Goal: Task Accomplishment & Management: Manage account settings

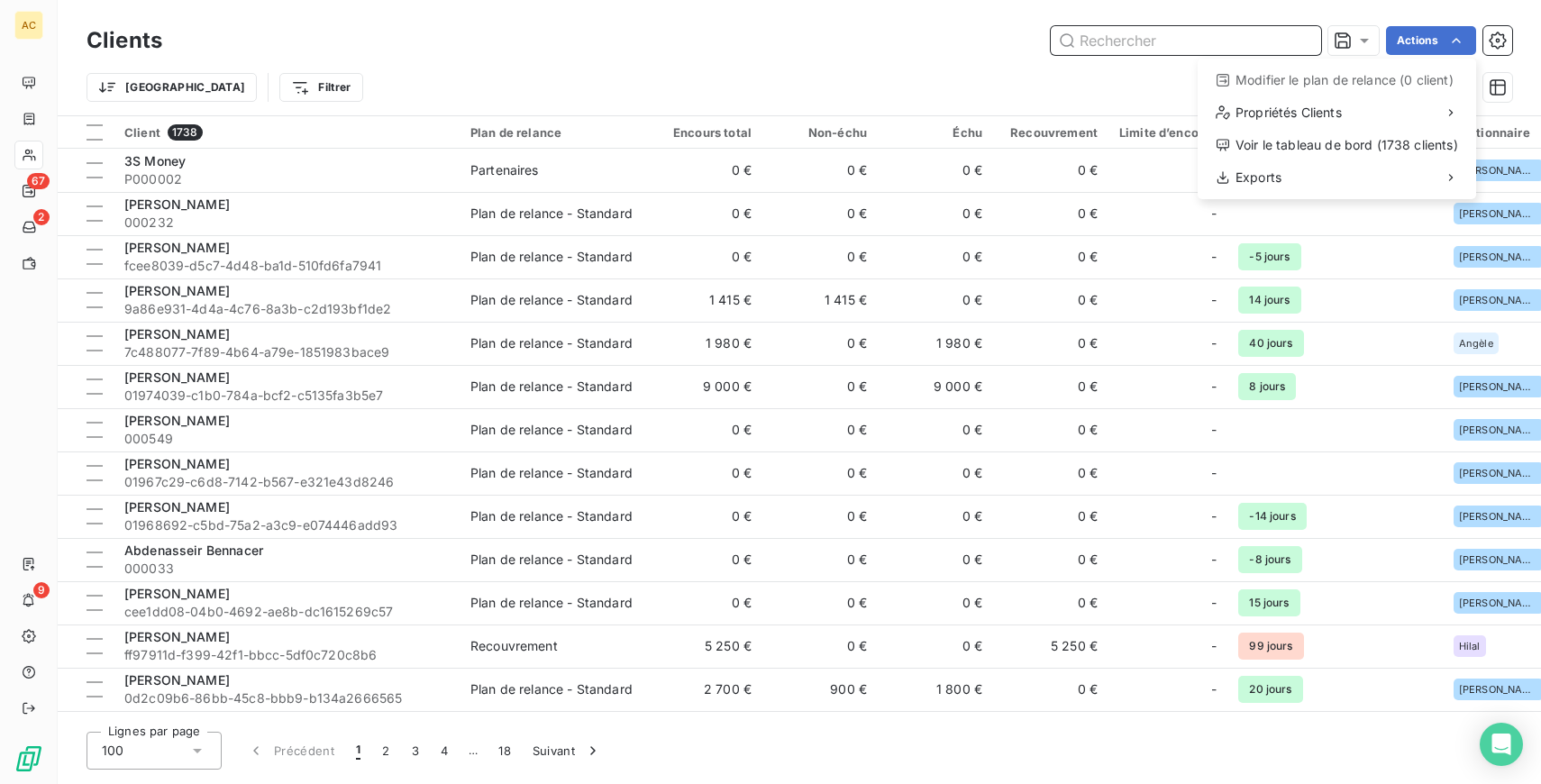
click at [1159, 50] on html "AC 67 2 9 Clients Actions Modifier le plan de relance (0 client) Propriétés Cli…" at bounding box center [770, 392] width 1541 height 784
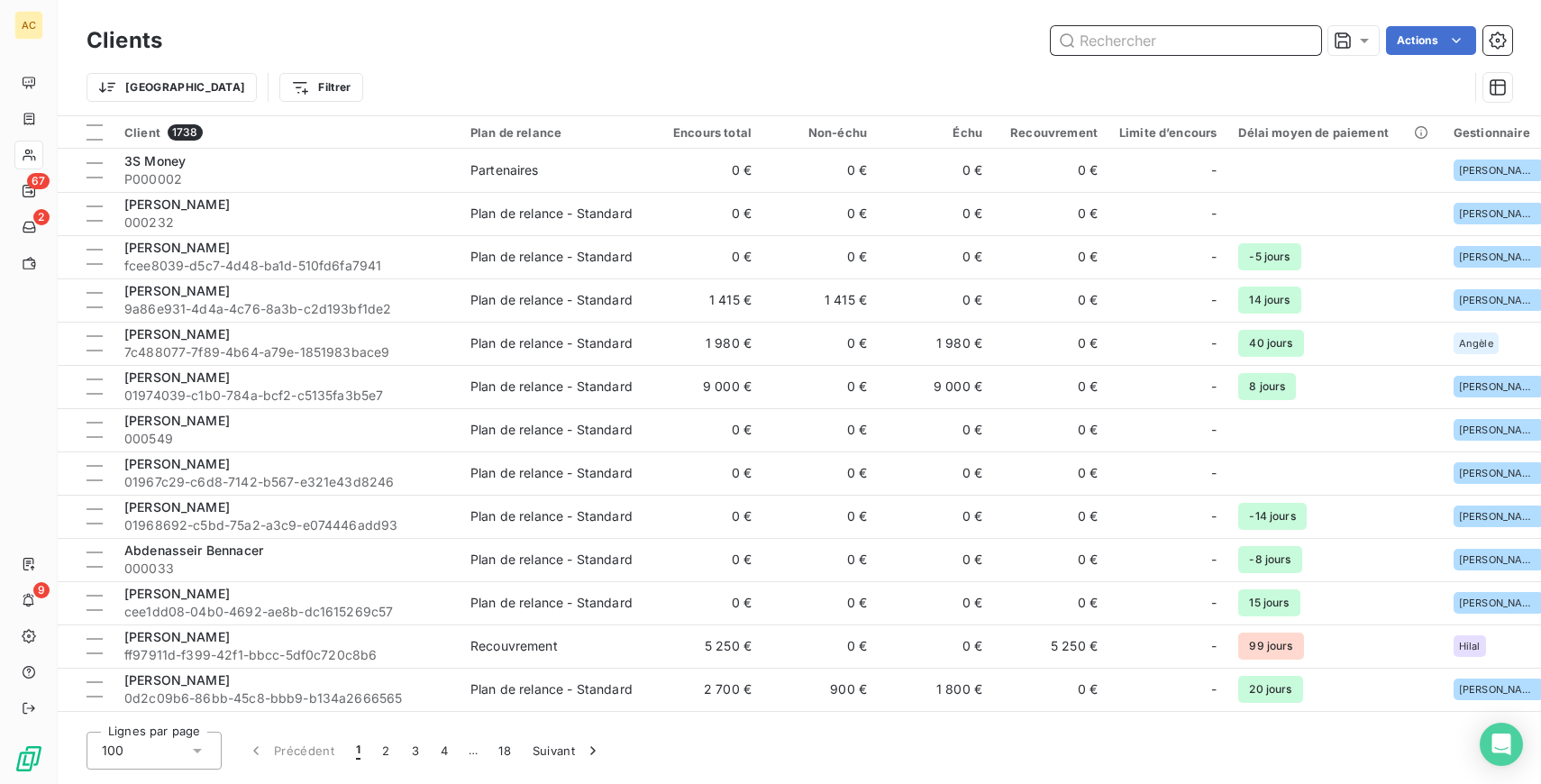
click at [1143, 45] on input "text" at bounding box center [1186, 40] width 270 height 29
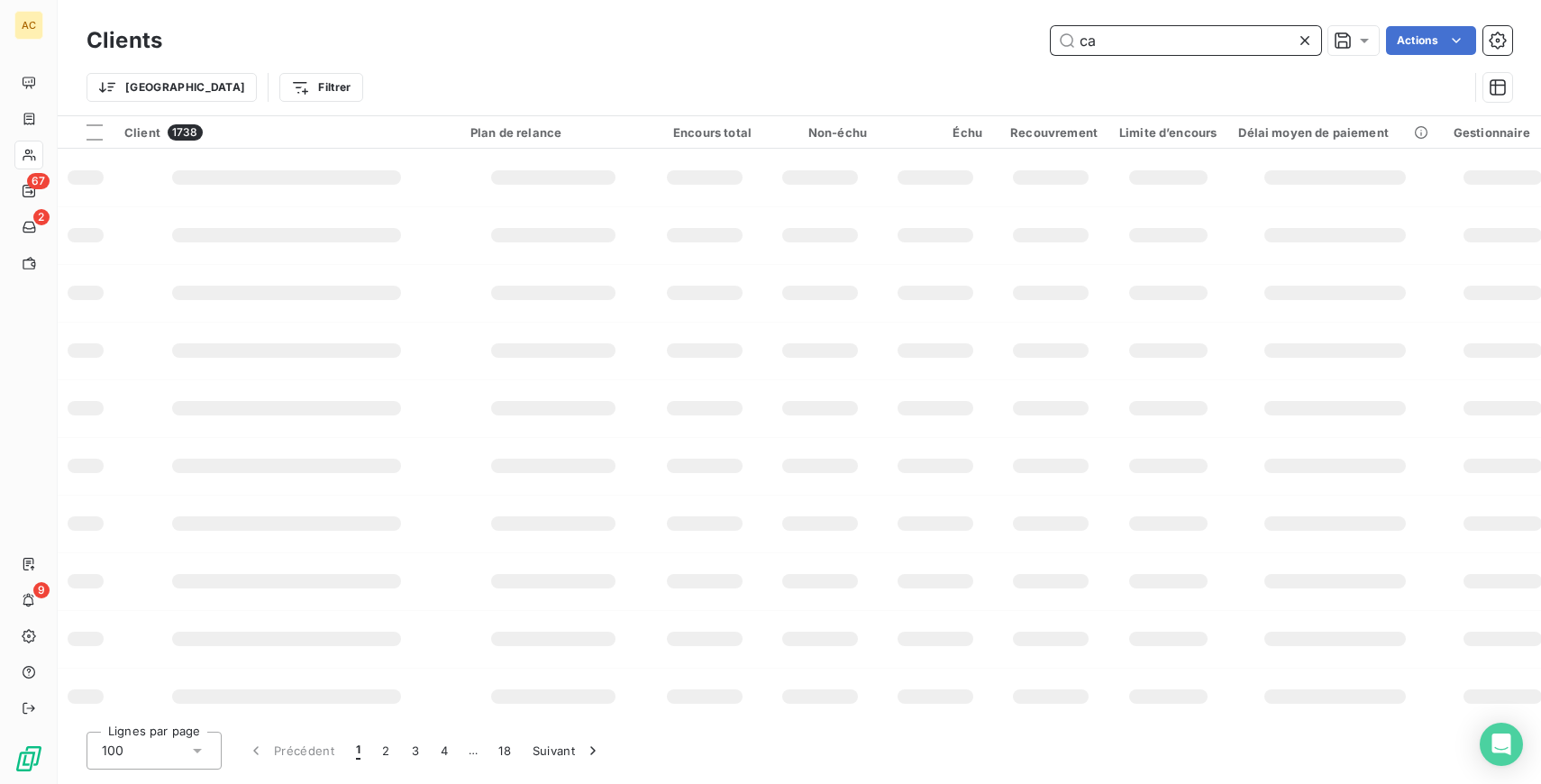
type input "c"
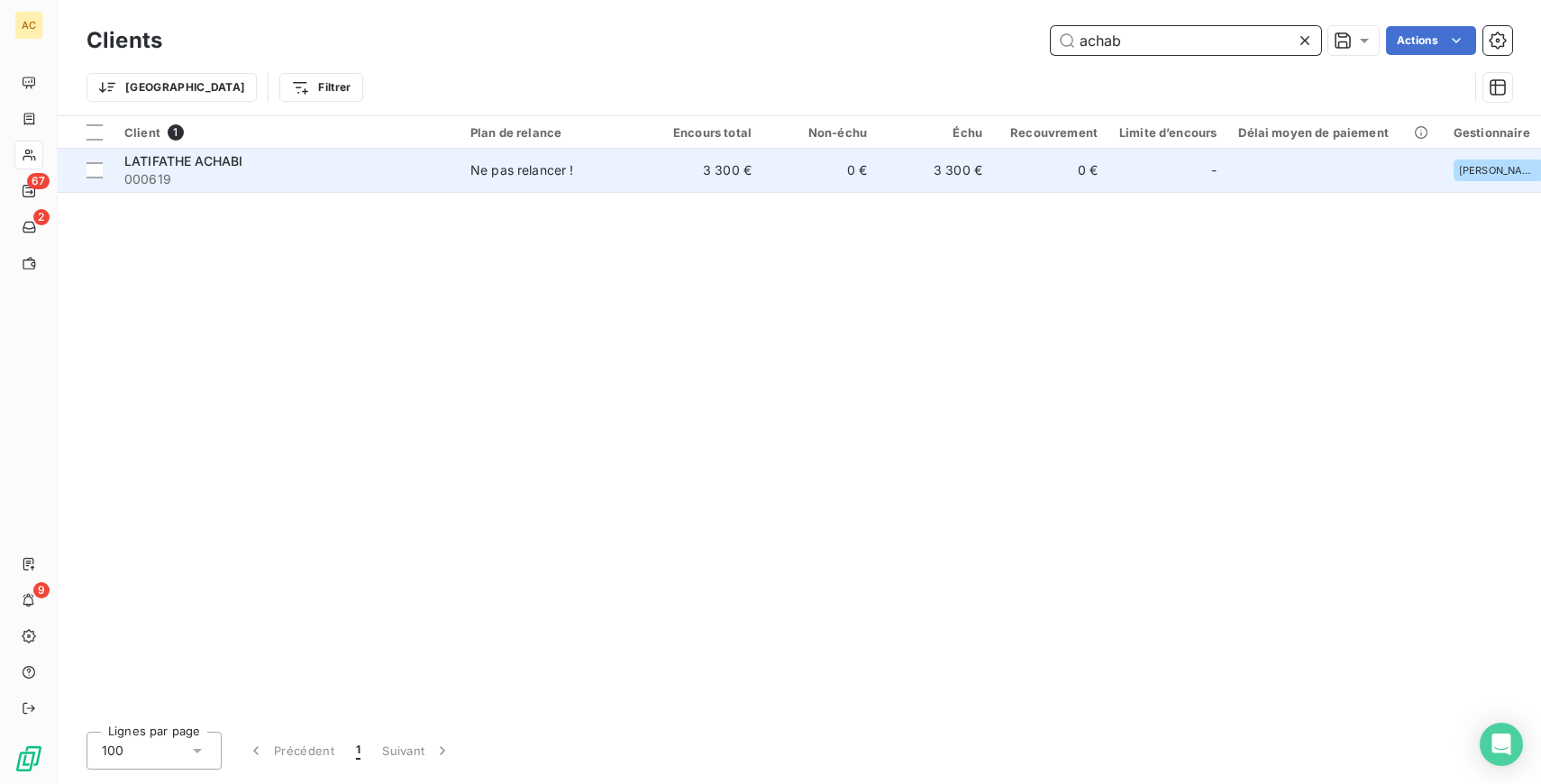
type input "achab"
click at [338, 182] on span "000619" at bounding box center [286, 178] width 324 height 18
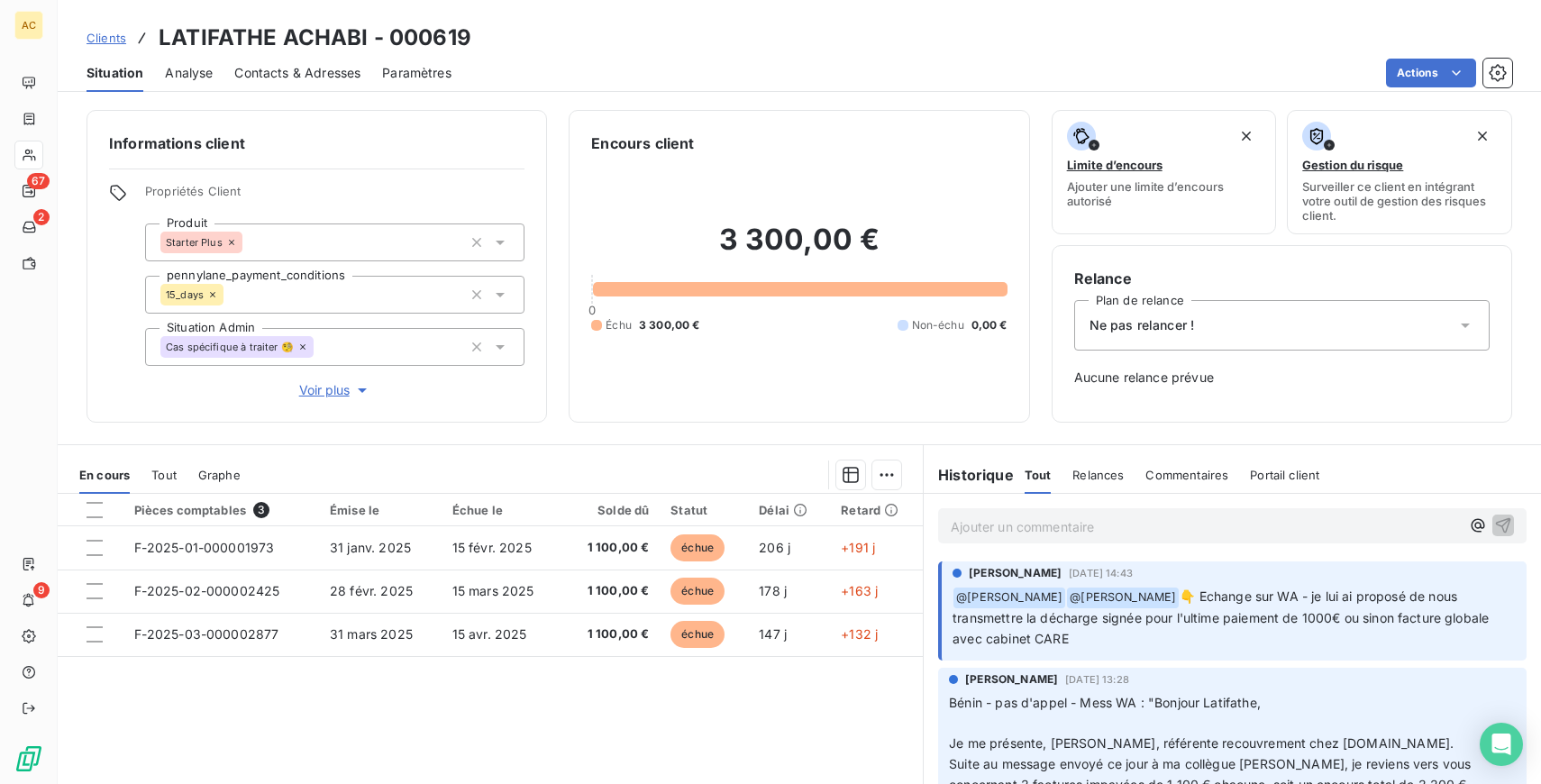
click at [165, 469] on span "Tout" at bounding box center [164, 475] width 25 height 15
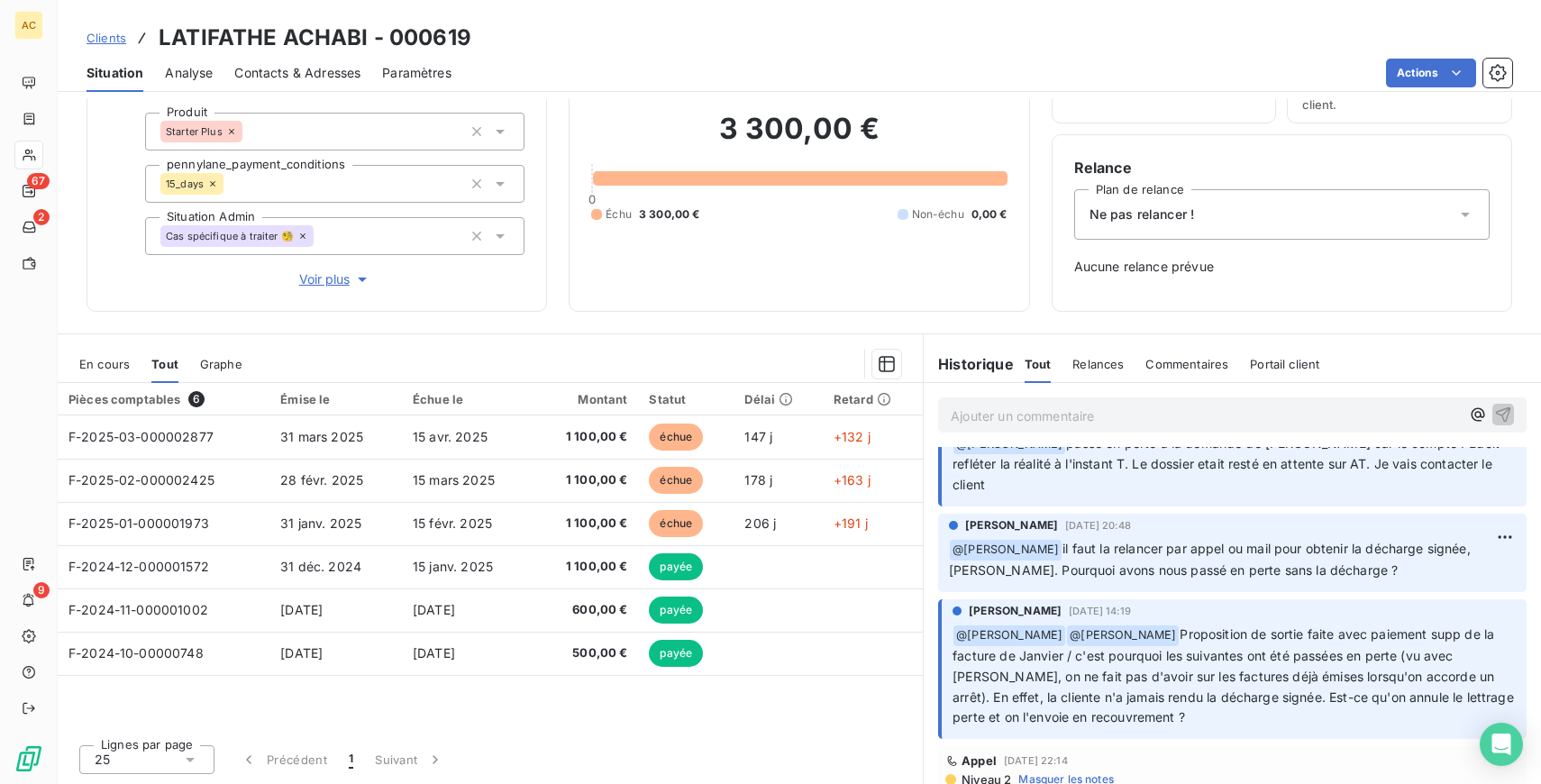
scroll to position [1072, 0]
click at [326, 282] on span "Voir plus" at bounding box center [336, 279] width 72 height 18
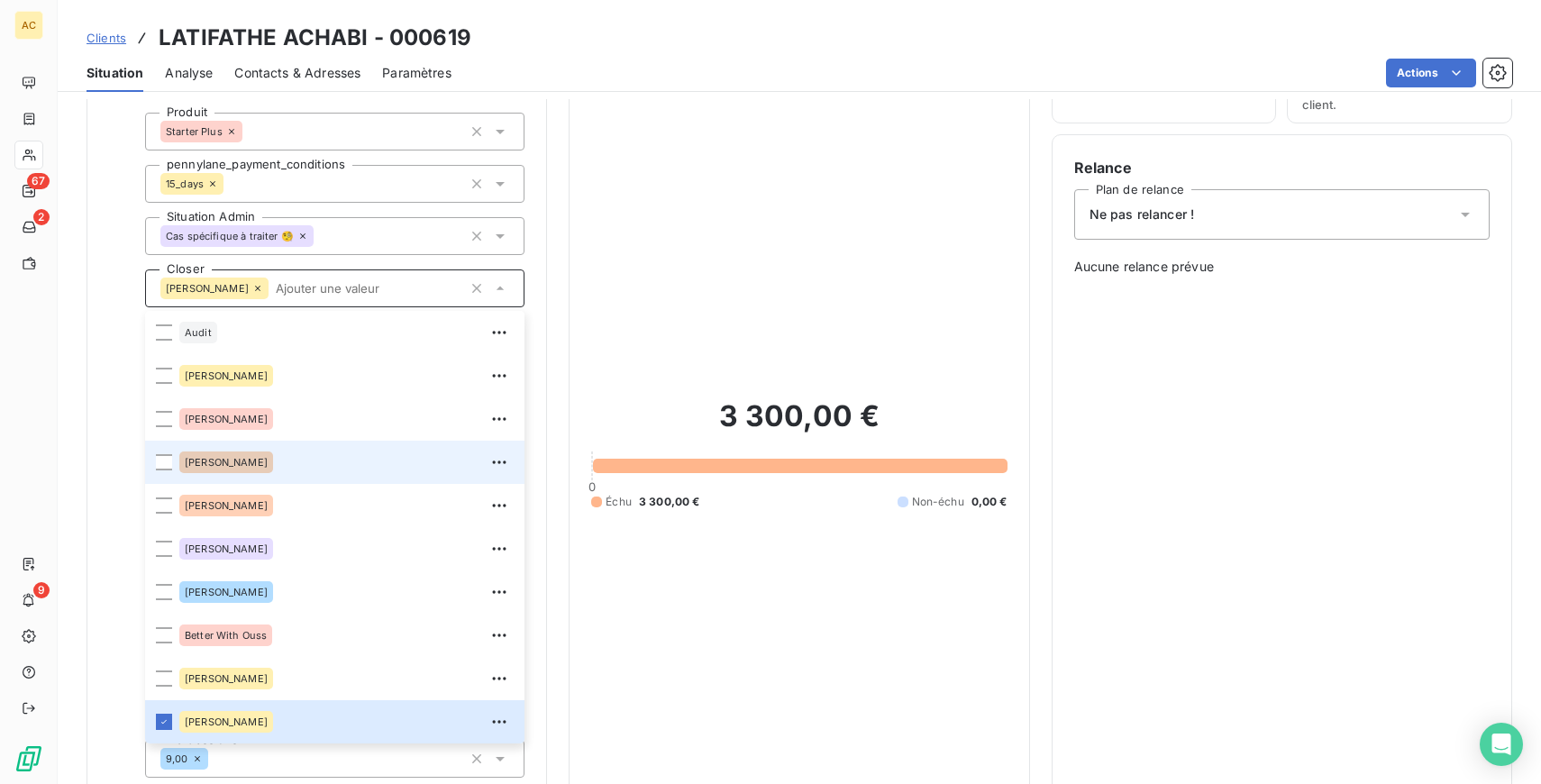
scroll to position [1043, 0]
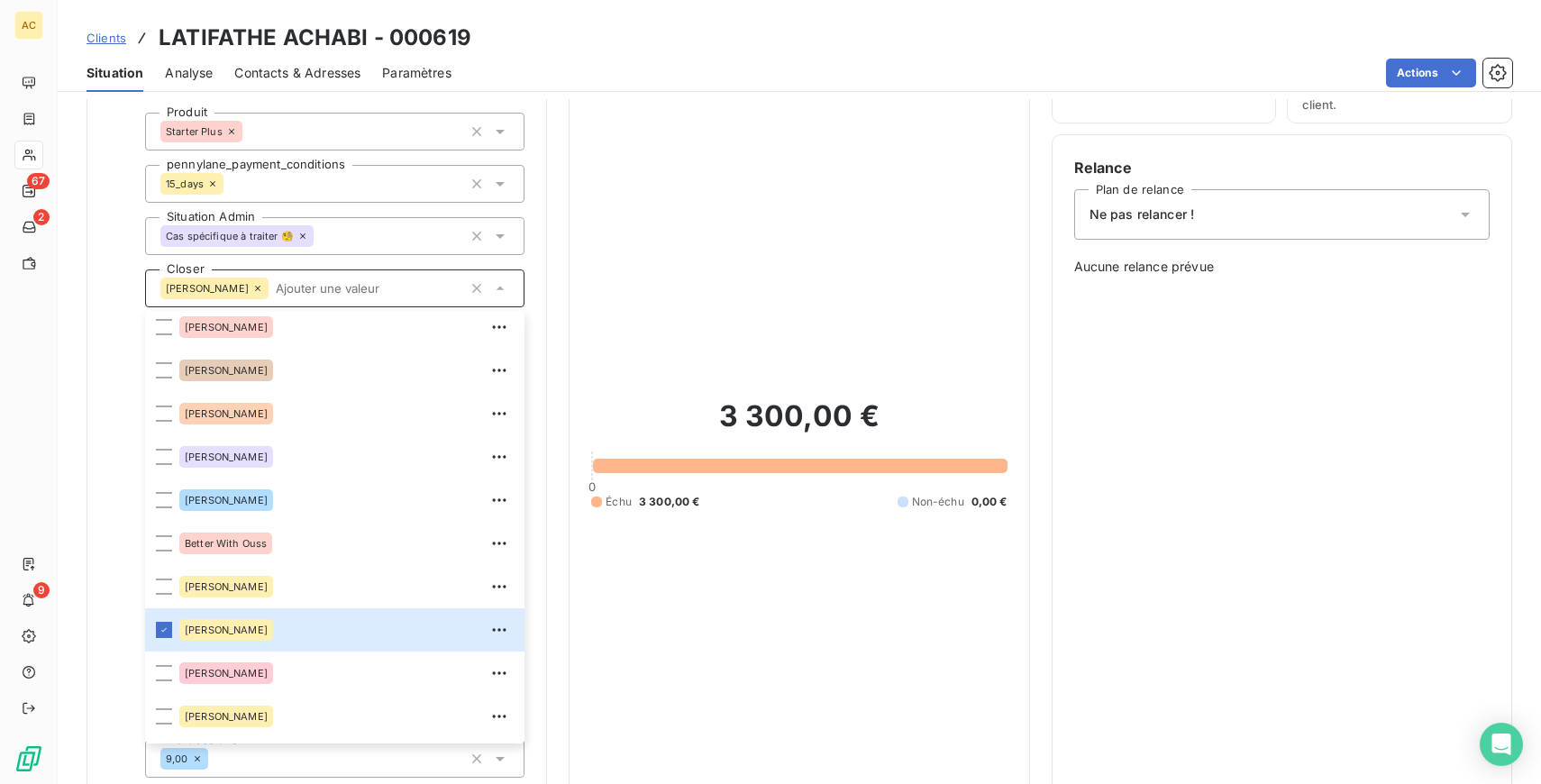
click at [596, 253] on div "3 300,00 € 0 Échu 3 300,00 € Non-échu 0,00 €" at bounding box center [798, 453] width 415 height 820
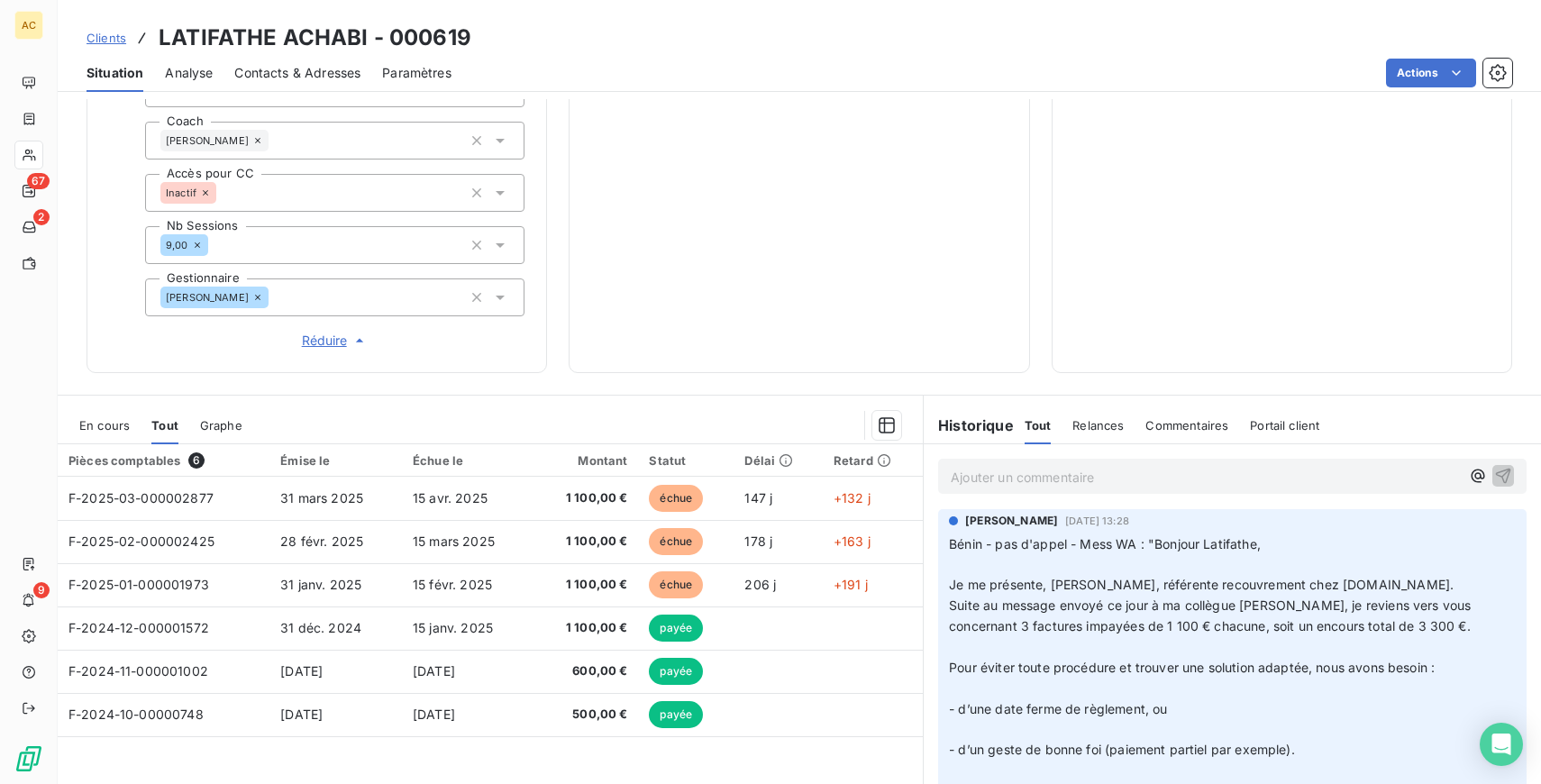
scroll to position [0, 0]
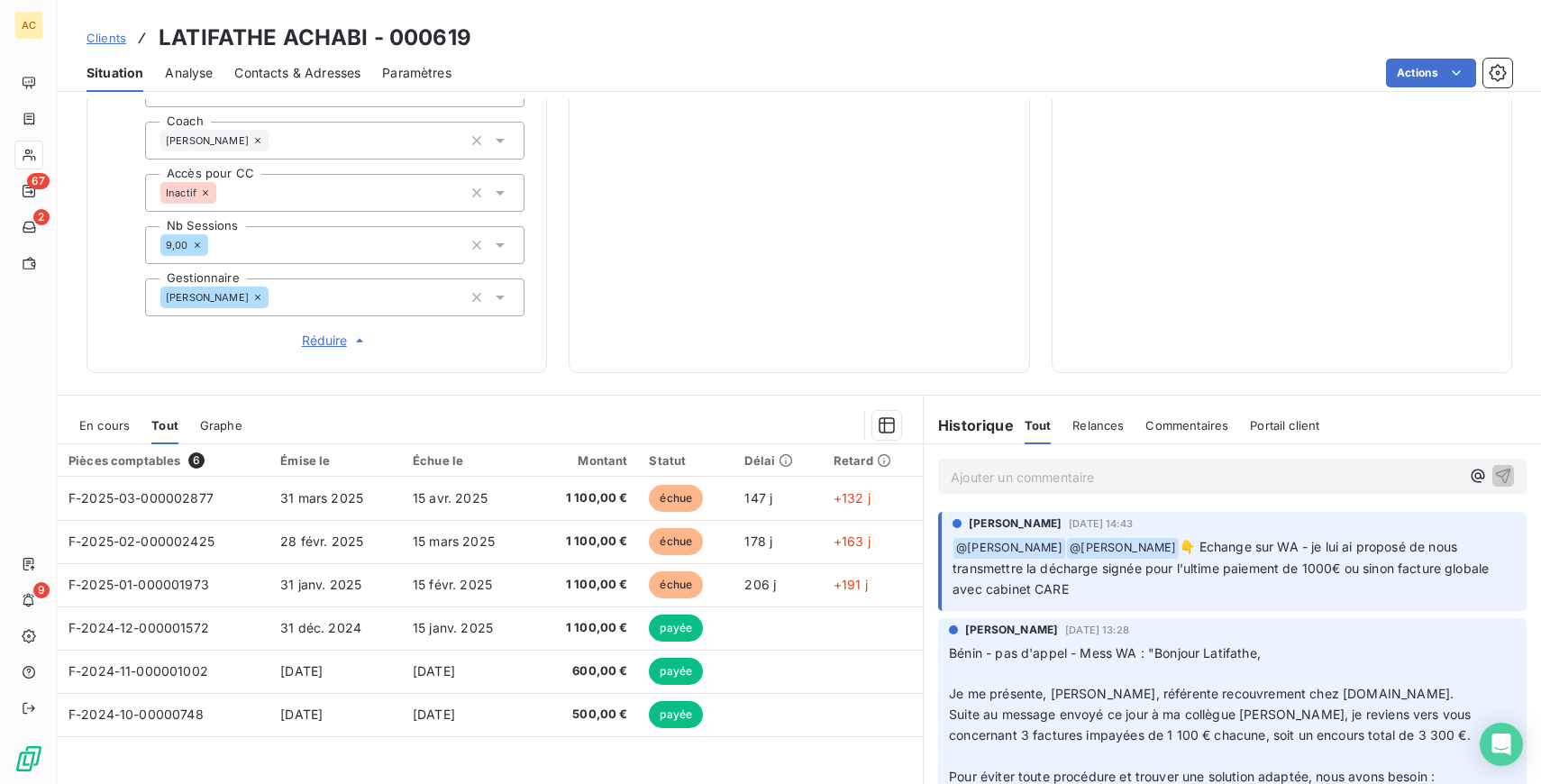
click at [108, 36] on span "Clients" at bounding box center [106, 38] width 40 height 15
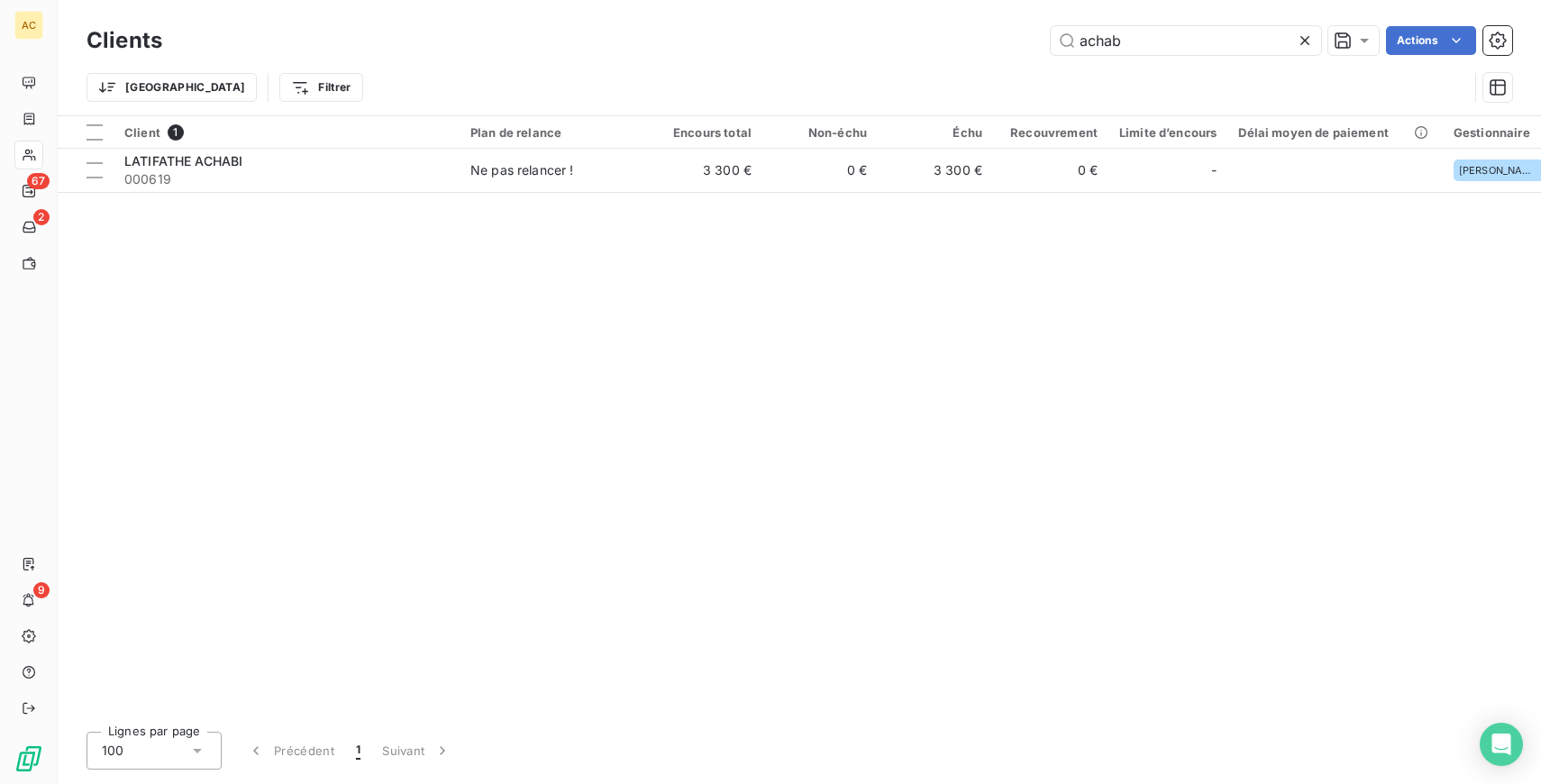
drag, startPoint x: 1149, startPoint y: 43, endPoint x: 880, endPoint y: 34, distance: 269.2
click at [881, 35] on div "achab Actions" at bounding box center [848, 40] width 1328 height 29
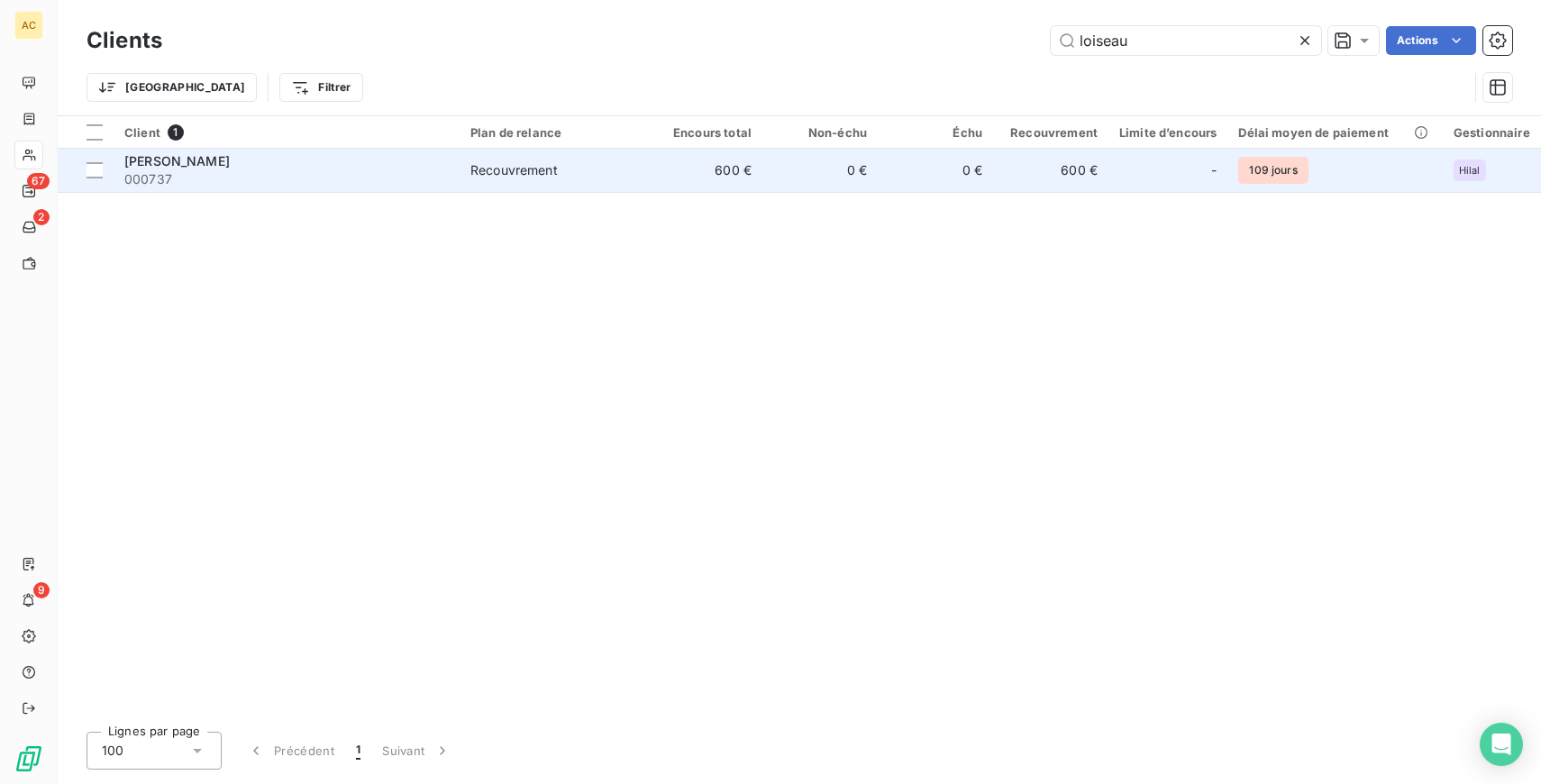
type input "loiseau"
click at [604, 173] on span "Recouvrement" at bounding box center [553, 170] width 165 height 18
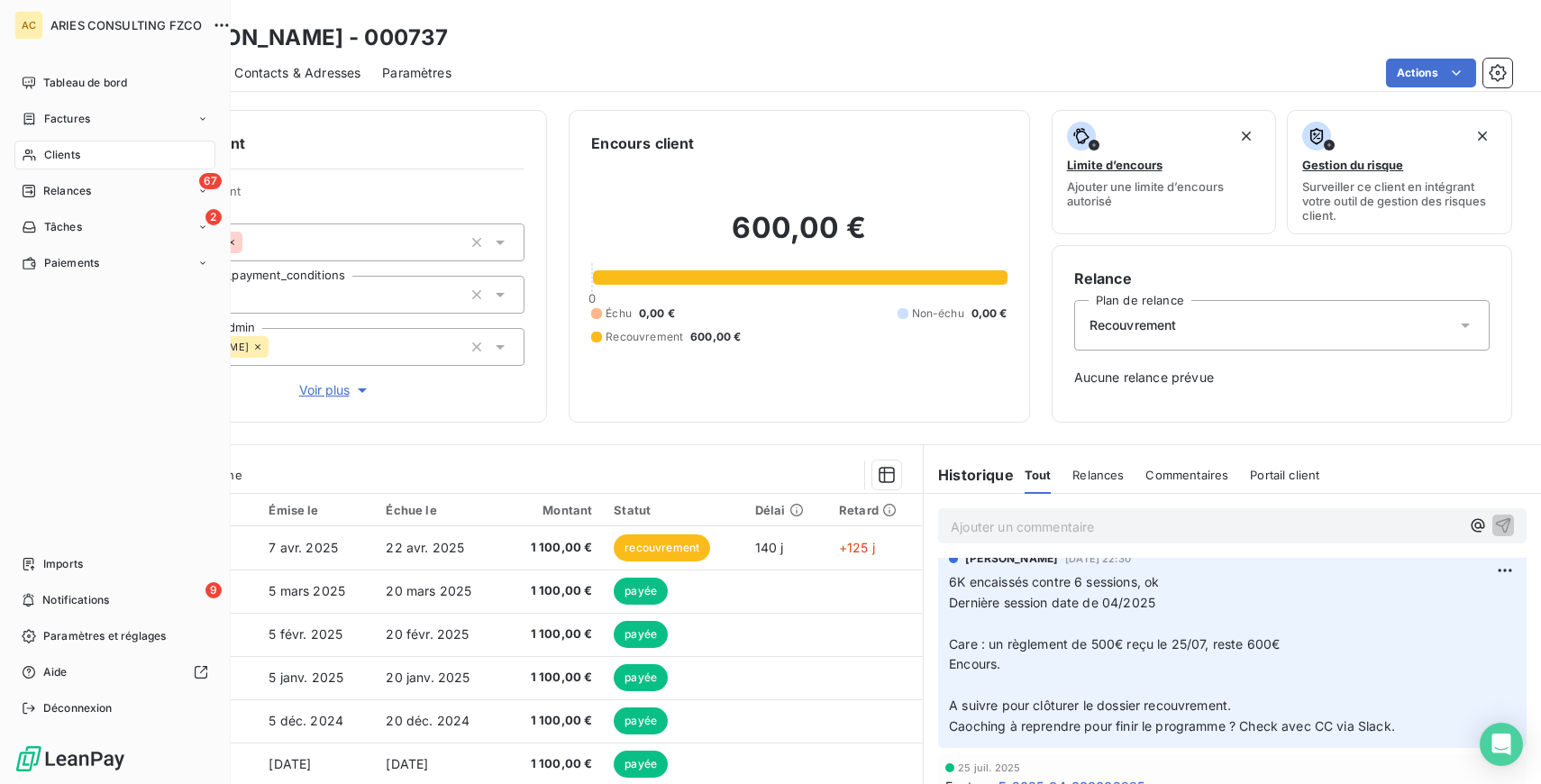
click at [57, 152] on span "Clients" at bounding box center [62, 154] width 36 height 16
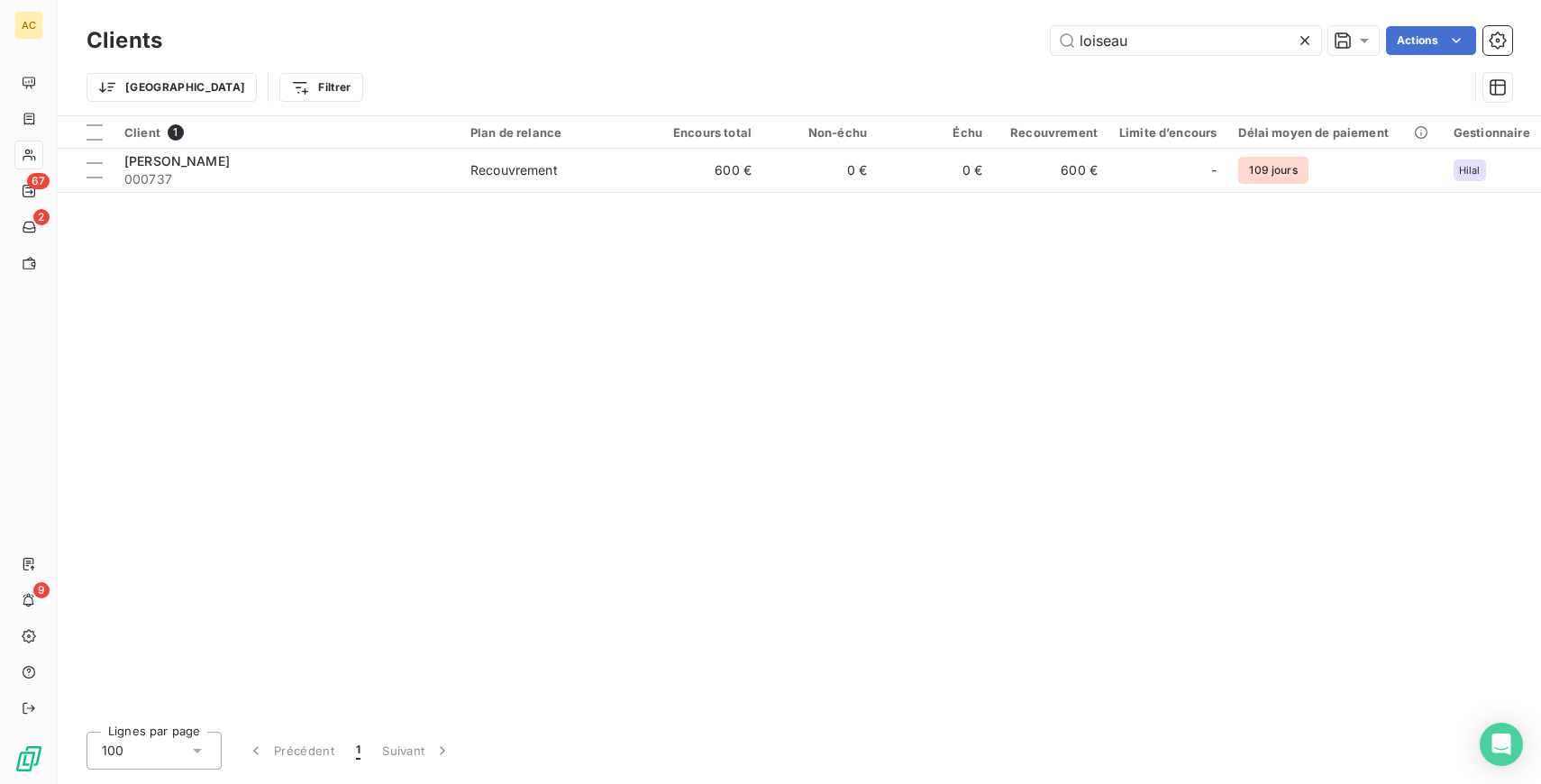
click at [1304, 34] on icon at bounding box center [1304, 40] width 18 height 18
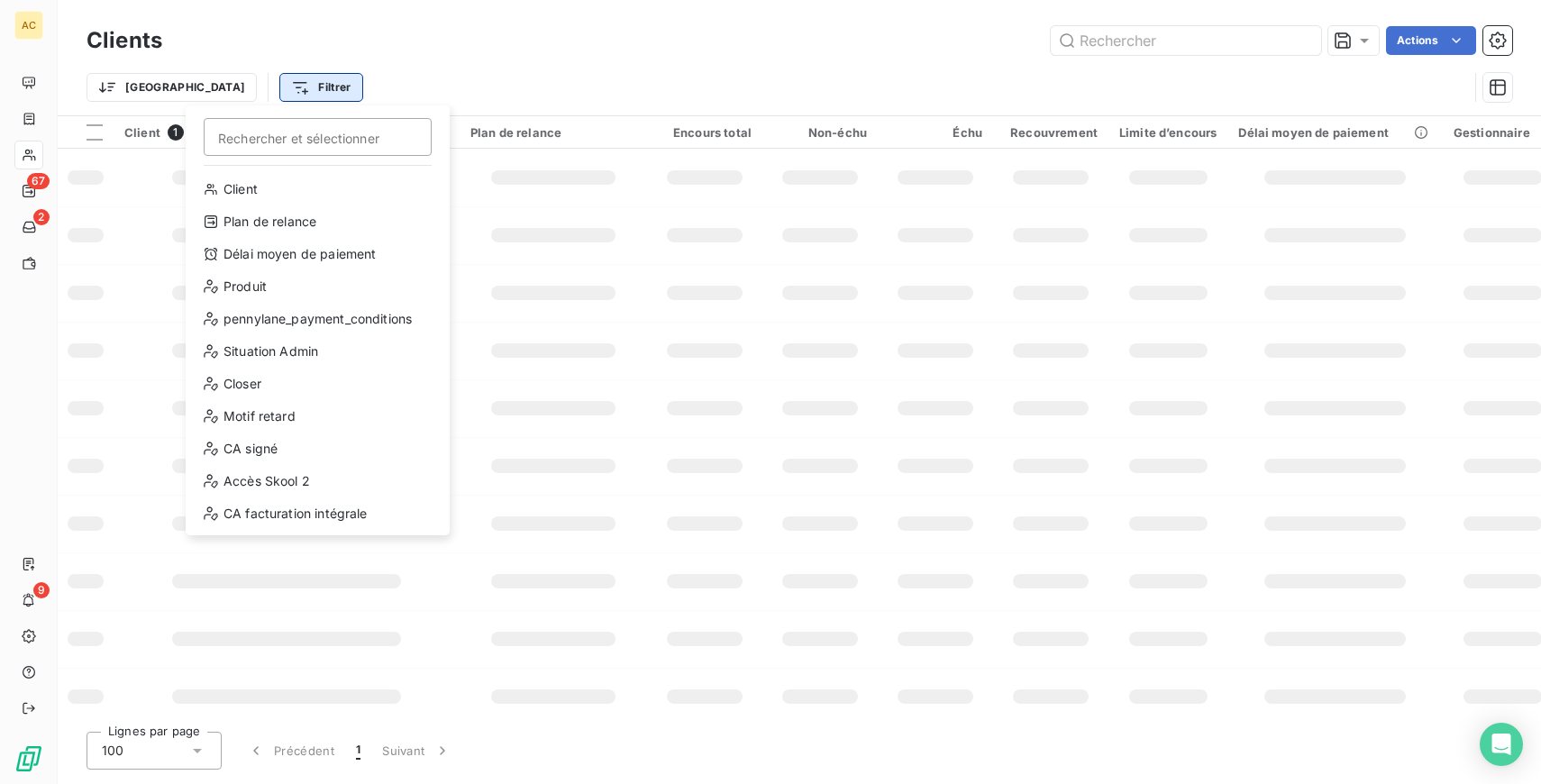
click at [240, 92] on html "AC 67 2 9 Clients Actions Trier Filtrer Rechercher et sélectionner Client Plan …" at bounding box center [770, 392] width 1541 height 784
click at [308, 484] on div "Accès Skool 2" at bounding box center [318, 480] width 250 height 29
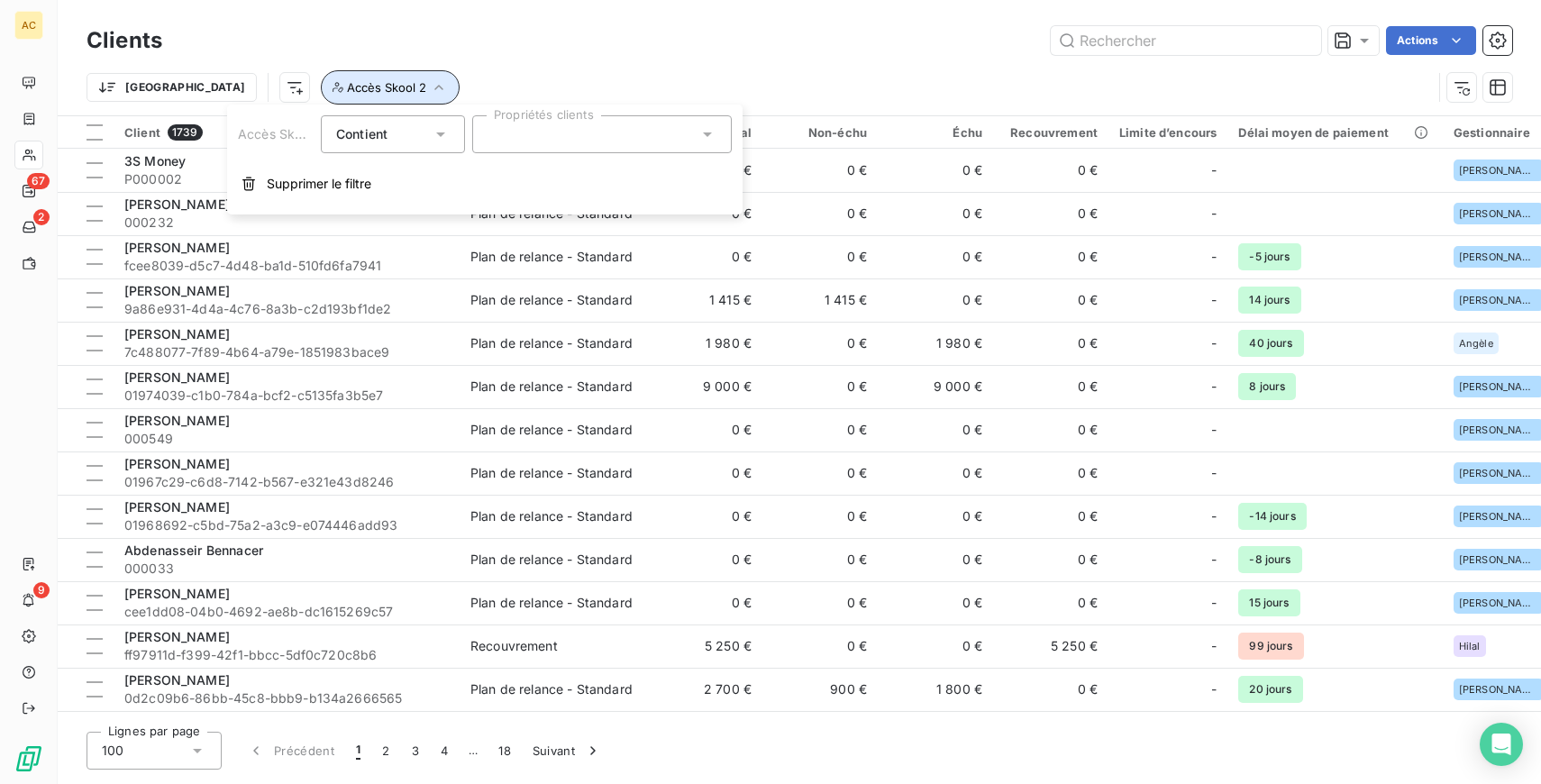
click at [321, 95] on button "Accès Skool 2" at bounding box center [389, 87] width 138 height 34
click at [347, 91] on span "Accès Skool 2" at bounding box center [386, 87] width 79 height 15
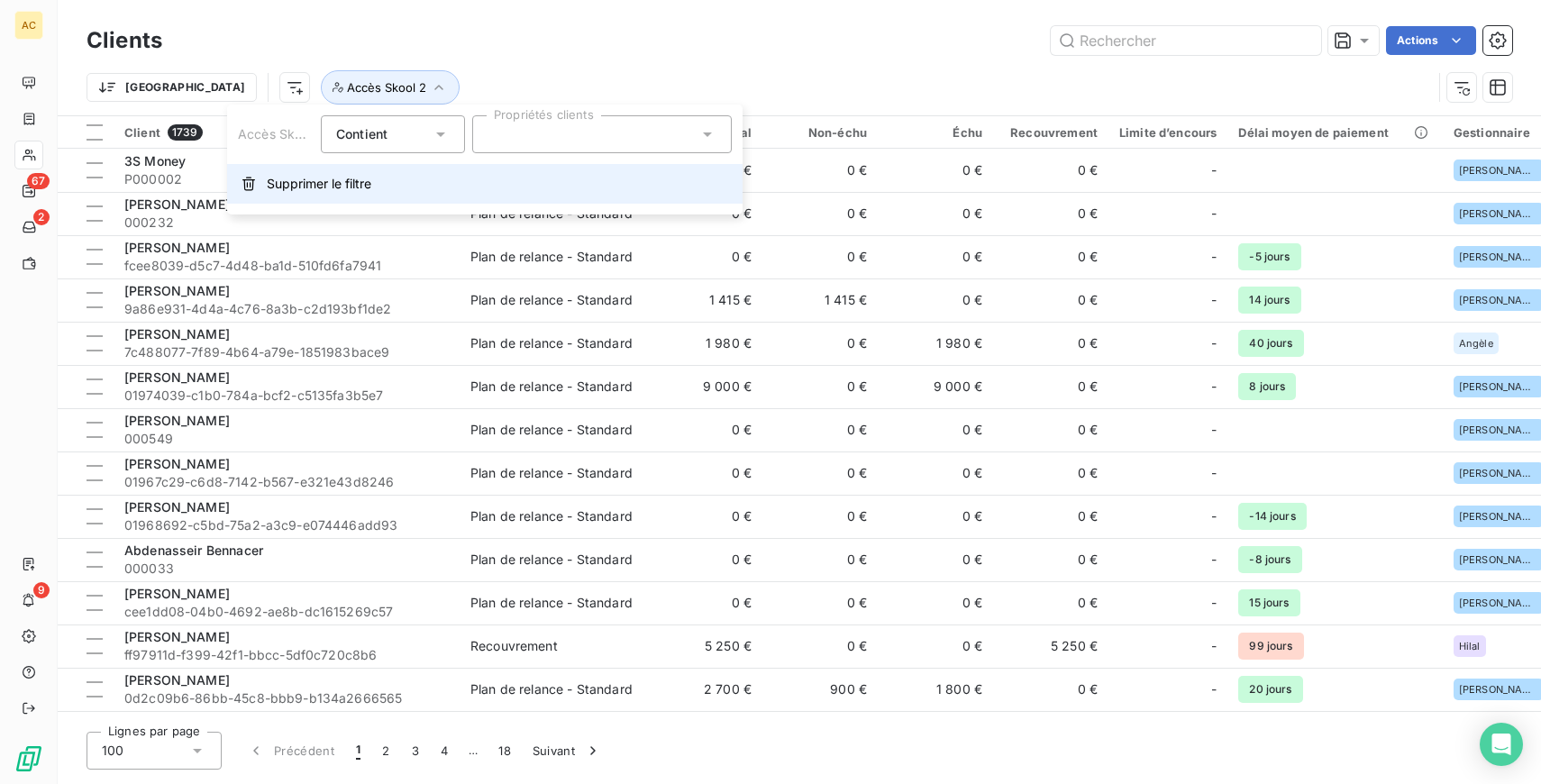
click at [301, 186] on span "Supprimer le filtre" at bounding box center [319, 183] width 104 height 18
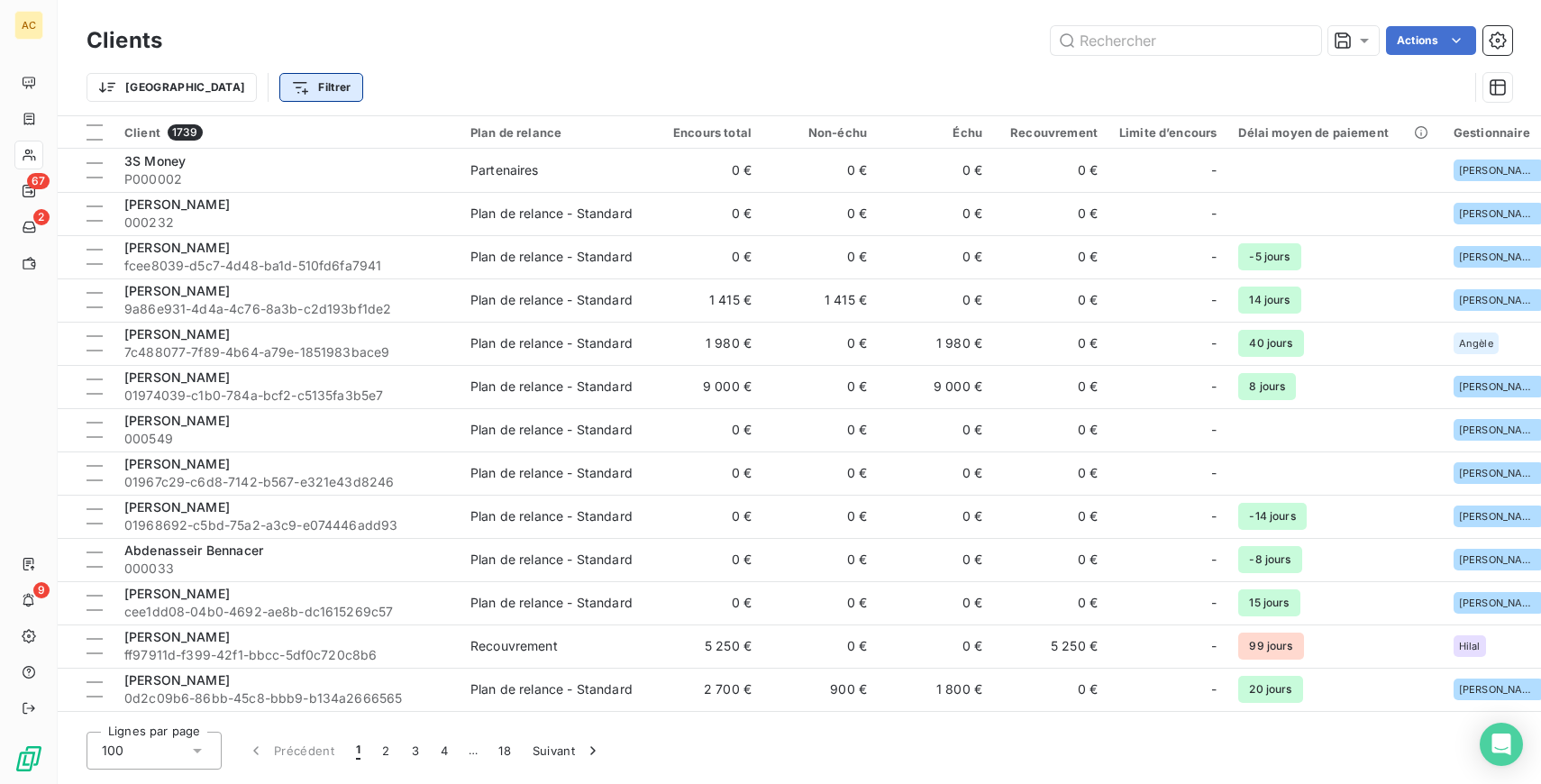
click at [194, 93] on html "AC 67 2 9 Clients Actions Trier Filtrer Client 1739 Plan de relance Encours tot…" at bounding box center [770, 392] width 1541 height 784
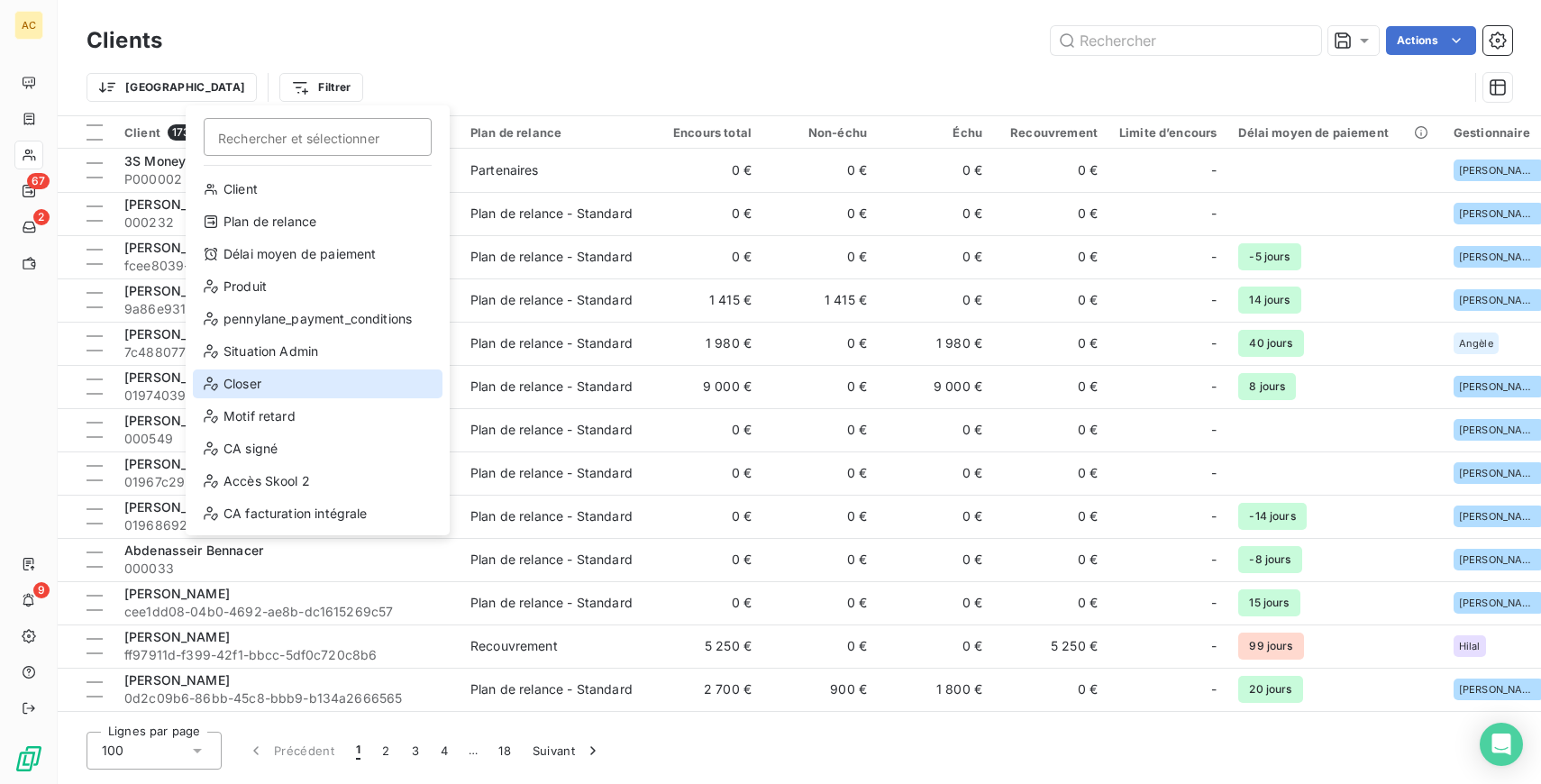
scroll to position [194, 0]
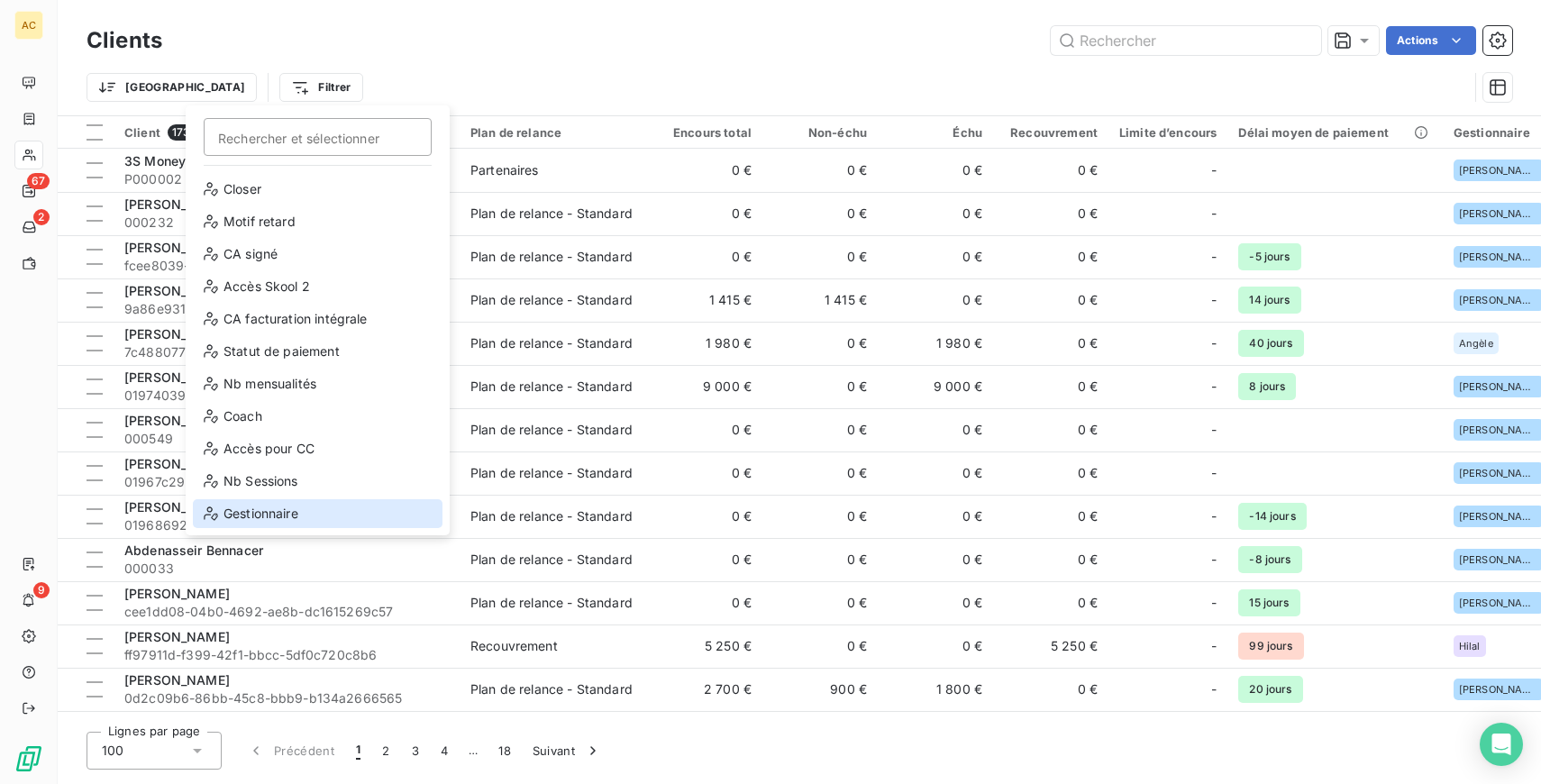
click at [290, 509] on div "Gestionnaire" at bounding box center [318, 513] width 250 height 29
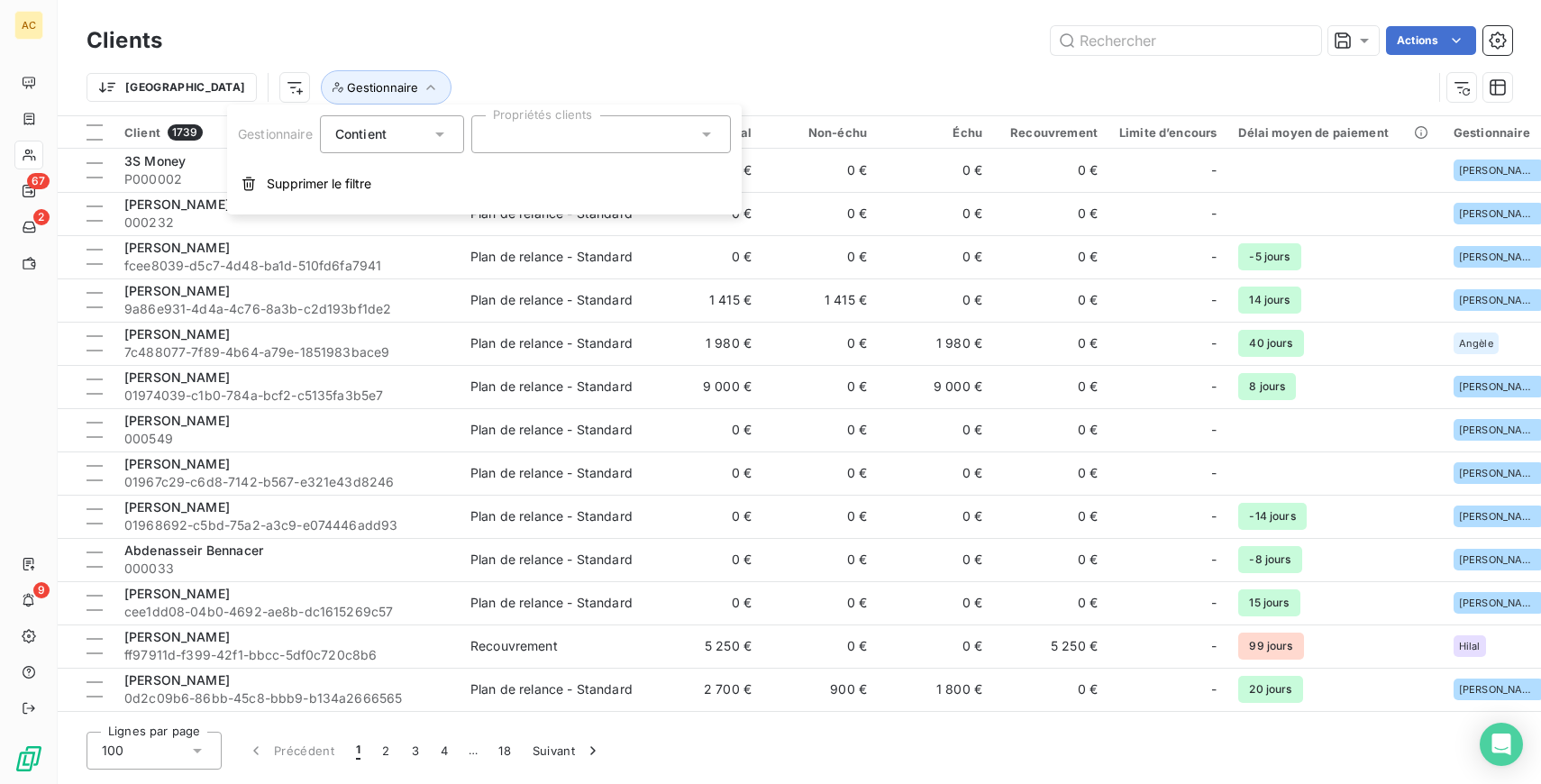
click at [403, 149] on div "Contient" at bounding box center [391, 134] width 144 height 38
click at [409, 205] on span "Ne contient pas" at bounding box center [404, 208] width 98 height 15
click at [547, 144] on div at bounding box center [600, 134] width 259 height 38
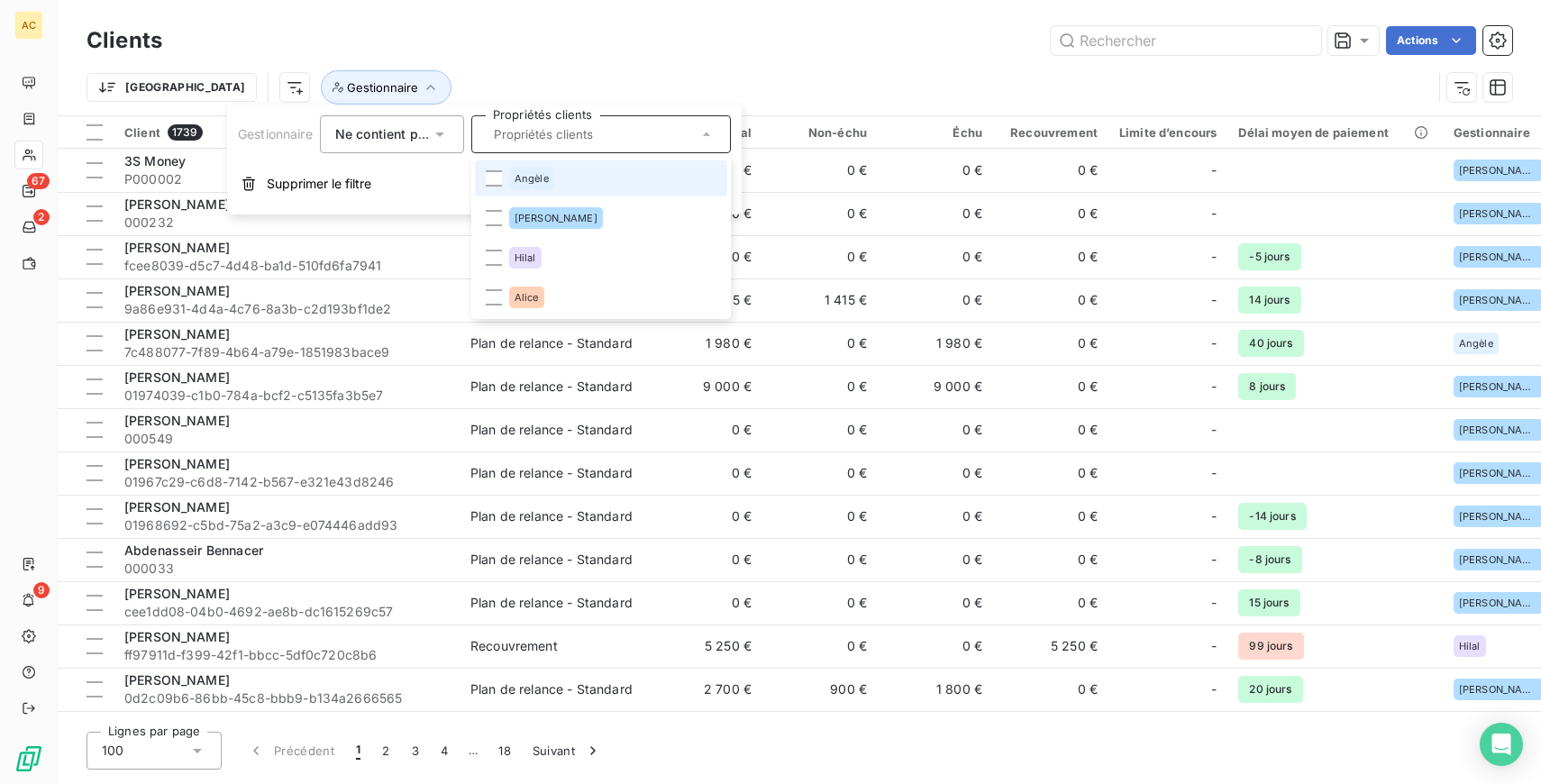
click at [535, 178] on span "Angèle" at bounding box center [532, 178] width 34 height 11
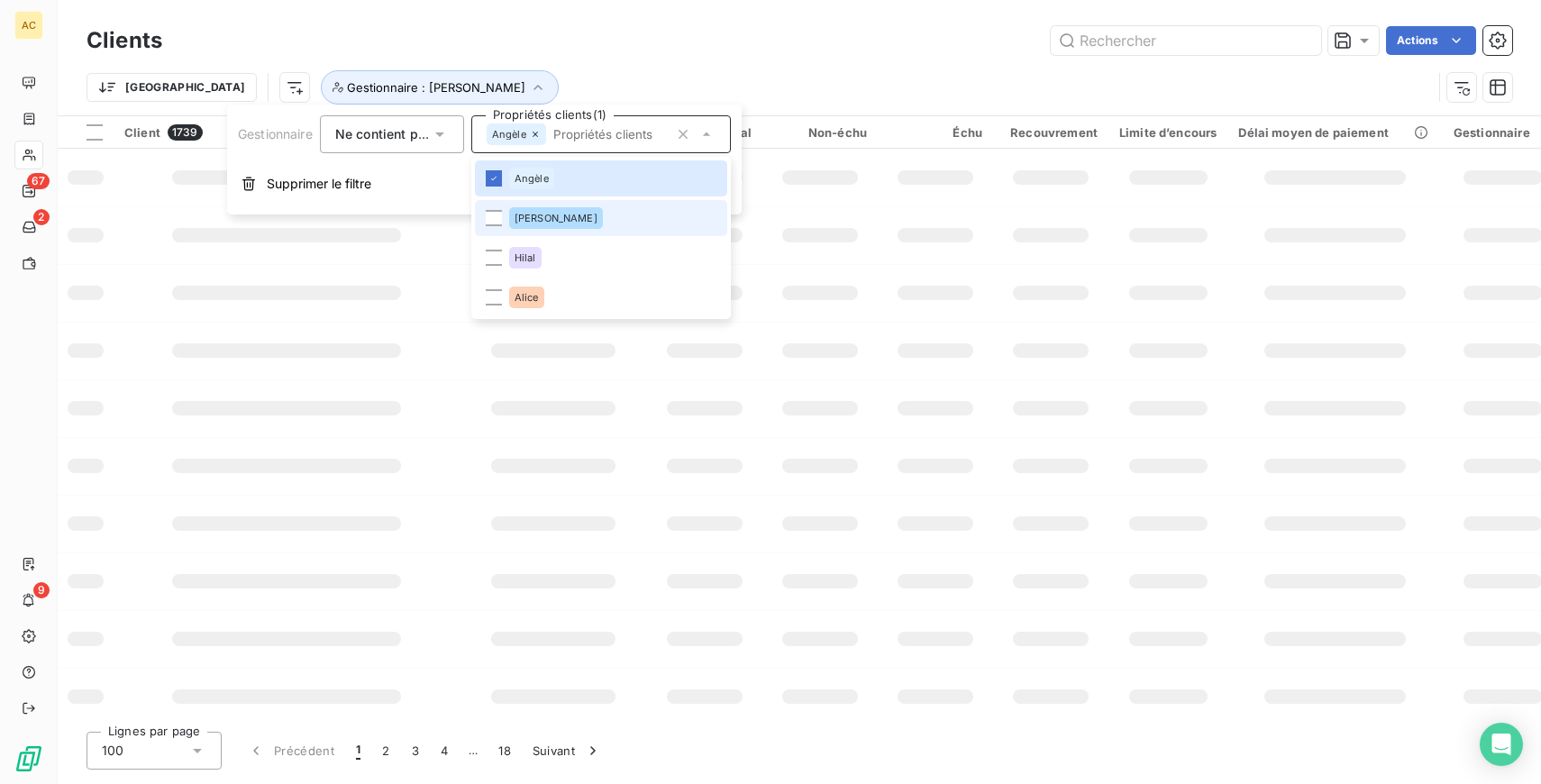
click at [533, 211] on div "[PERSON_NAME]" at bounding box center [556, 217] width 94 height 21
click at [533, 253] on span "Hilal" at bounding box center [525, 258] width 21 height 11
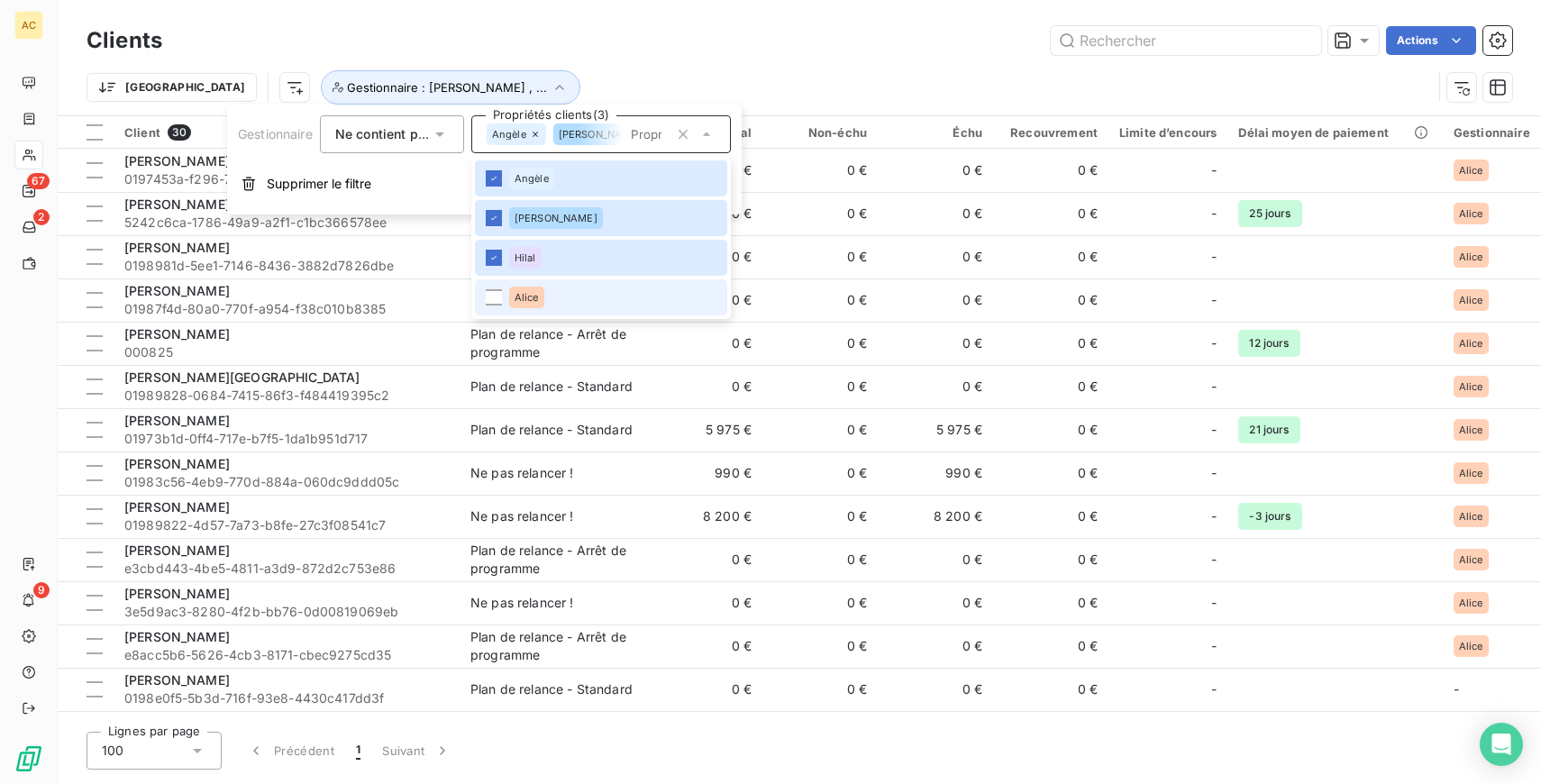
click at [547, 290] on li "Alice" at bounding box center [601, 297] width 253 height 36
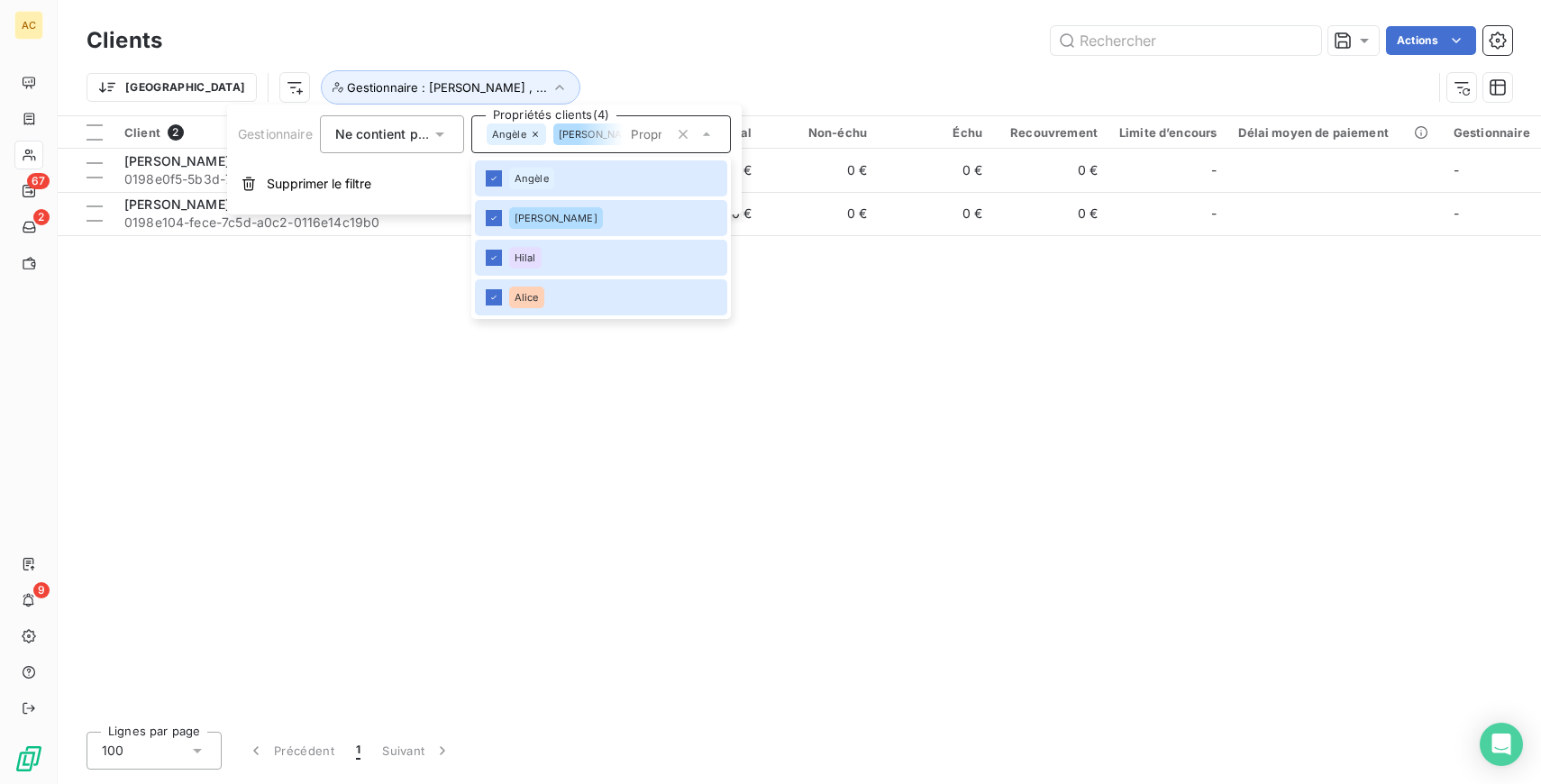
click at [408, 300] on div "Client 2 Plan de relance Encours total Non-échu Échu Recouvrement Limite d’enco…" at bounding box center [799, 416] width 1483 height 601
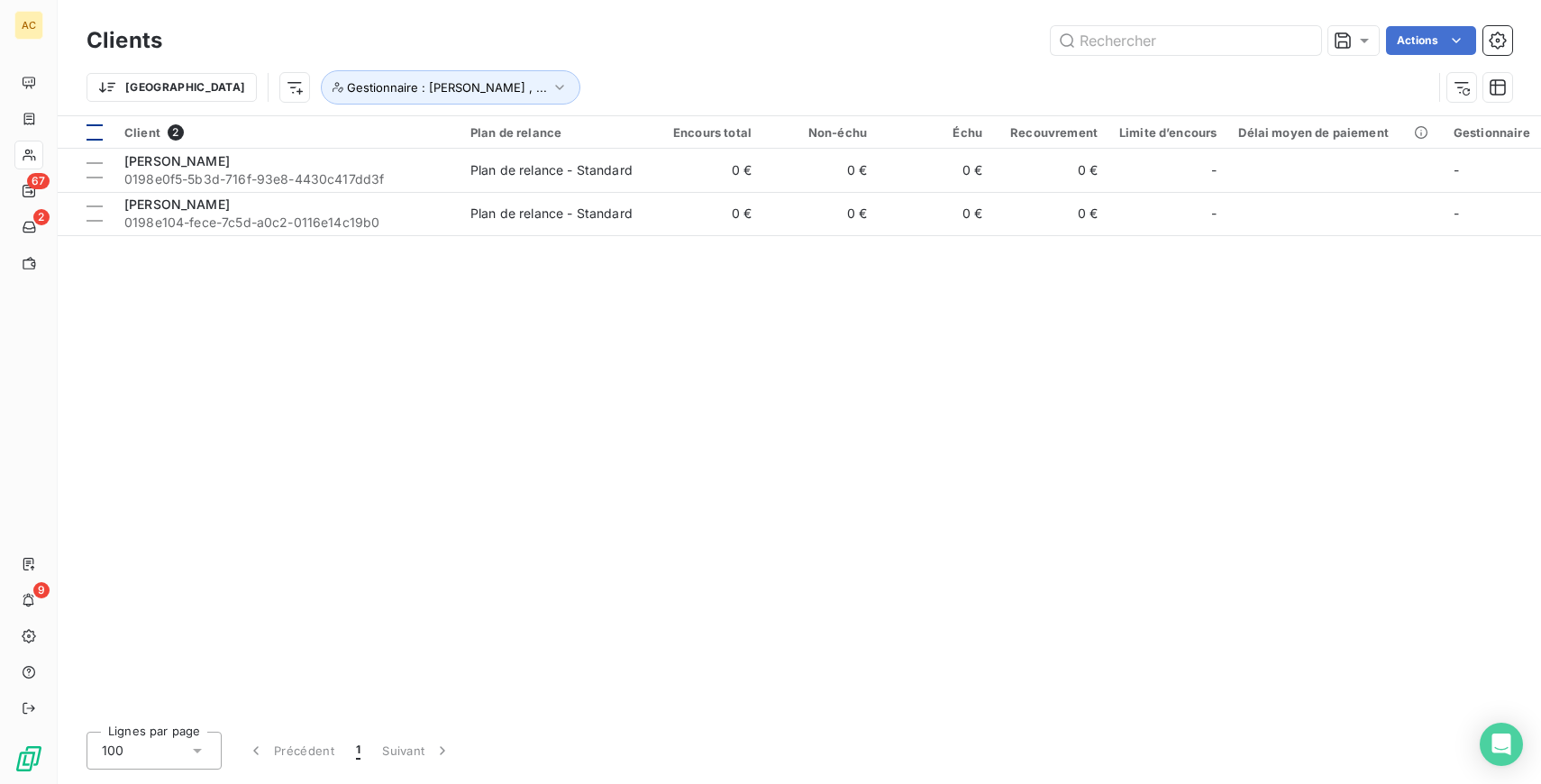
click at [97, 135] on div at bounding box center [94, 132] width 16 height 16
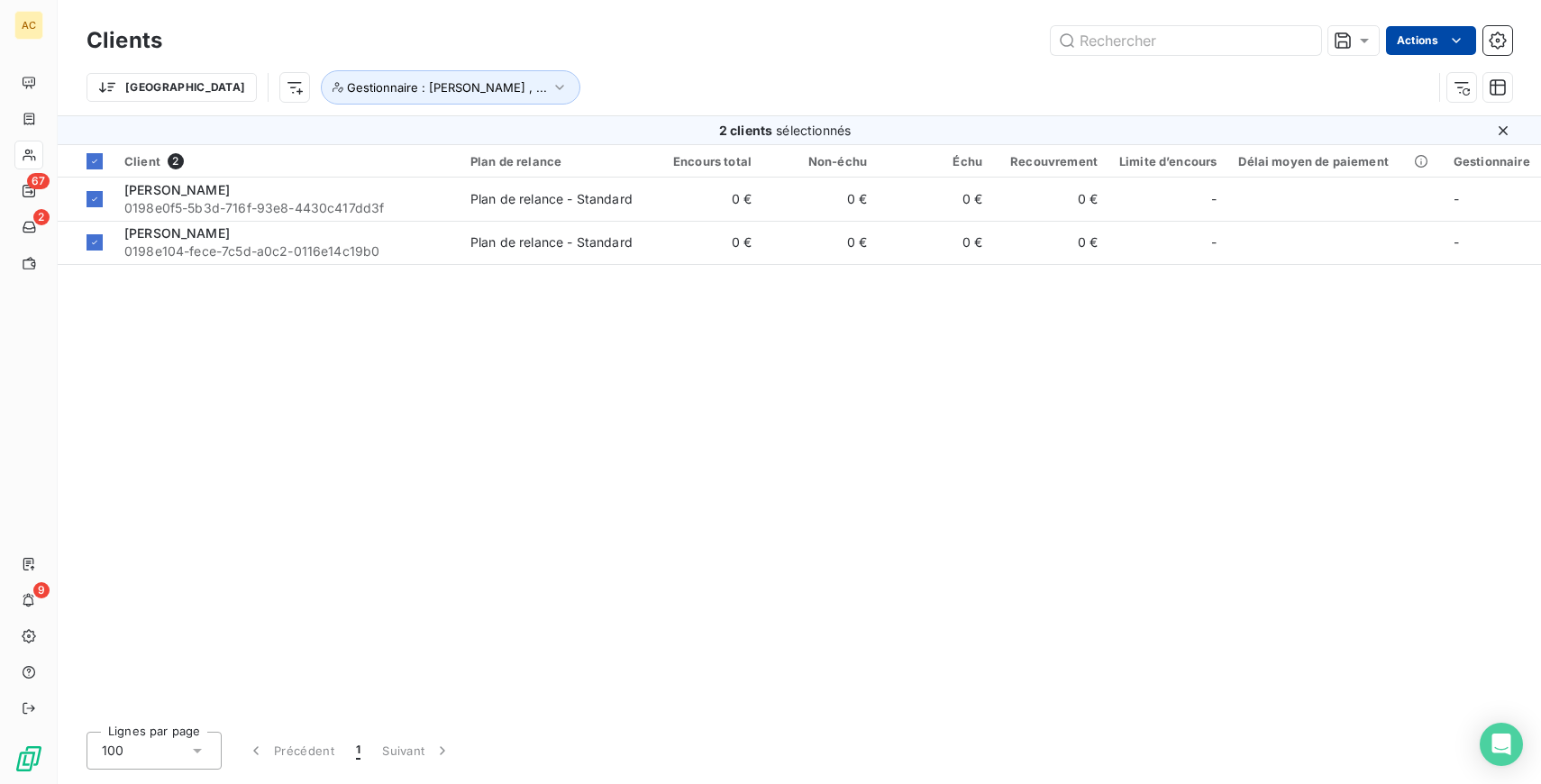
click at [1432, 38] on html "AC 67 2 9 Clients Actions Trier Gestionnaire : [PERSON_NAME] , ... 2 clients sé…" at bounding box center [770, 392] width 1541 height 784
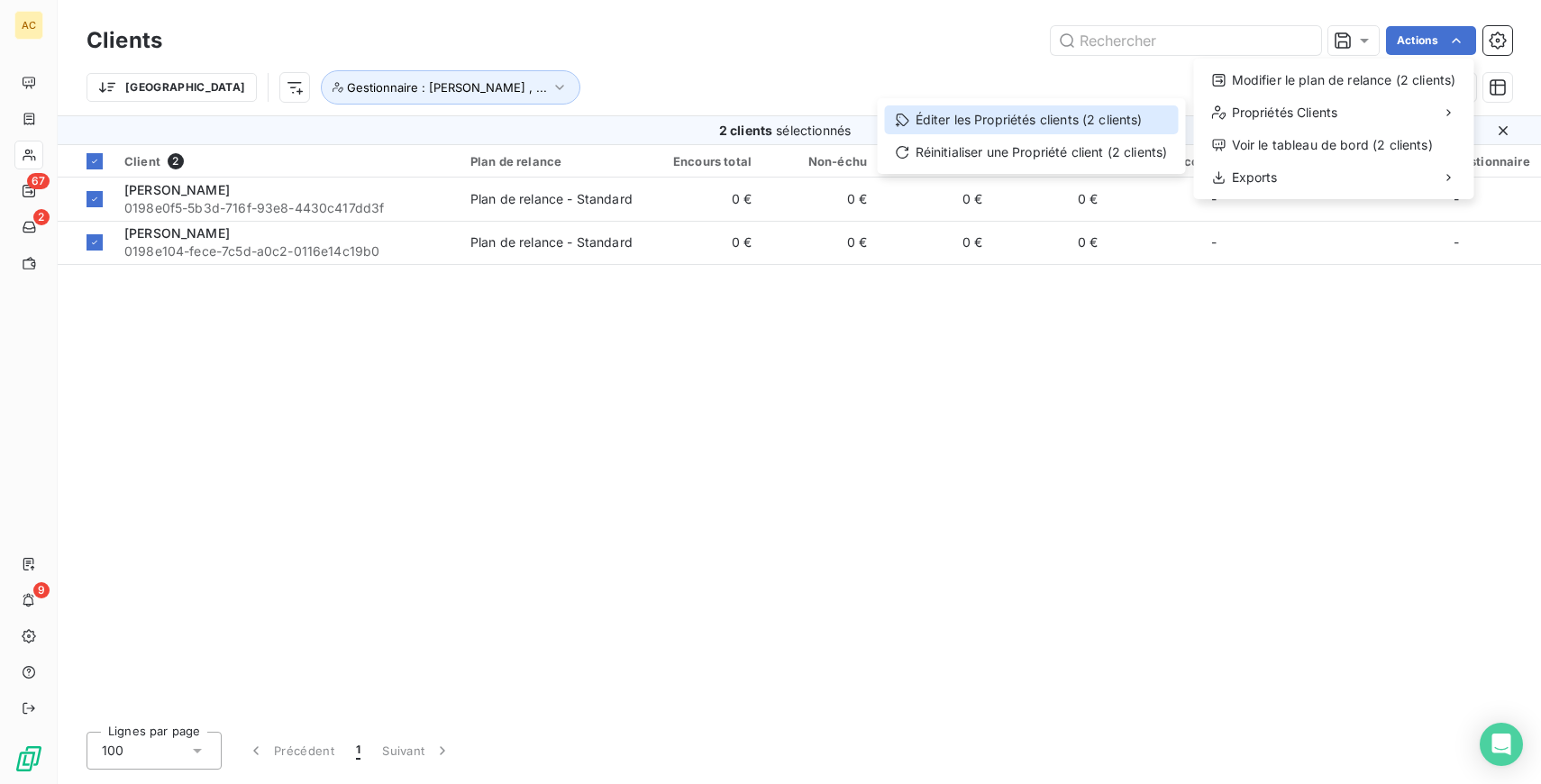
click at [1055, 123] on div "Éditer les Propriétés clients (2 clients)" at bounding box center [1032, 119] width 294 height 29
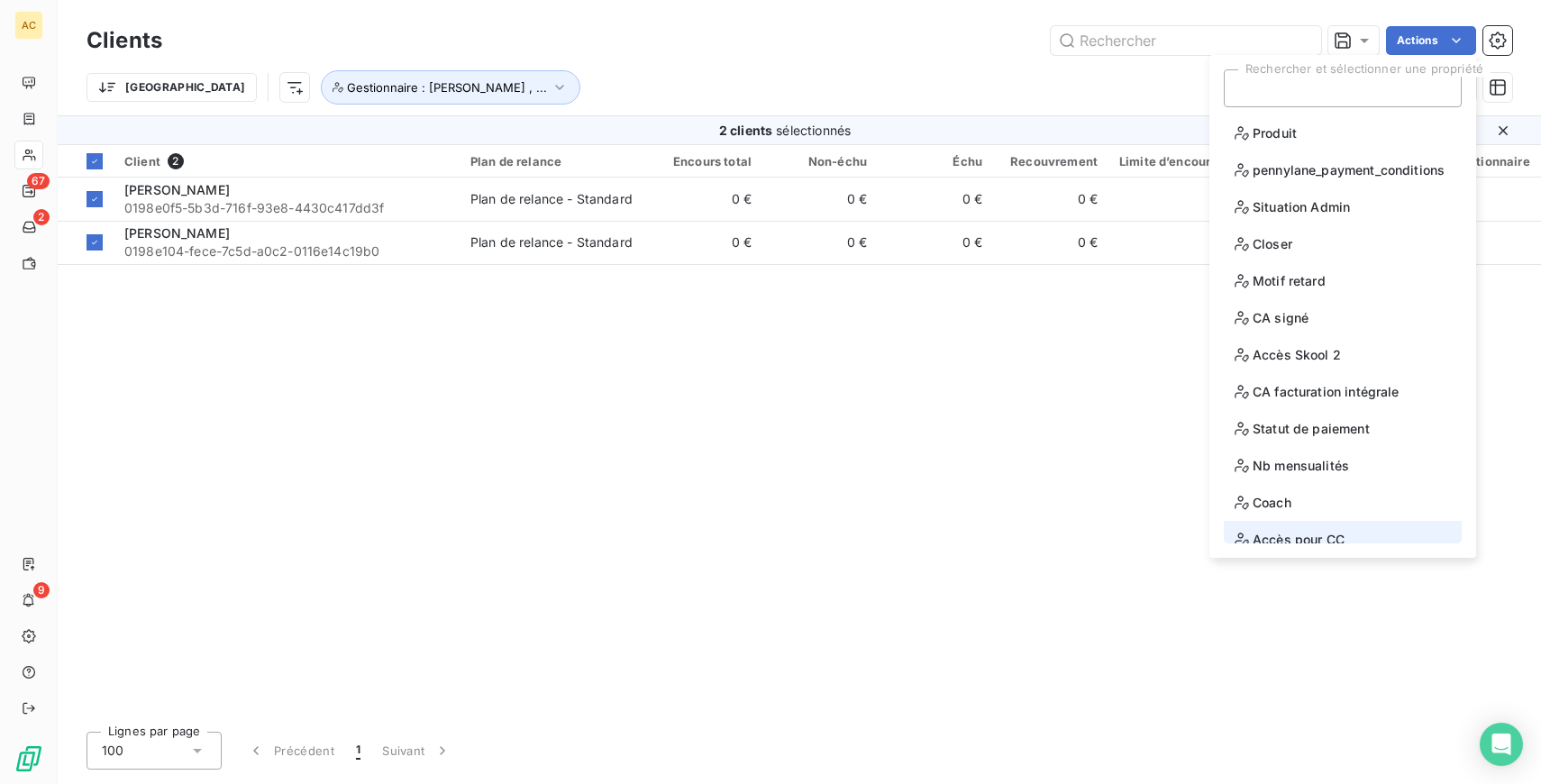
scroll to position [88, 0]
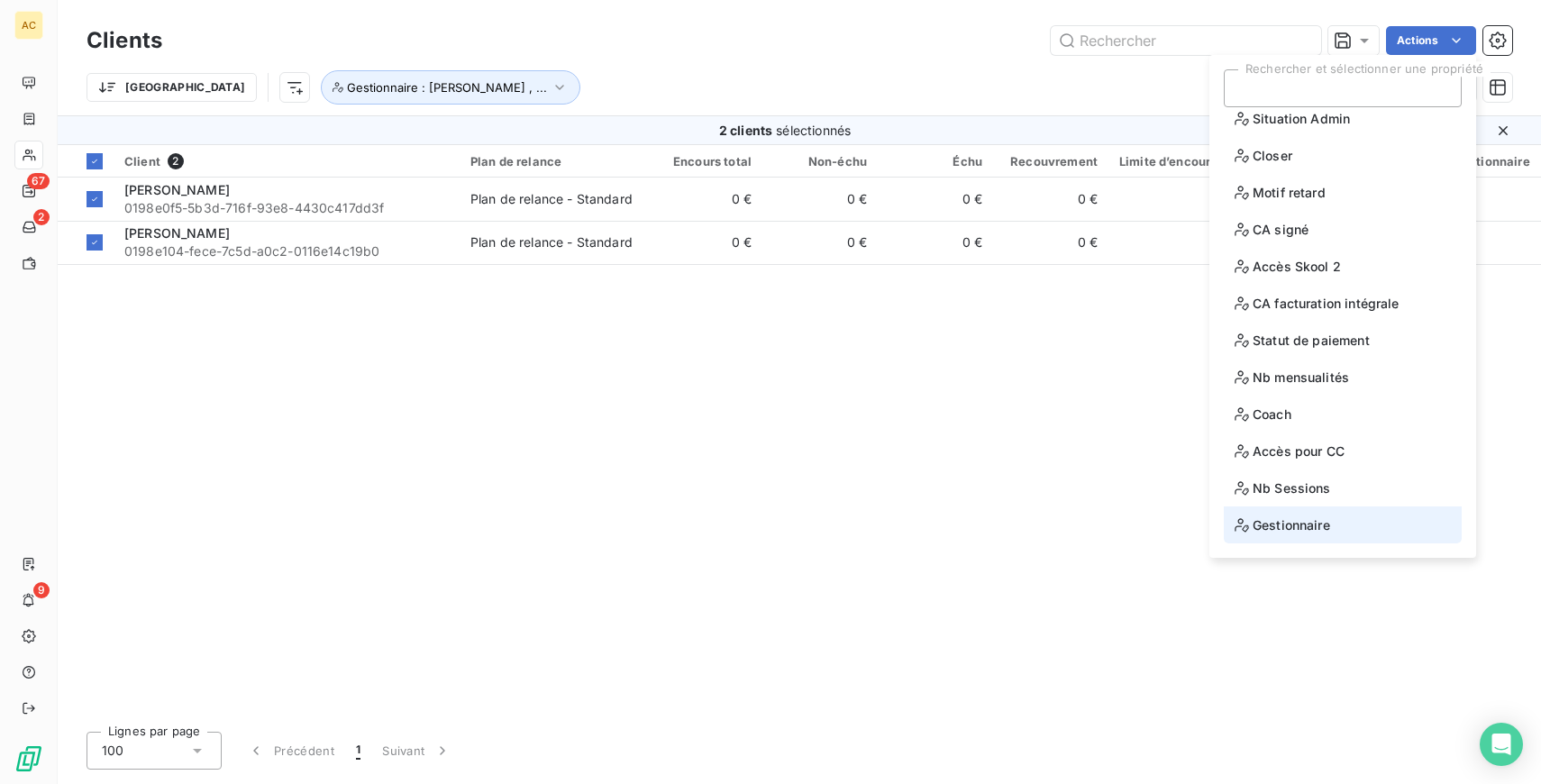
click at [1319, 525] on span "Gestionnaire" at bounding box center [1283, 525] width 96 height 22
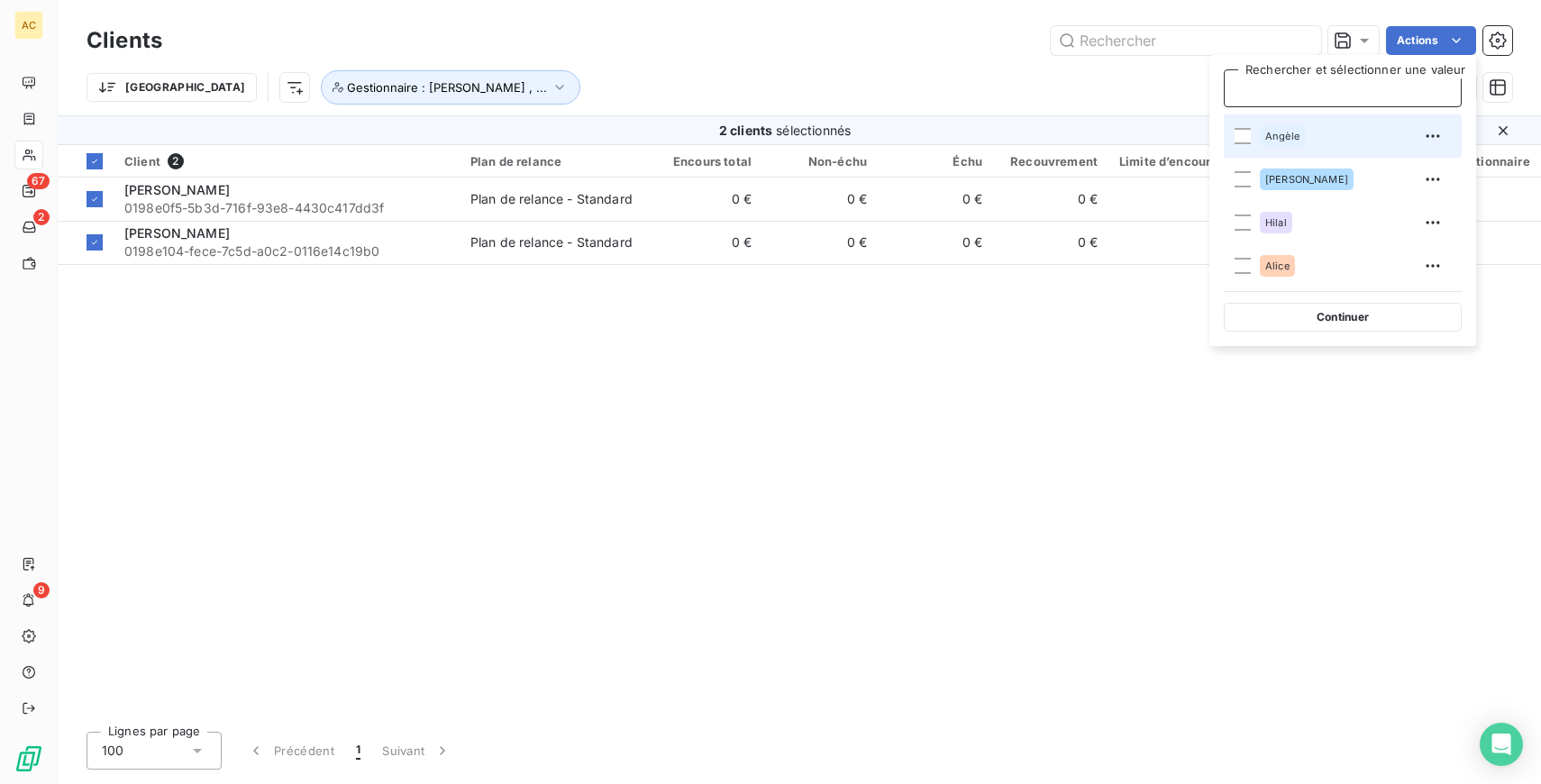
click at [1260, 134] on div "Angèle" at bounding box center [1283, 136] width 45 height 21
click at [1031, 88] on div "Trier Gestionnaire : Angèle , ..." at bounding box center [759, 87] width 1346 height 34
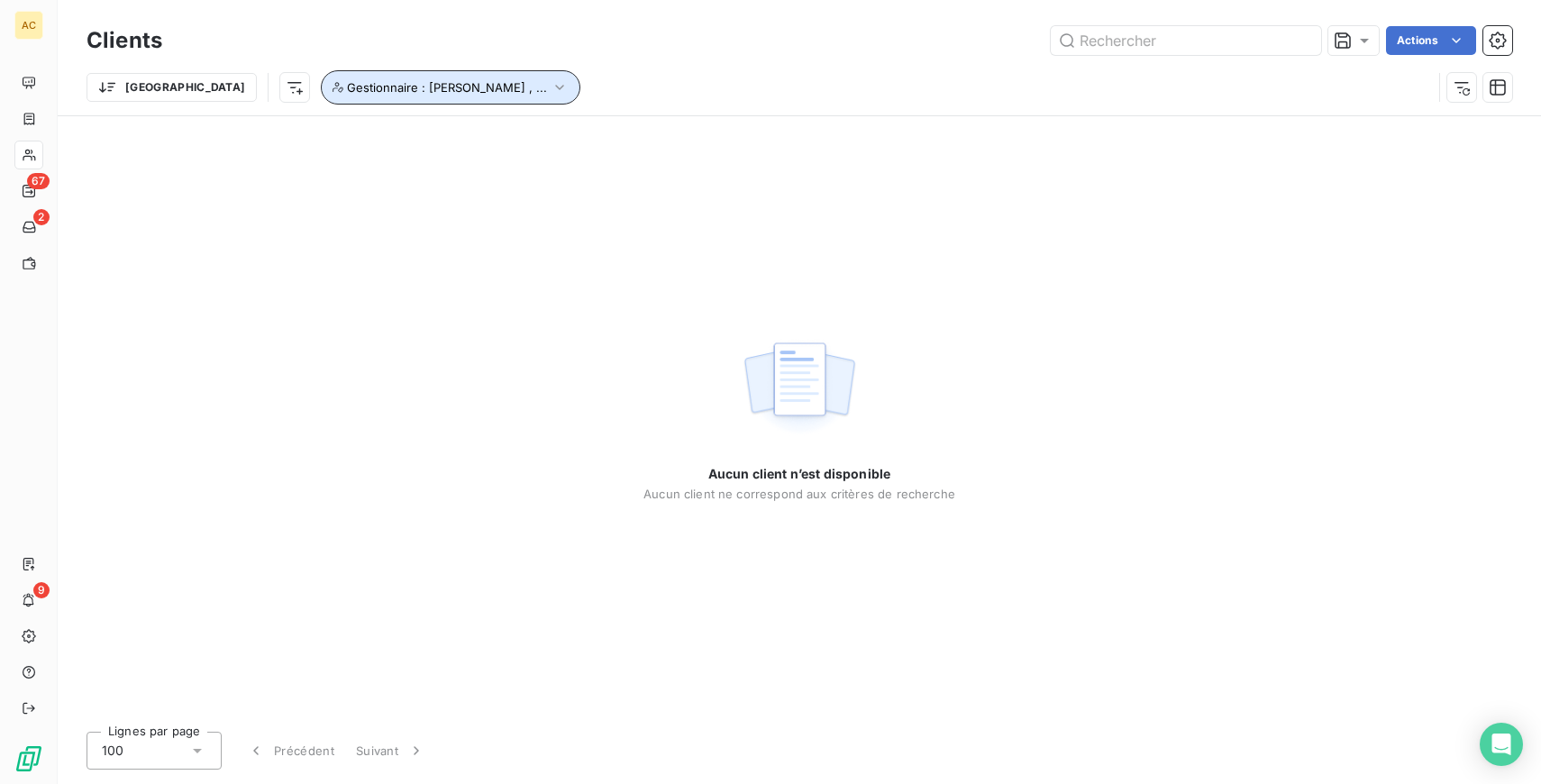
click at [358, 99] on button "Gestionnaire : [PERSON_NAME] , ..." at bounding box center [450, 87] width 259 height 34
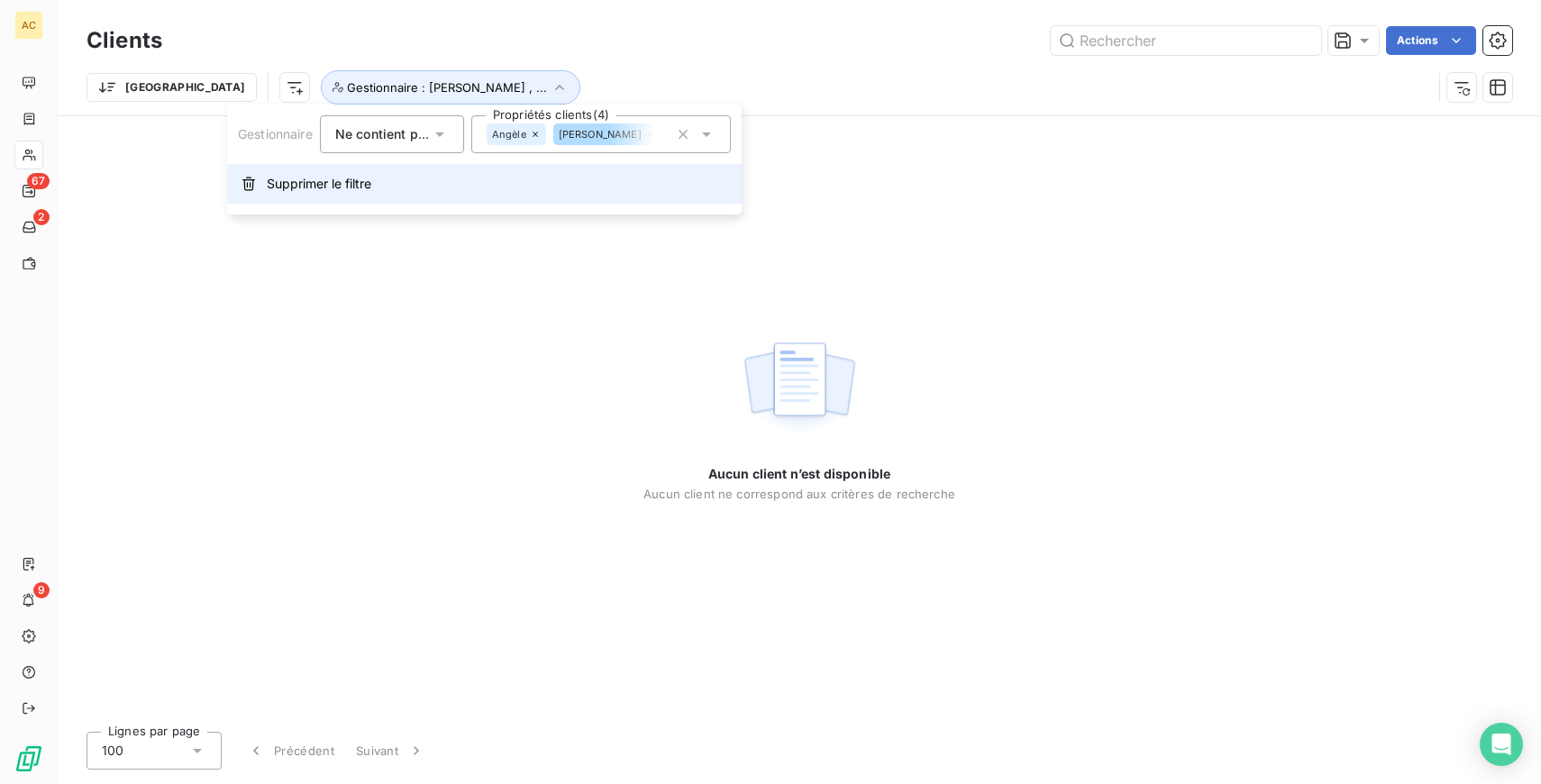
click at [329, 188] on span "Supprimer le filtre" at bounding box center [319, 183] width 104 height 18
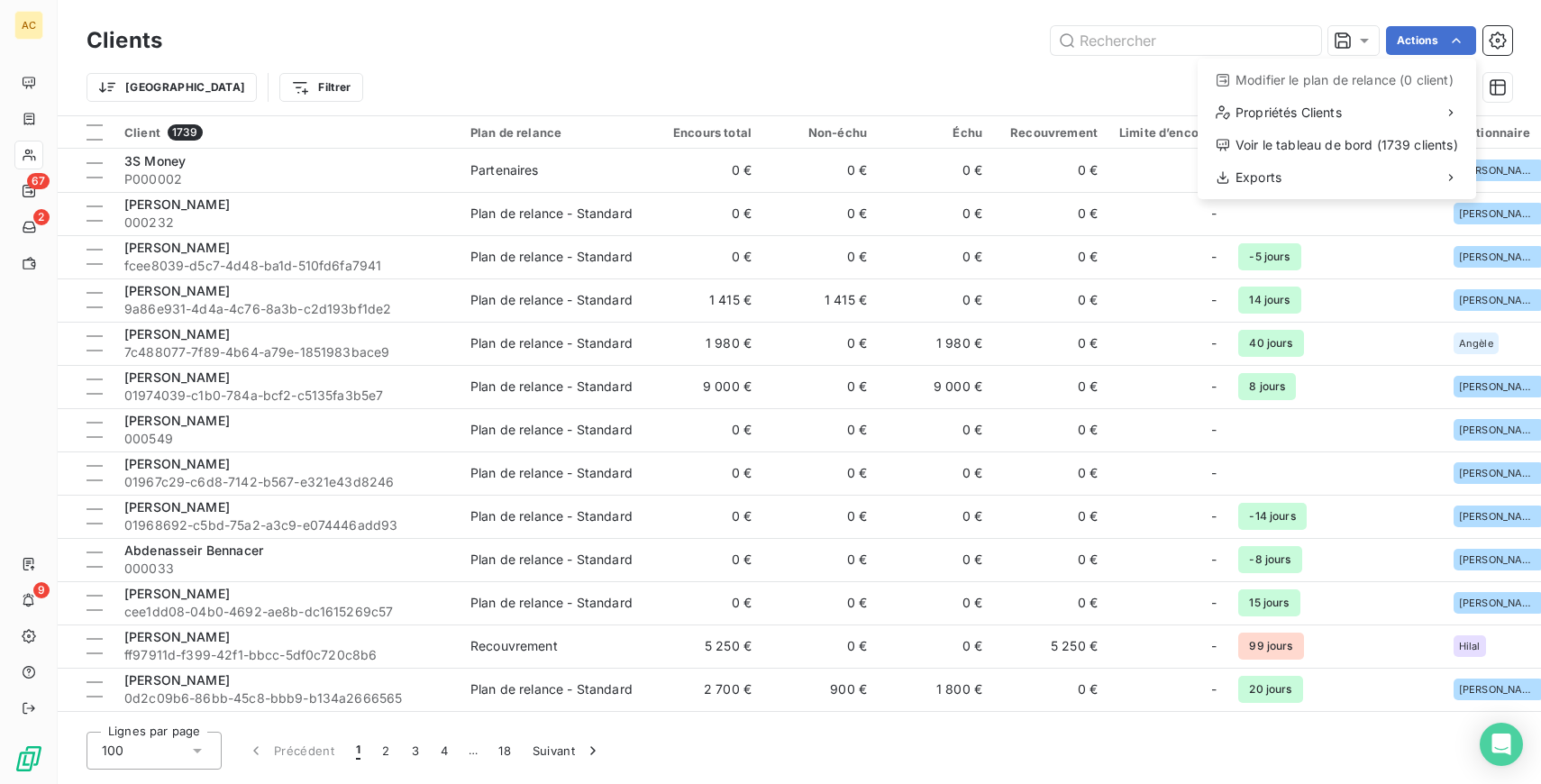
click at [540, 79] on html "AC 67 2 9 Clients Actions Modifier le plan de relance (0 client) Propriétés Cli…" at bounding box center [770, 392] width 1541 height 784
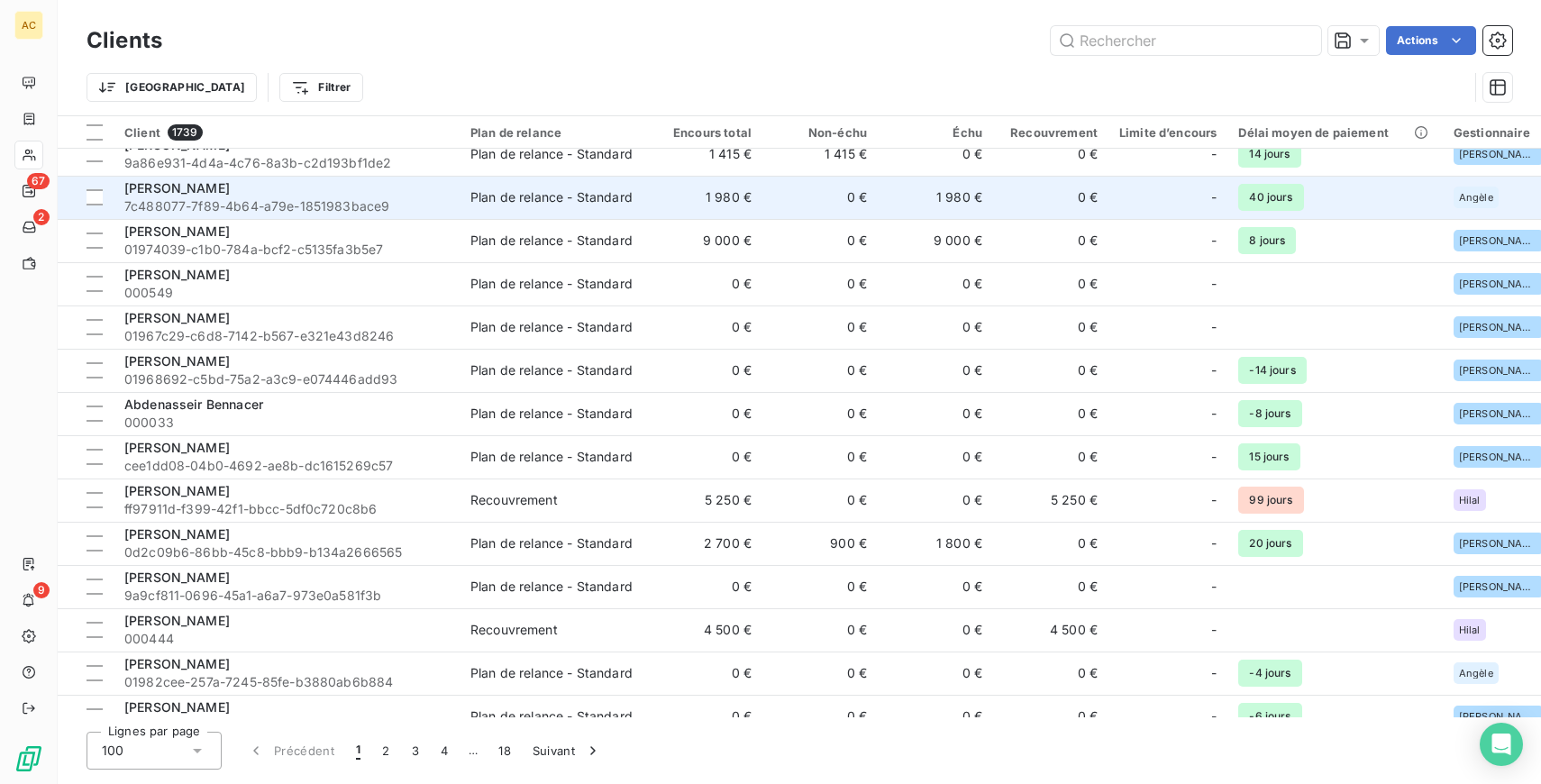
scroll to position [0, 0]
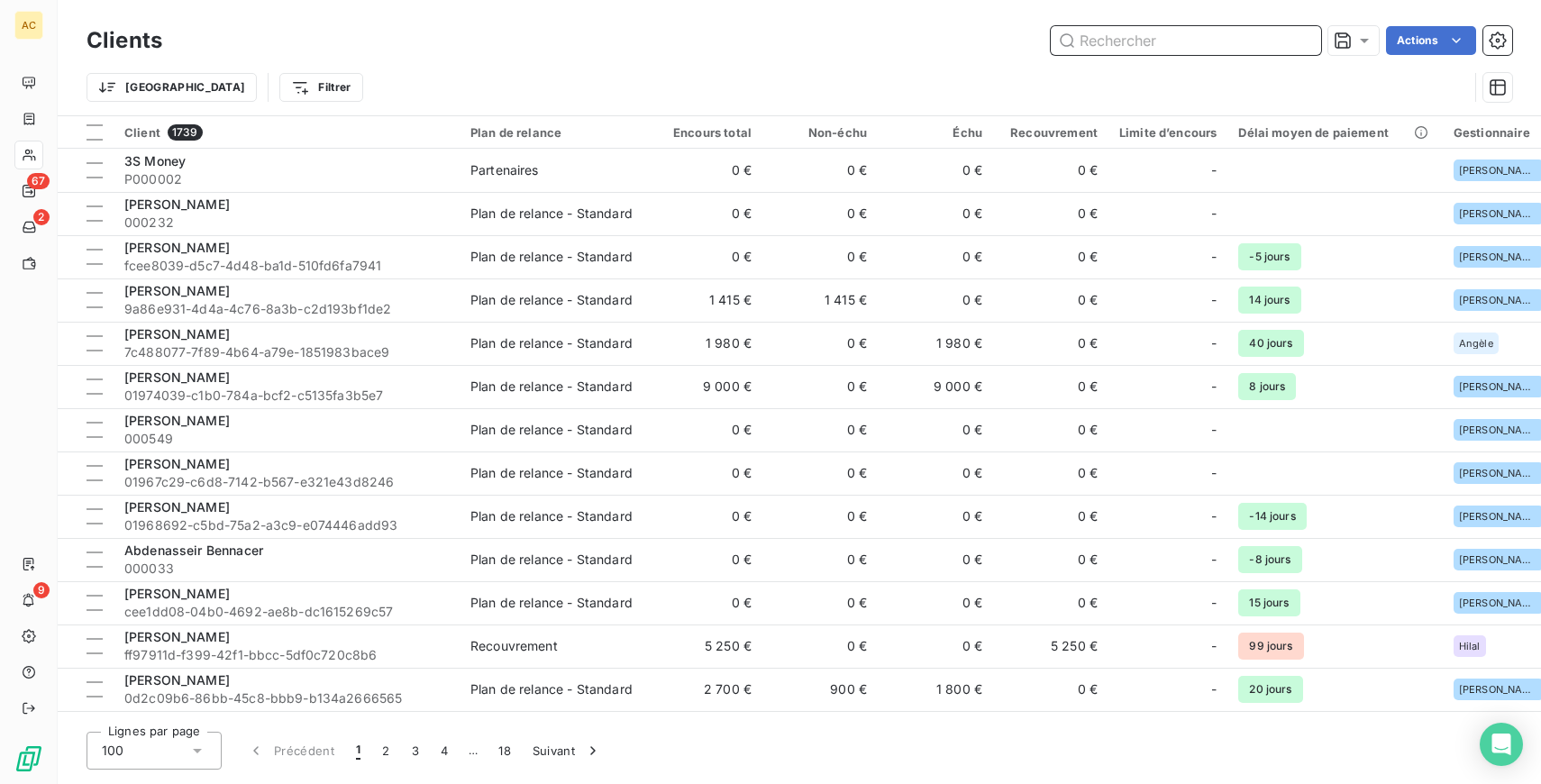
click at [1113, 29] on input "text" at bounding box center [1186, 40] width 270 height 29
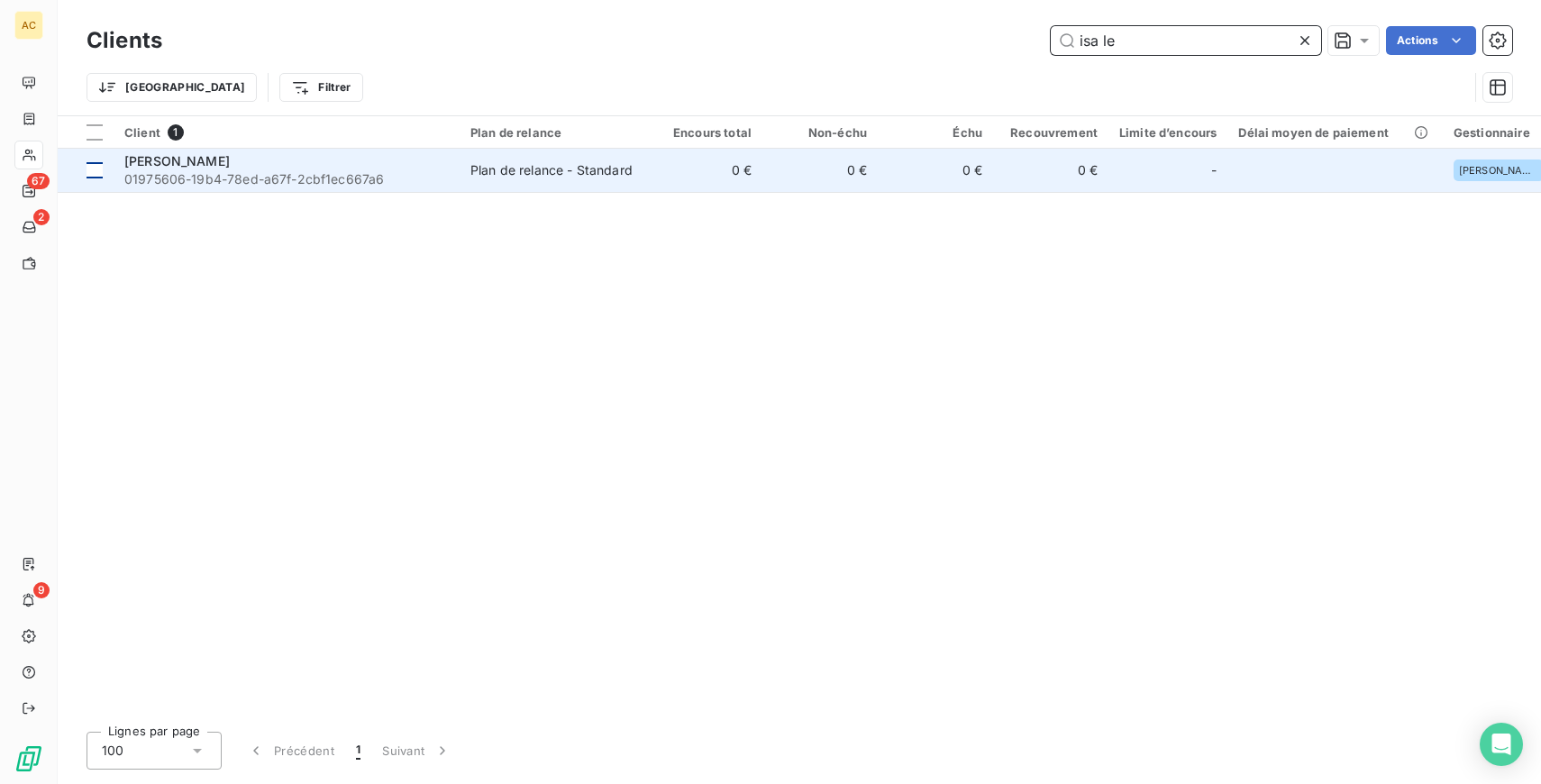
type input "isa le"
click at [93, 173] on div at bounding box center [94, 170] width 16 height 16
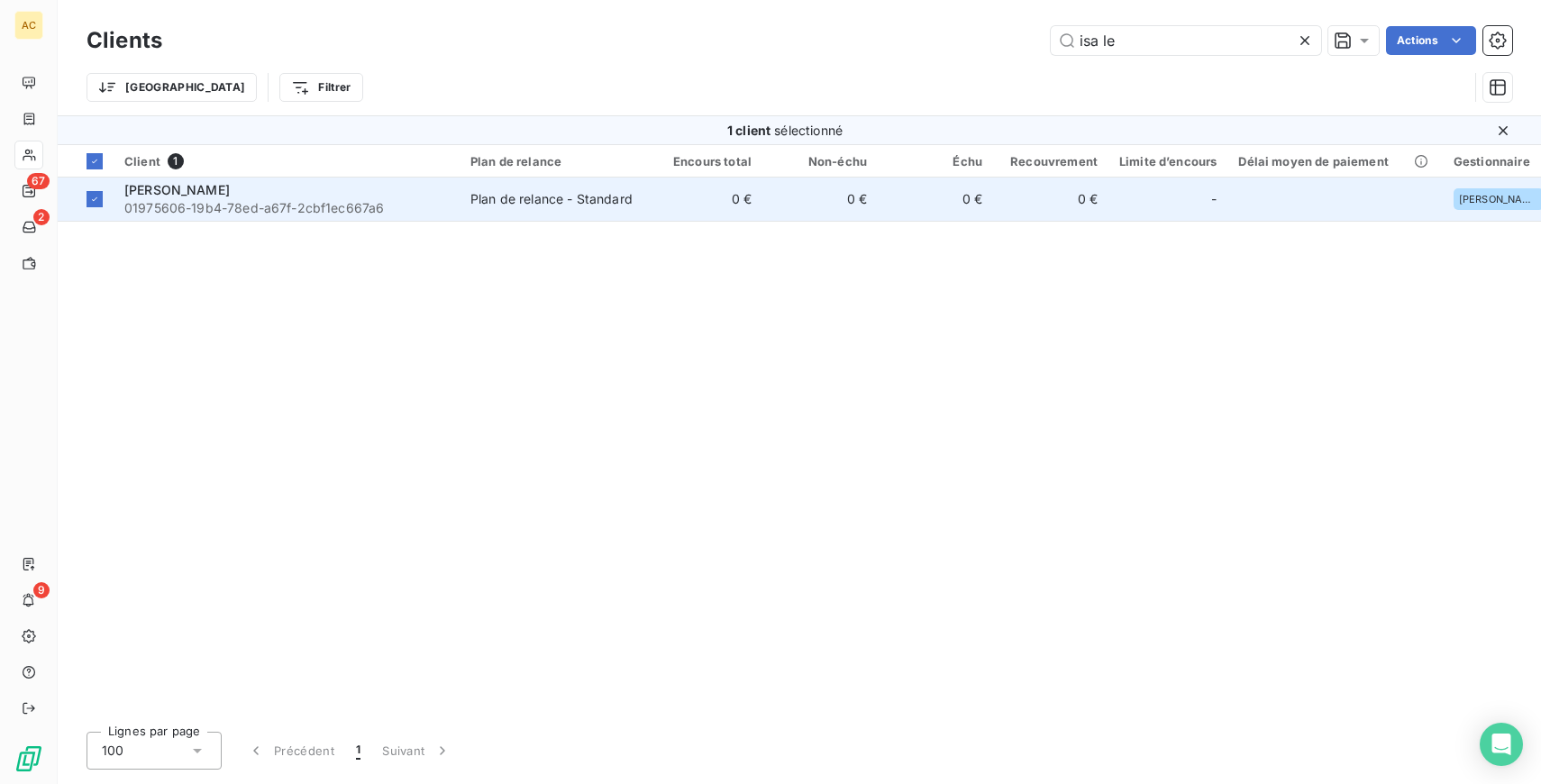
click at [284, 200] on span "01975606-19b4-78ed-a67f-2cbf1ec667a6" at bounding box center [286, 207] width 324 height 18
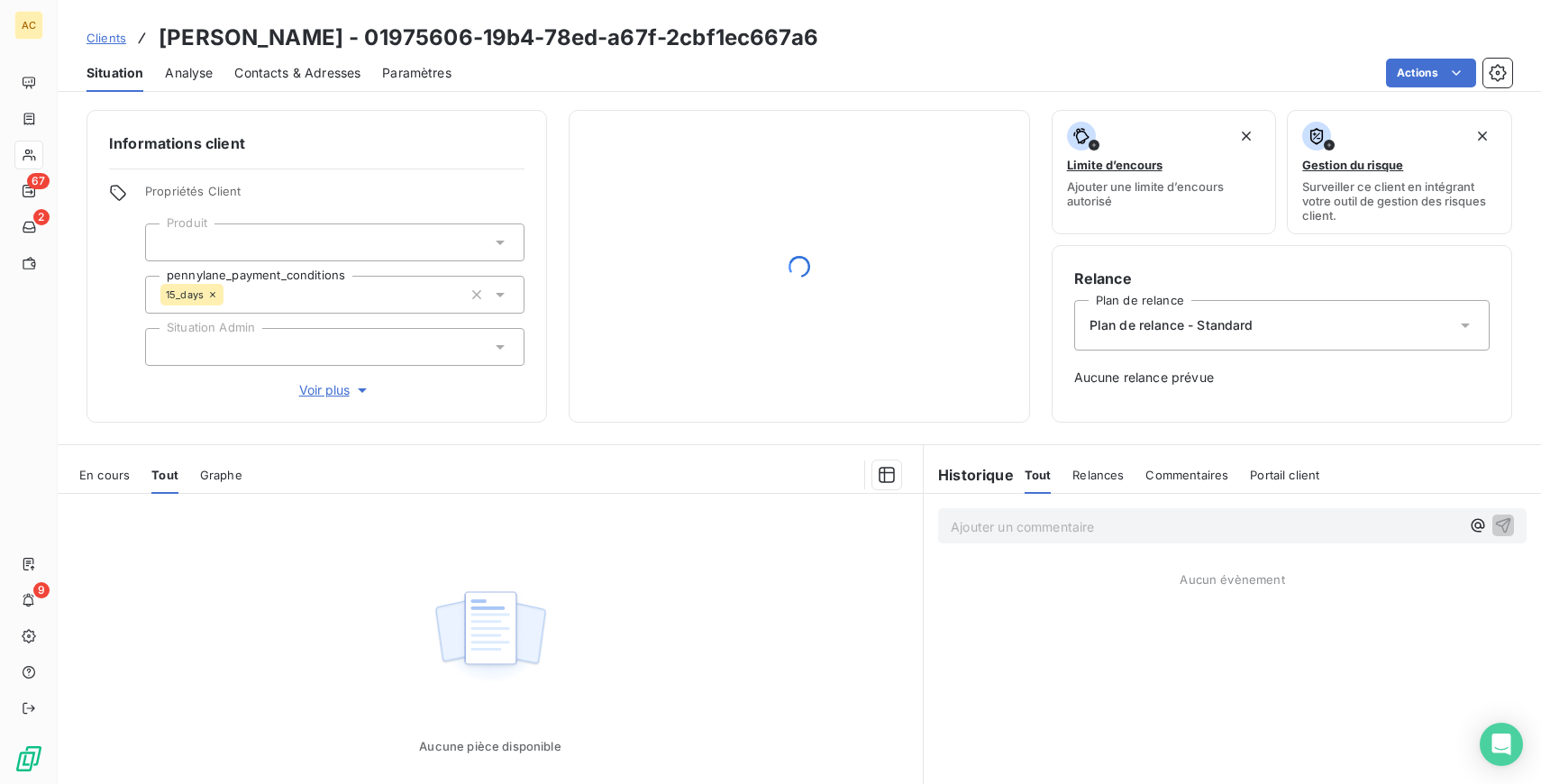
scroll to position [111, 0]
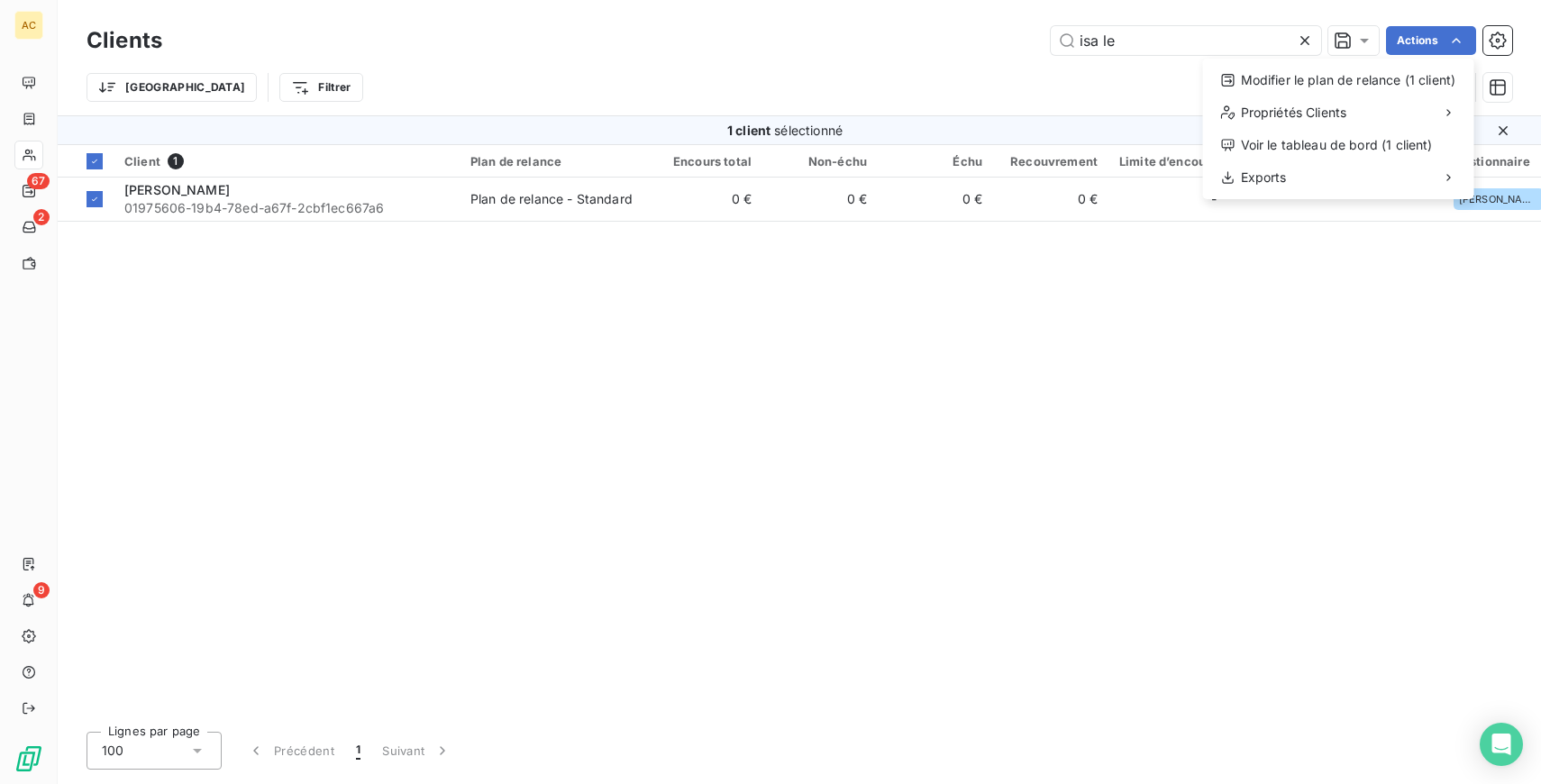
click at [1501, 45] on html "AC 67 2 9 Clients isa le Actions Modifier le plan de relance (1 client) Proprié…" at bounding box center [770, 392] width 1541 height 784
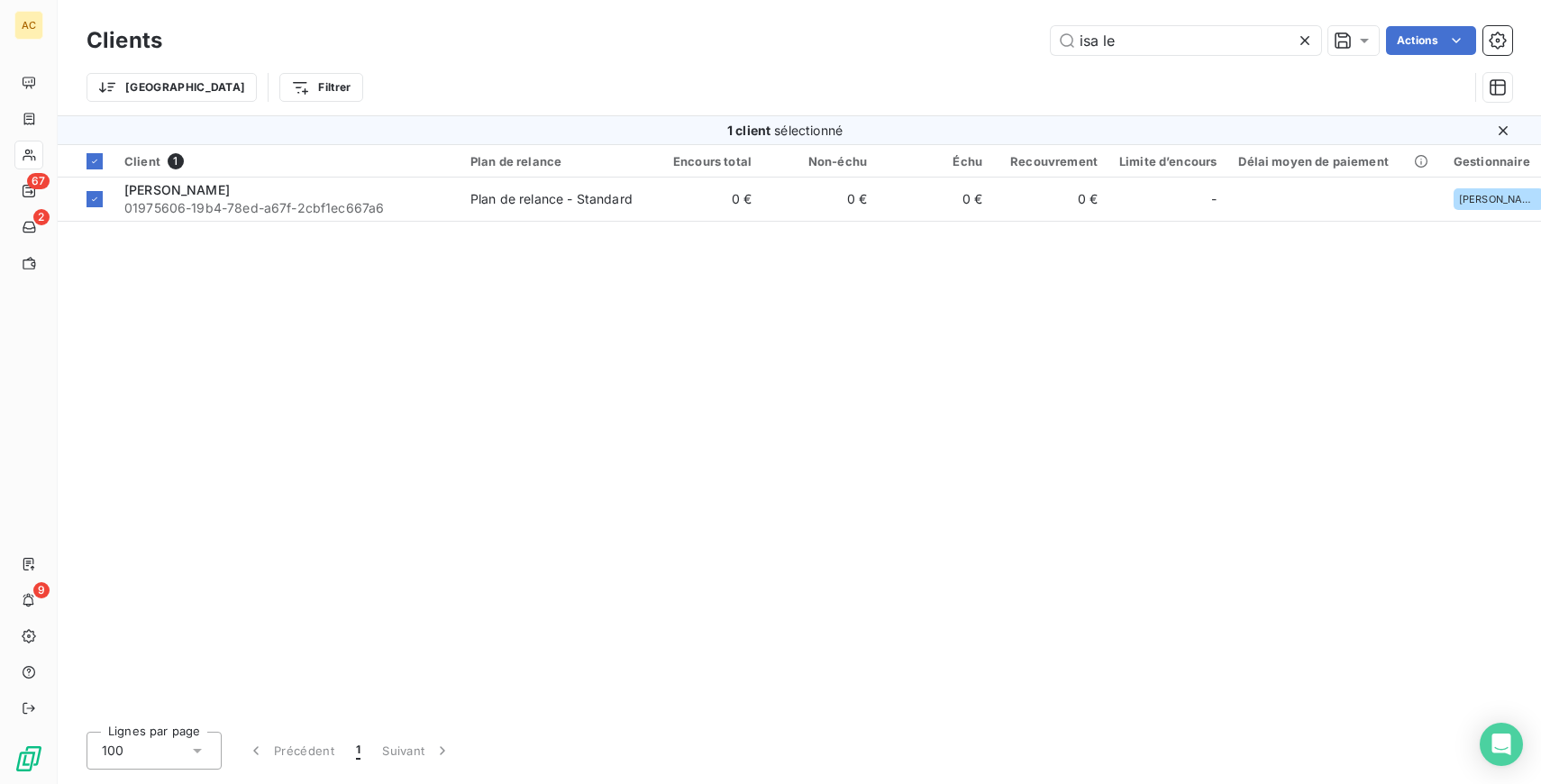
click at [1300, 42] on icon at bounding box center [1304, 40] width 18 height 18
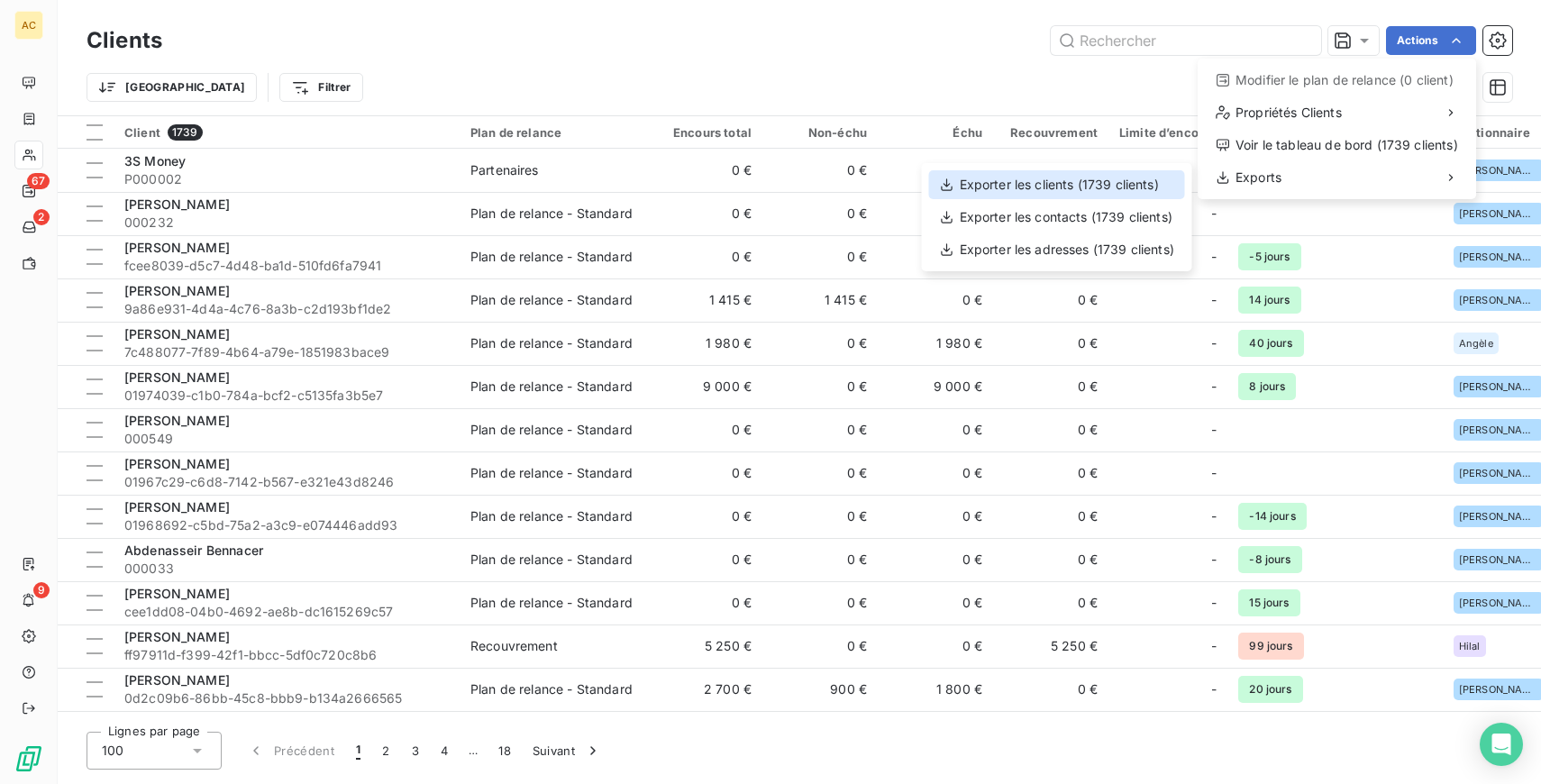
click at [1128, 189] on div "Exporter les clients (1739 clients)" at bounding box center [1057, 184] width 256 height 29
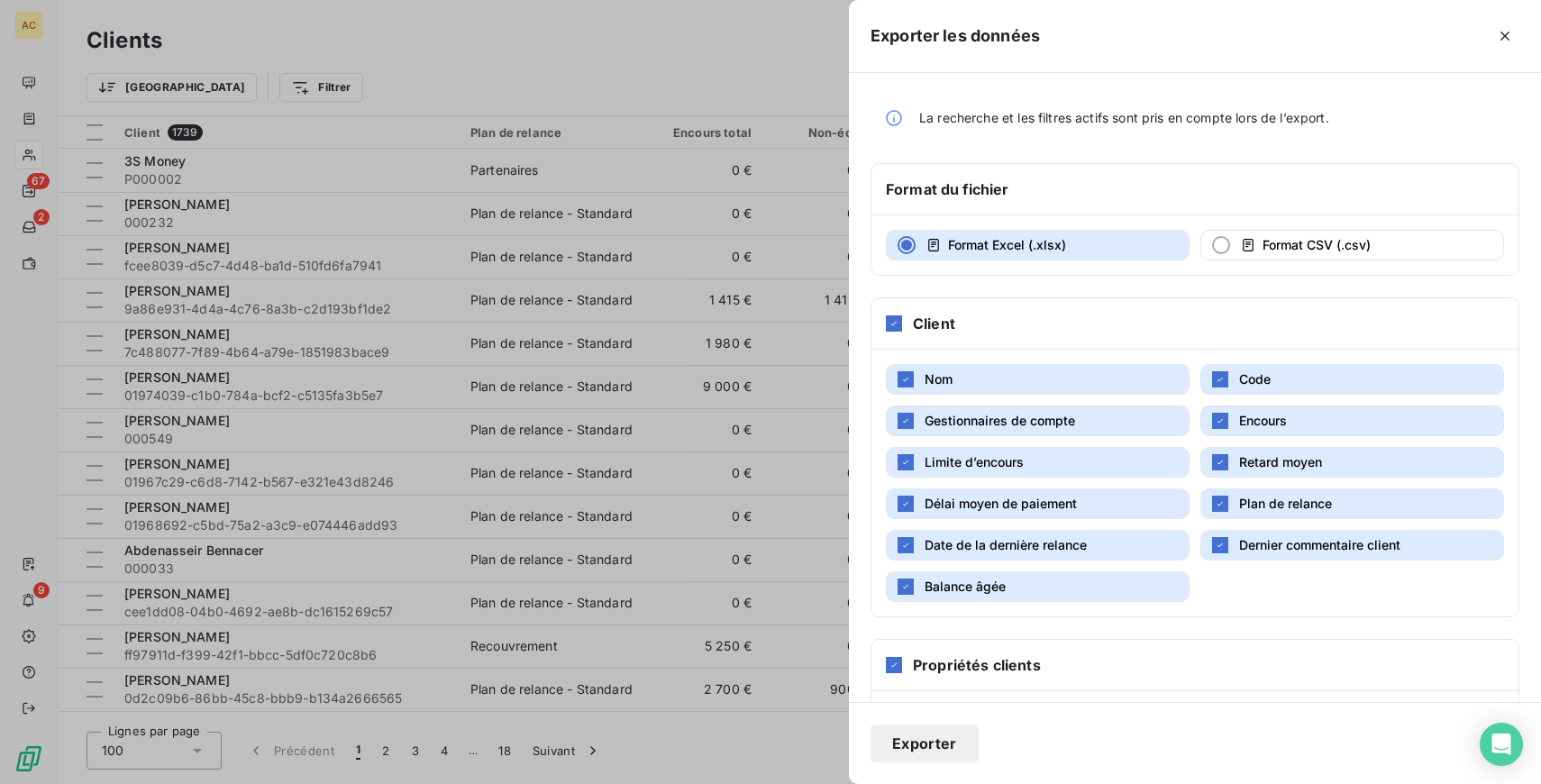
click at [1117, 418] on button "Gestionnaires de compte" at bounding box center [1037, 420] width 304 height 31
click at [1095, 452] on button "Limite d’encours" at bounding box center [1037, 462] width 304 height 31
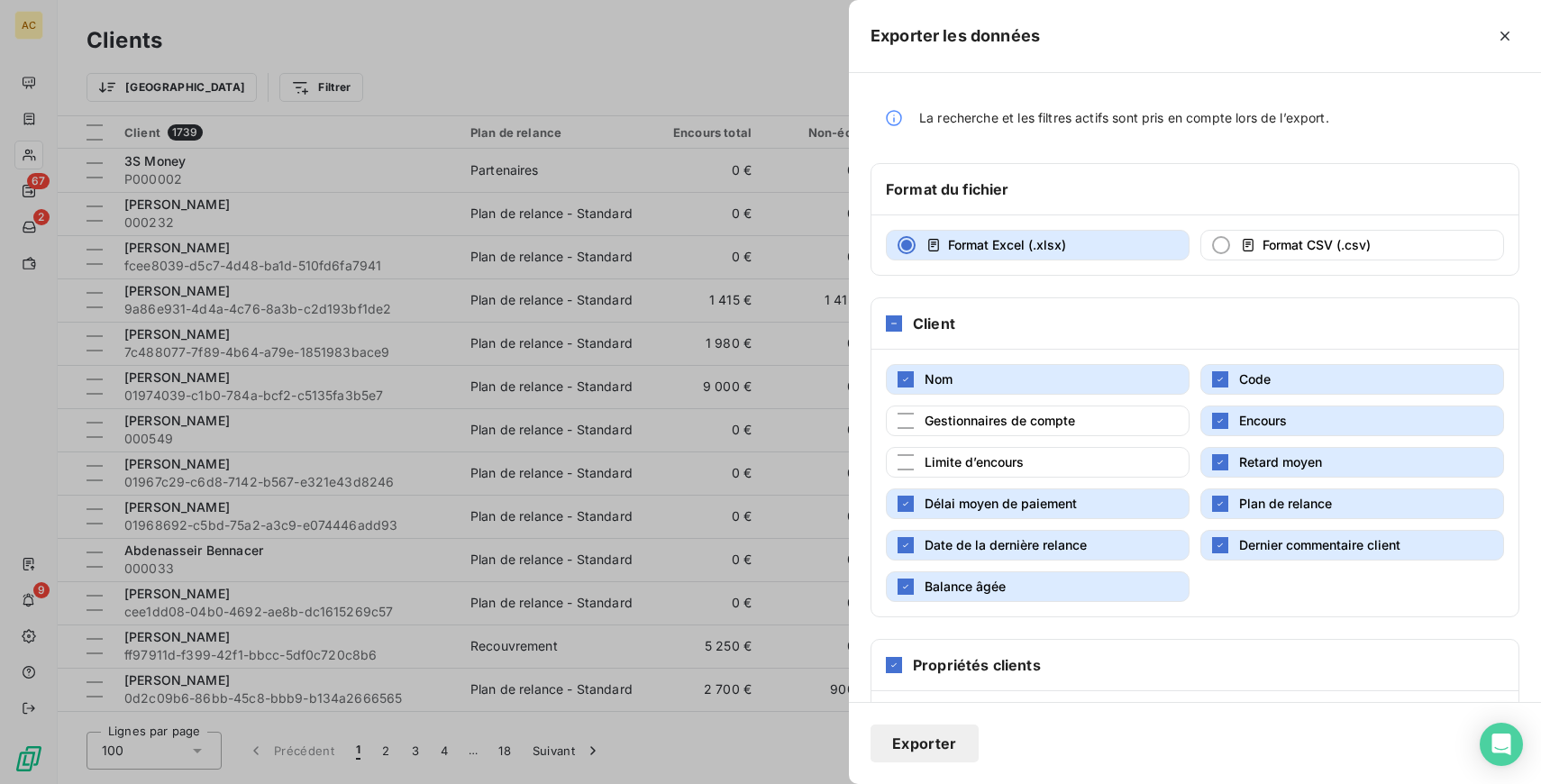
click at [1271, 451] on button "Retard moyen" at bounding box center [1352, 462] width 304 height 31
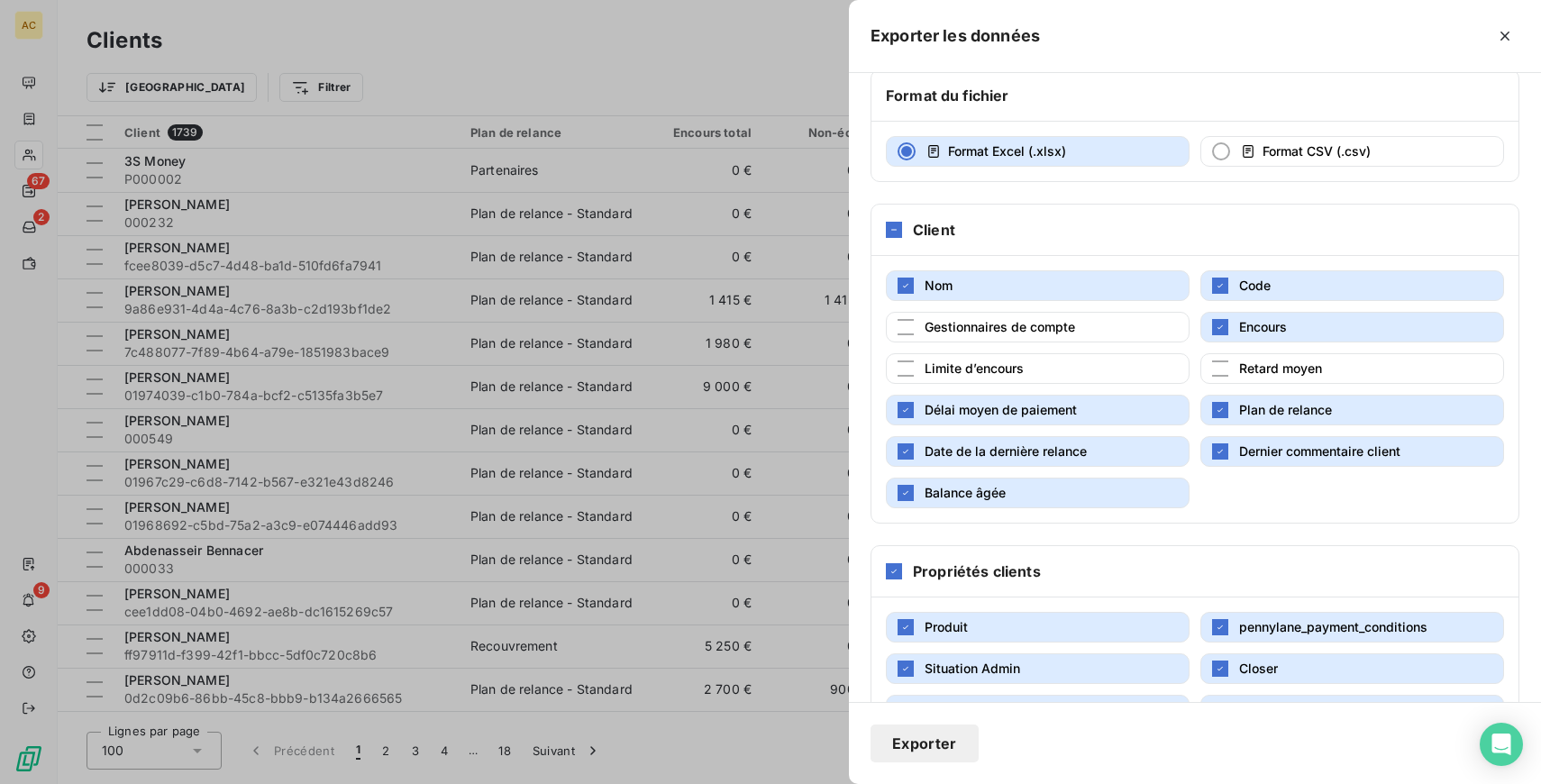
scroll to position [111, 0]
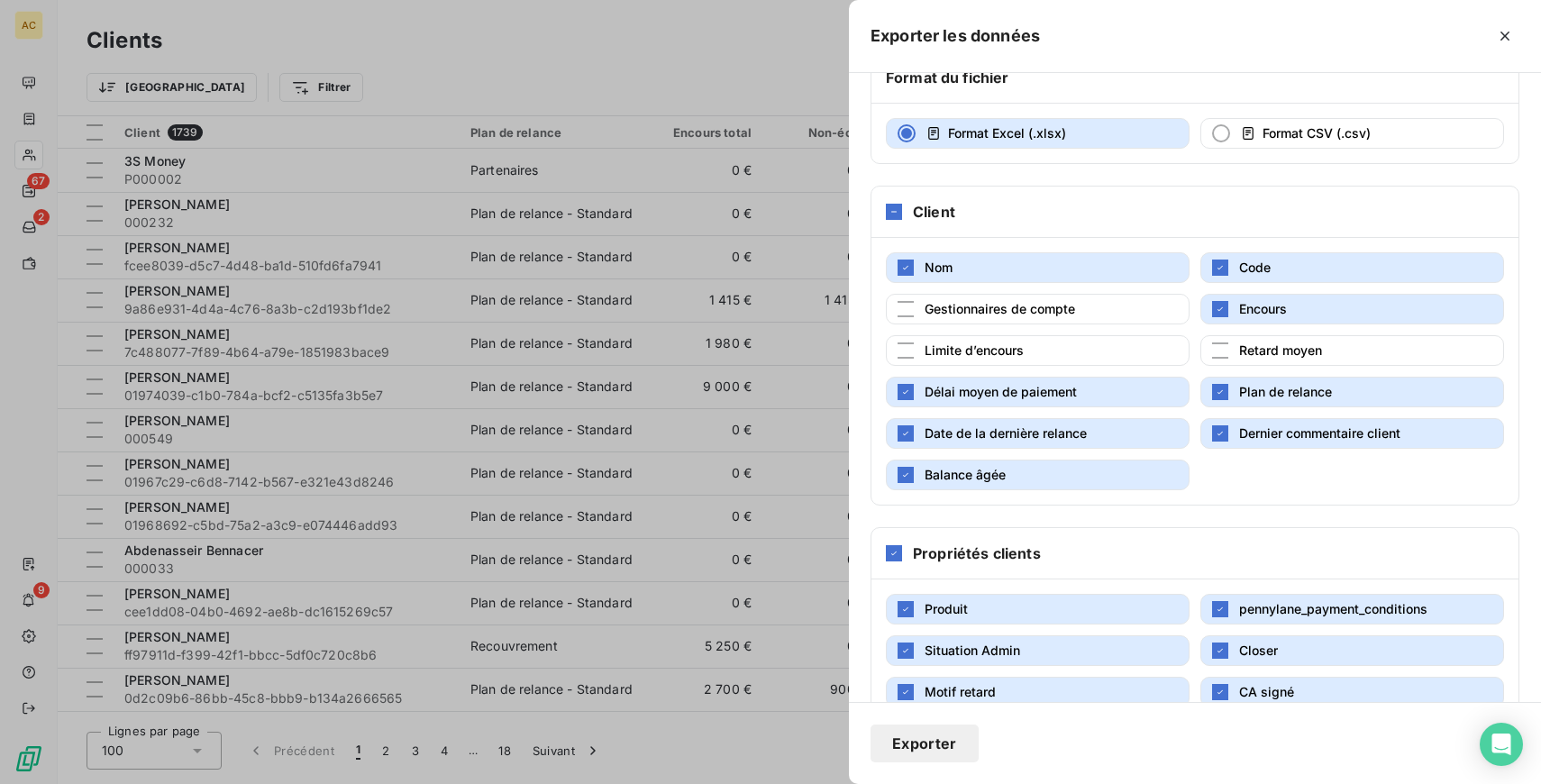
click at [1123, 389] on button "Délai moyen de paiement" at bounding box center [1037, 391] width 304 height 31
click at [1160, 438] on button "Date de la dernière relance" at bounding box center [1037, 433] width 304 height 31
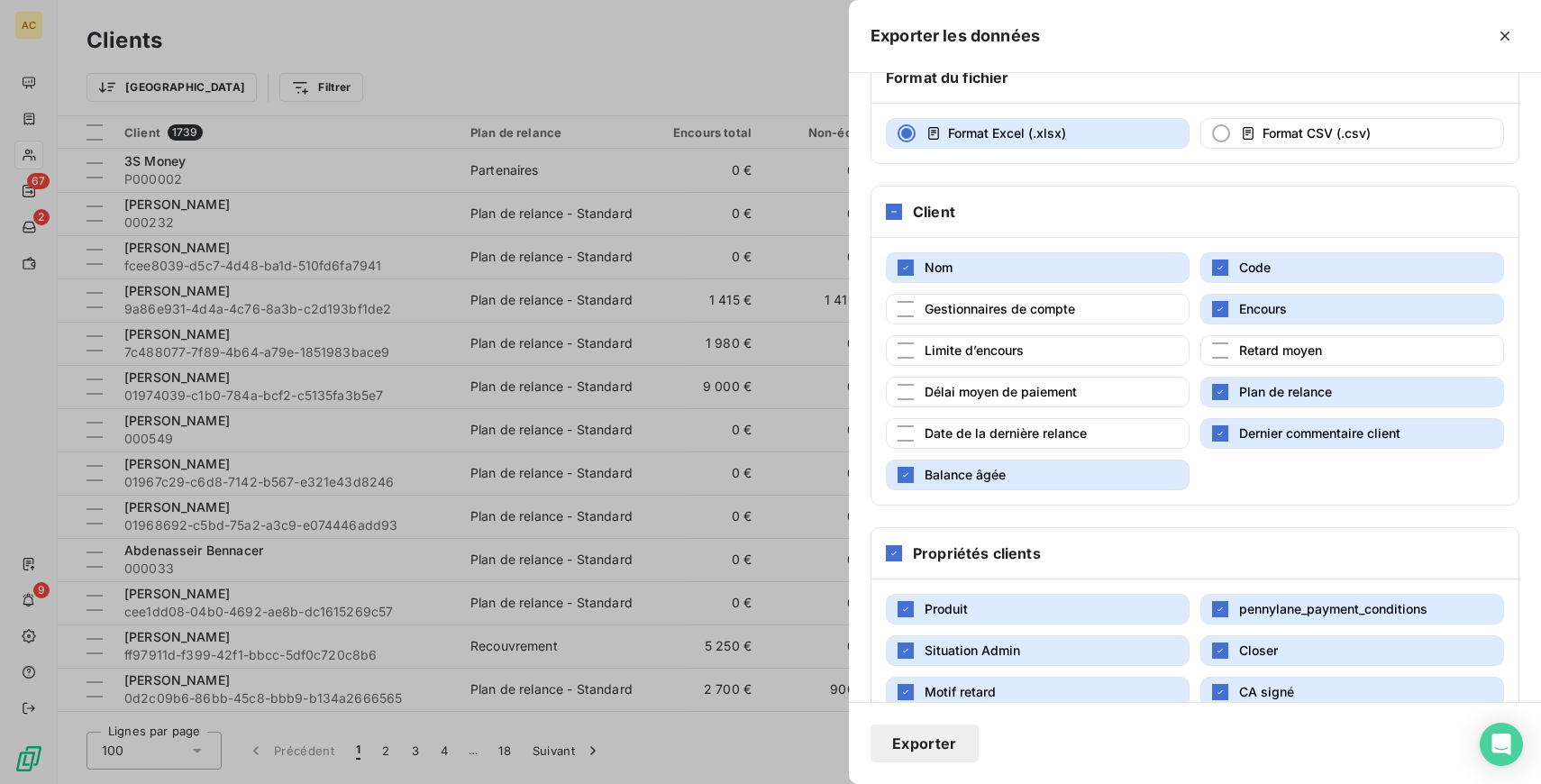
click at [1267, 438] on span "Dernier commentaire client" at bounding box center [1320, 433] width 162 height 15
click at [1117, 479] on button "Balance âgée" at bounding box center [1037, 475] width 304 height 31
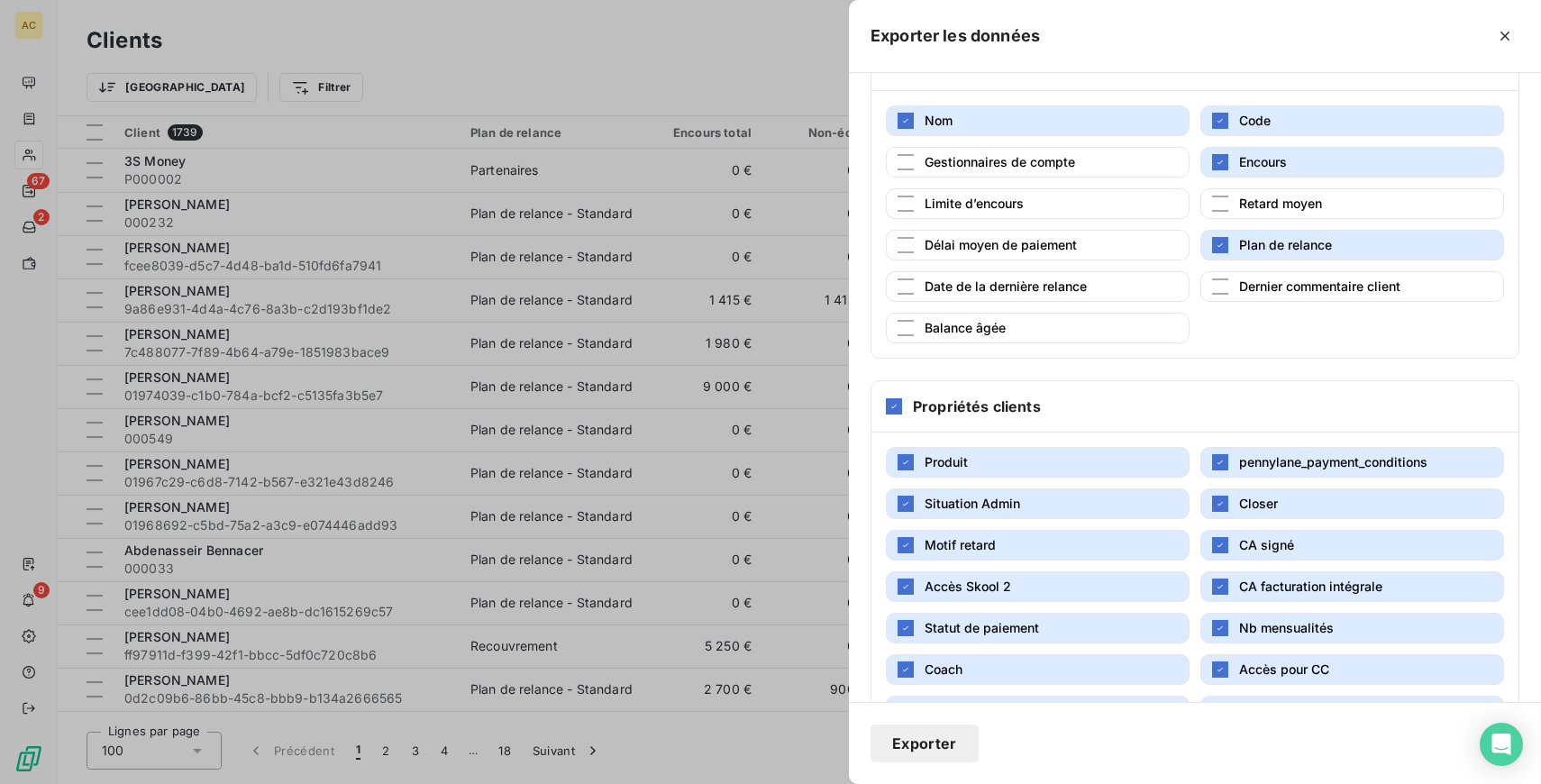
scroll to position [320, 0]
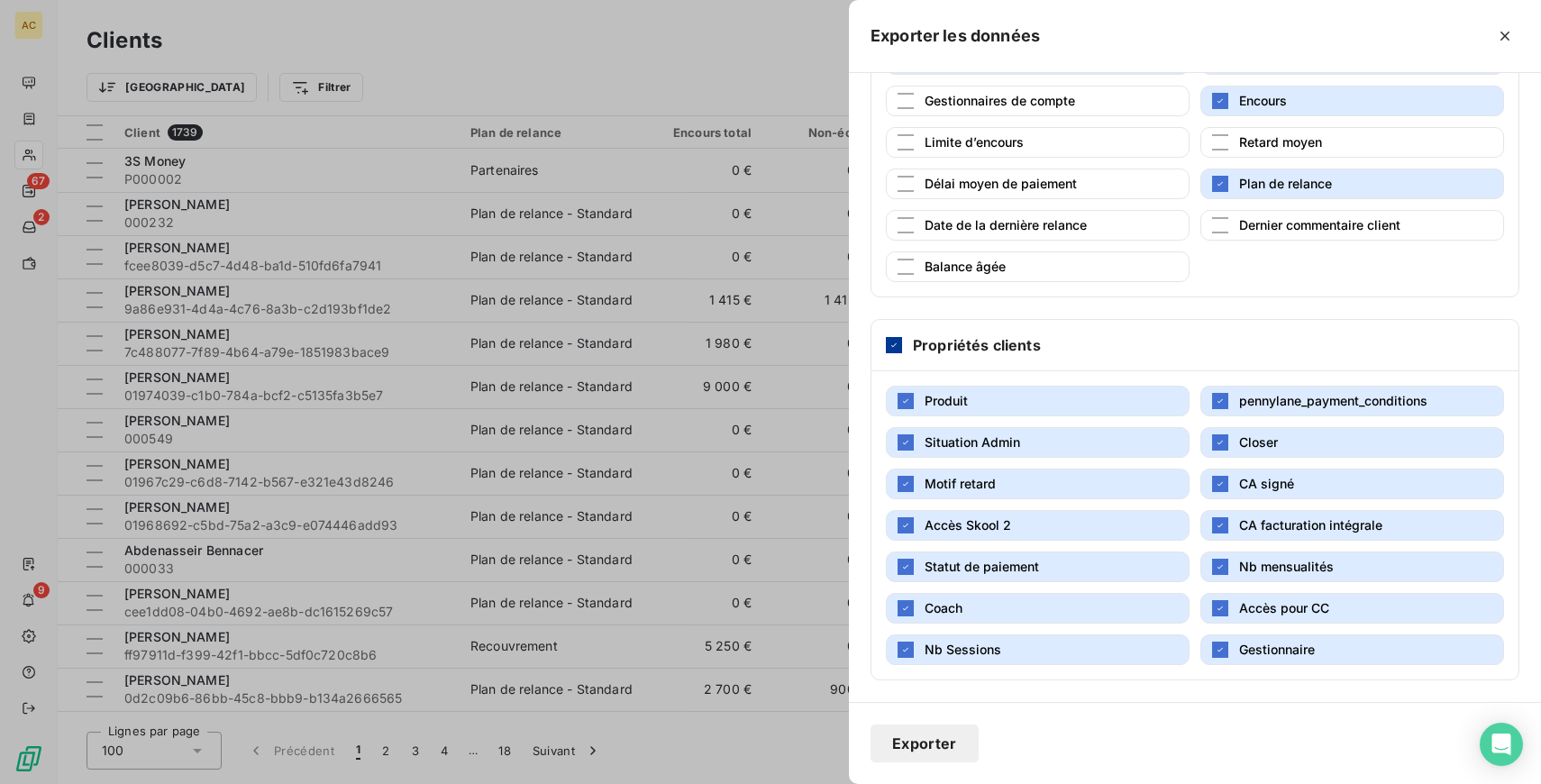
click at [892, 347] on icon at bounding box center [894, 346] width 11 height 11
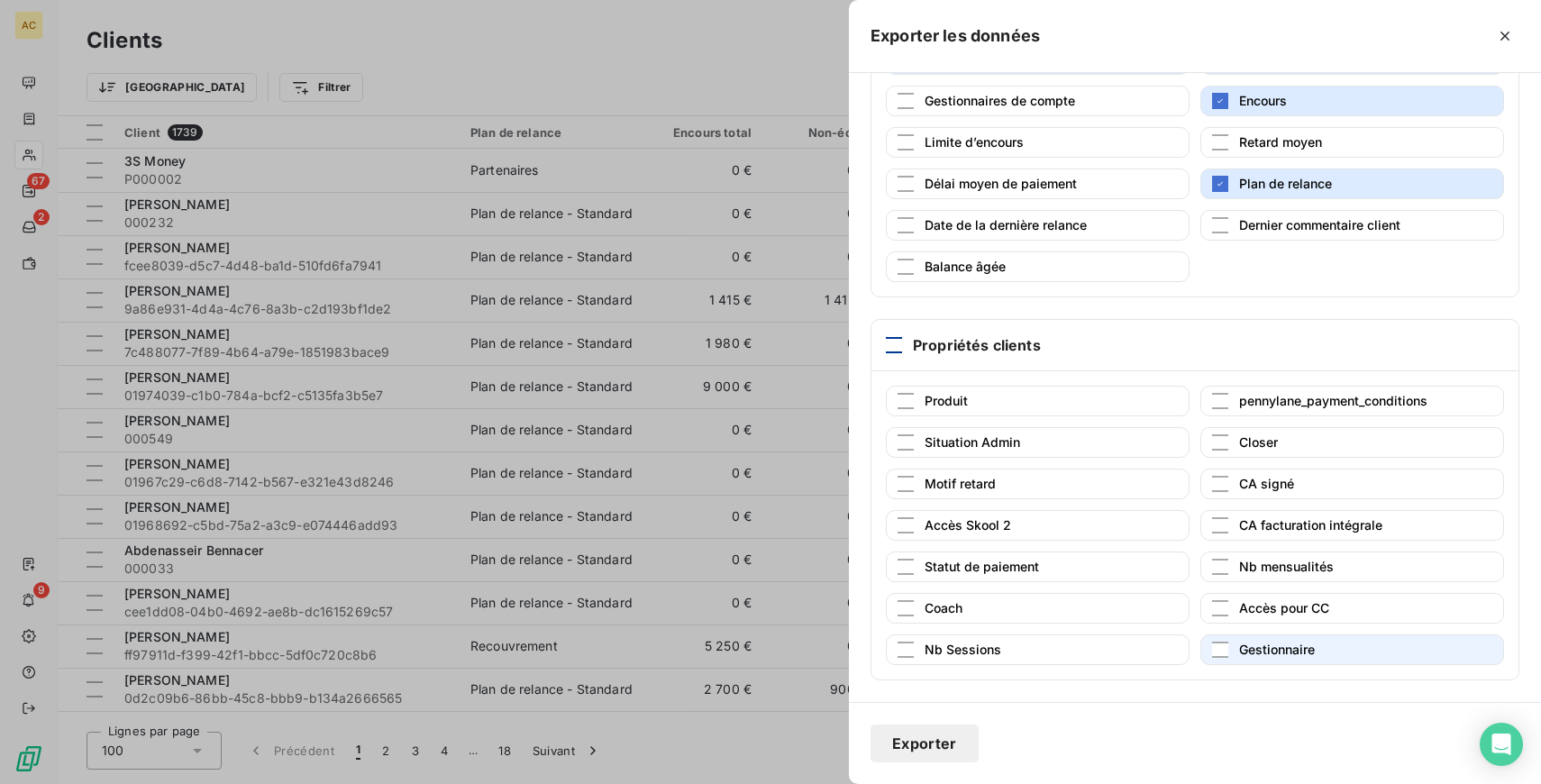
click at [1241, 647] on span "Gestionnaire" at bounding box center [1276, 648] width 75 height 15
click at [918, 746] on button "Exporter" at bounding box center [925, 743] width 108 height 38
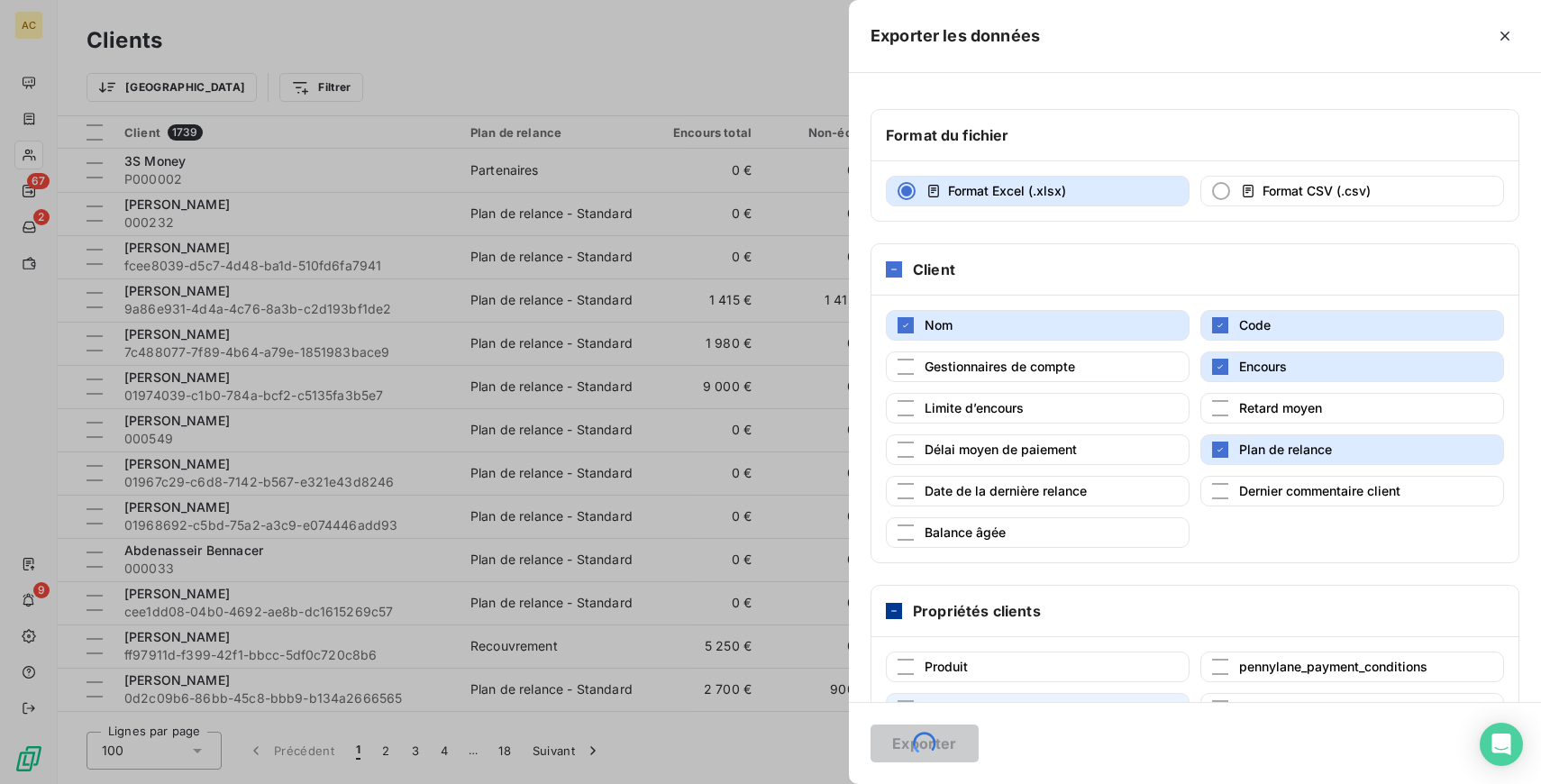
scroll to position [0, 0]
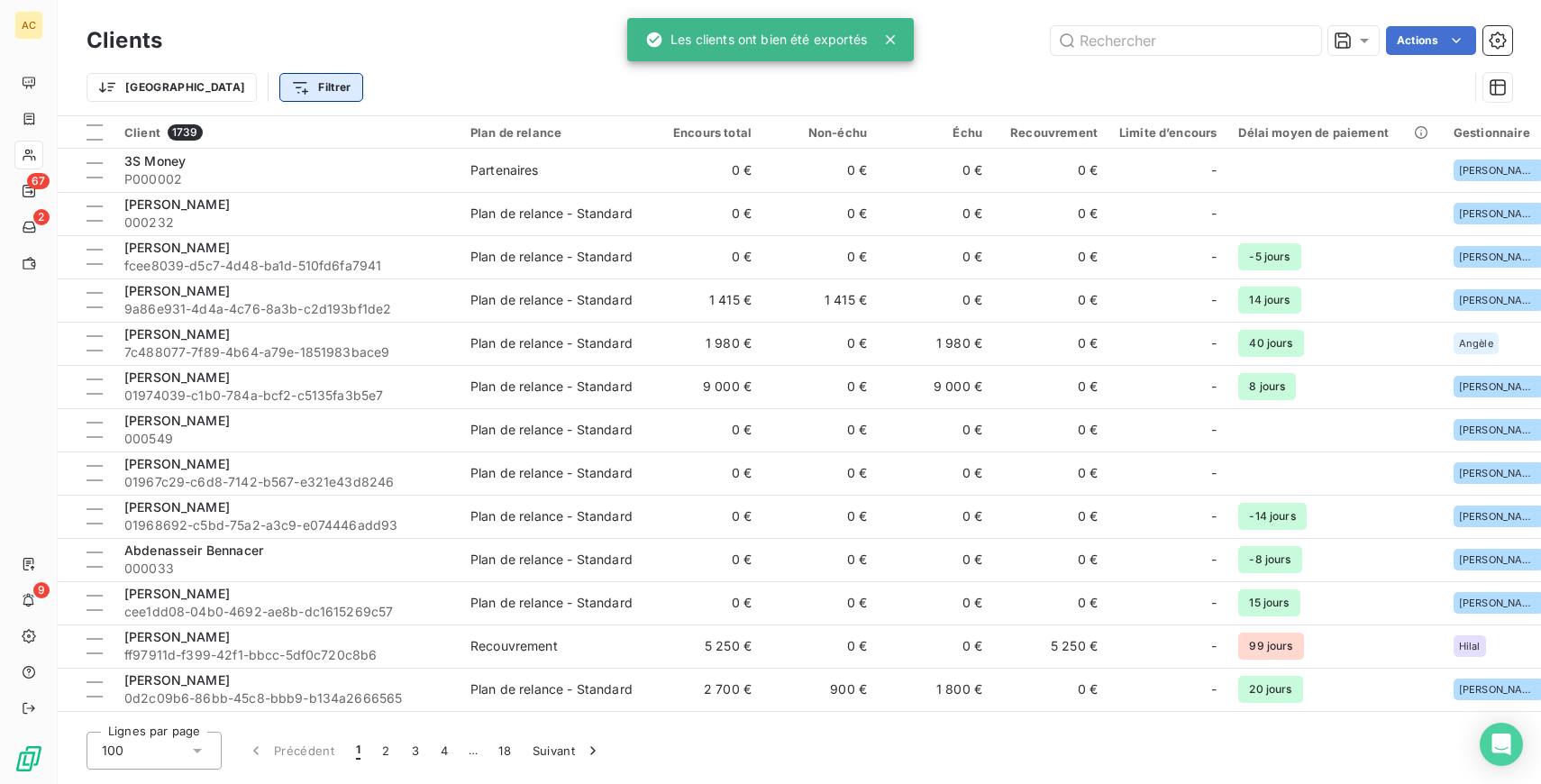
click at [227, 86] on html "AC 67 2 9 Clients Actions Trier Filtrer Client 1739 Plan de relance Encours tot…" at bounding box center [770, 392] width 1541 height 784
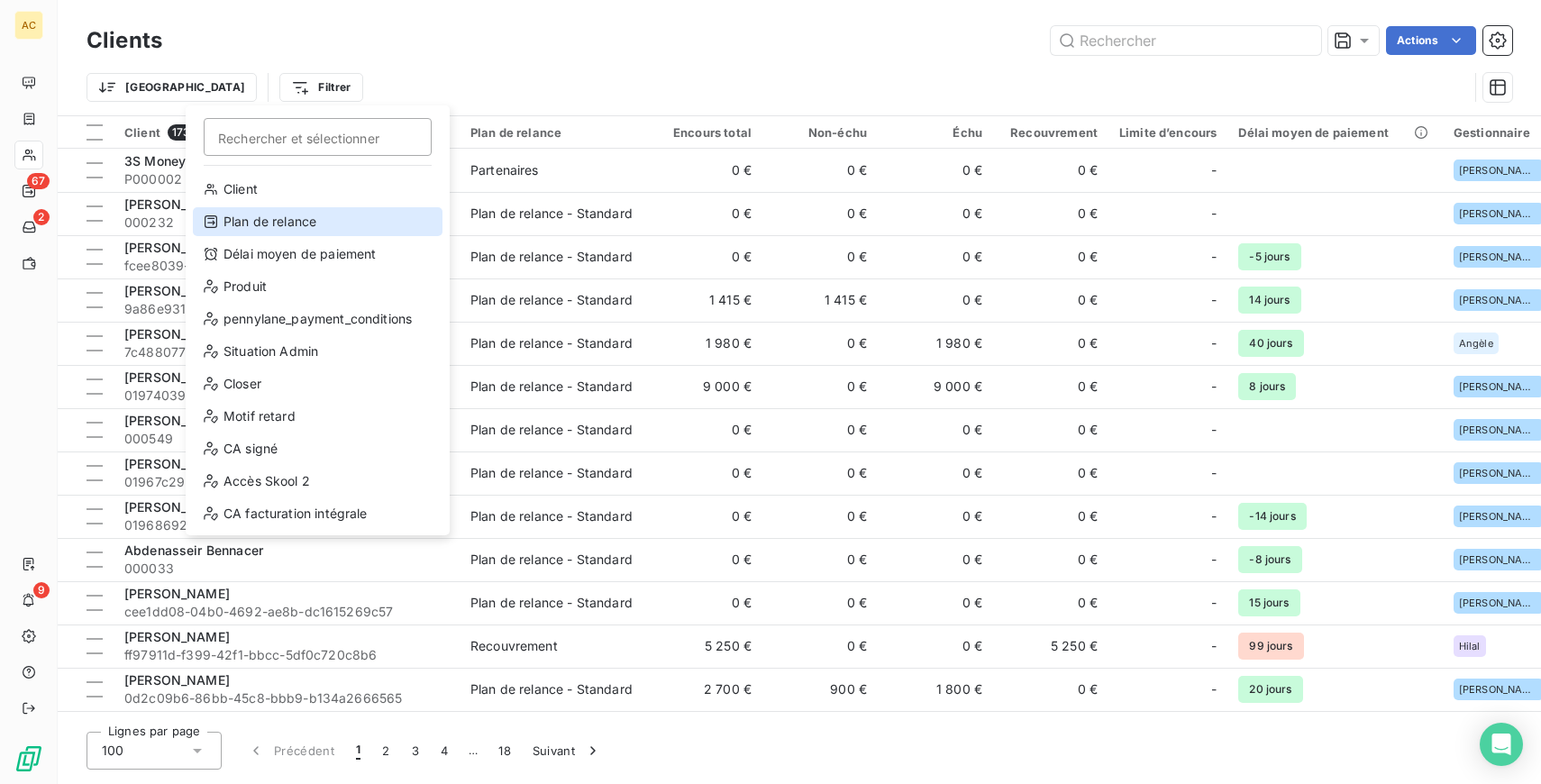
click at [318, 224] on div "Plan de relance" at bounding box center [318, 221] width 250 height 29
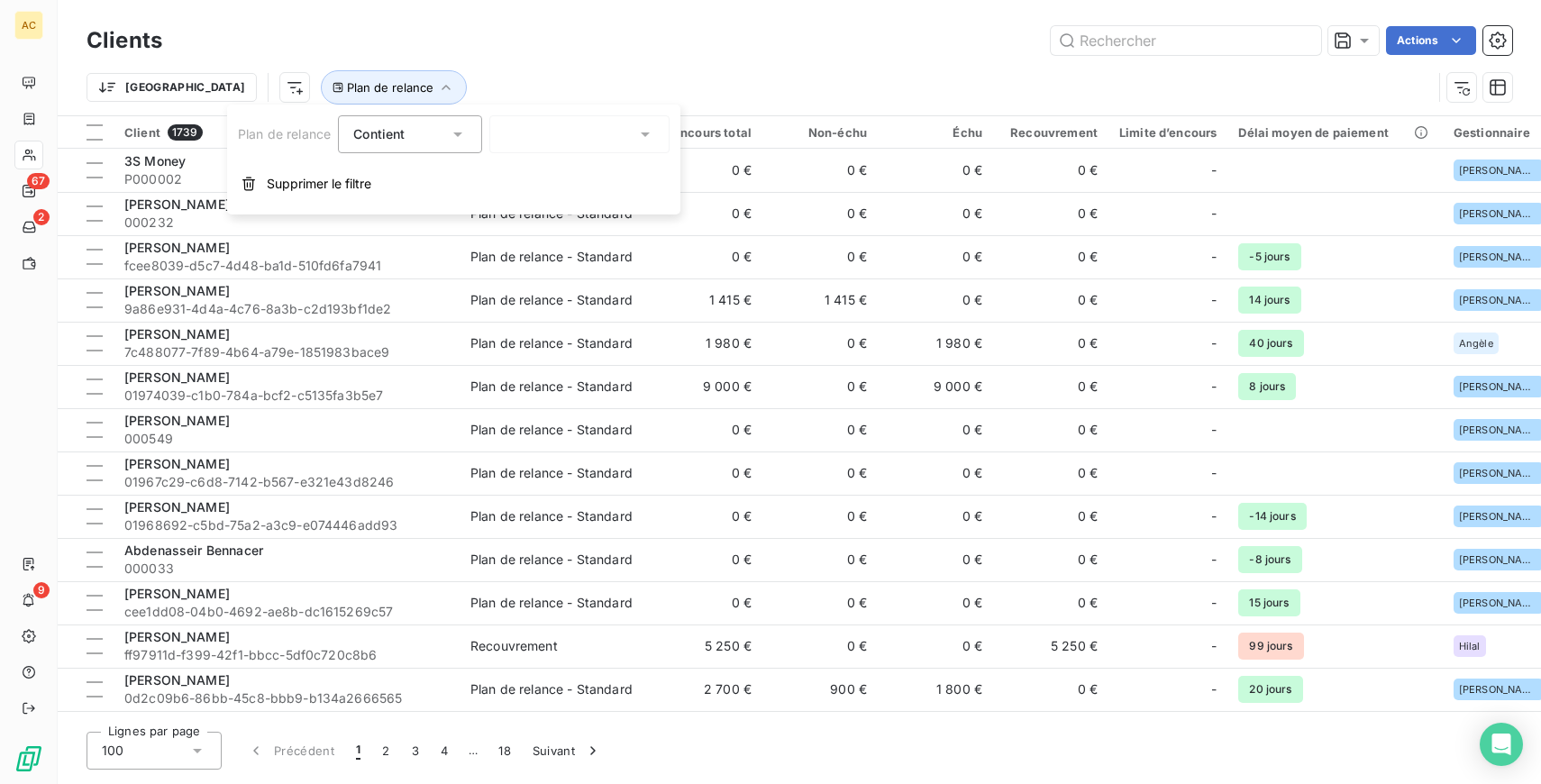
click at [526, 137] on div at bounding box center [580, 134] width 180 height 38
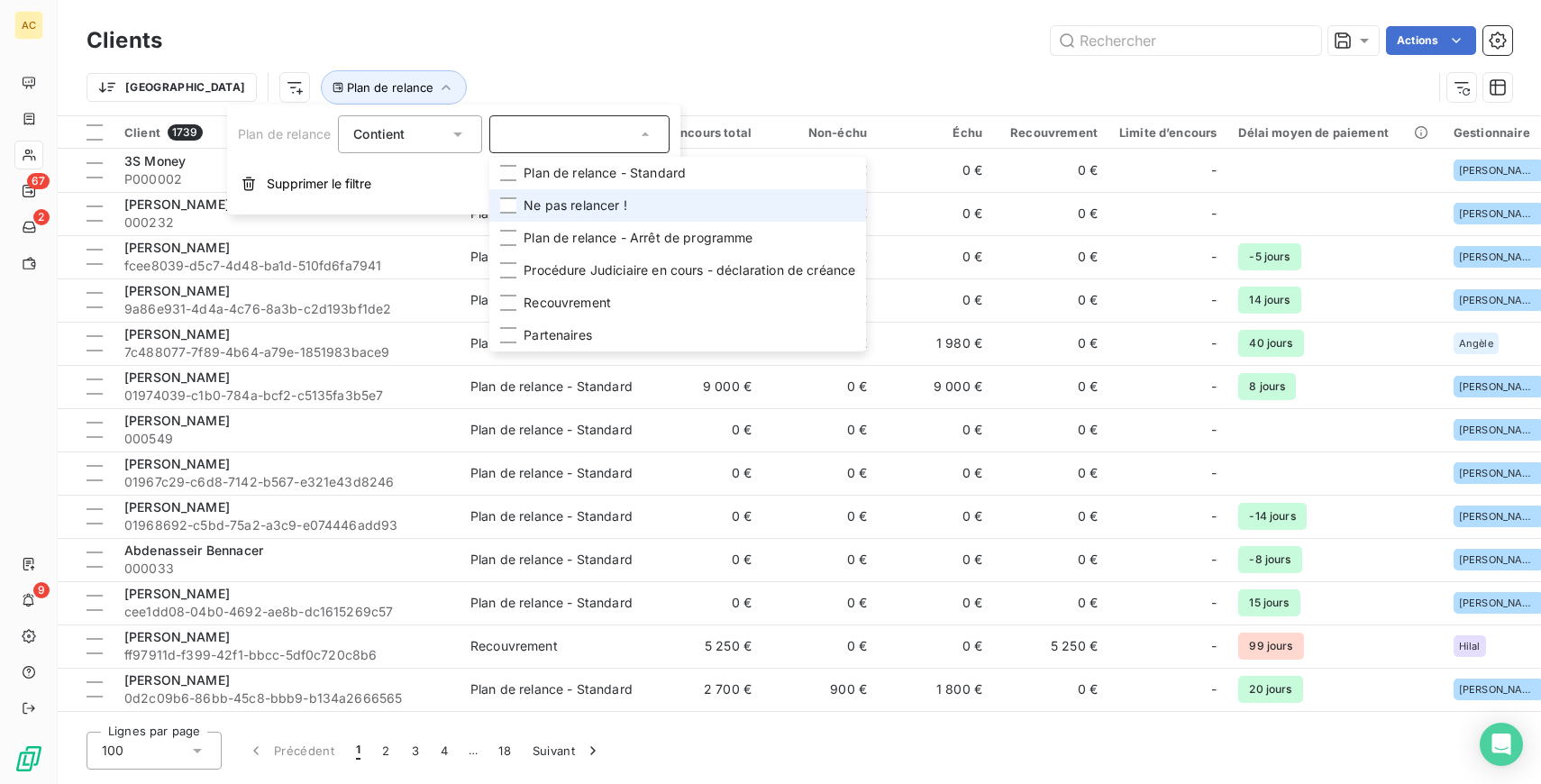
click at [567, 205] on span "Ne pas relancer !" at bounding box center [575, 204] width 104 height 18
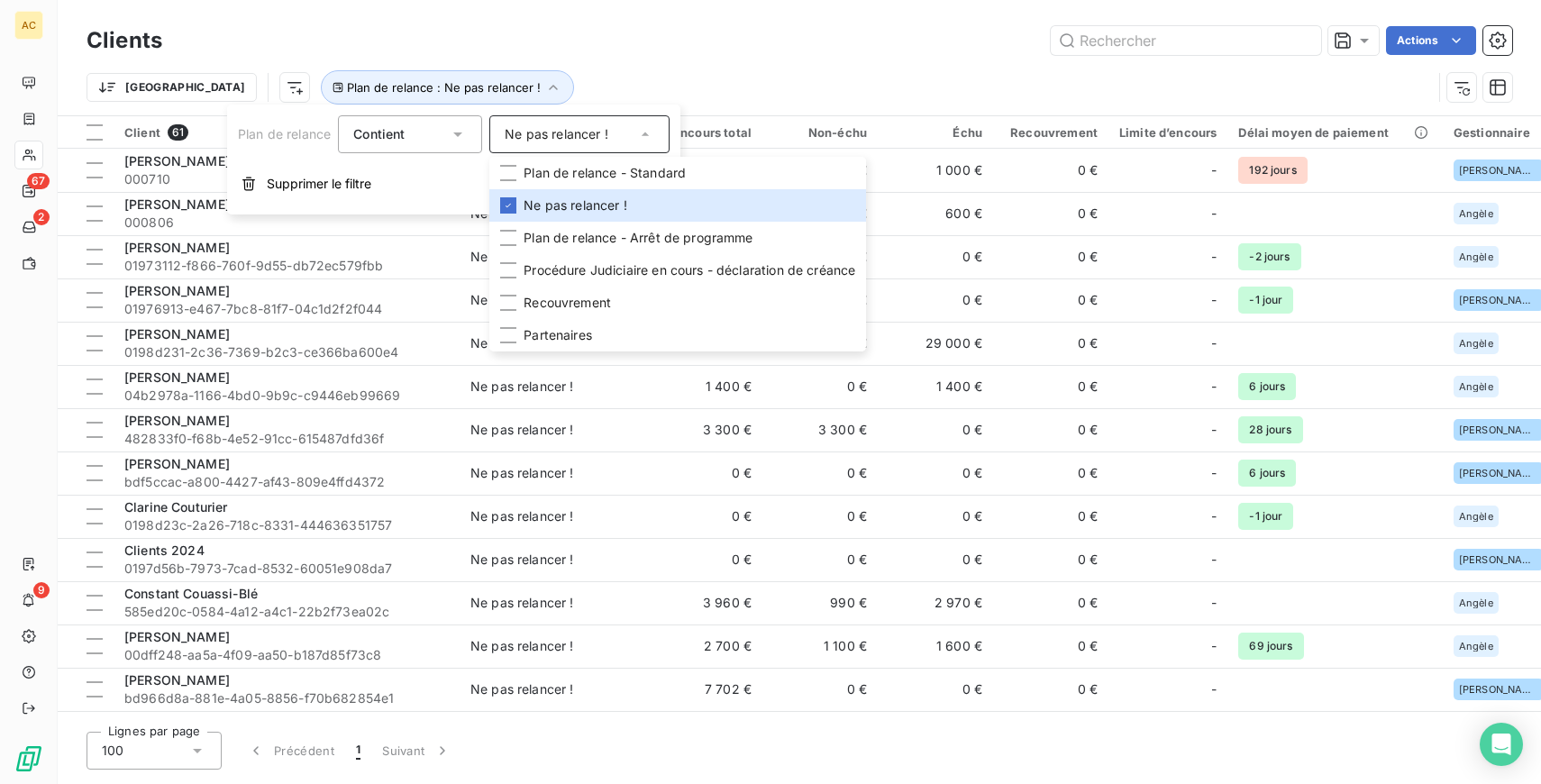
click at [605, 86] on div "Trier Plan de relance : Ne pas relancer !" at bounding box center [759, 87] width 1346 height 34
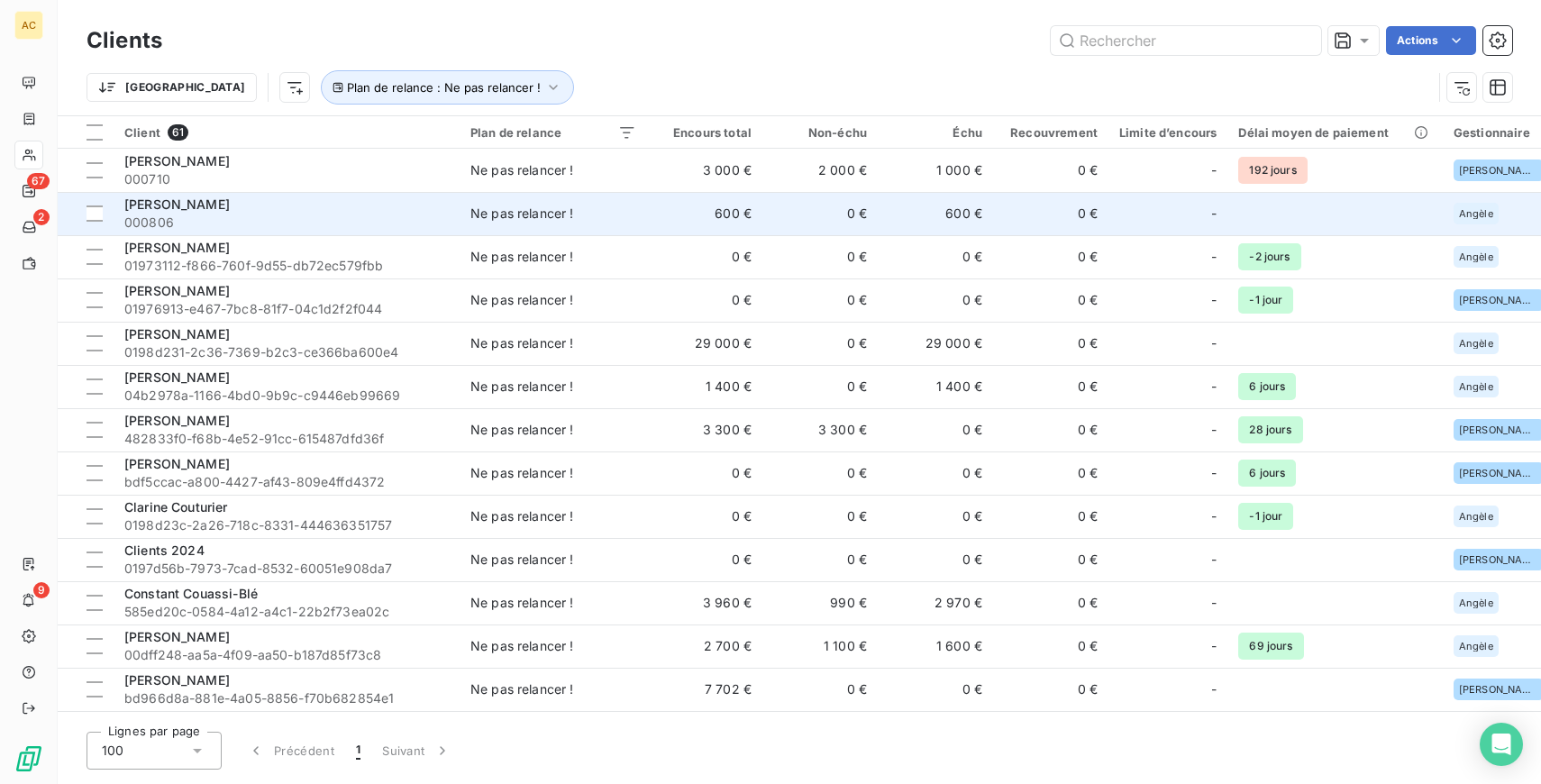
click at [855, 193] on td "0 €" at bounding box center [820, 214] width 115 height 44
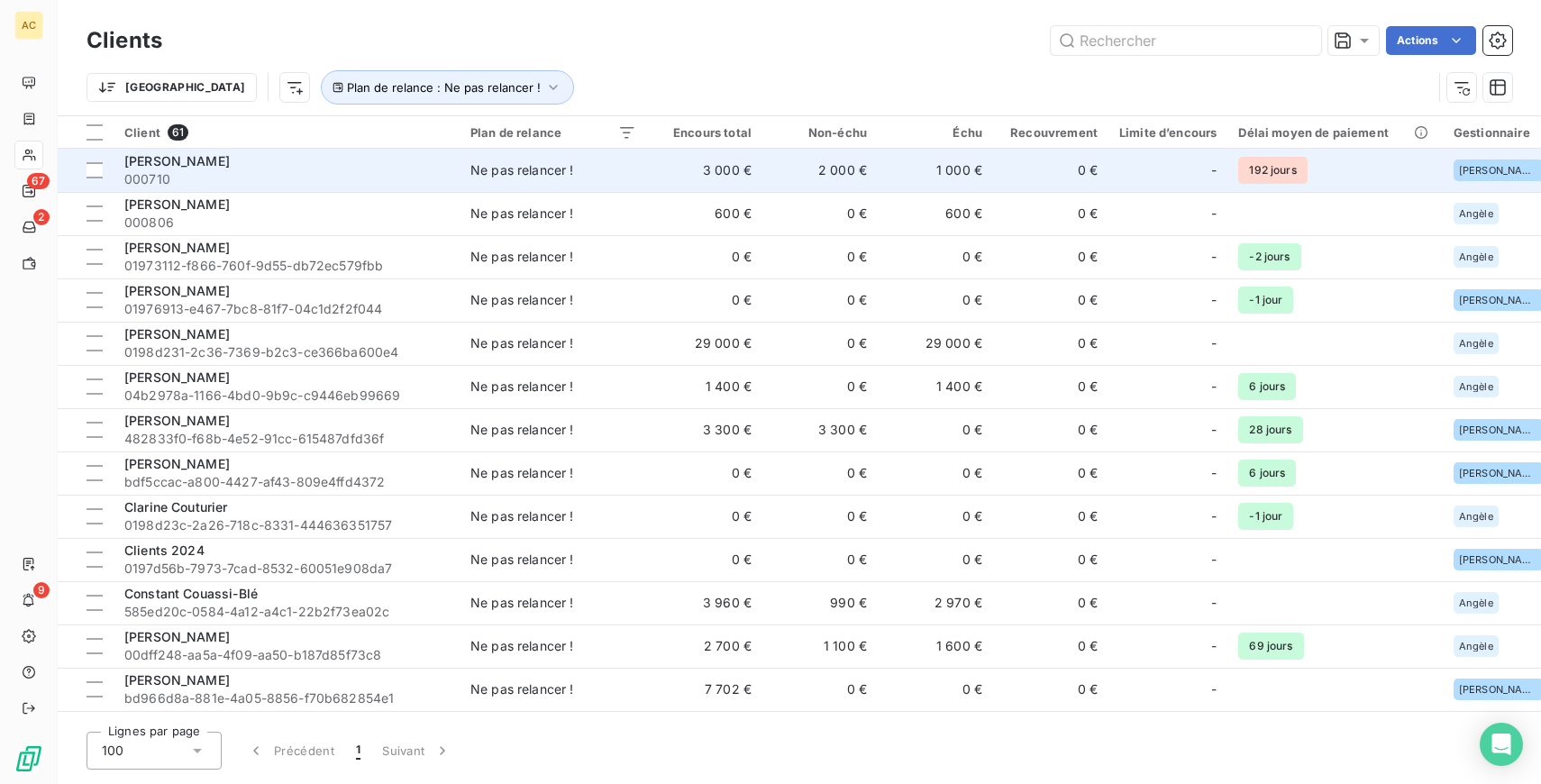
click at [769, 176] on td "2 000 €" at bounding box center [820, 170] width 115 height 44
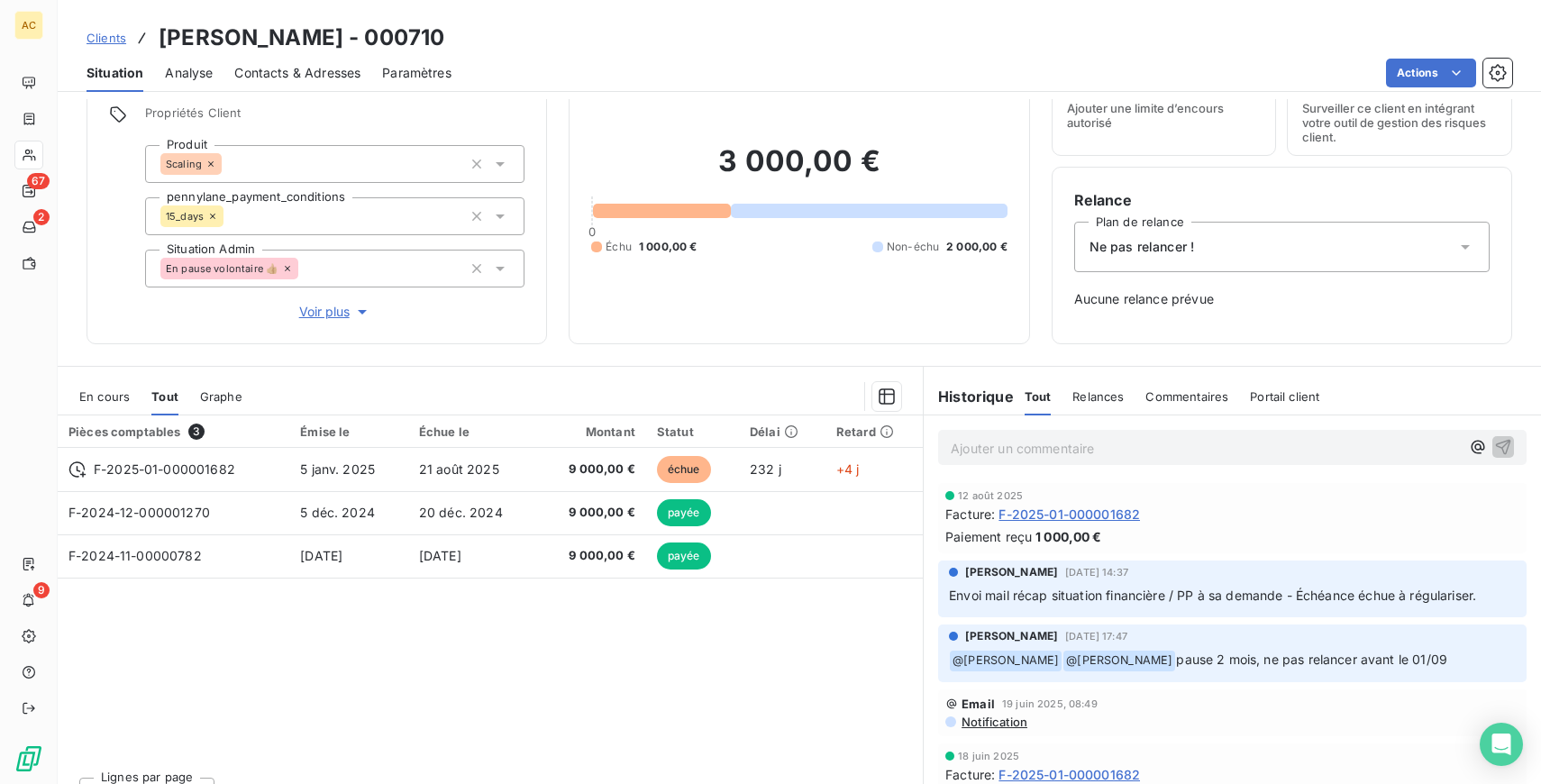
scroll to position [111, 0]
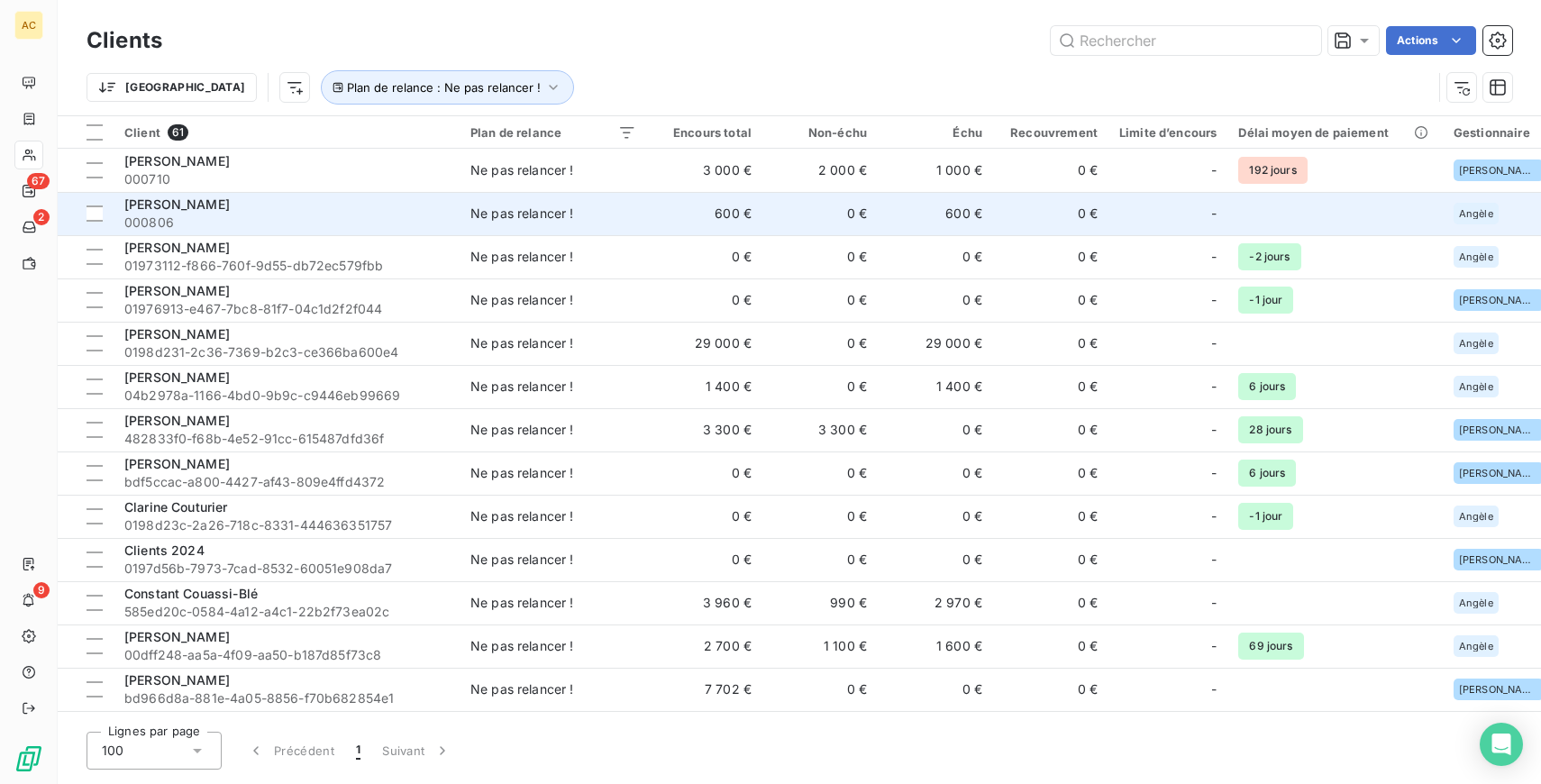
click at [825, 213] on td "0 €" at bounding box center [820, 214] width 115 height 44
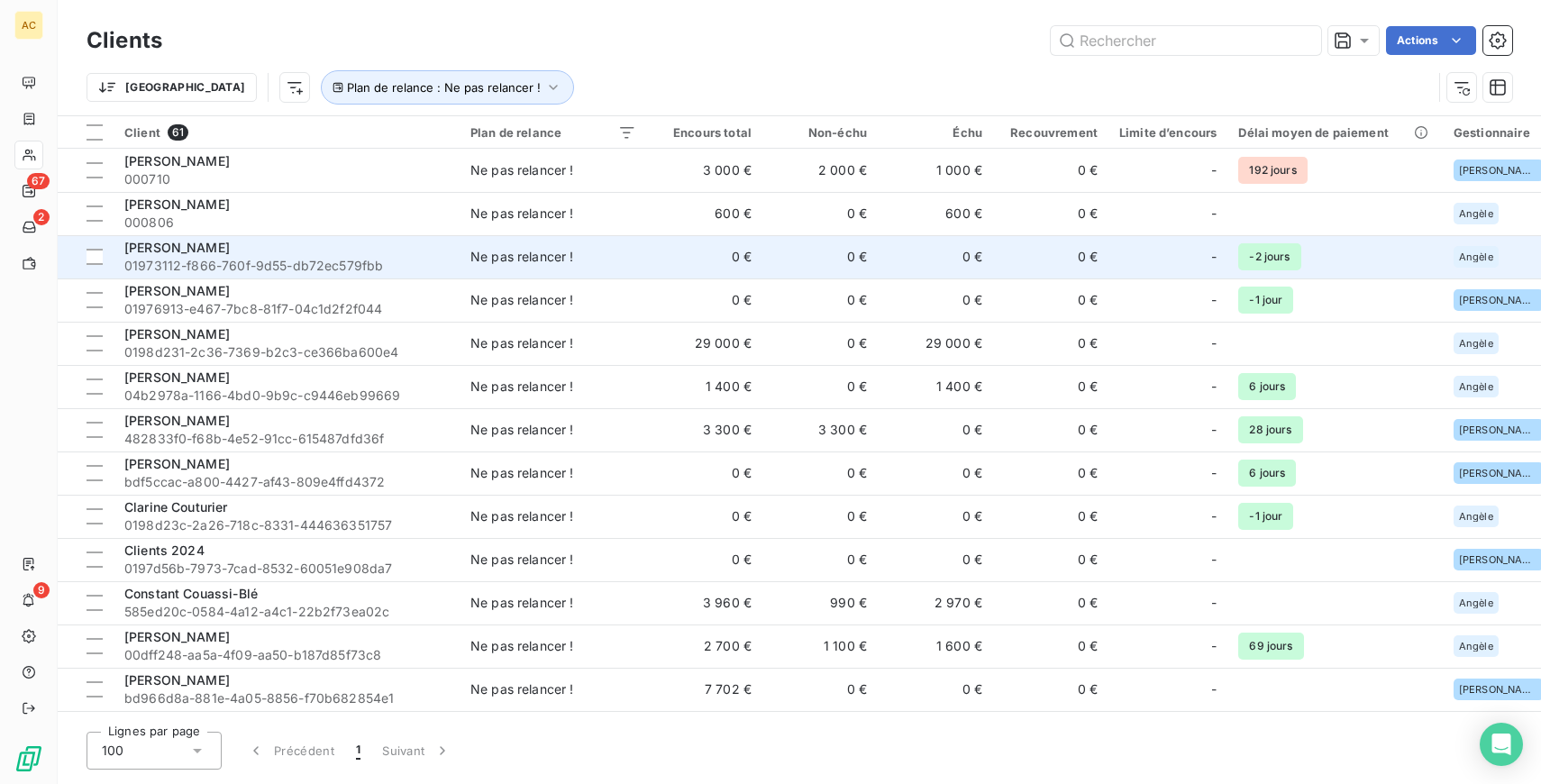
click at [736, 250] on td "0 €" at bounding box center [705, 256] width 115 height 44
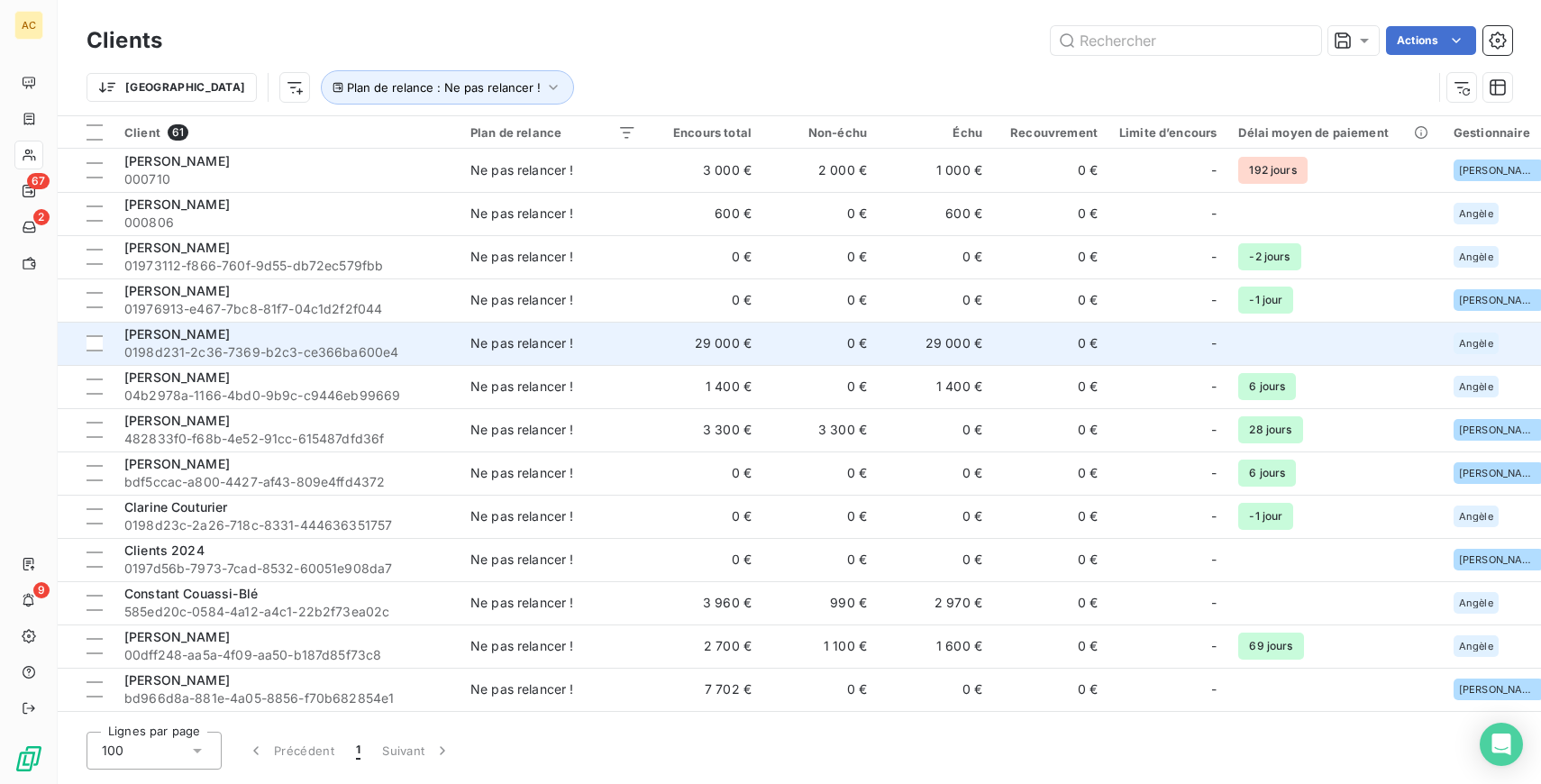
click at [400, 342] on div "[PERSON_NAME]" at bounding box center [286, 333] width 324 height 18
click at [560, 350] on div "Ne pas relancer !" at bounding box center [522, 343] width 104 height 18
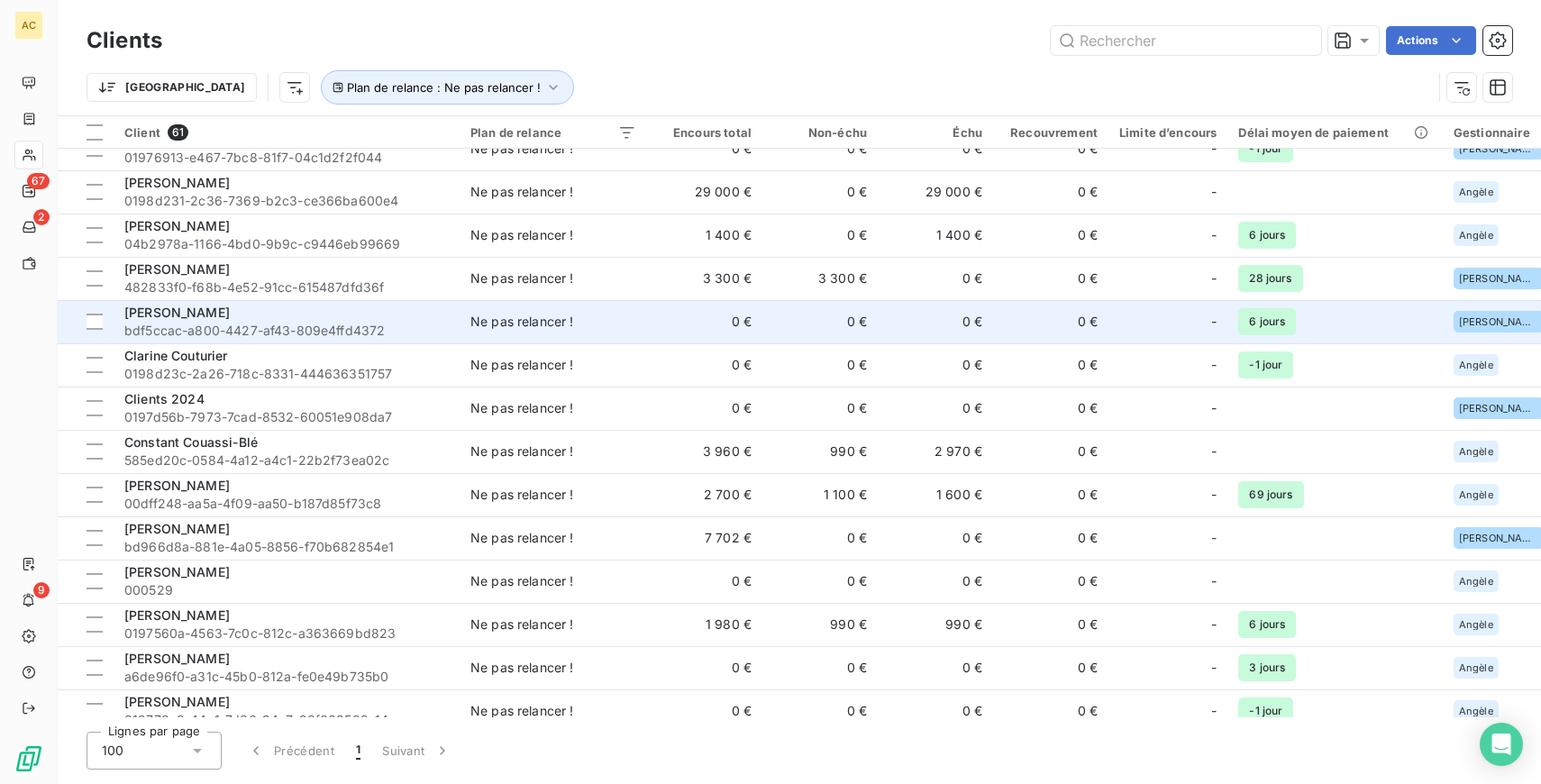
scroll to position [157, 0]
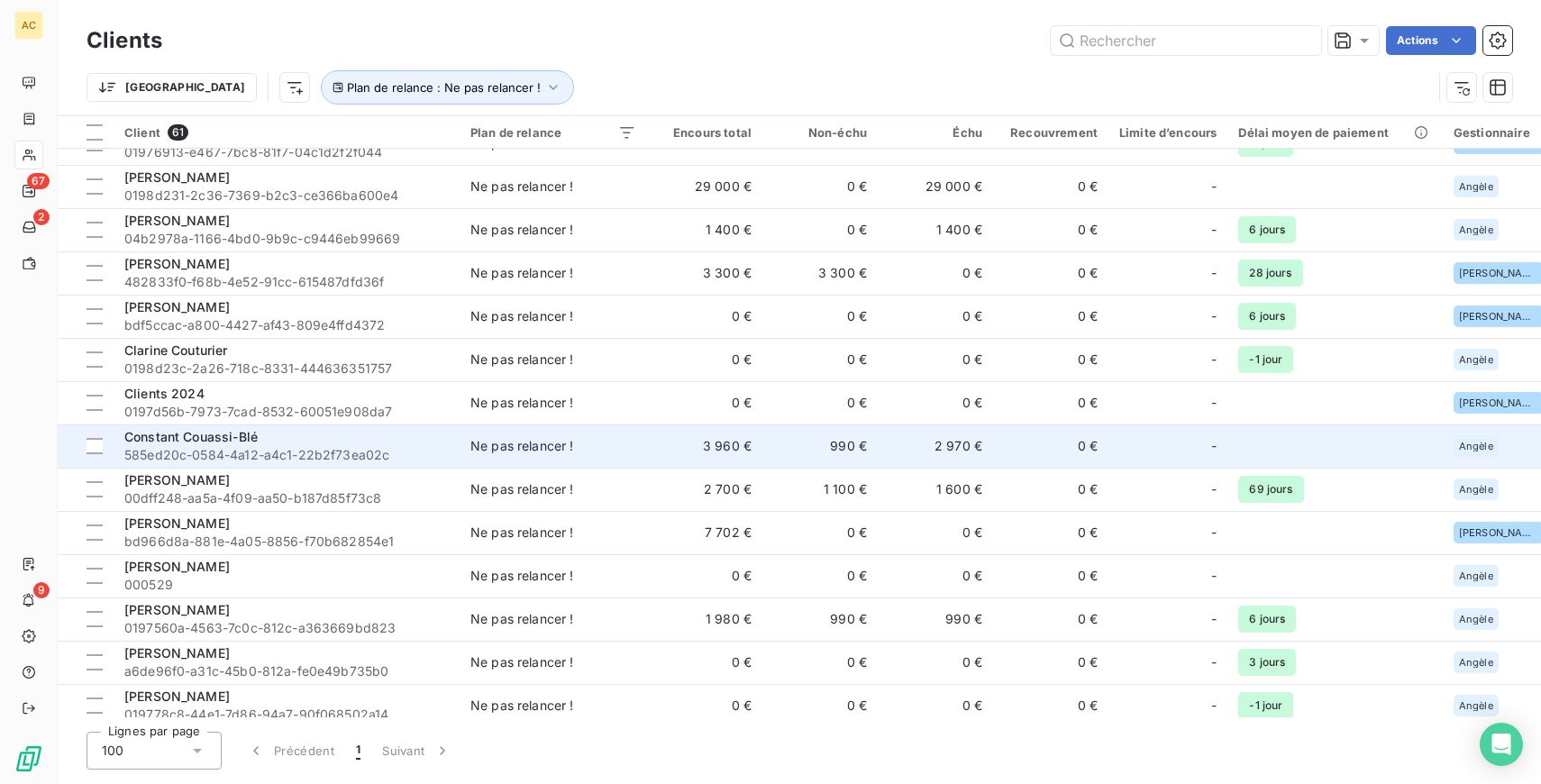
click at [705, 451] on td "3 960 €" at bounding box center [705, 446] width 115 height 44
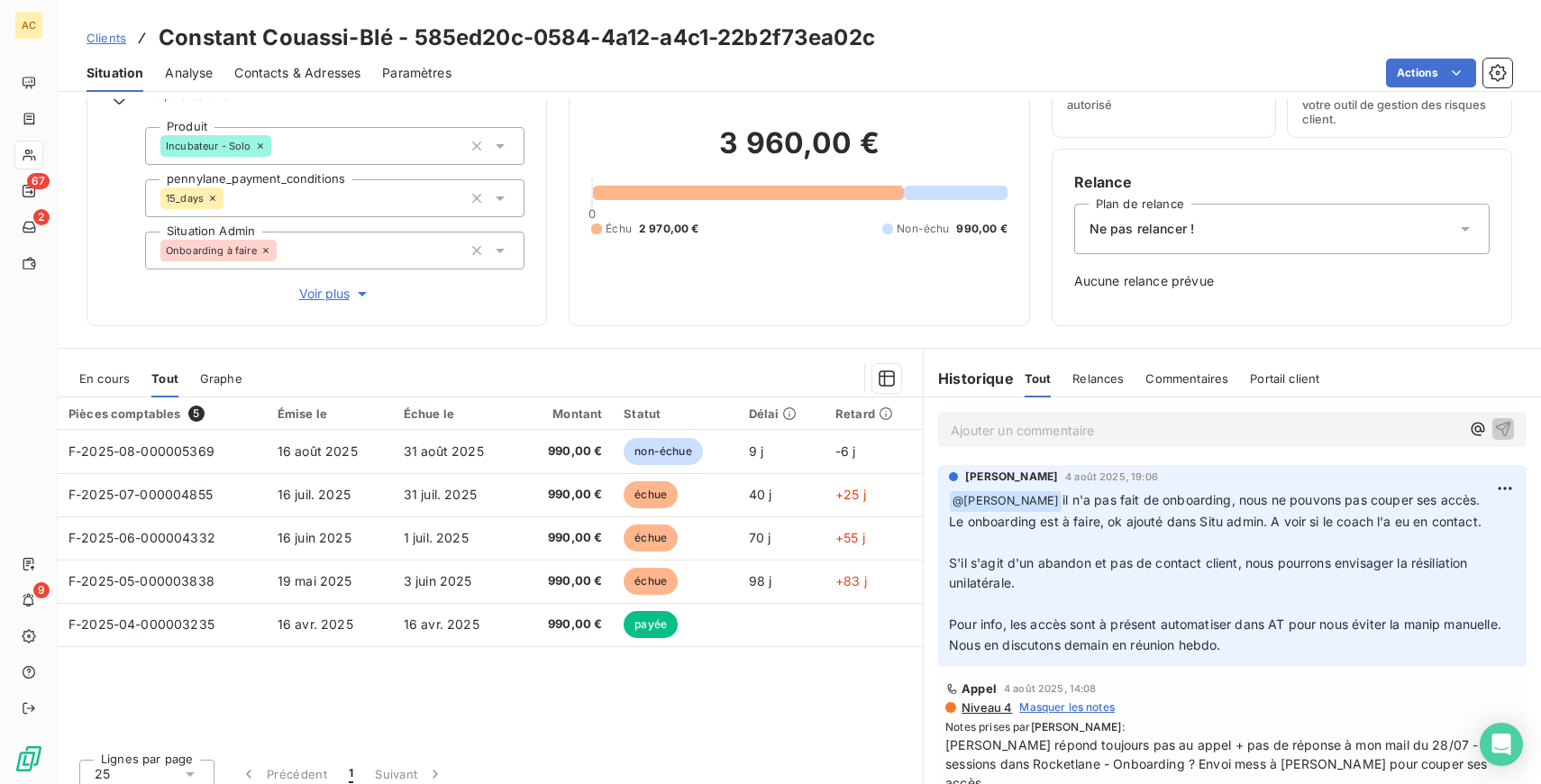
scroll to position [111, 0]
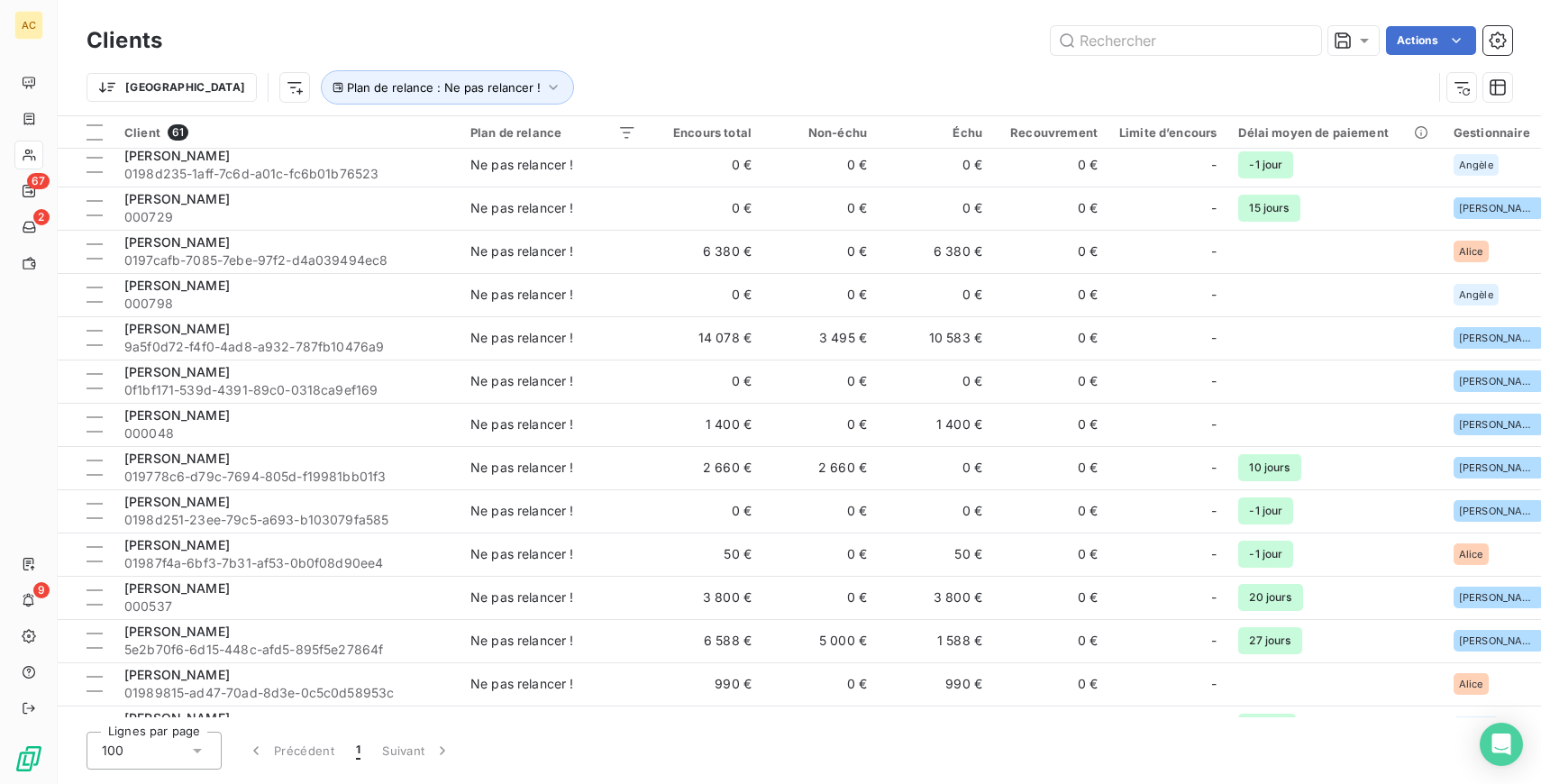
scroll to position [1596, 0]
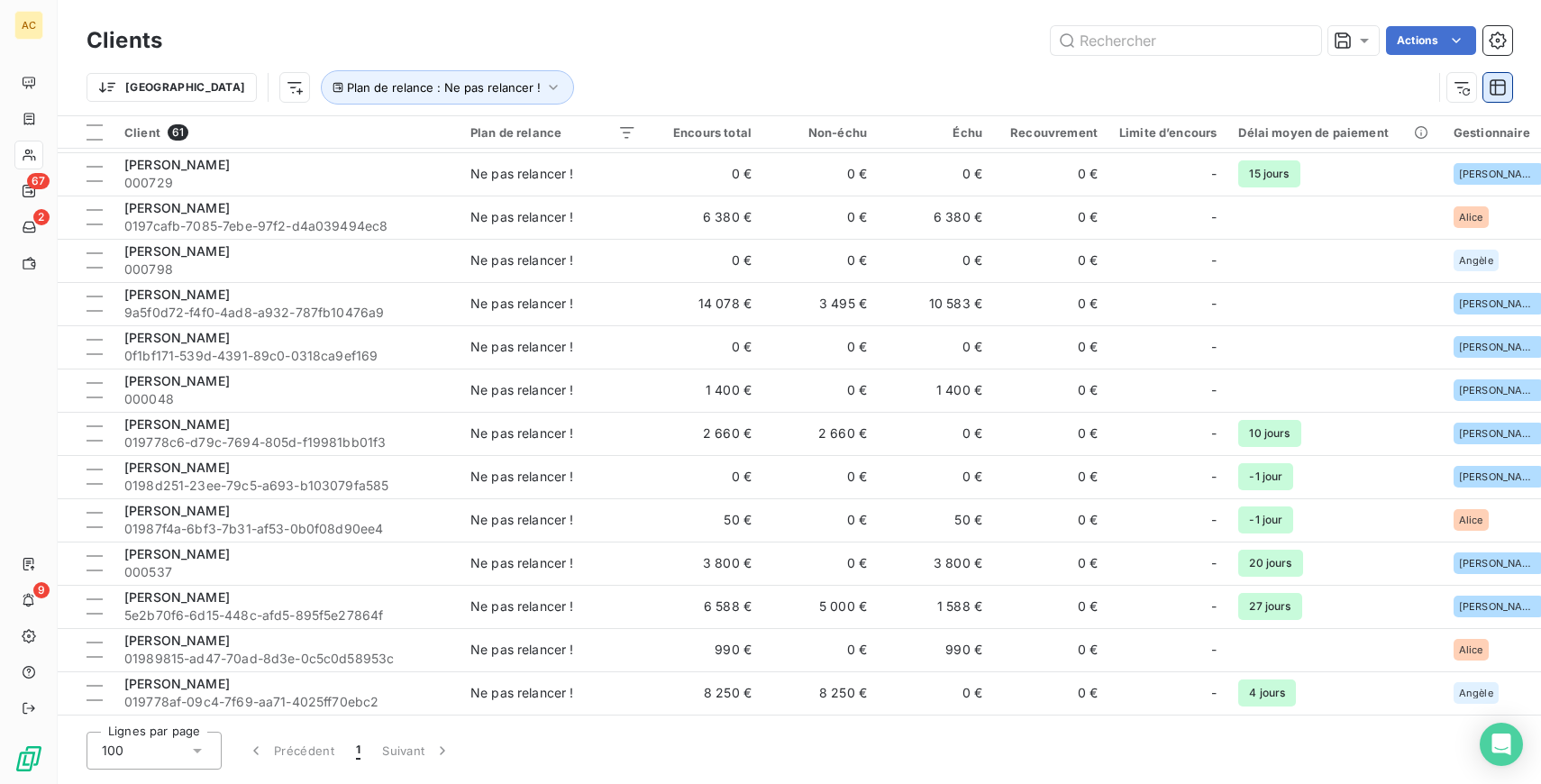
click at [1506, 85] on icon "button" at bounding box center [1497, 86] width 18 height 18
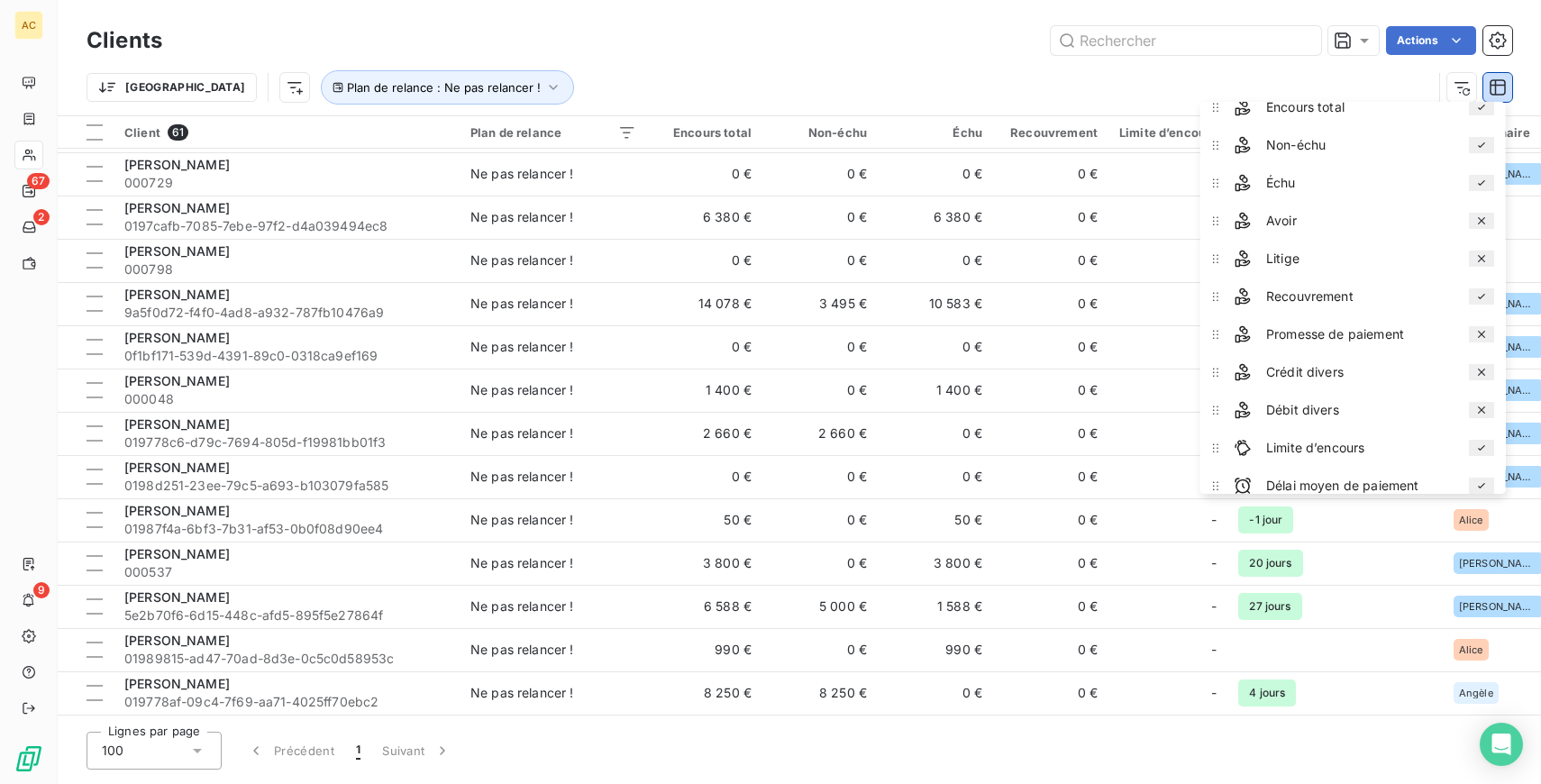
scroll to position [95, 0]
click at [1487, 255] on icon "button" at bounding box center [1482, 255] width 15 height 15
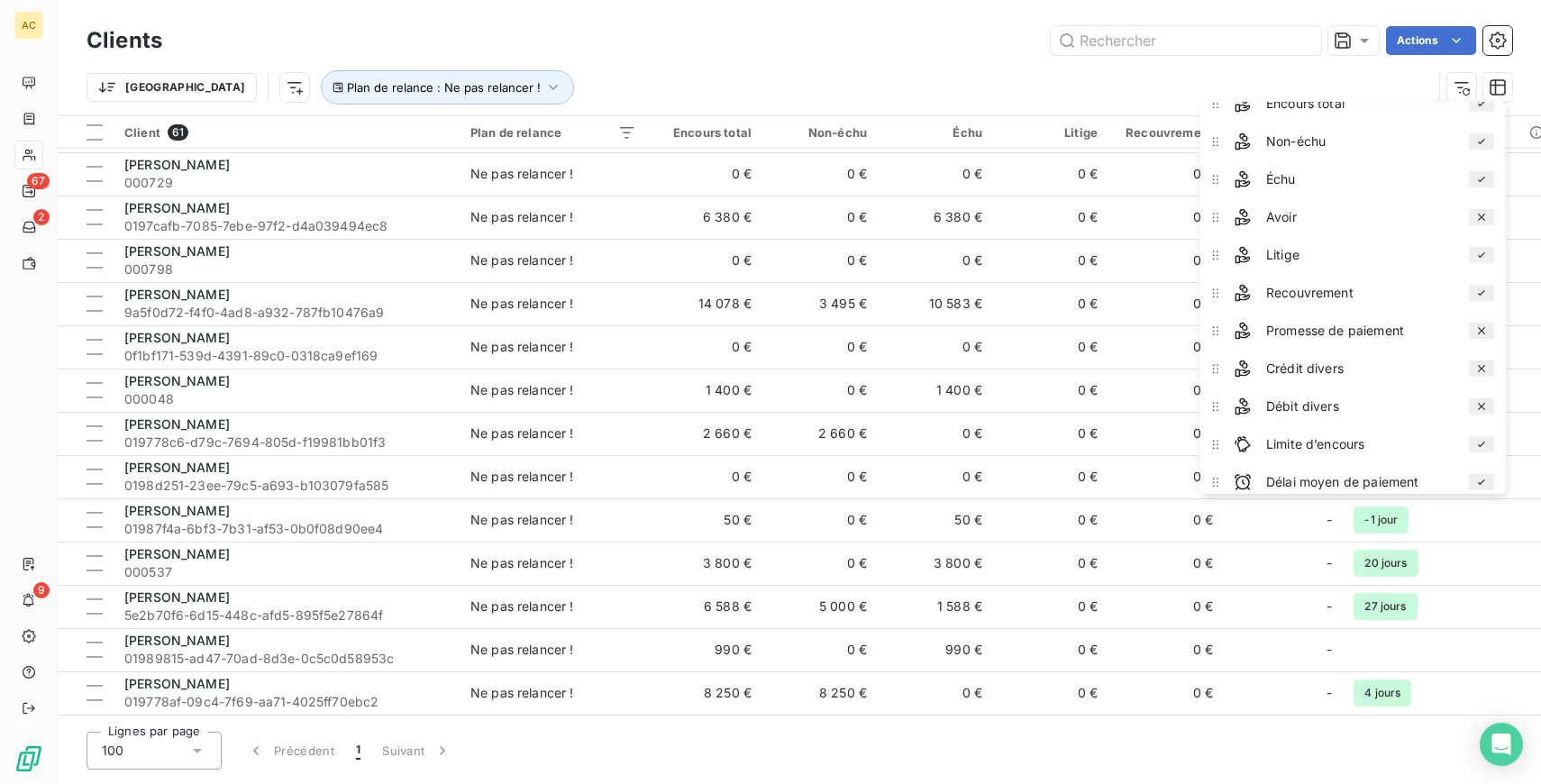
click at [1480, 332] on icon "button" at bounding box center [1482, 331] width 15 height 15
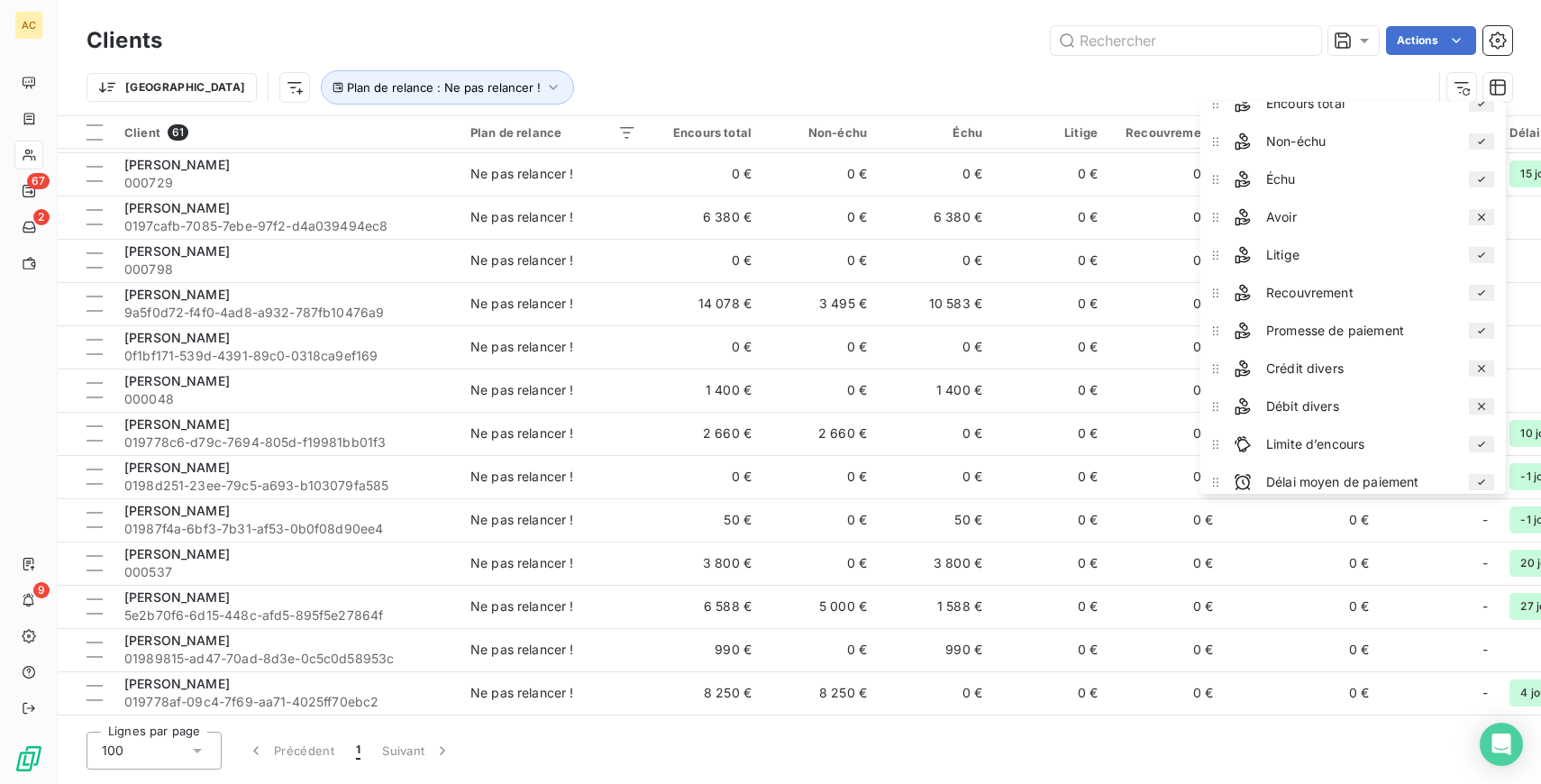
click at [1487, 442] on icon "button" at bounding box center [1482, 444] width 15 height 15
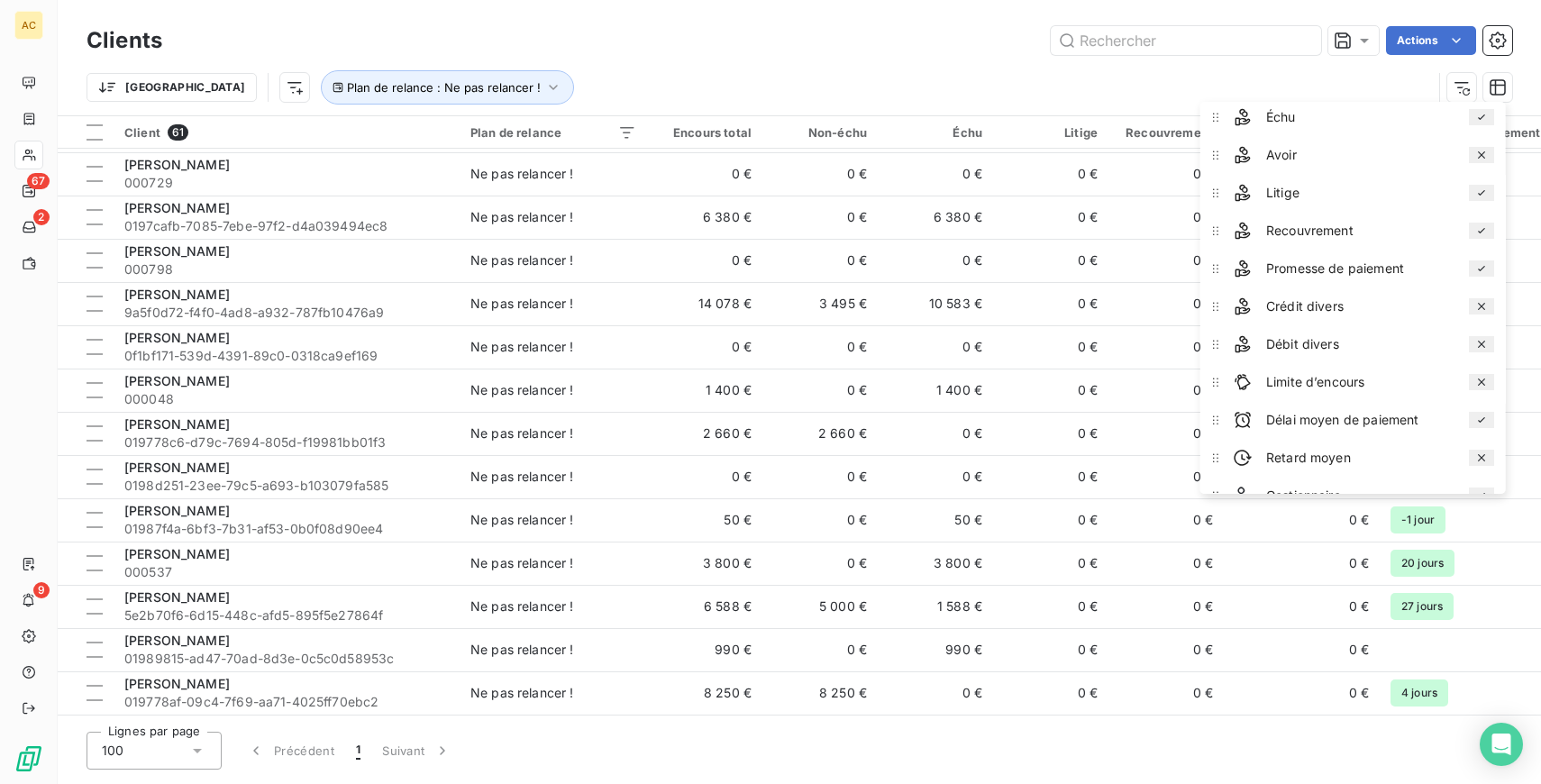
scroll to position [161, 0]
click at [1489, 412] on icon "button" at bounding box center [1482, 416] width 15 height 15
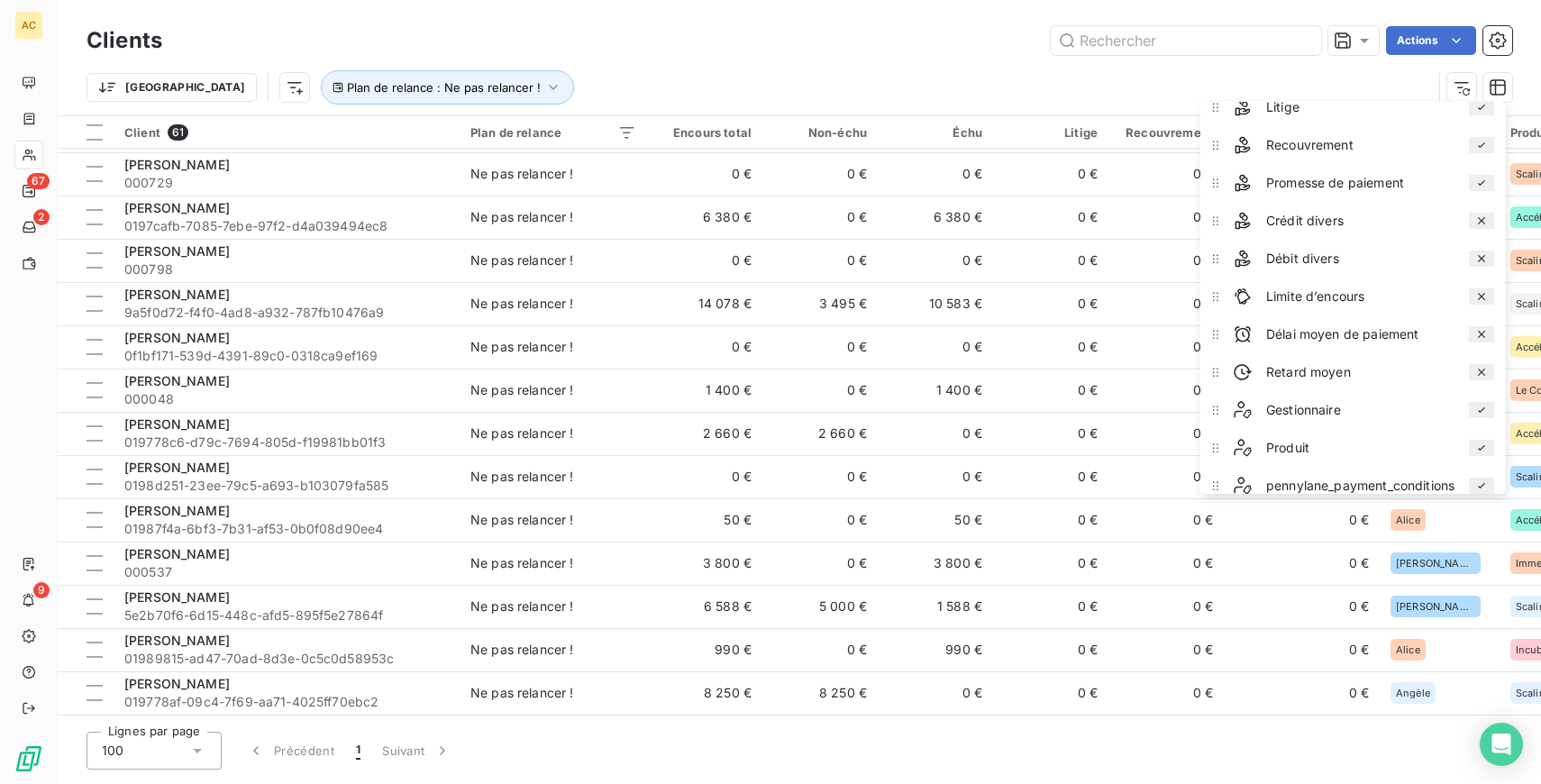
scroll to position [260, 0]
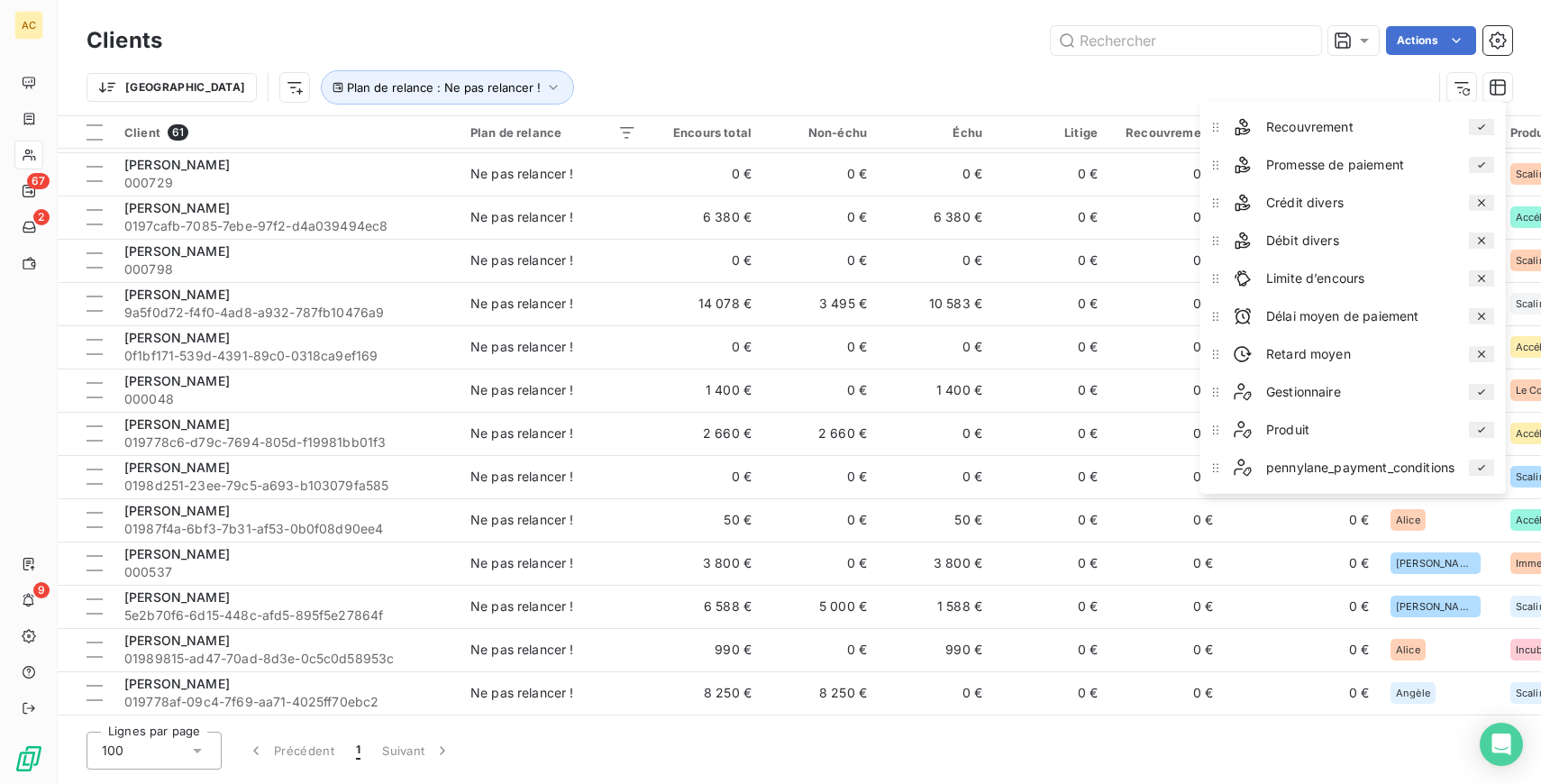
click at [1485, 352] on icon "button" at bounding box center [1482, 354] width 15 height 15
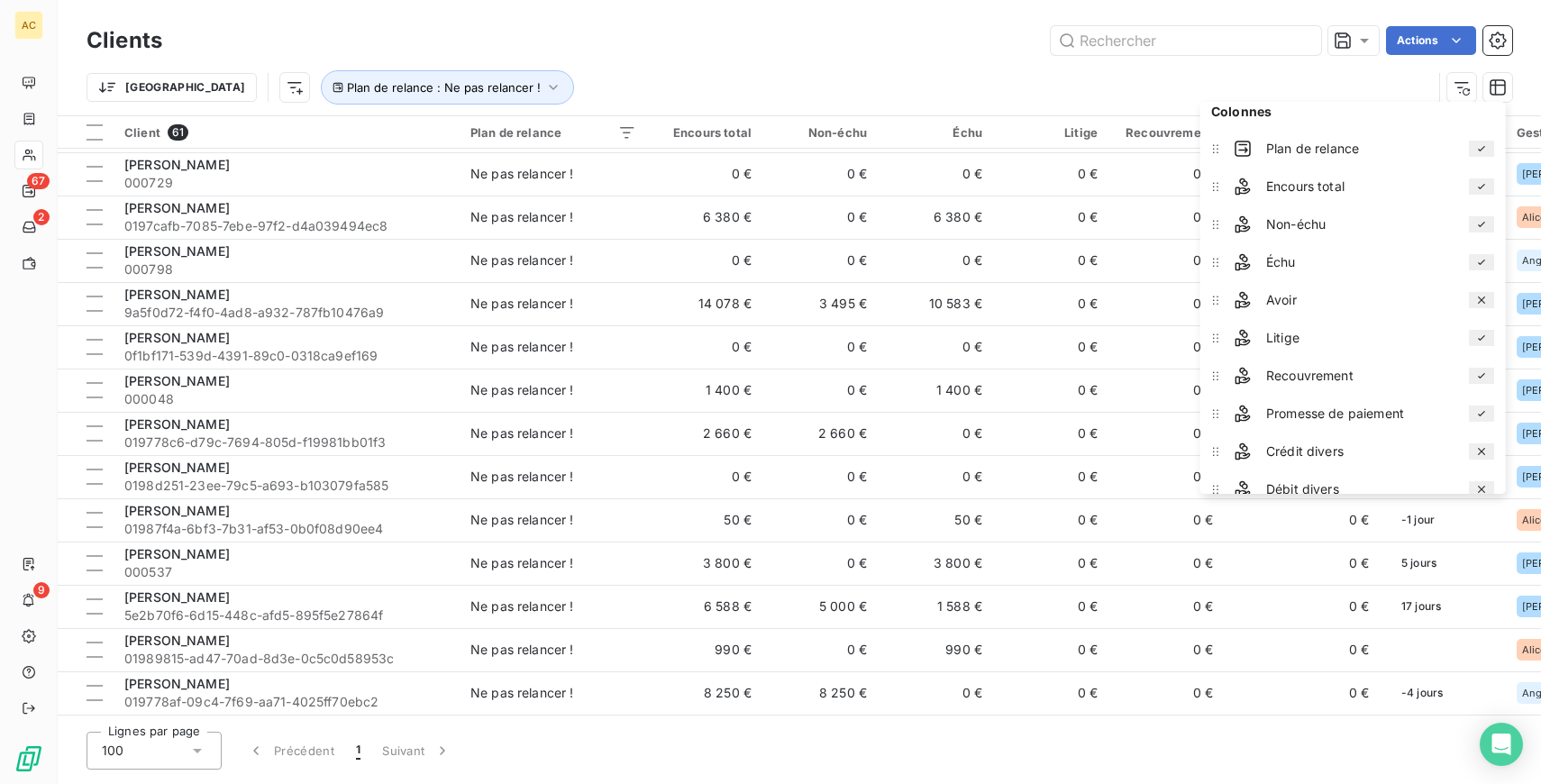
scroll to position [0, 0]
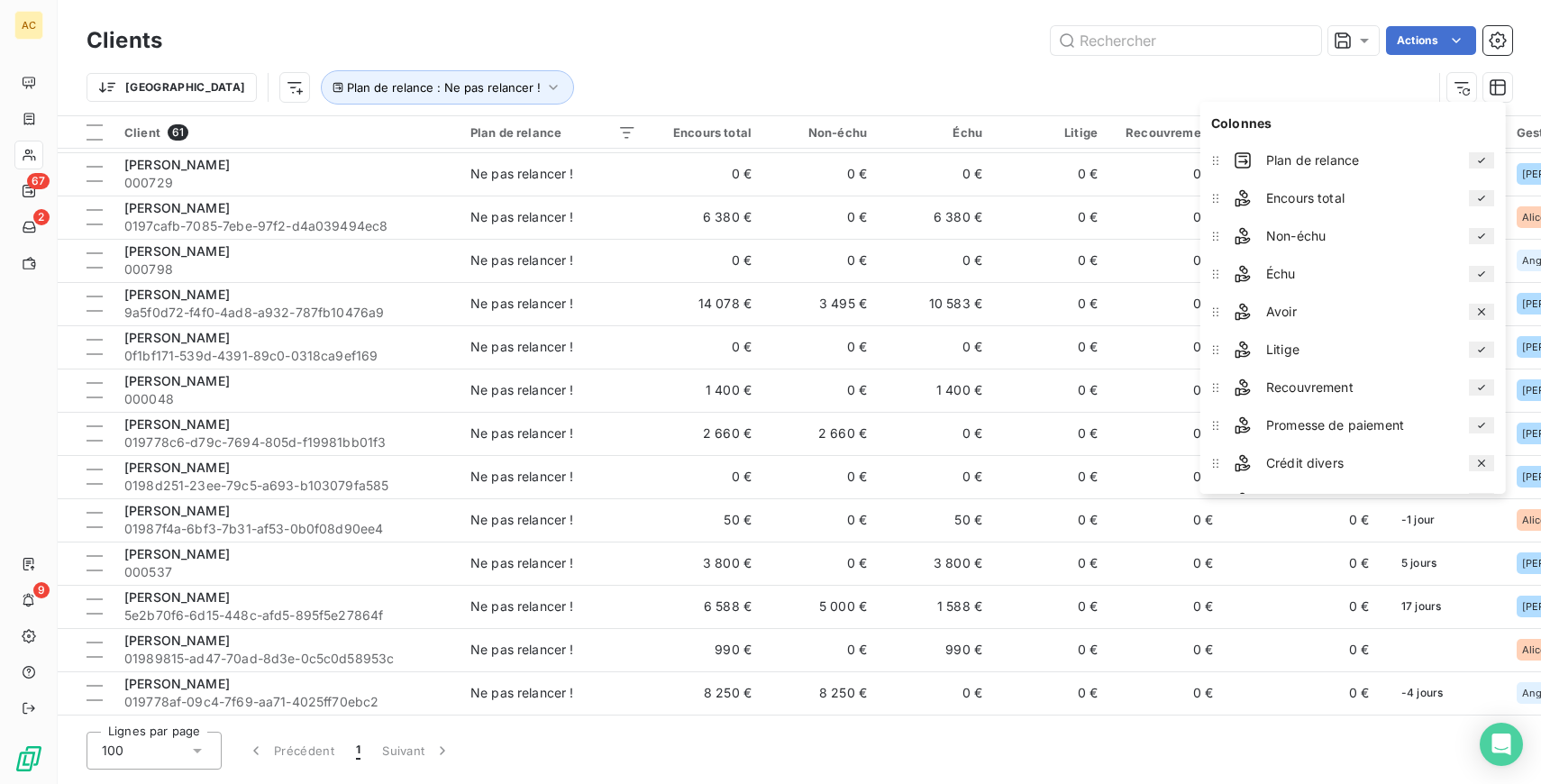
click at [1011, 74] on div "Trier Plan de relance : Ne pas relancer !" at bounding box center [759, 87] width 1346 height 34
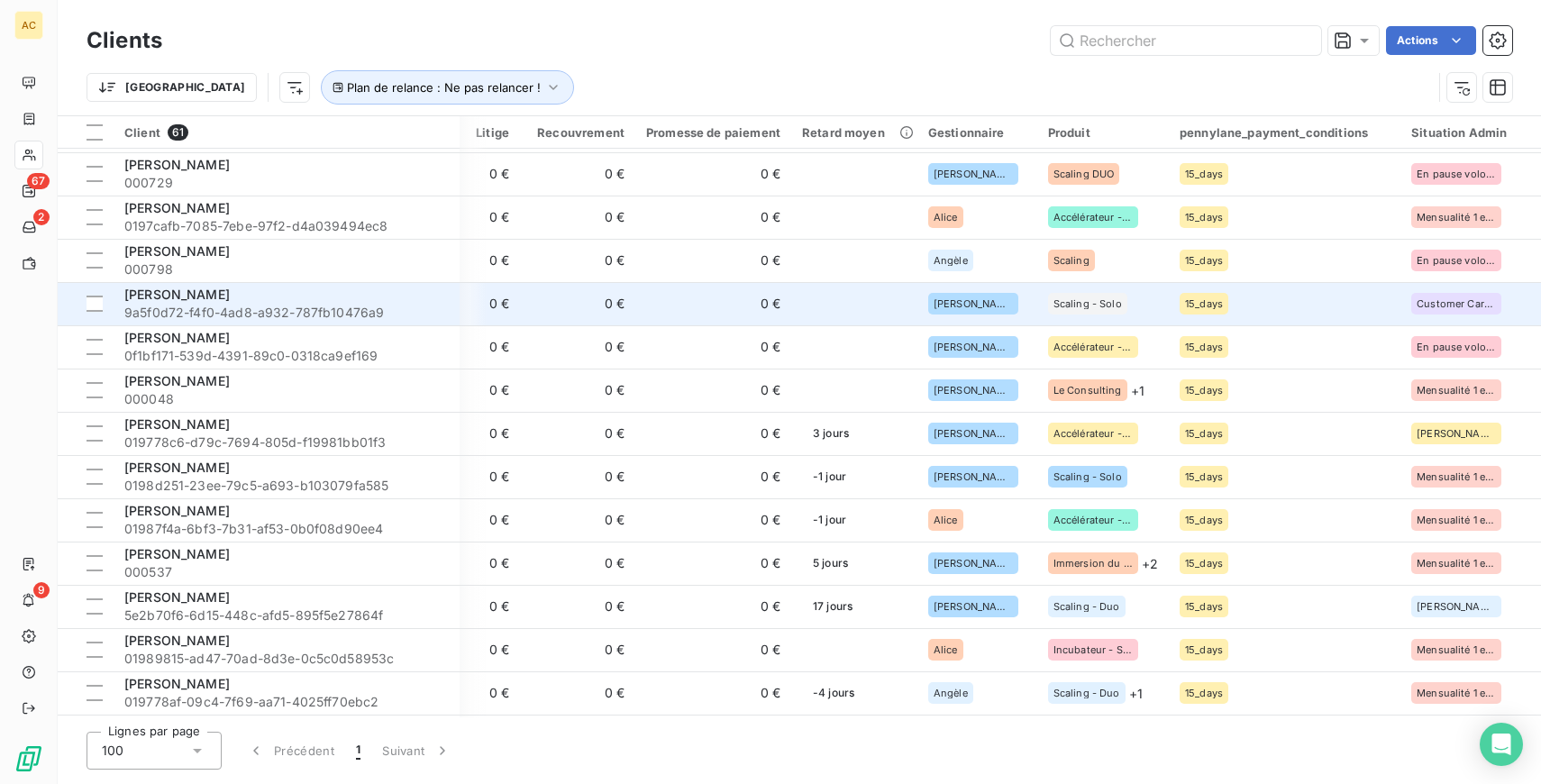
scroll to position [1596, 593]
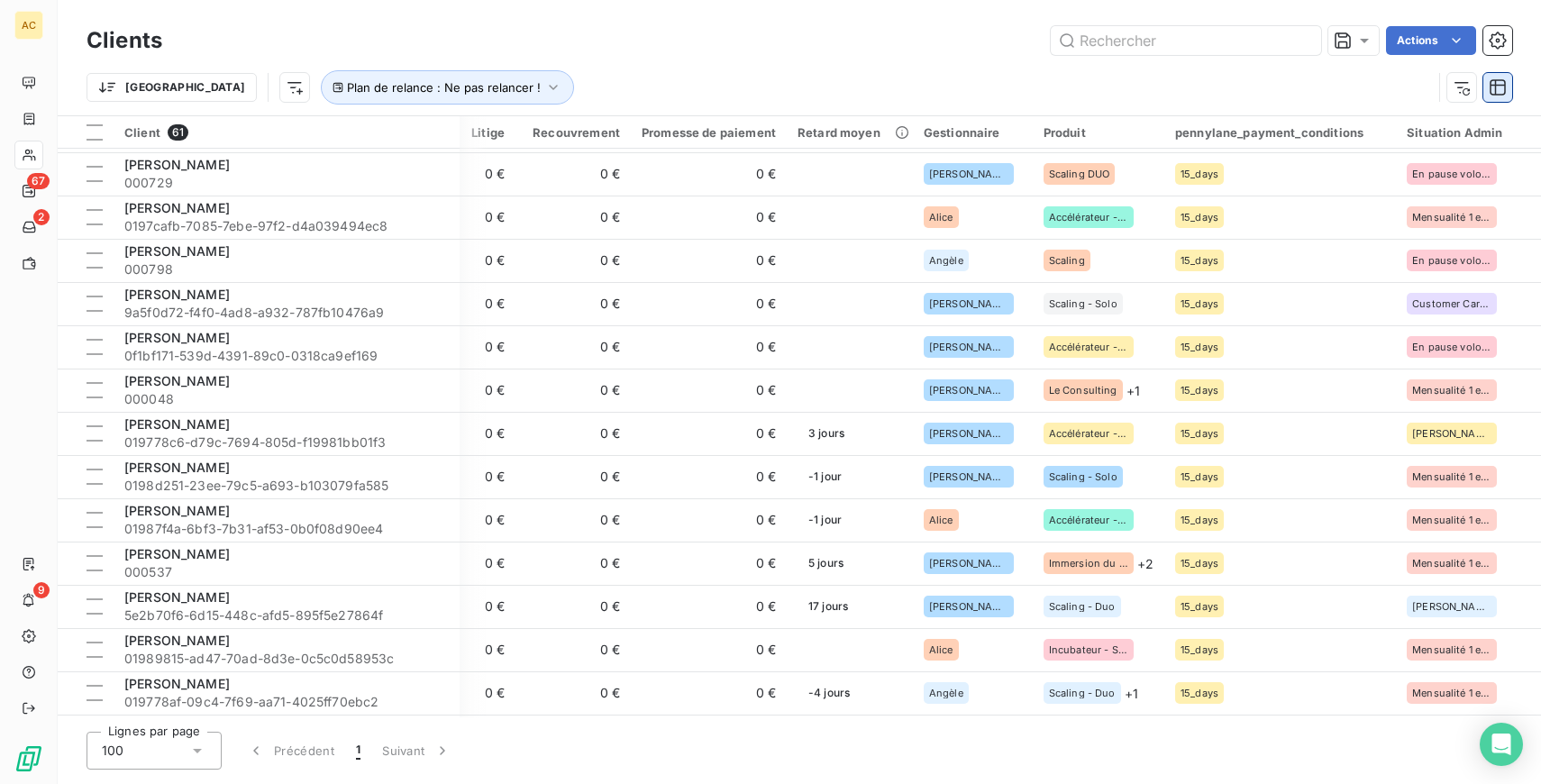
click at [1496, 81] on icon "button" at bounding box center [1497, 86] width 18 height 18
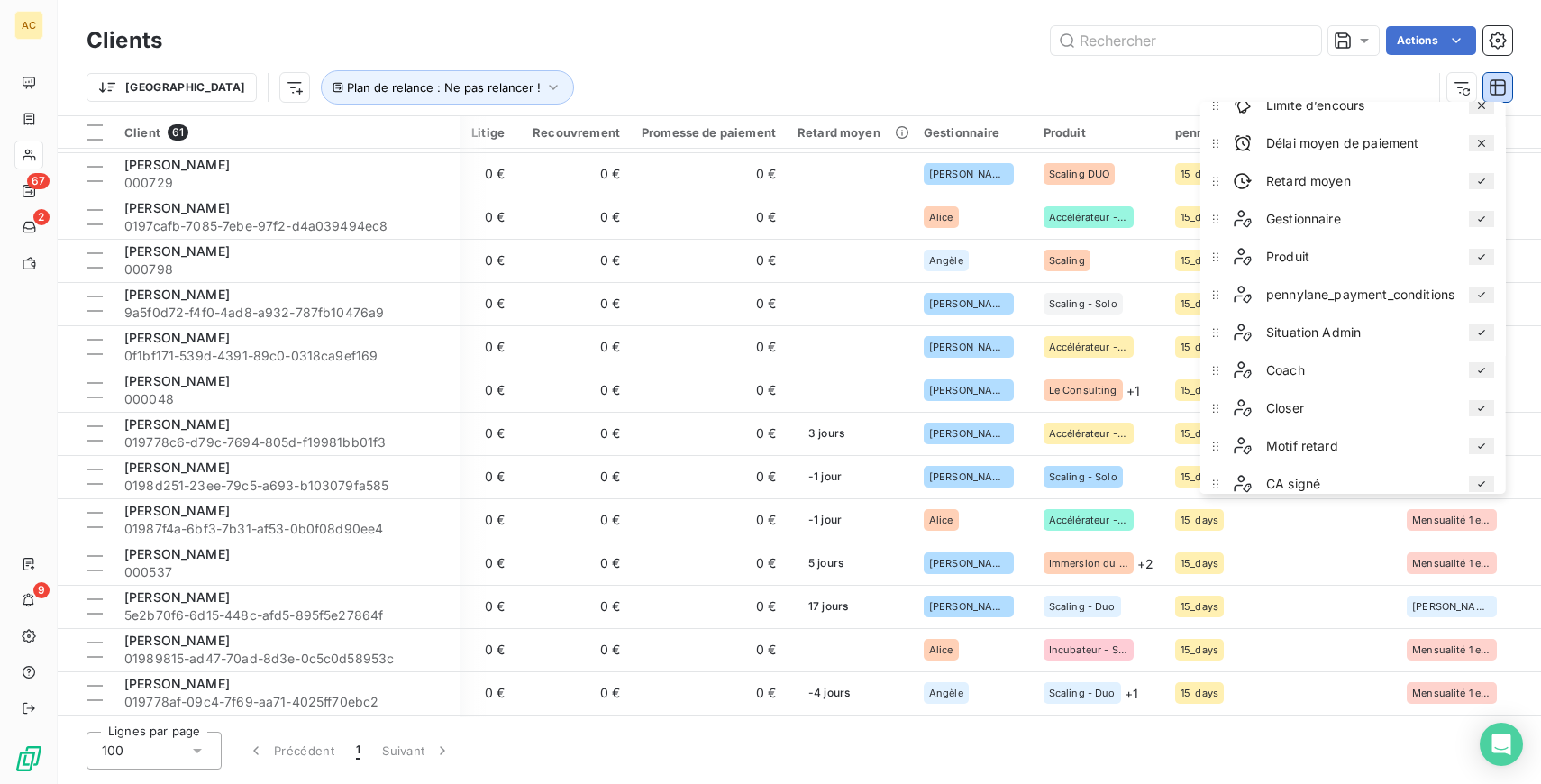
scroll to position [451, 0]
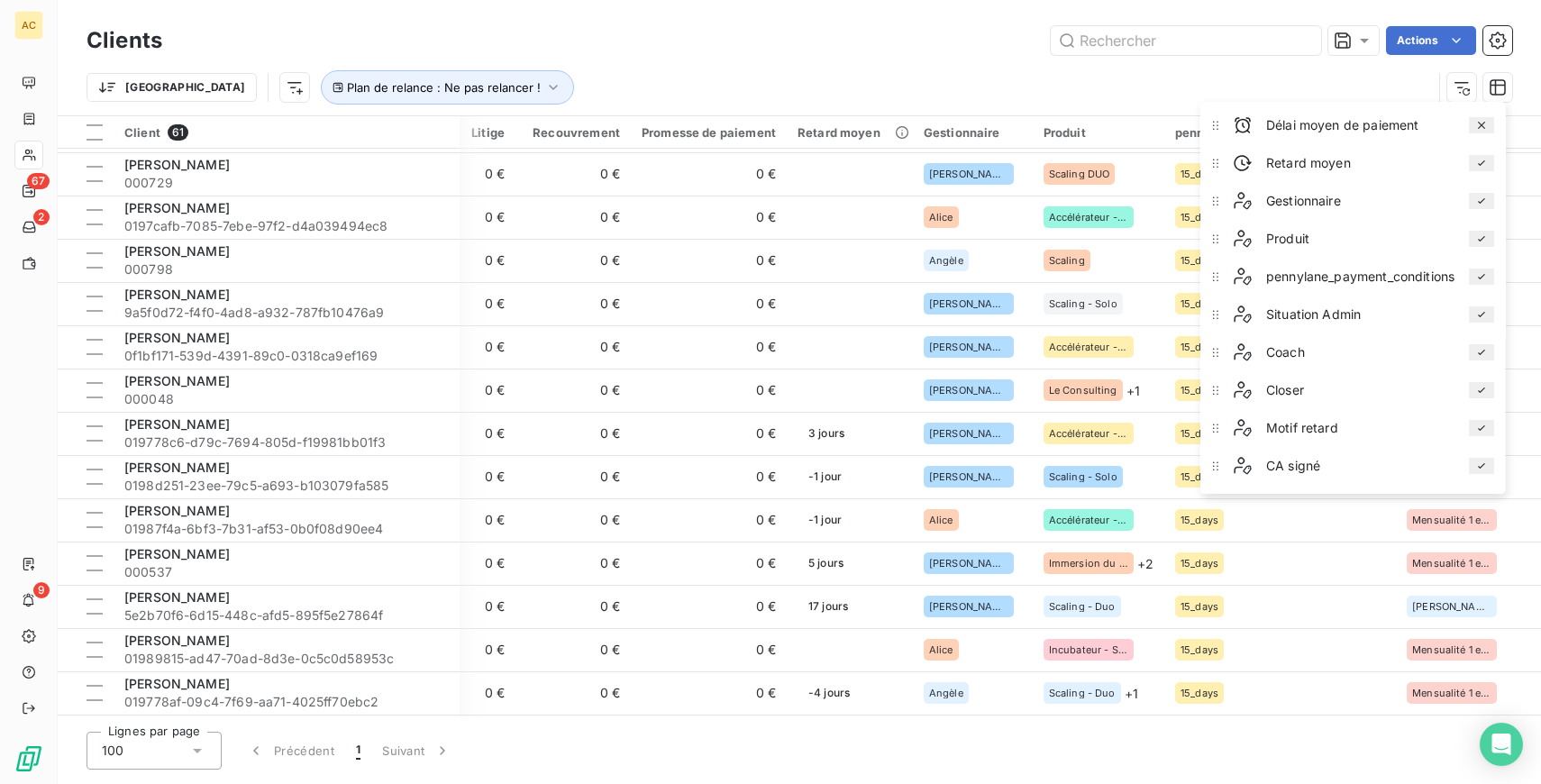
click at [1489, 281] on icon "button" at bounding box center [1482, 277] width 15 height 15
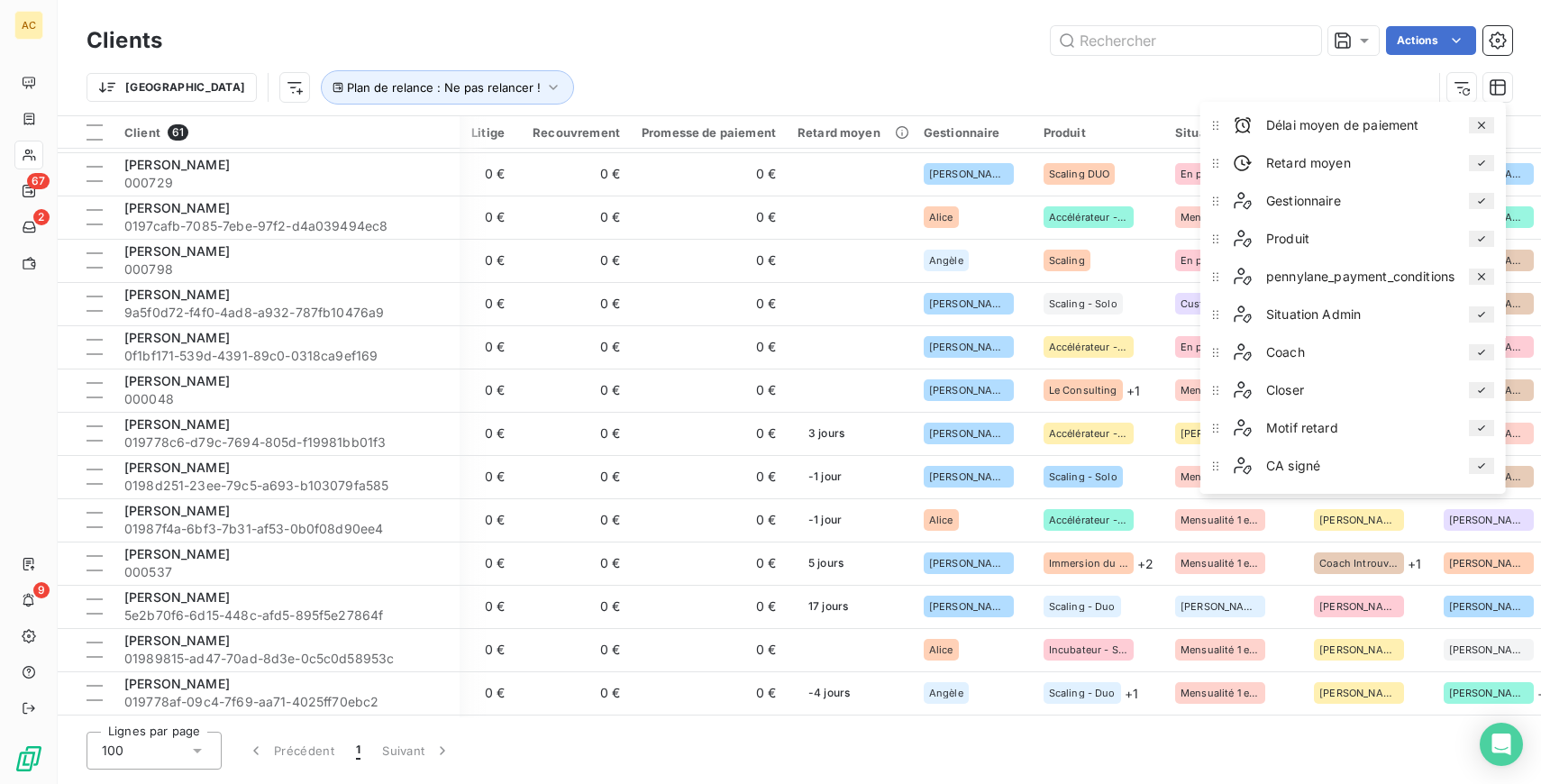
click at [1028, 73] on div "Trier Plan de relance : Ne pas relancer !" at bounding box center [759, 87] width 1346 height 34
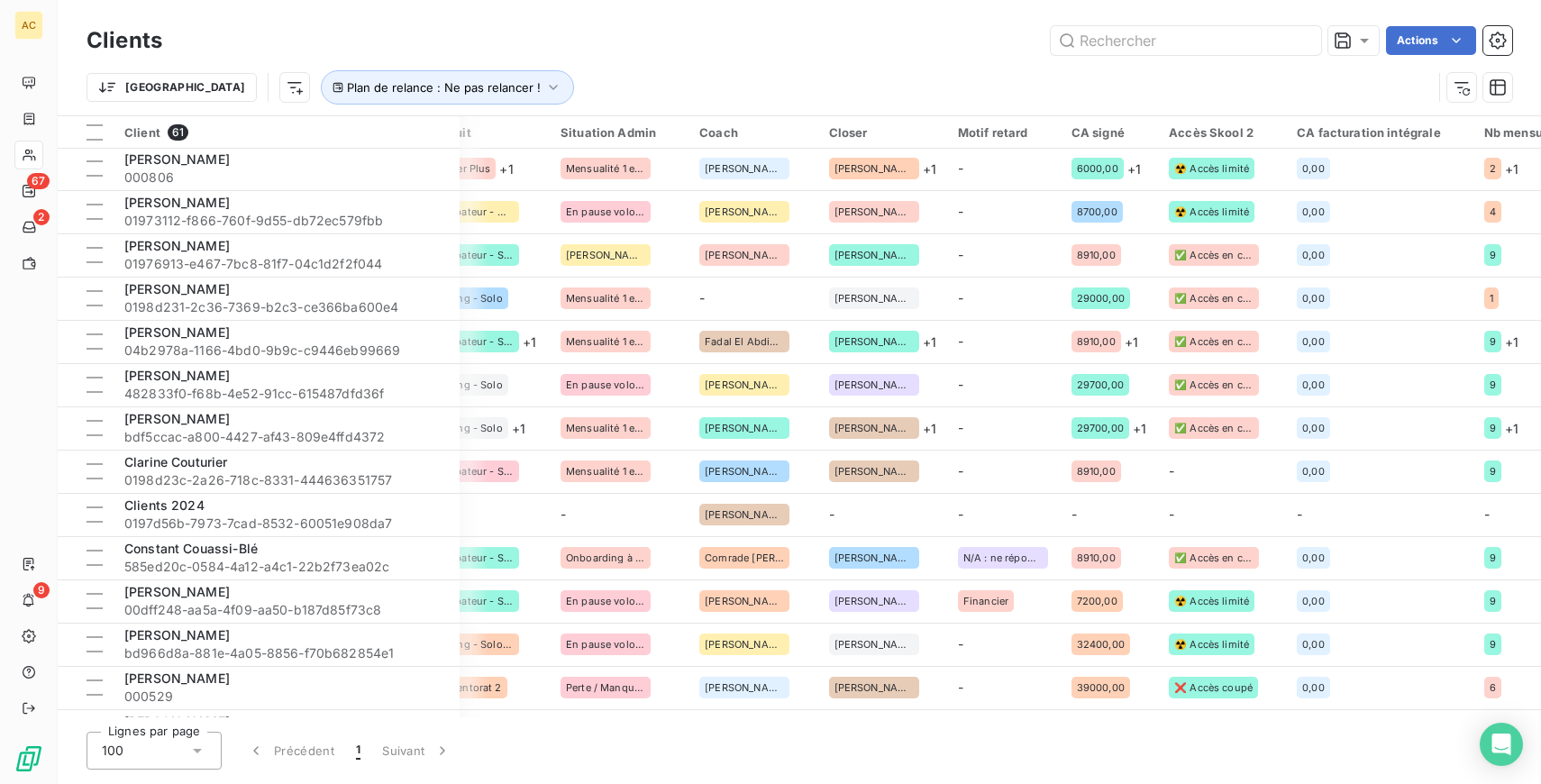
scroll to position [0, 1207]
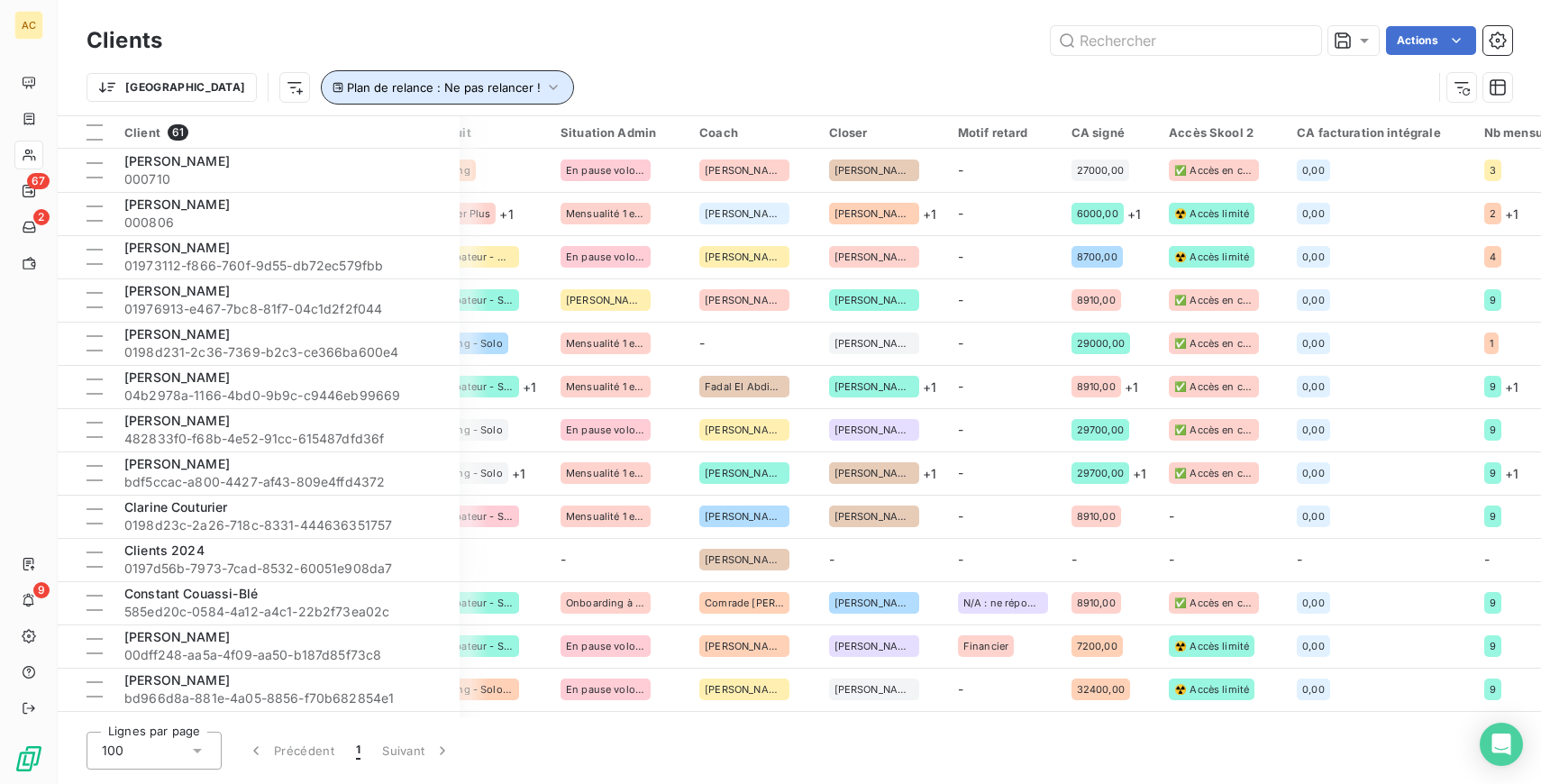
click at [429, 95] on button "Plan de relance : Ne pas relancer !" at bounding box center [447, 87] width 253 height 34
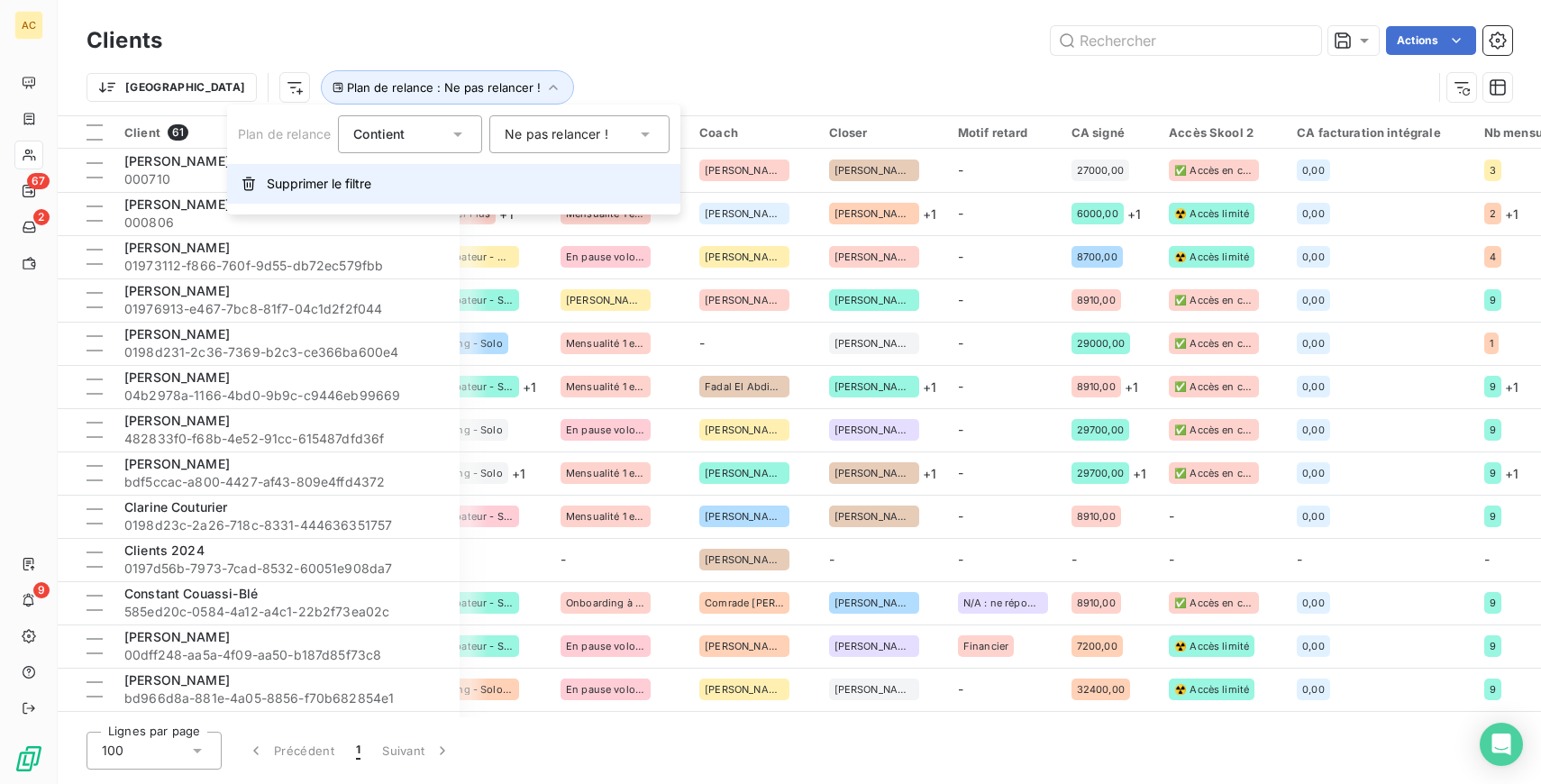
click at [364, 183] on span "Supprimer le filtre" at bounding box center [319, 183] width 104 height 18
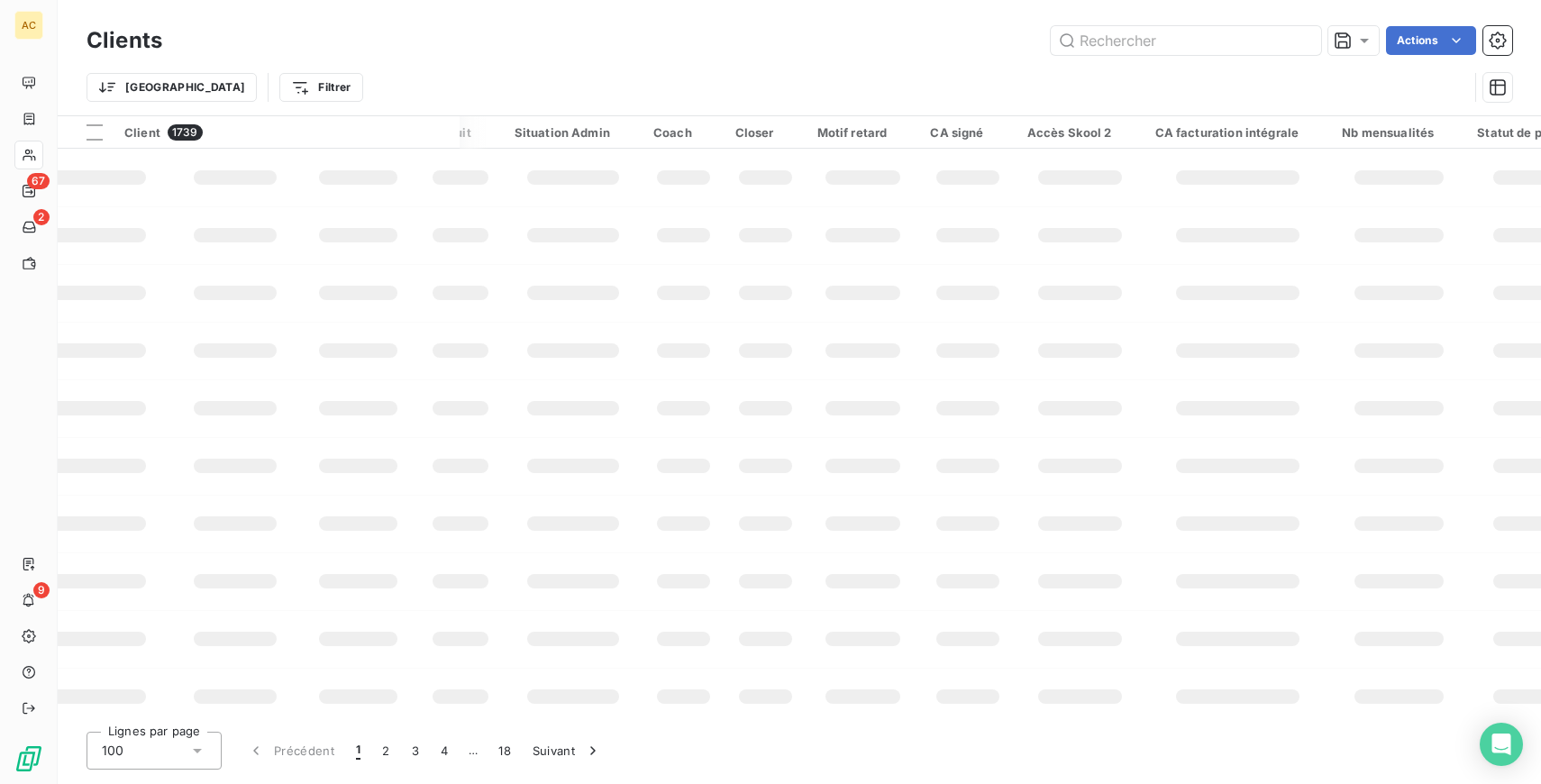
click at [1120, 90] on div "Trier Filtrer" at bounding box center [777, 87] width 1382 height 34
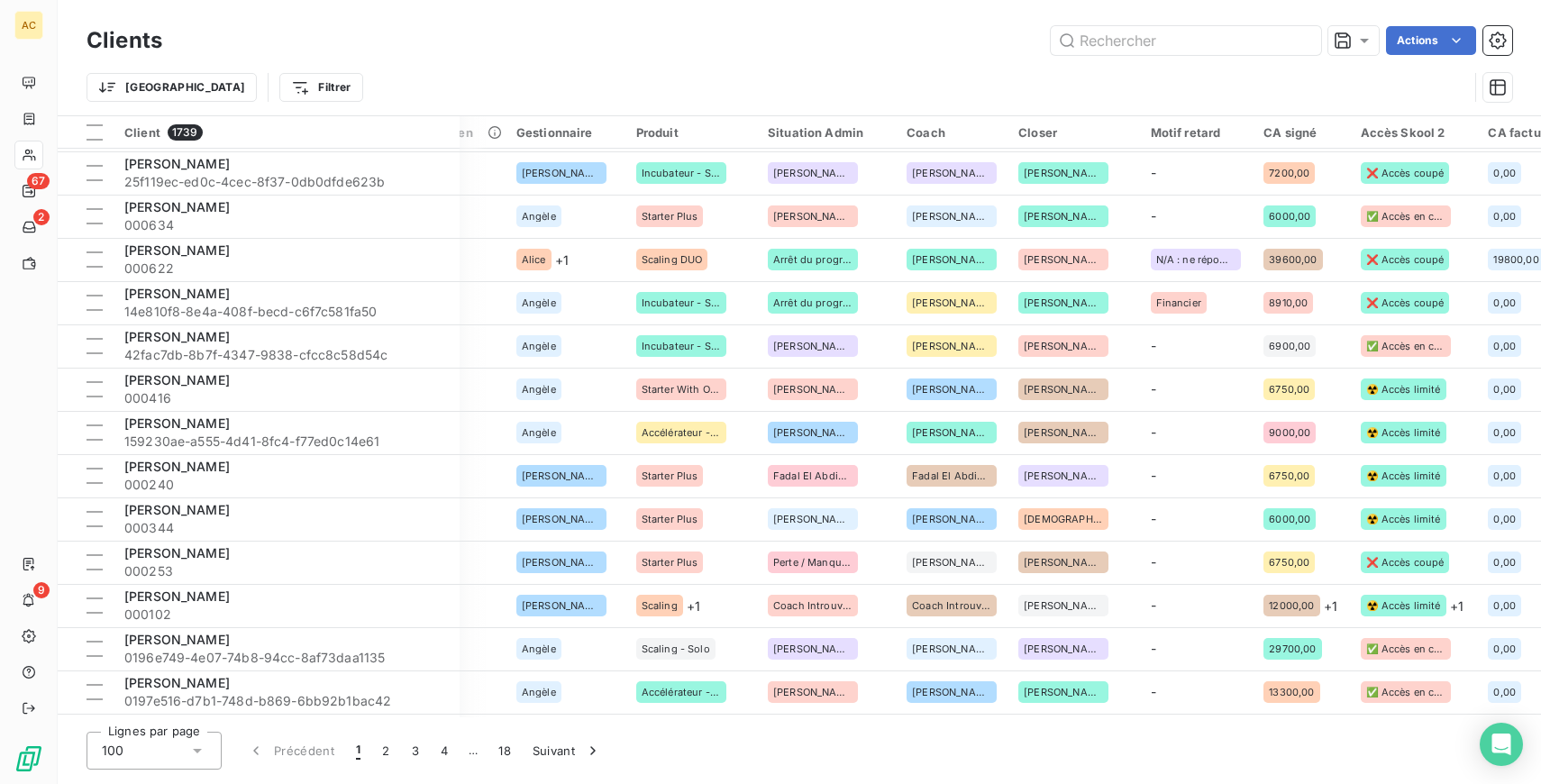
scroll to position [3763, 1000]
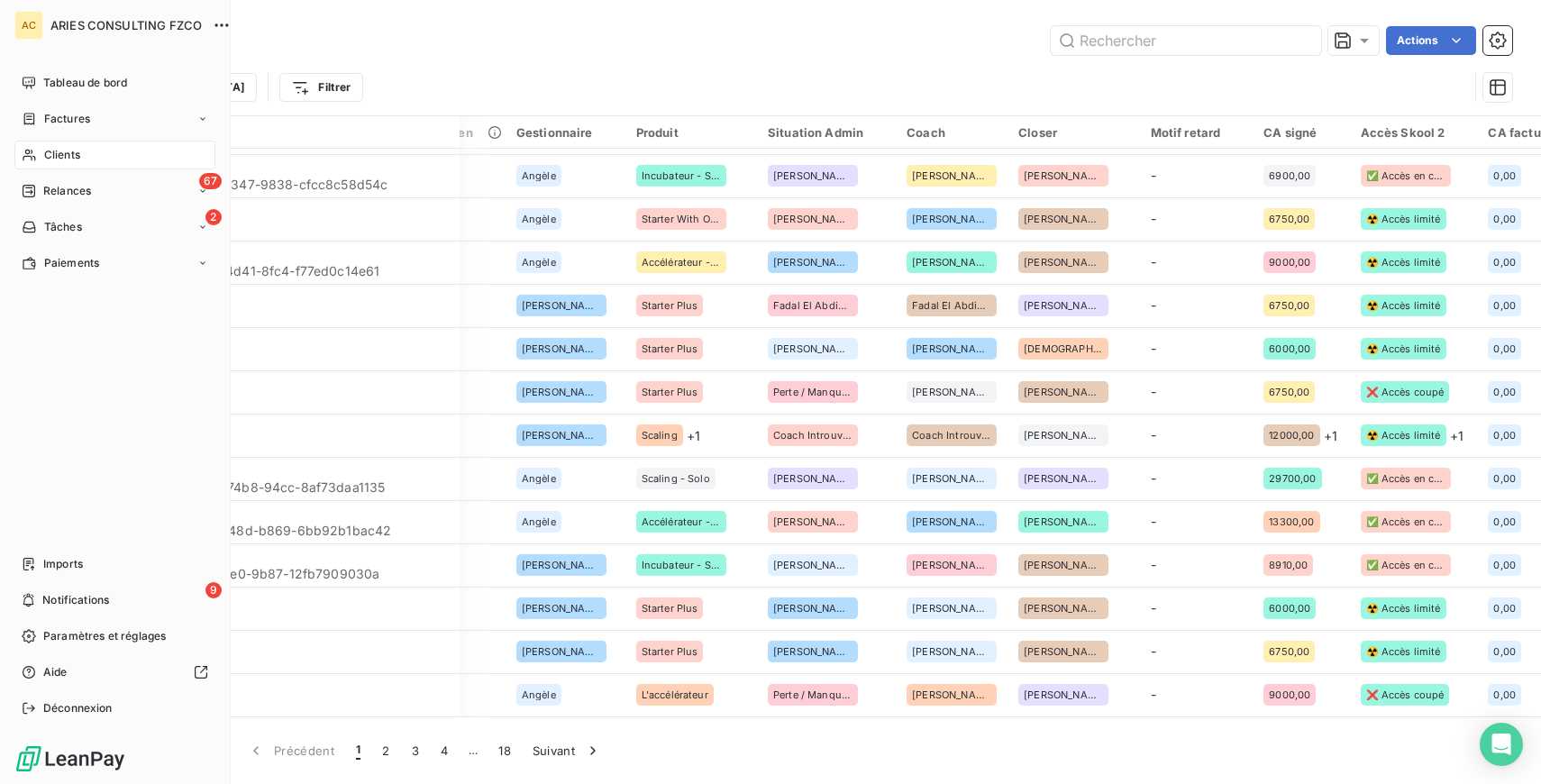
click at [36, 156] on icon at bounding box center [29, 155] width 15 height 15
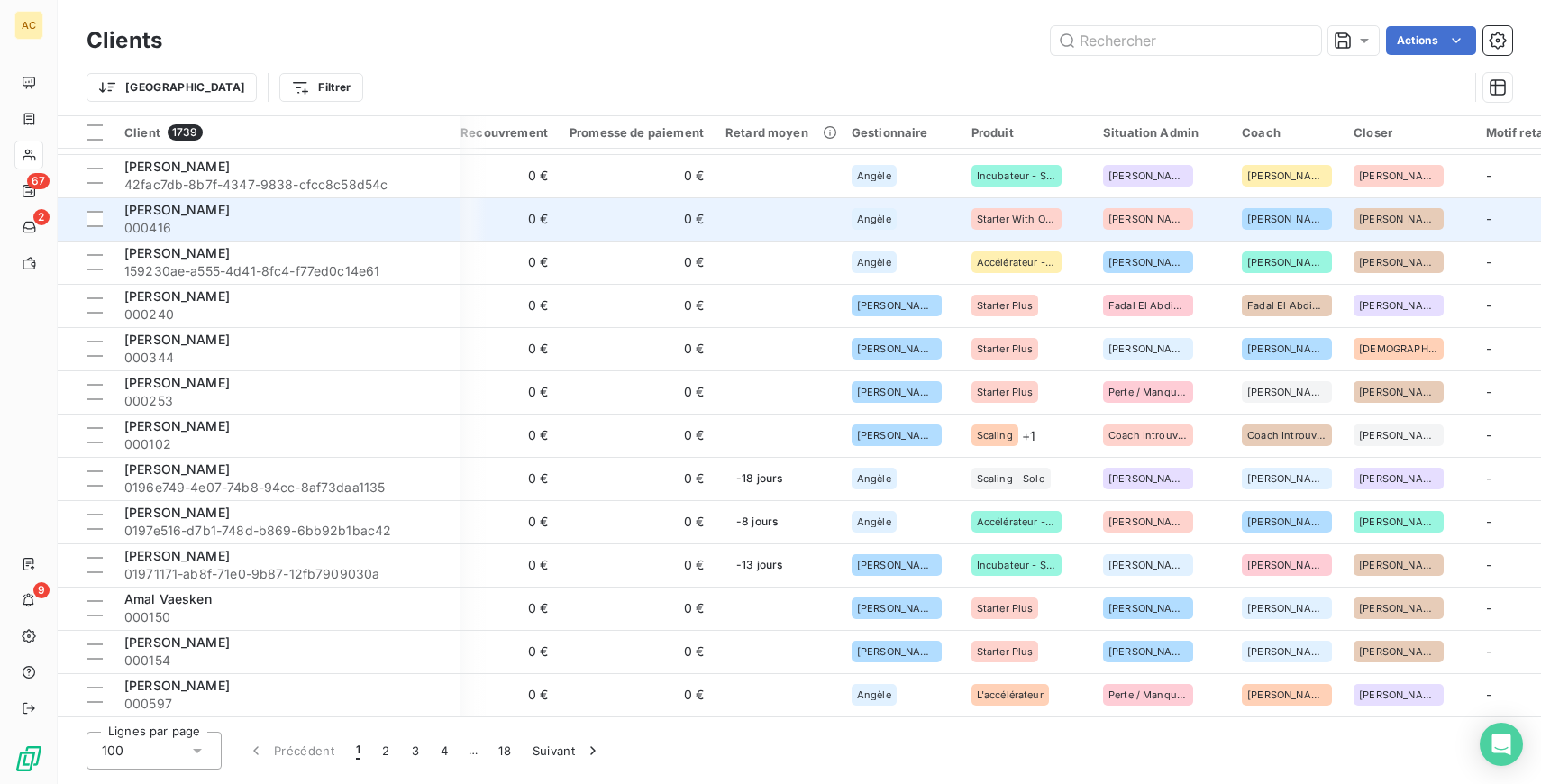
scroll to position [3763, 0]
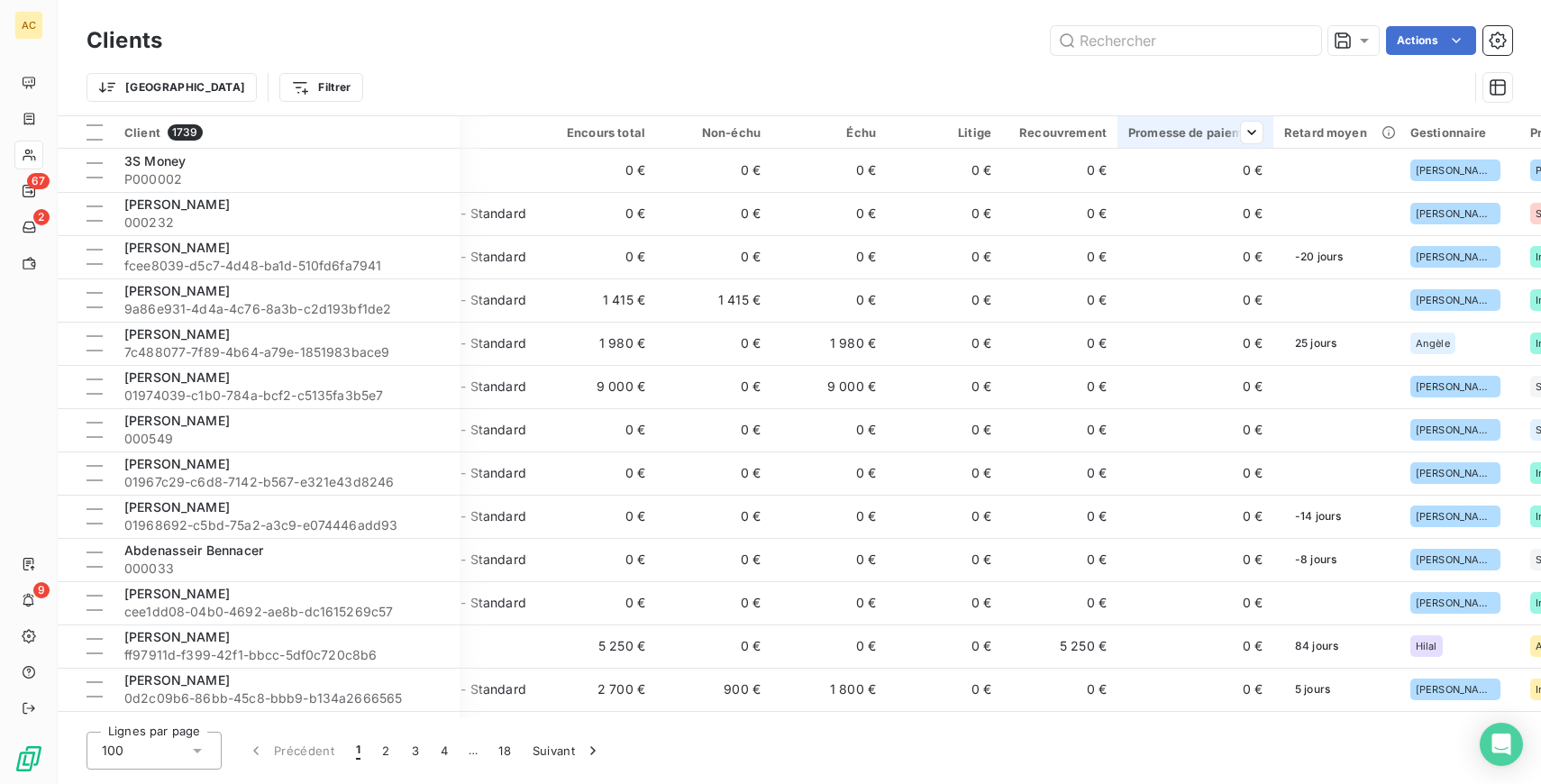
scroll to position [0, 109]
click at [93, 134] on div at bounding box center [94, 132] width 16 height 16
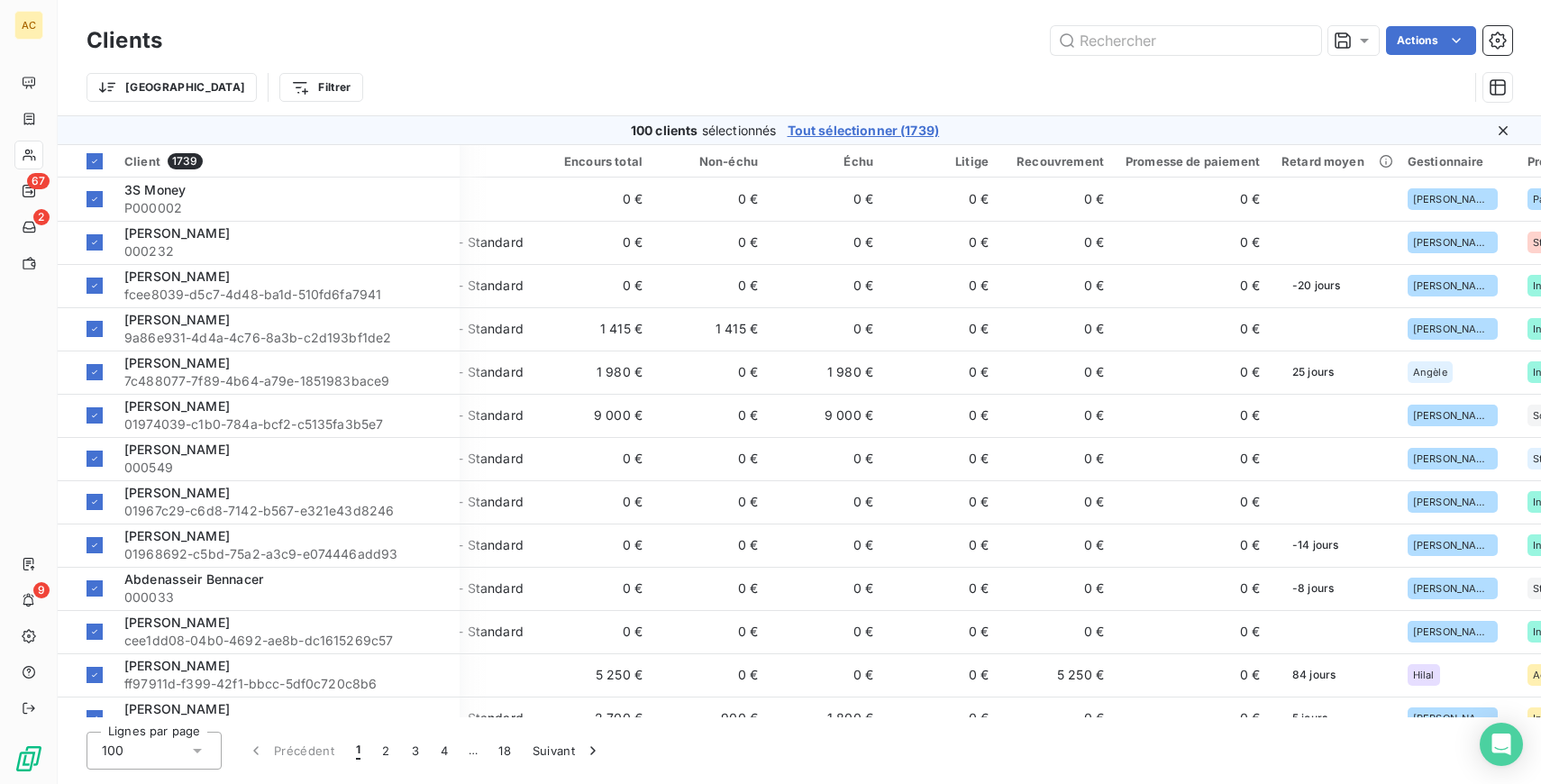
click at [864, 132] on span "Tout sélectionner (1739)" at bounding box center [864, 130] width 152 height 18
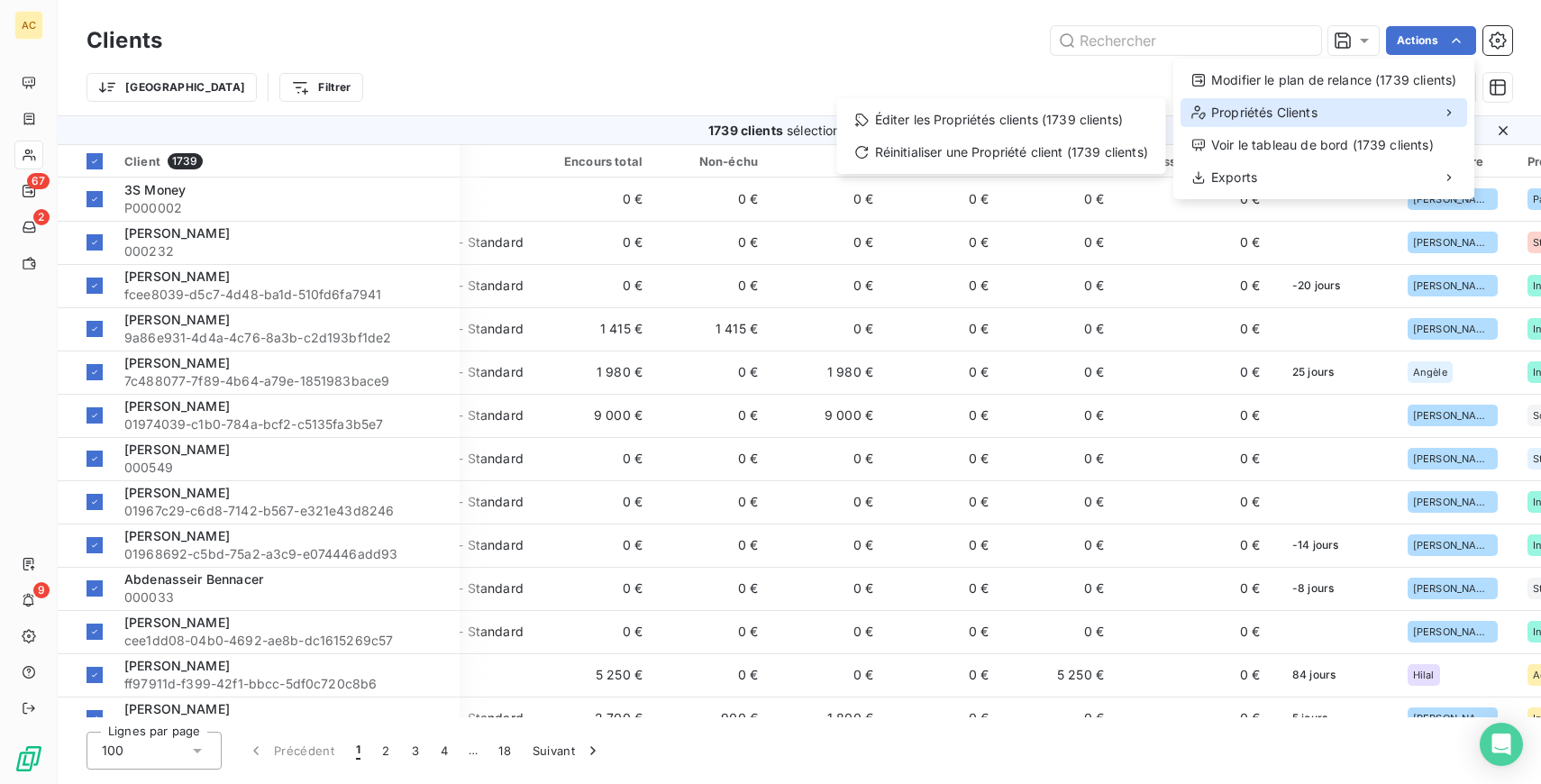
click at [1264, 124] on div "Propriétés Clients" at bounding box center [1324, 112] width 286 height 29
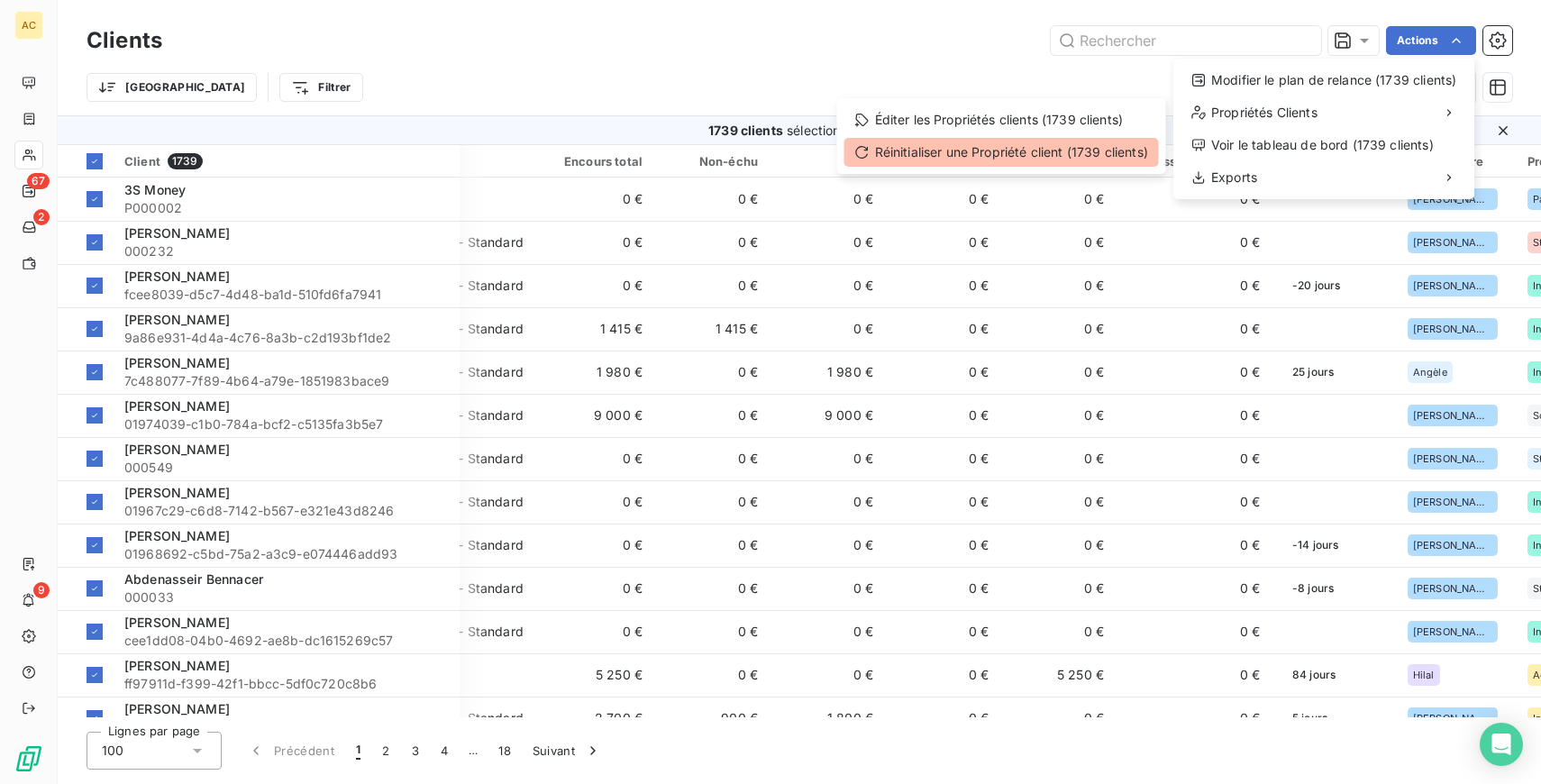
click at [1043, 153] on div "Réinitialiser une Propriété client (1739 clients)" at bounding box center [1002, 151] width 314 height 29
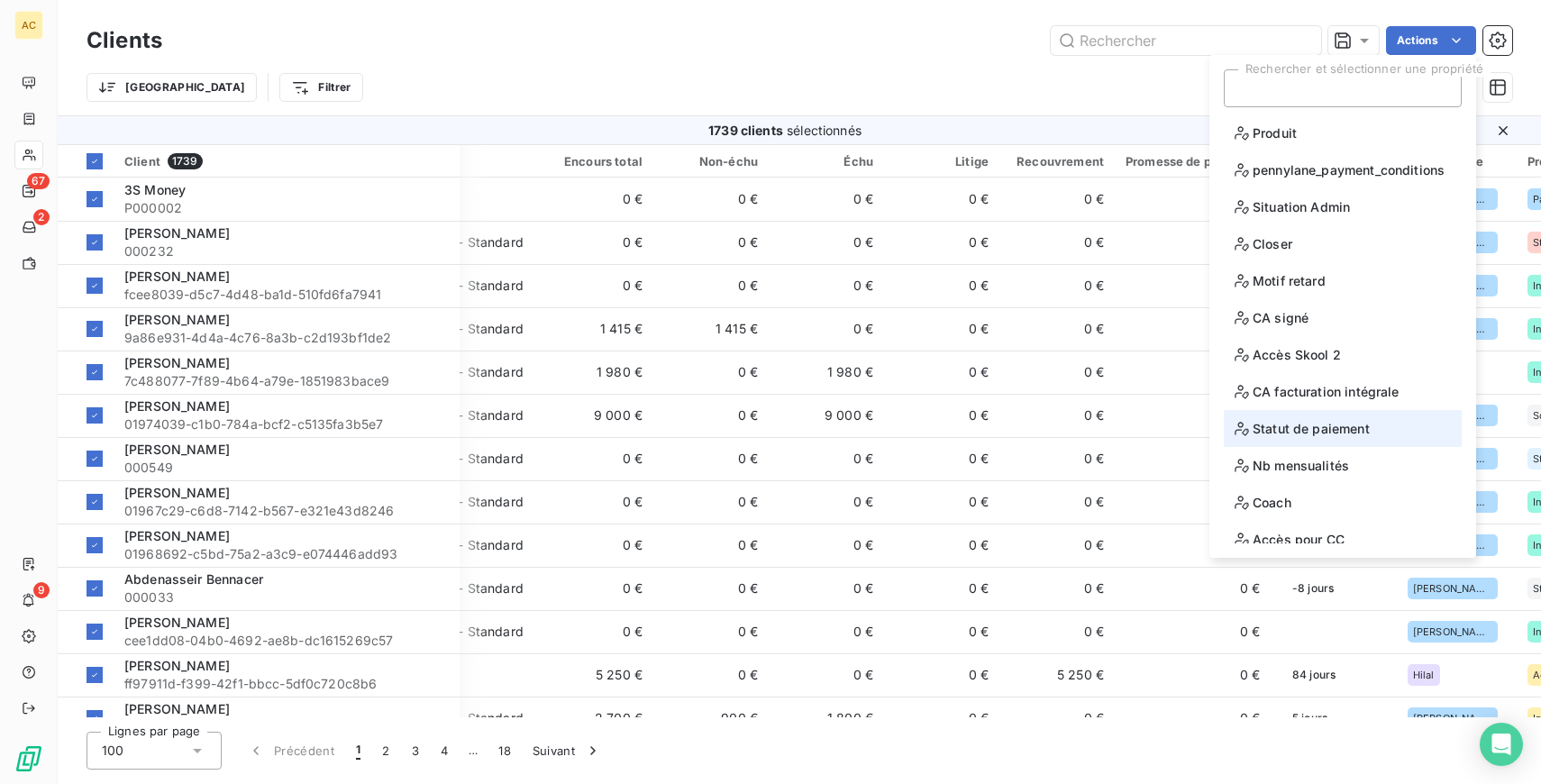
scroll to position [88, 0]
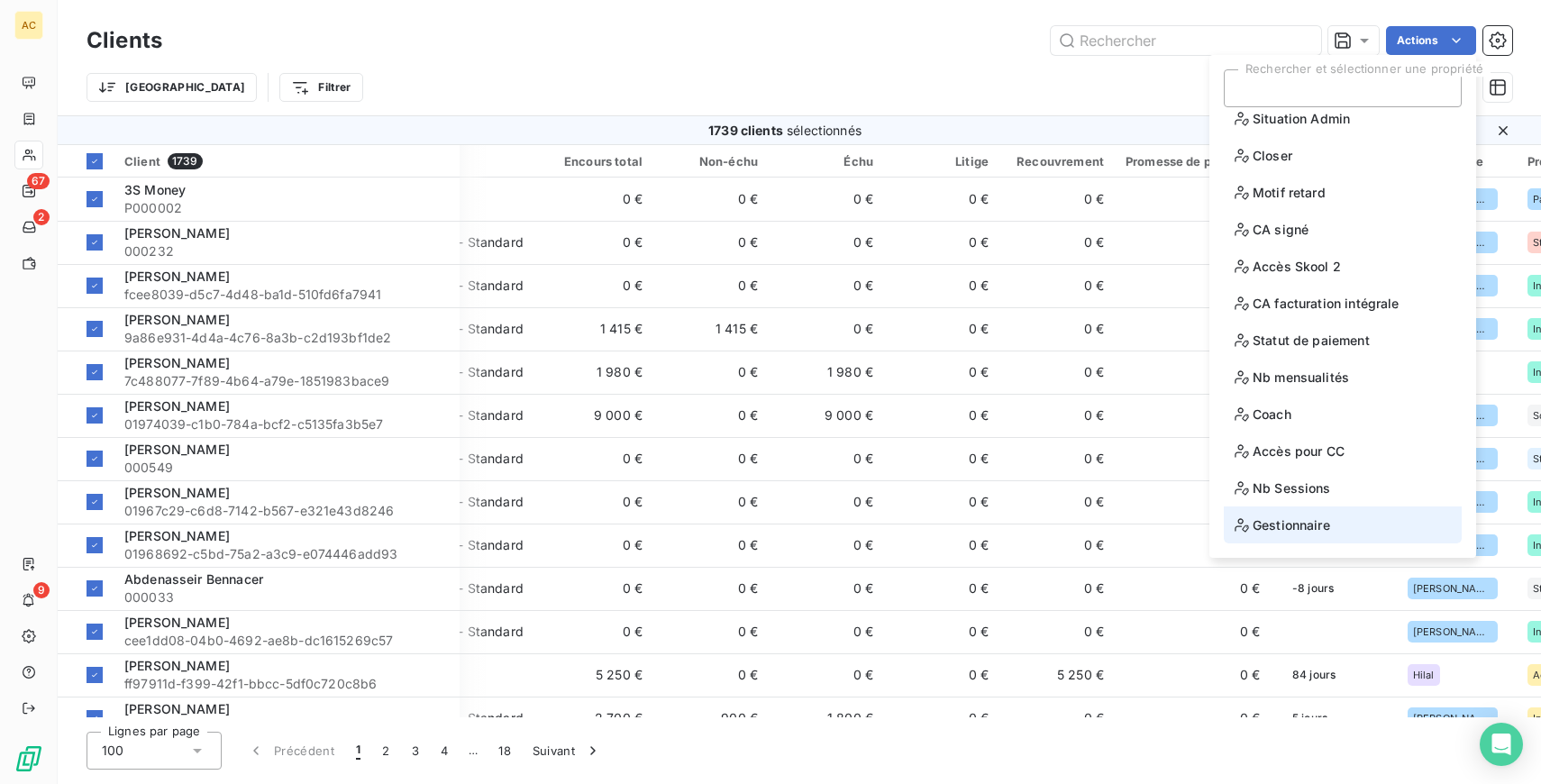
click at [1299, 527] on span "Gestionnaire" at bounding box center [1283, 525] width 96 height 22
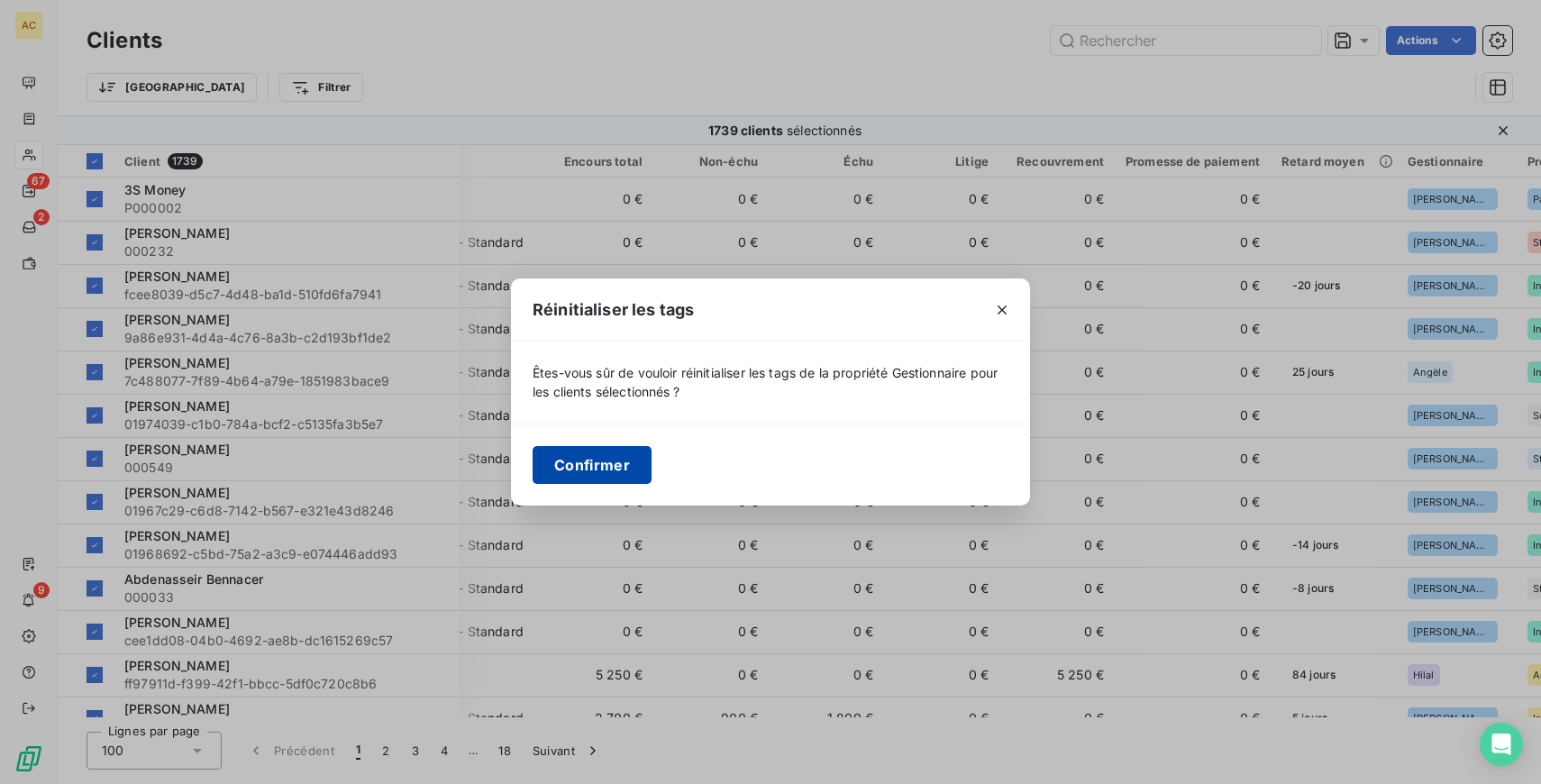
click at [615, 464] on button "Confirmer" at bounding box center [592, 464] width 119 height 38
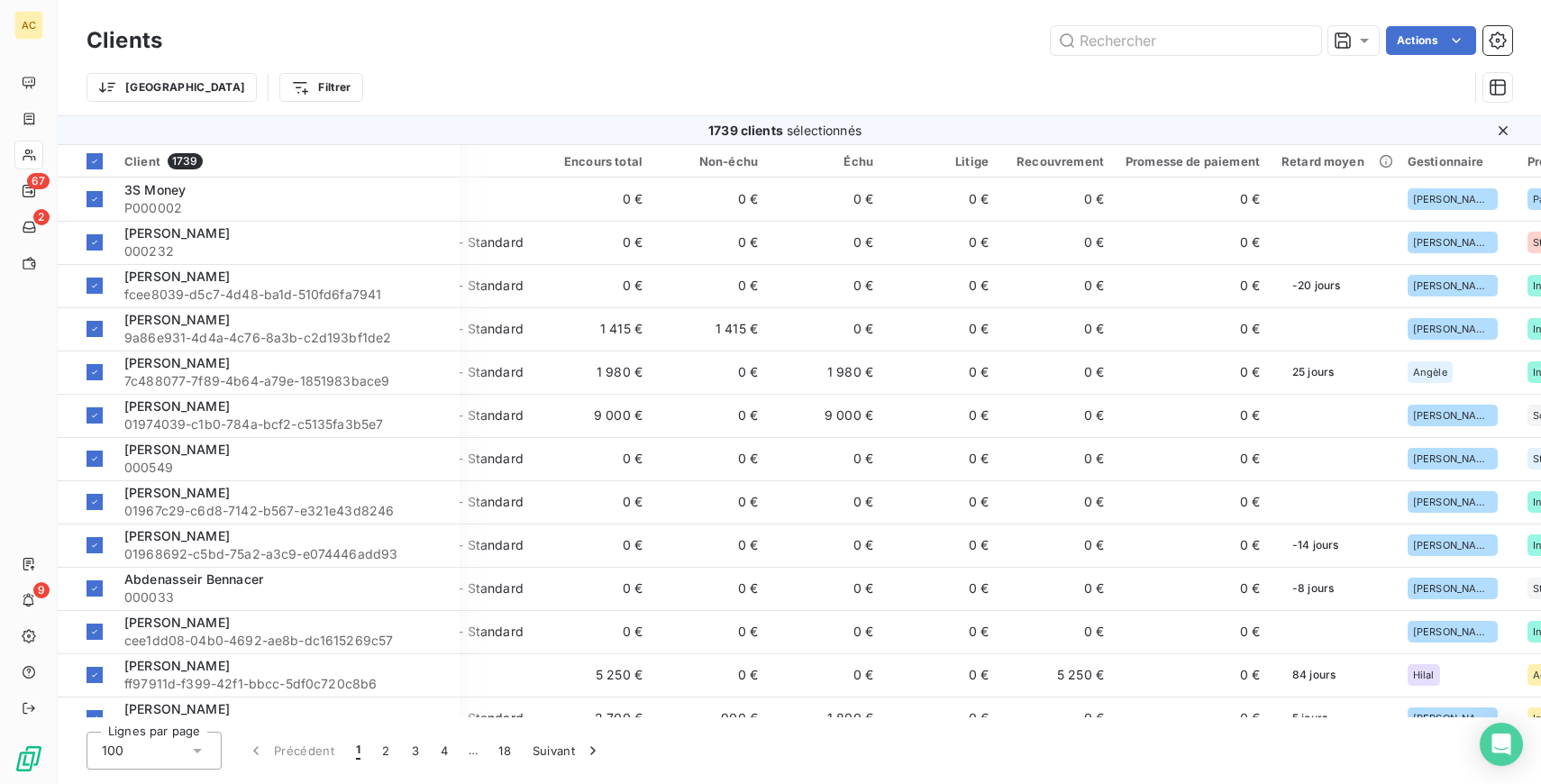
click at [1345, 98] on div "Trier Filtrer" at bounding box center [777, 87] width 1382 height 34
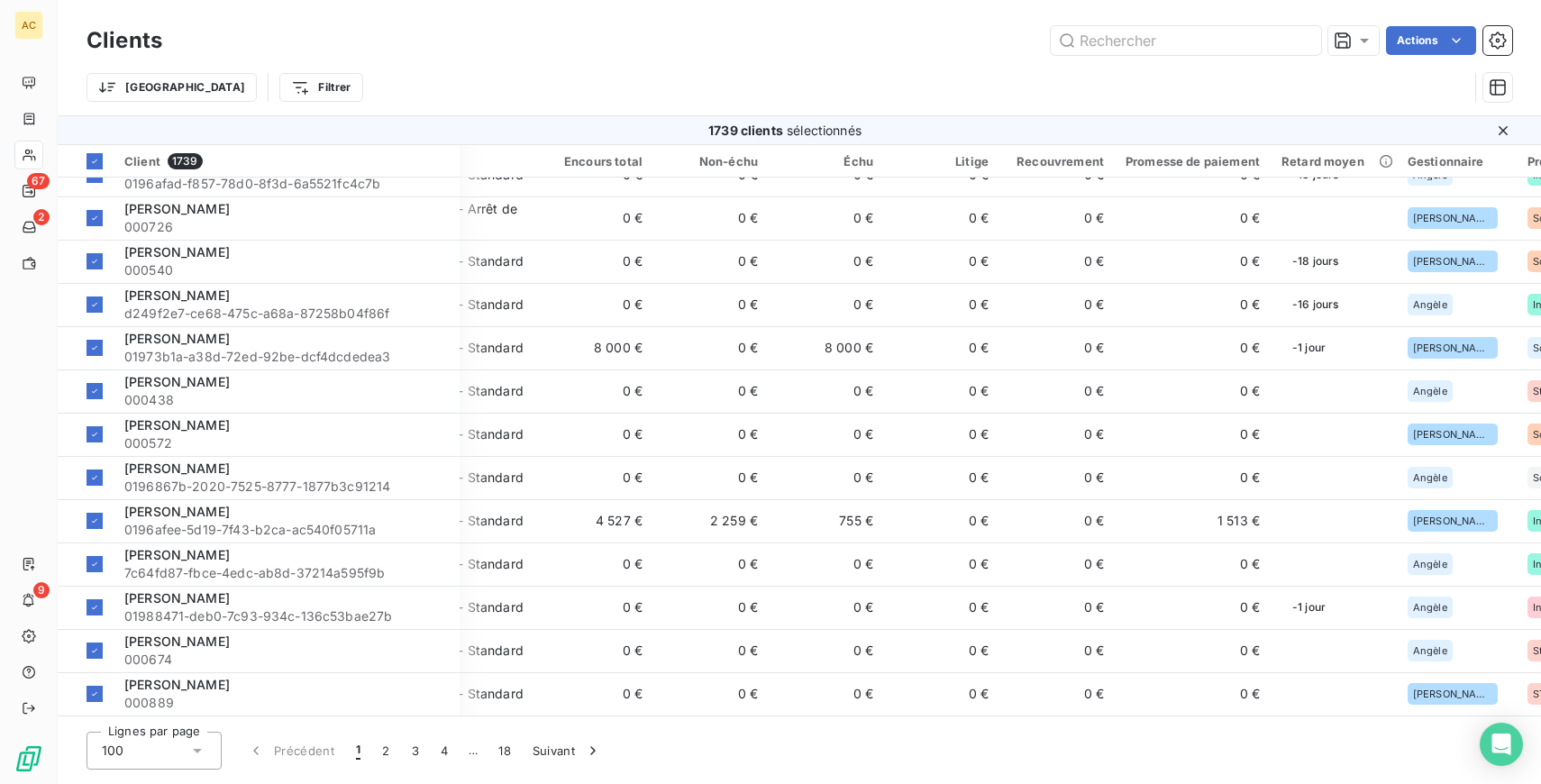
scroll to position [0, 109]
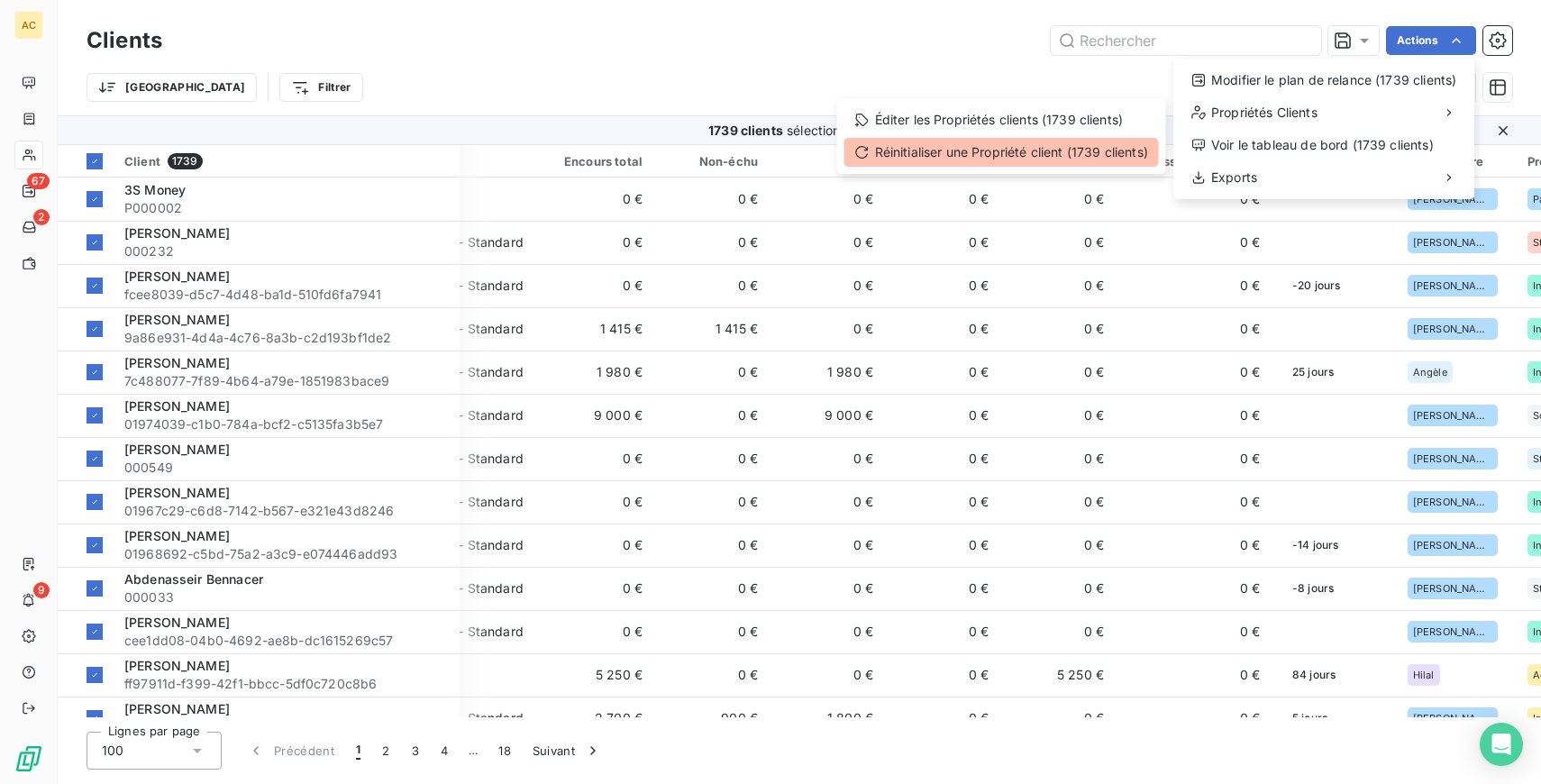
click at [1036, 160] on div "Réinitialiser une Propriété client (1739 clients)" at bounding box center [1002, 151] width 314 height 29
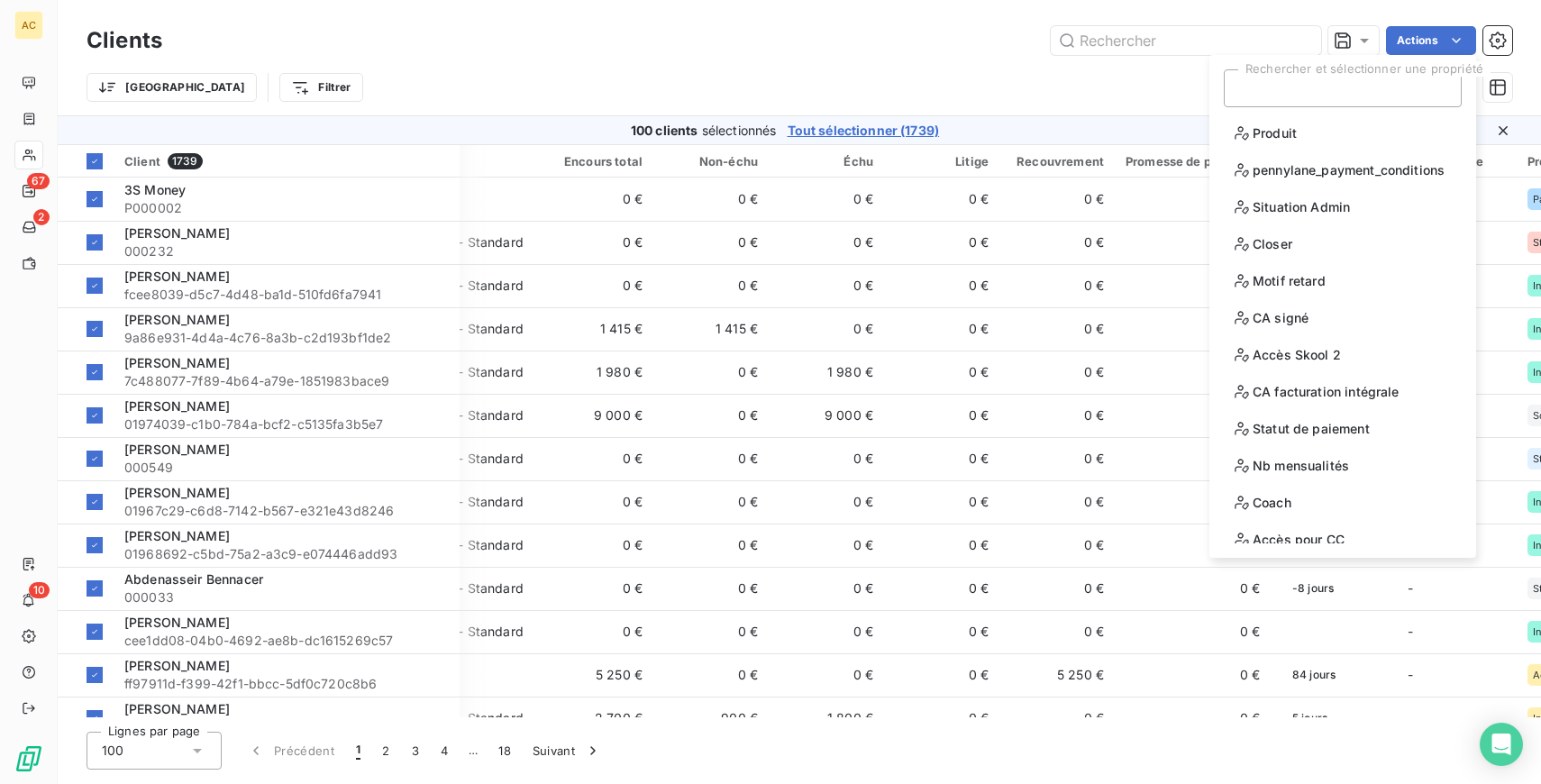
click at [1031, 106] on div "Trier Filtrer" at bounding box center [799, 87] width 1426 height 56
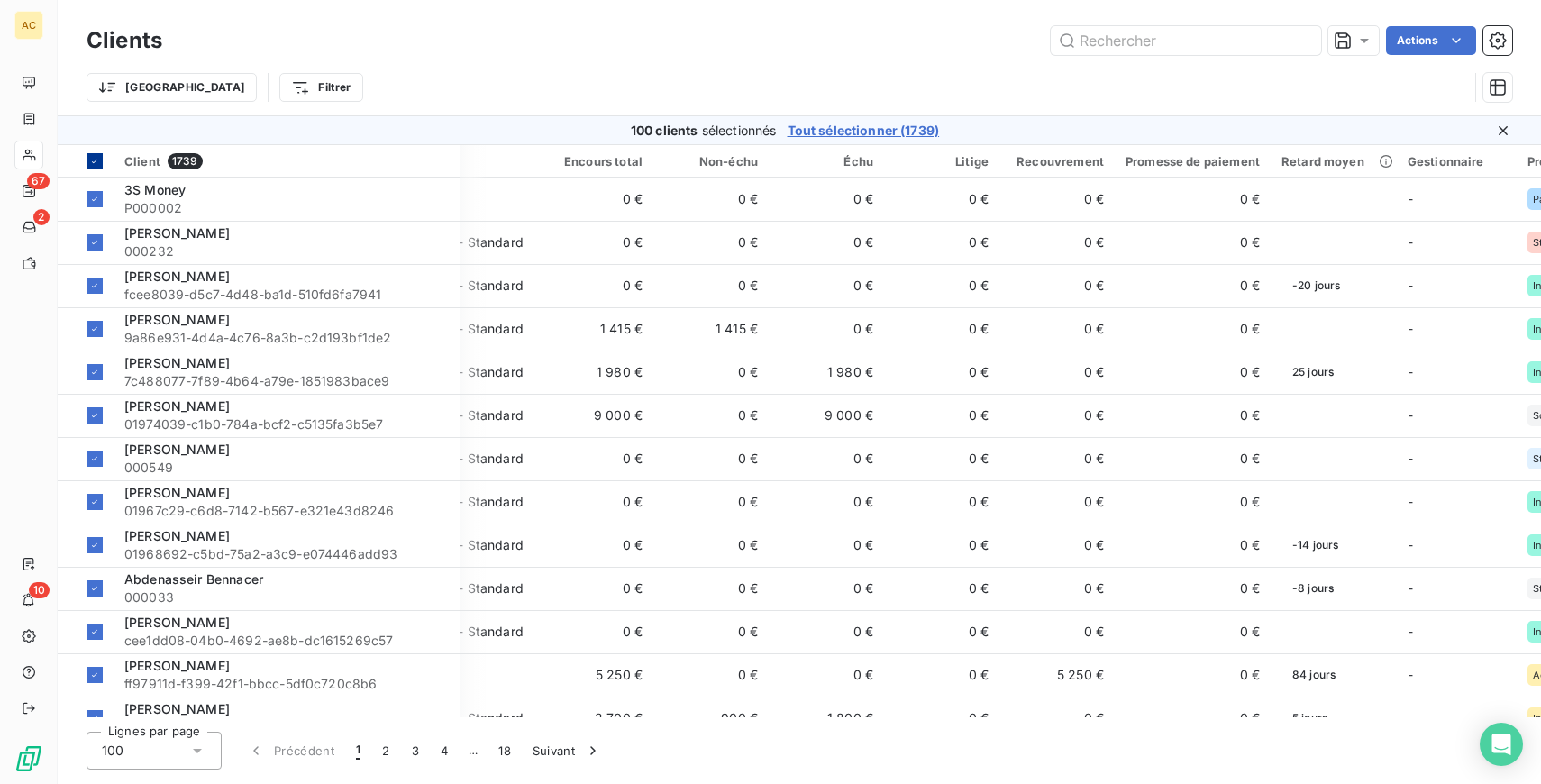
click at [98, 158] on icon at bounding box center [95, 162] width 11 height 11
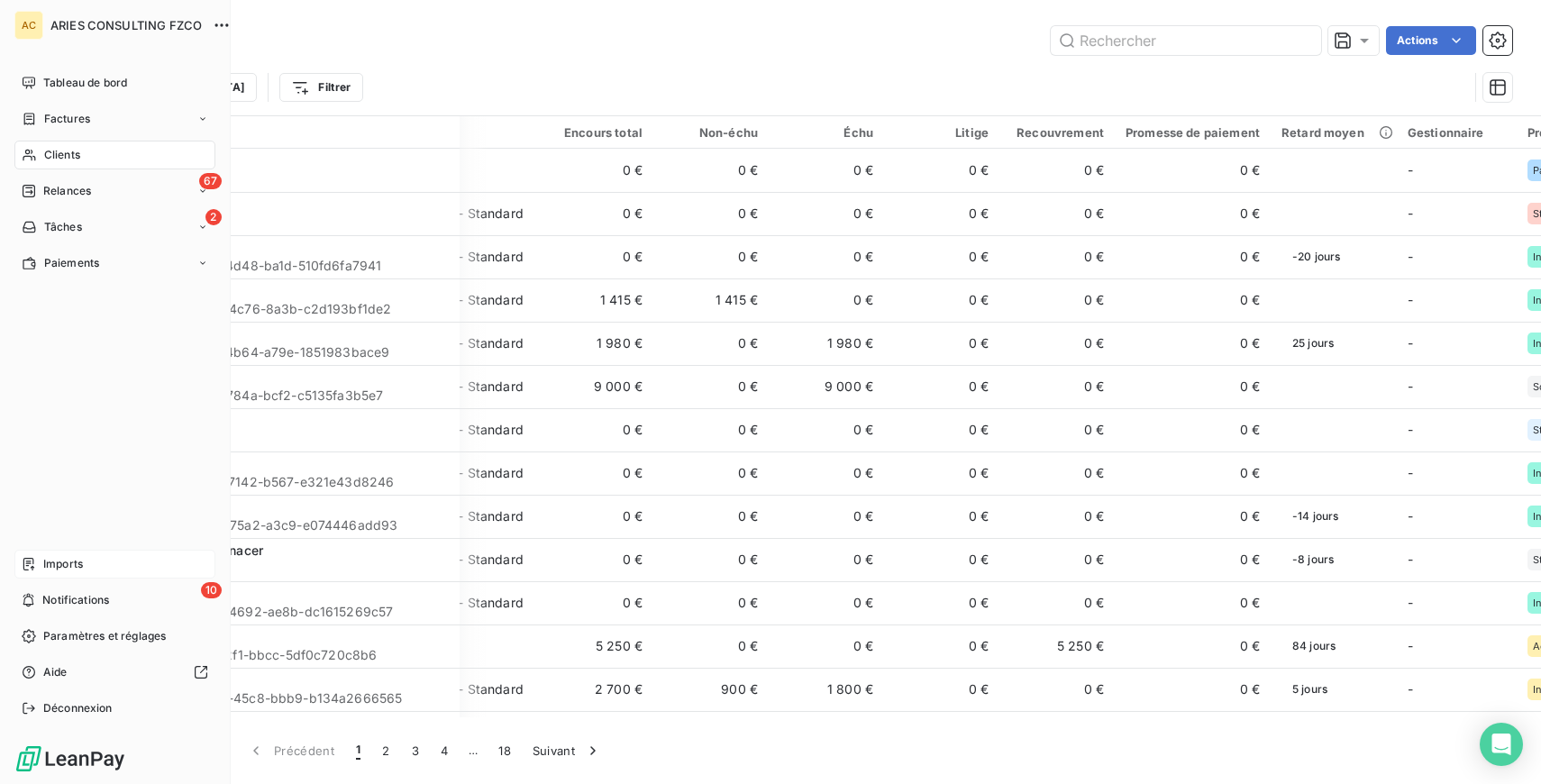
click at [74, 567] on span "Imports" at bounding box center [63, 563] width 40 height 16
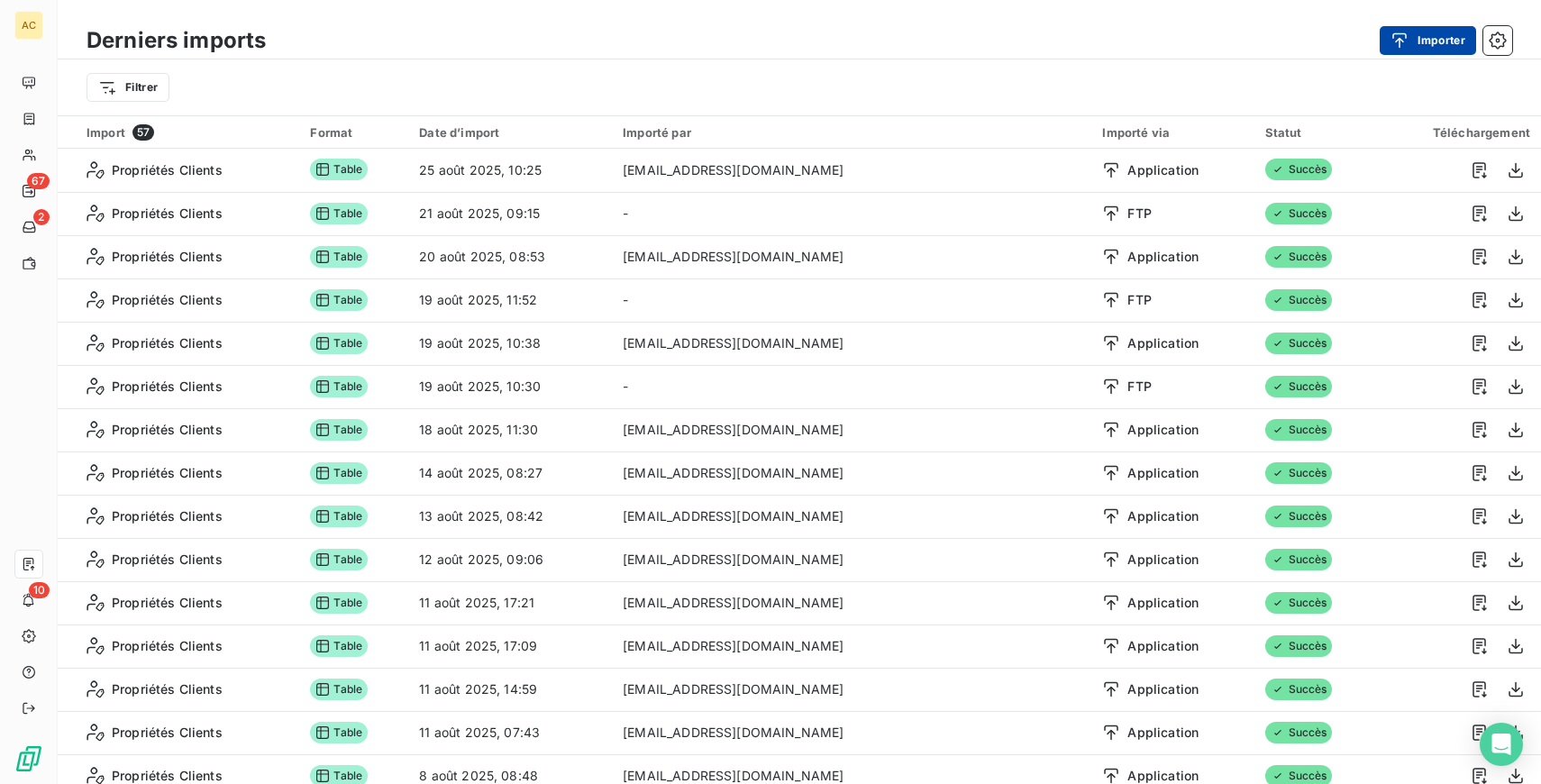
click at [1433, 38] on button "Importer" at bounding box center [1429, 40] width 97 height 29
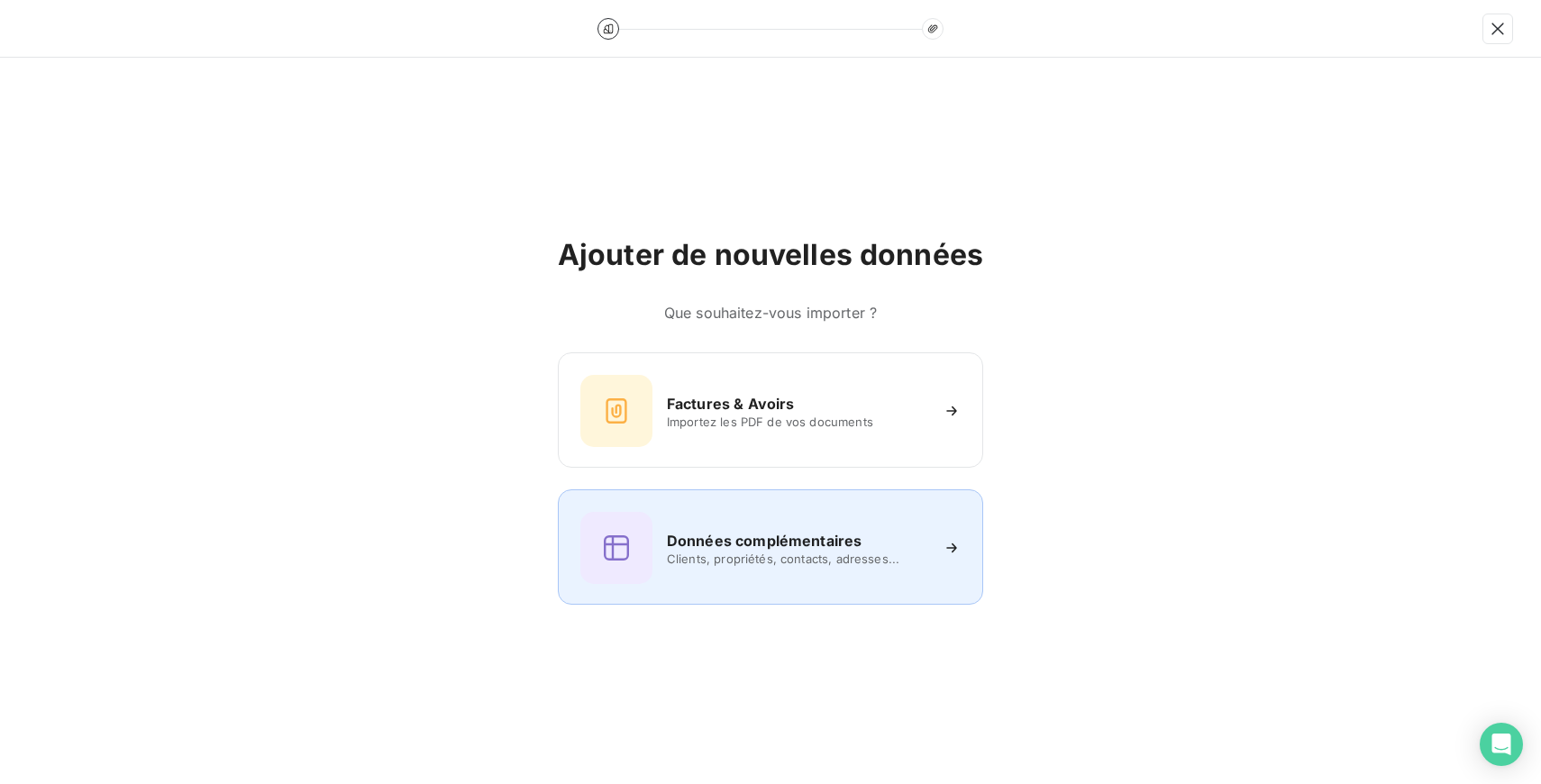
click at [786, 566] on div "Données complémentaires Clients, propriétés, contacts, adresses..." at bounding box center [770, 548] width 380 height 72
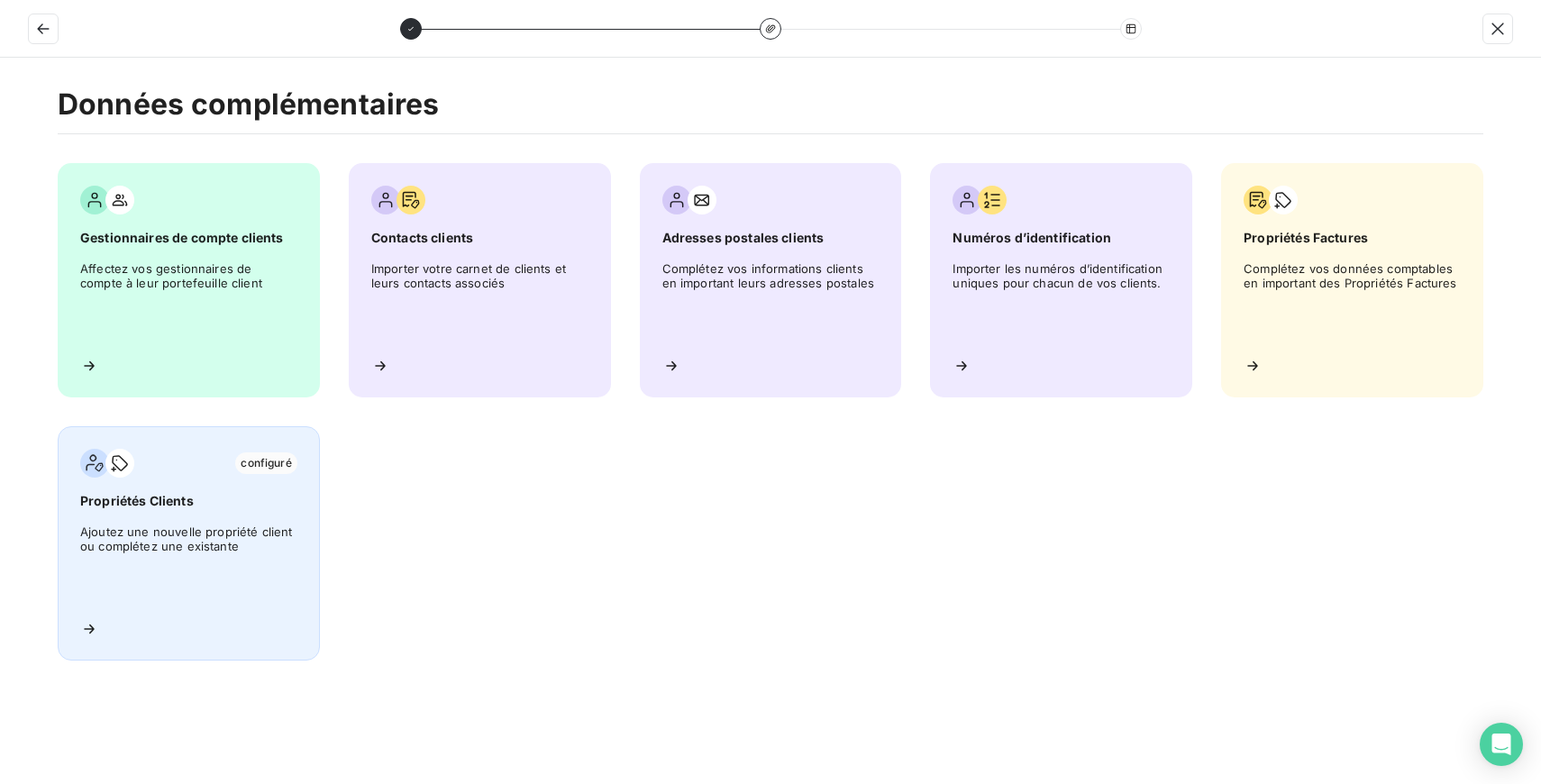
click at [151, 519] on div "configuré Propriétés Clients Ajoutez une nouvelle propriété client ou complétez…" at bounding box center [189, 543] width 262 height 234
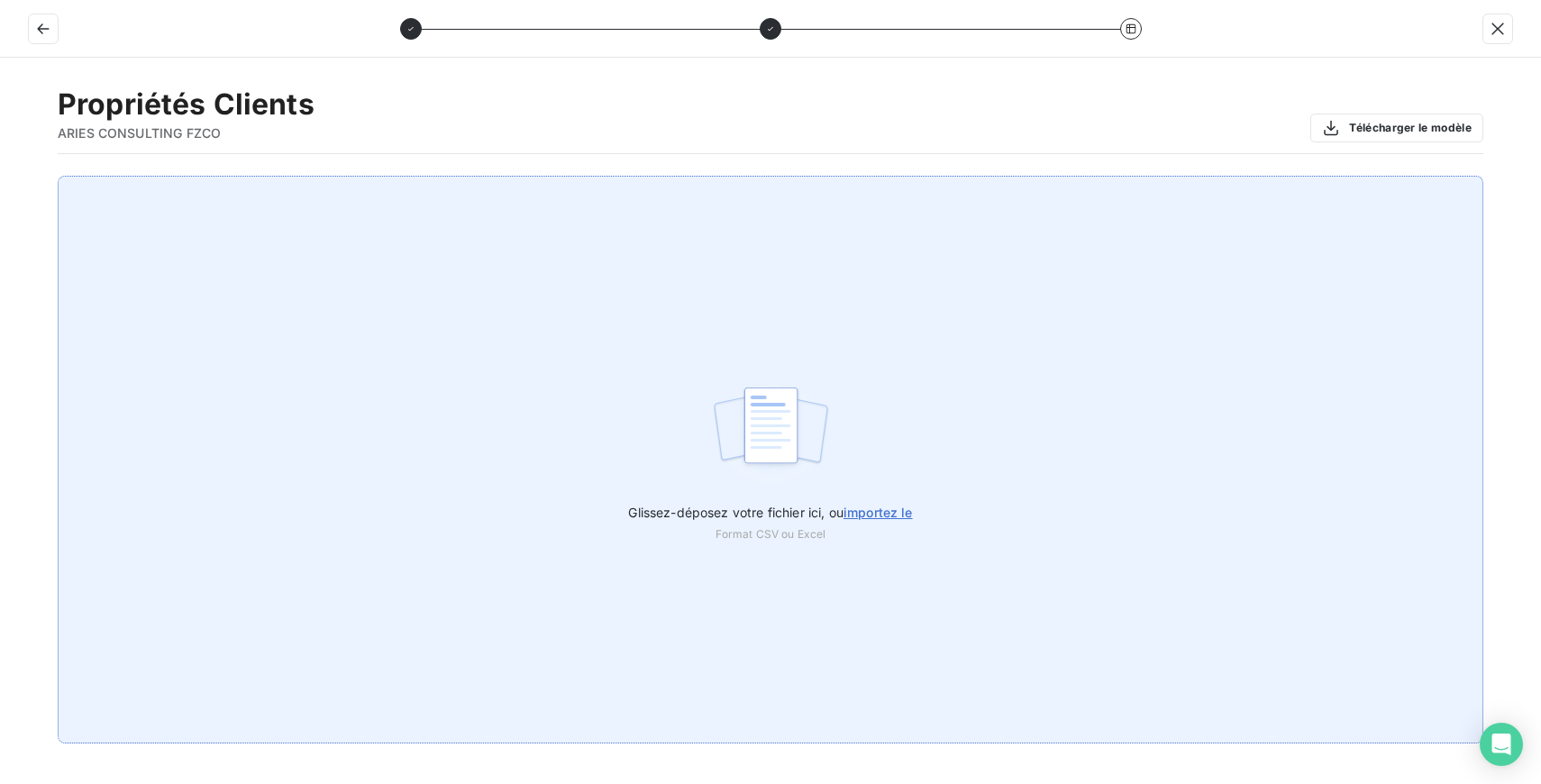
click at [863, 513] on span "importez le" at bounding box center [878, 512] width 70 height 15
click at [1, 176] on input "Glissez-déposez votre fichier ici, ou importez le" at bounding box center [0, 176] width 1 height 1
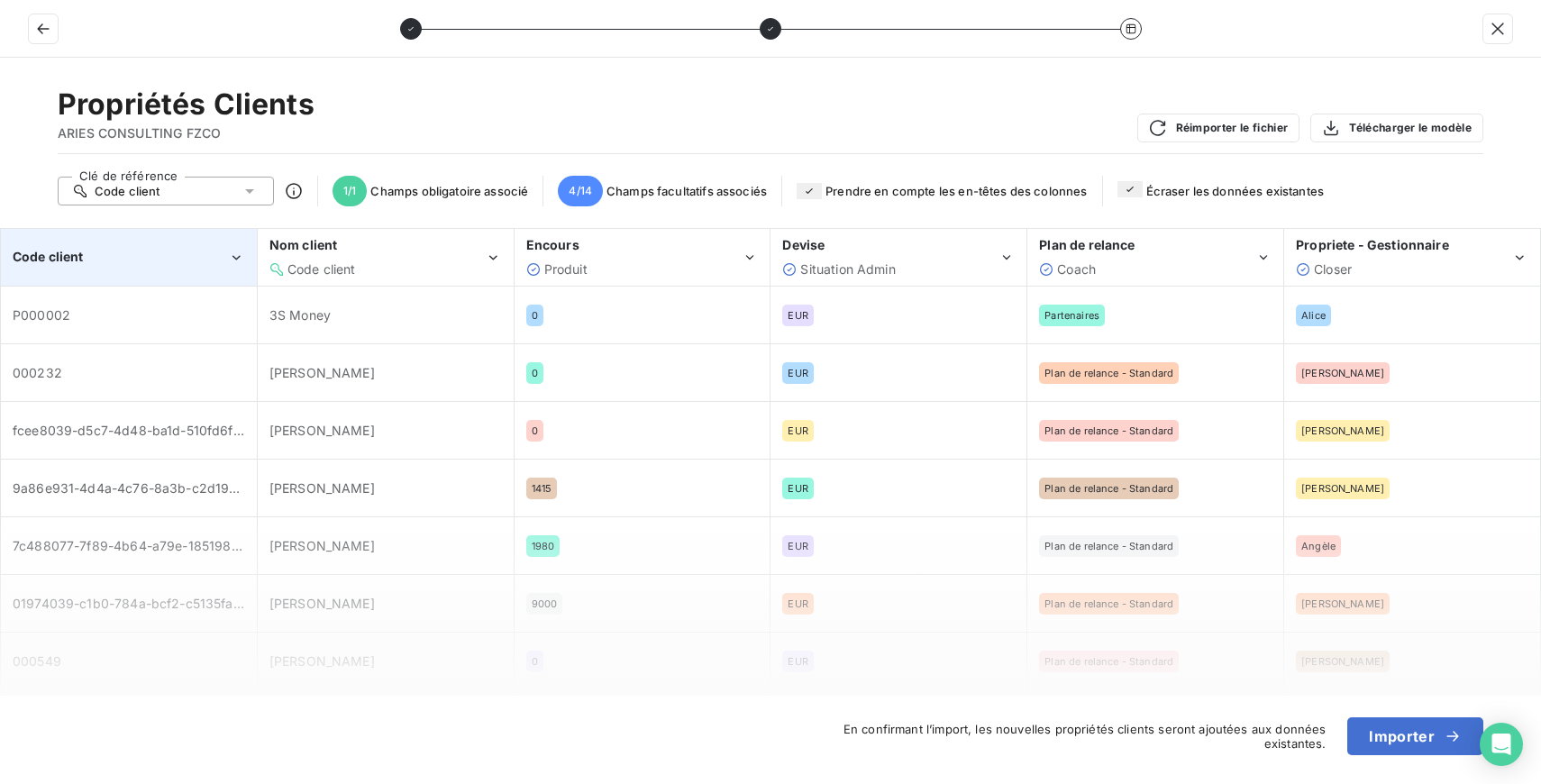
click at [235, 253] on icon "Code client" at bounding box center [236, 257] width 17 height 18
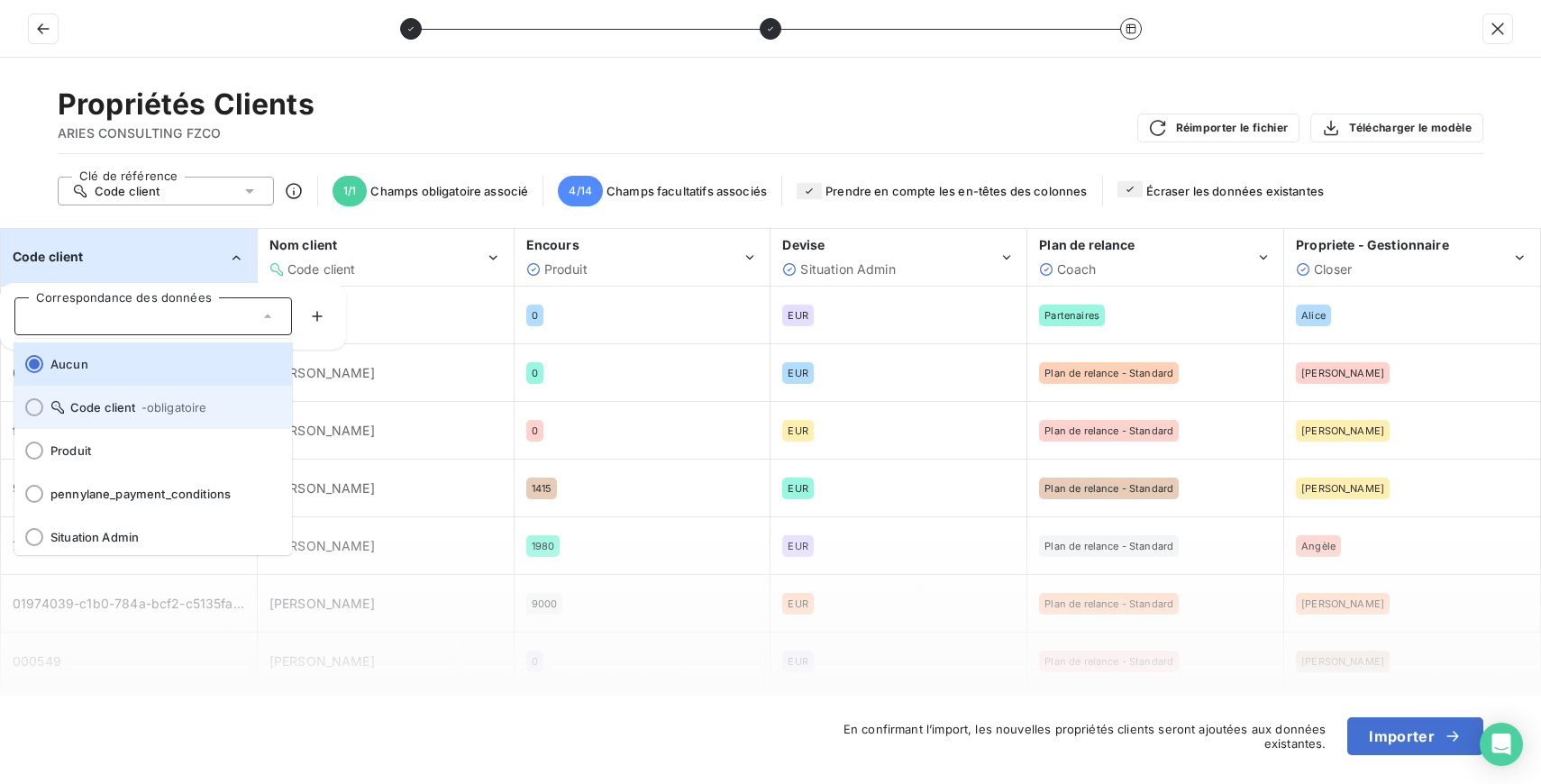
click at [144, 412] on span "- obligatoire" at bounding box center [174, 408] width 66 height 15
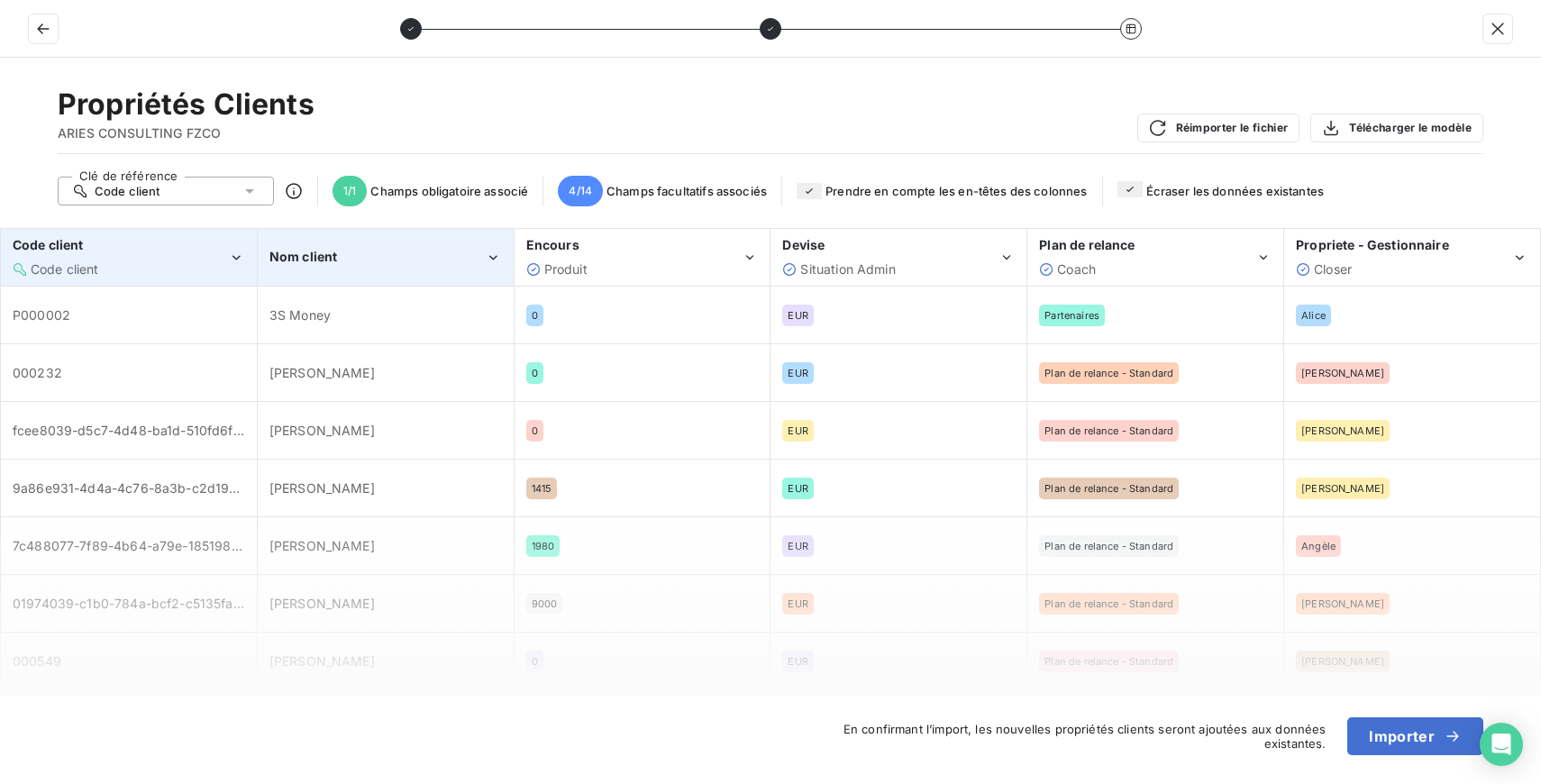
click at [397, 259] on div "Nom client" at bounding box center [377, 256] width 216 height 18
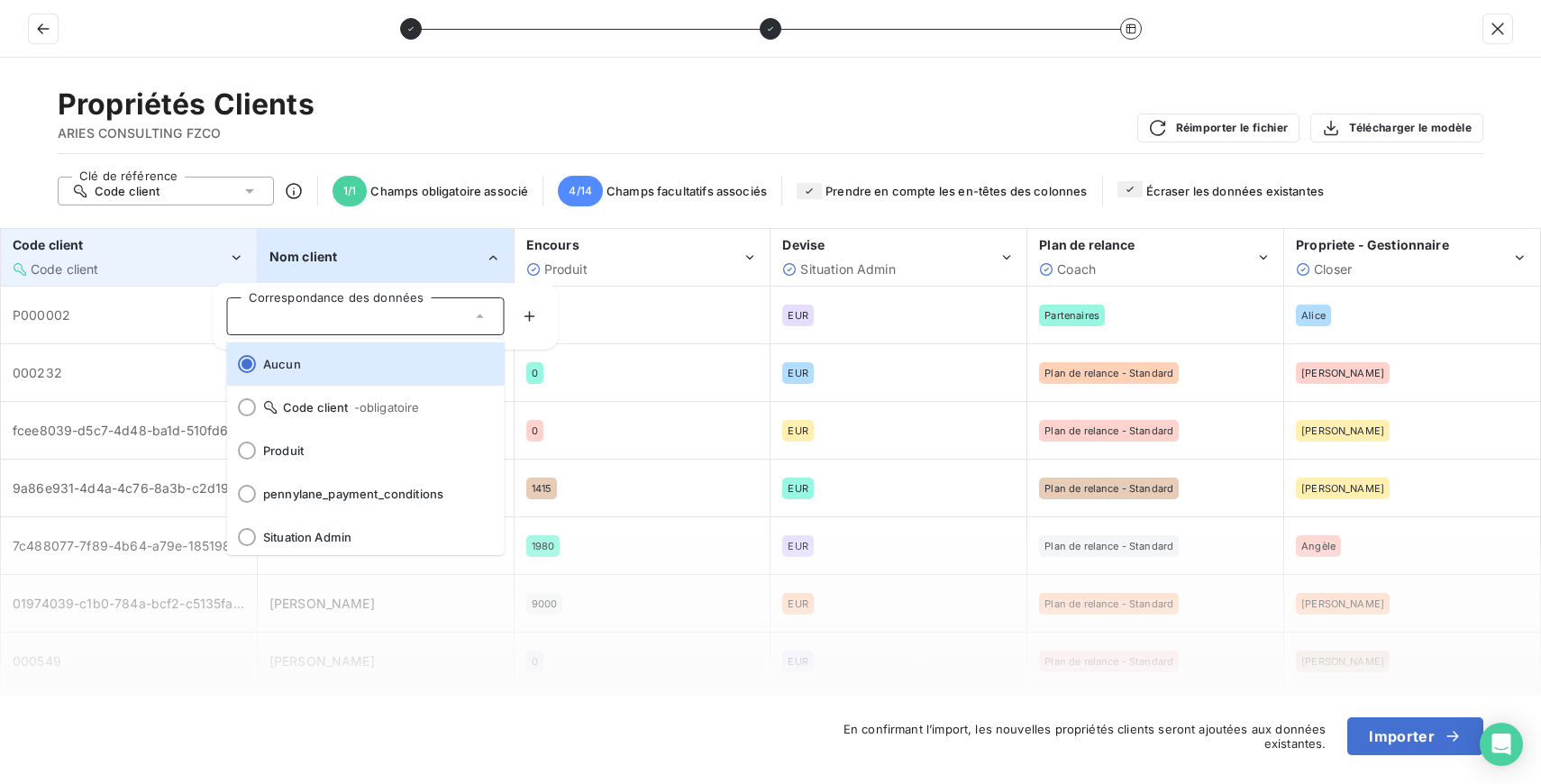
click at [473, 141] on div "Propriétés Clients ARIES CONSULTING FZCO Réimporter le fichier Télécharger le m…" at bounding box center [770, 120] width 1426 height 68
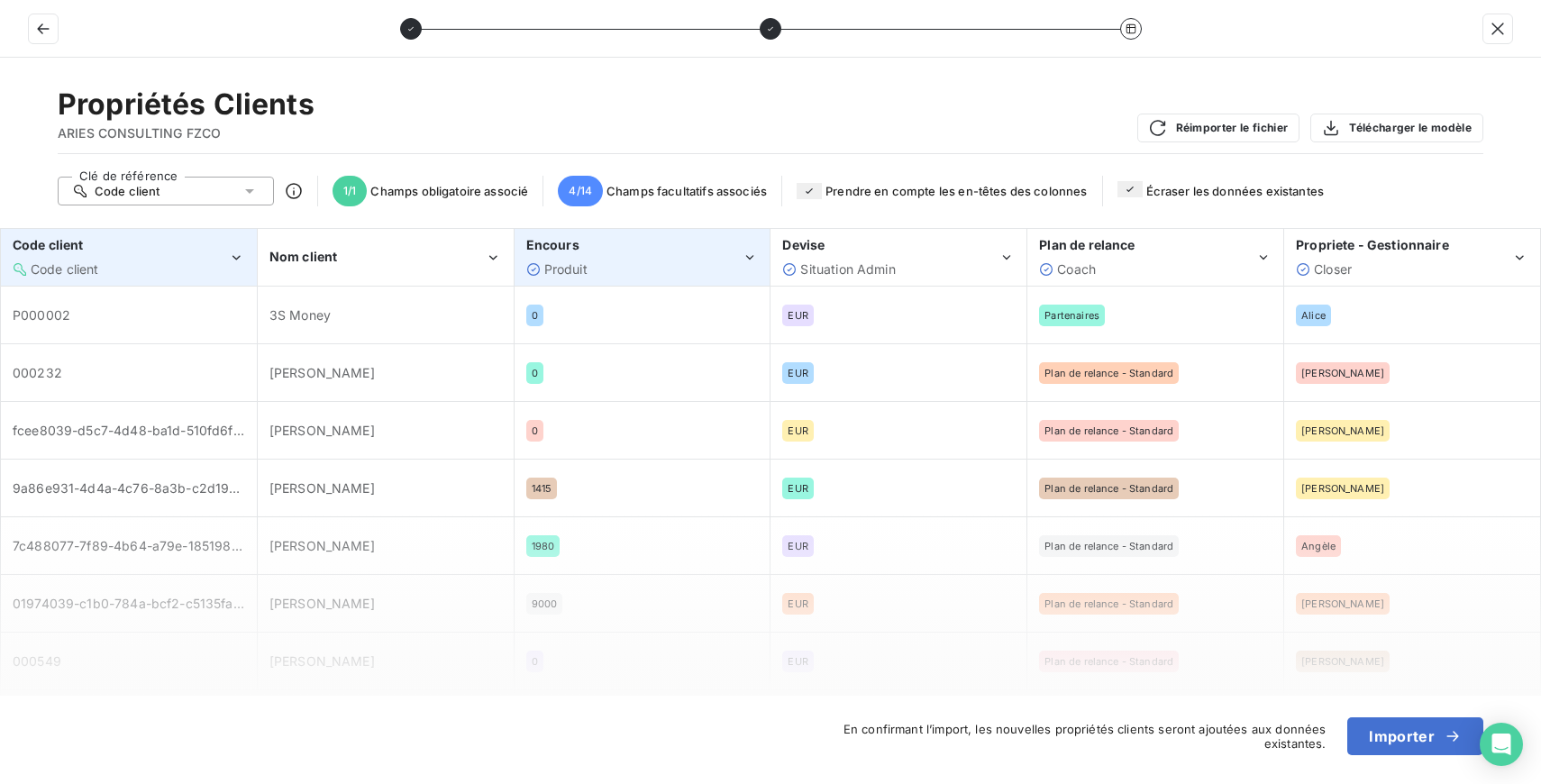
click at [727, 265] on div "Produit" at bounding box center [634, 268] width 216 height 18
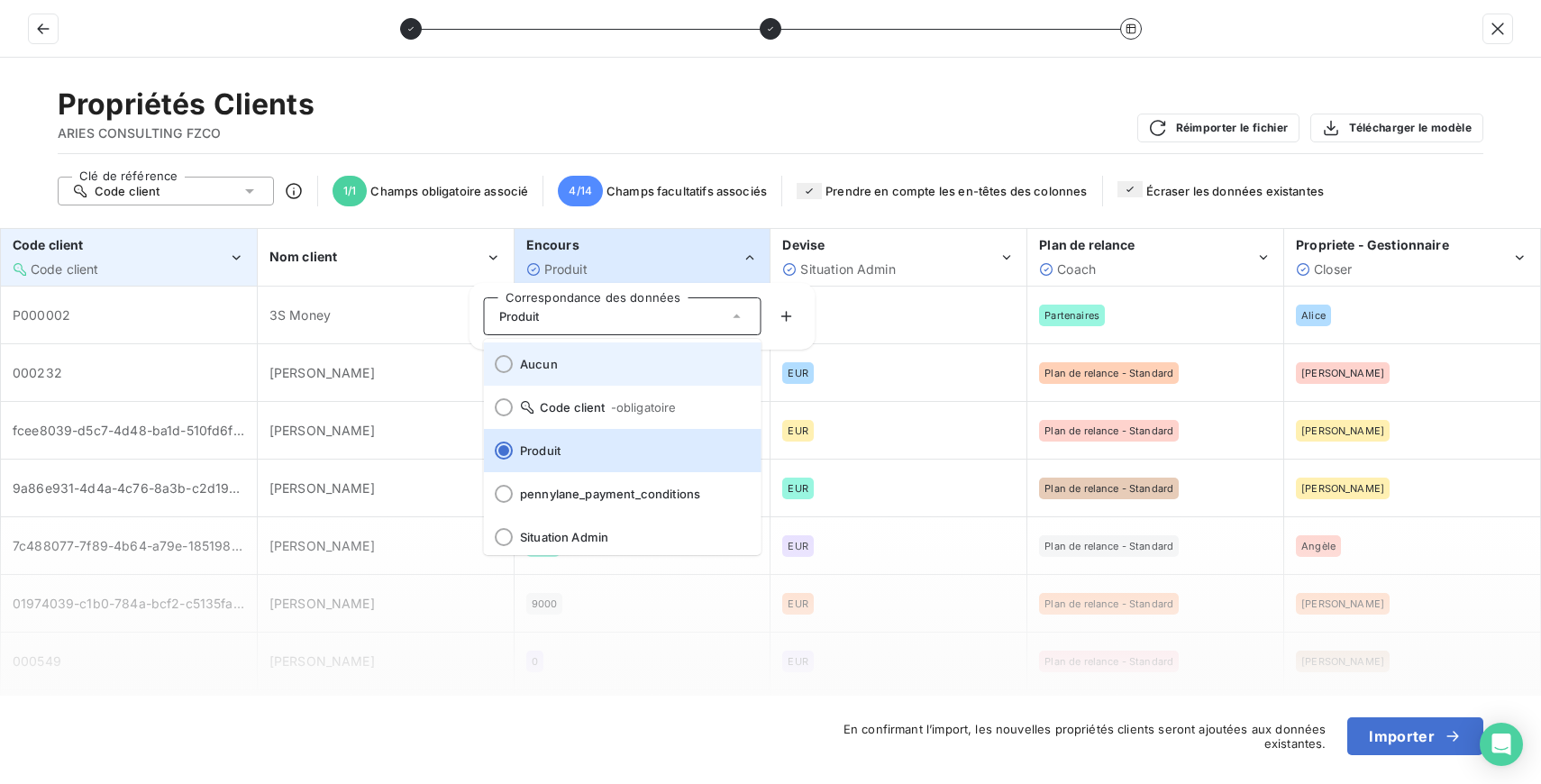
click at [516, 362] on li "Aucun" at bounding box center [623, 364] width 278 height 44
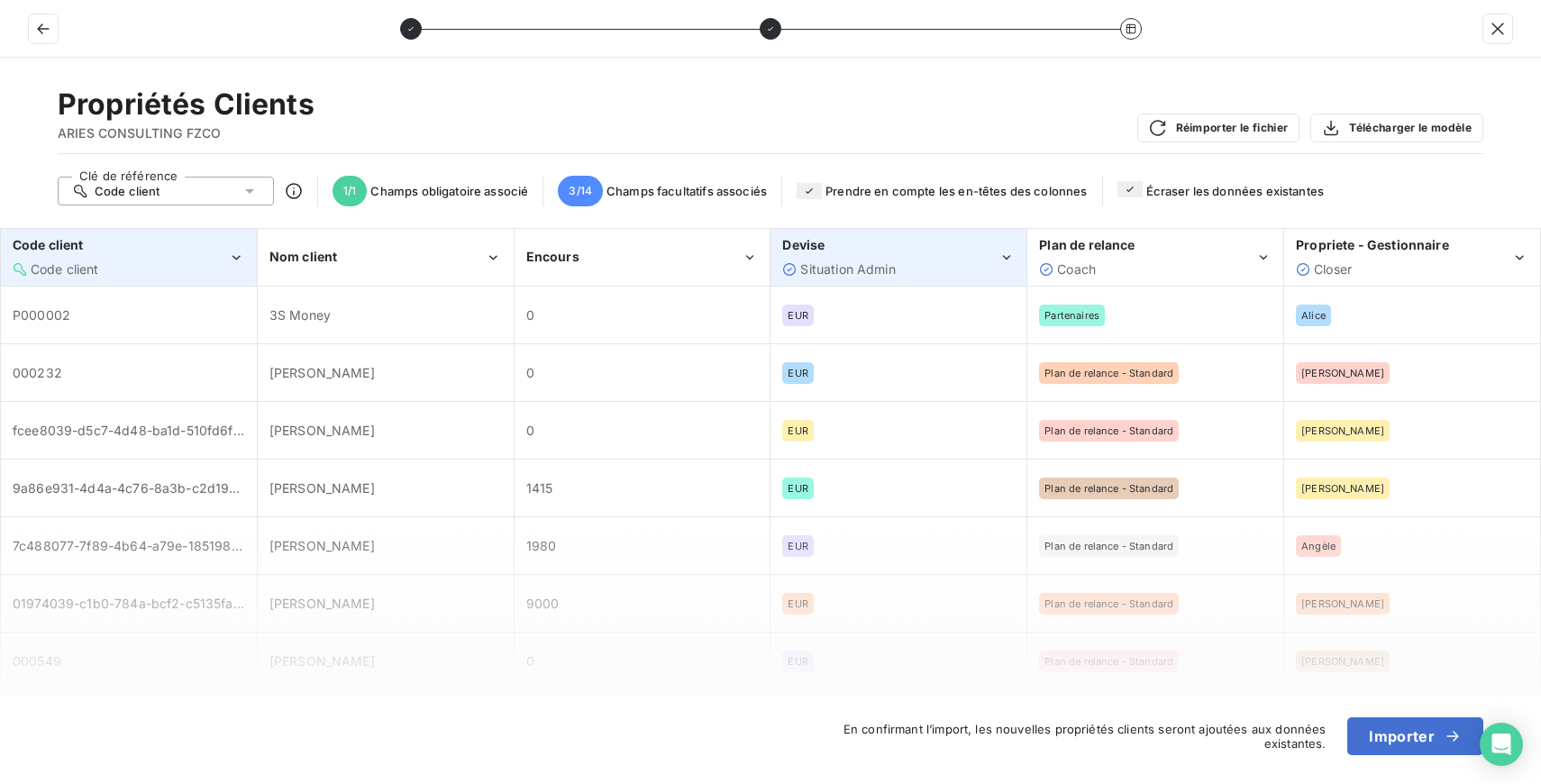
click at [922, 260] on div "Situation Admin" at bounding box center [890, 268] width 216 height 18
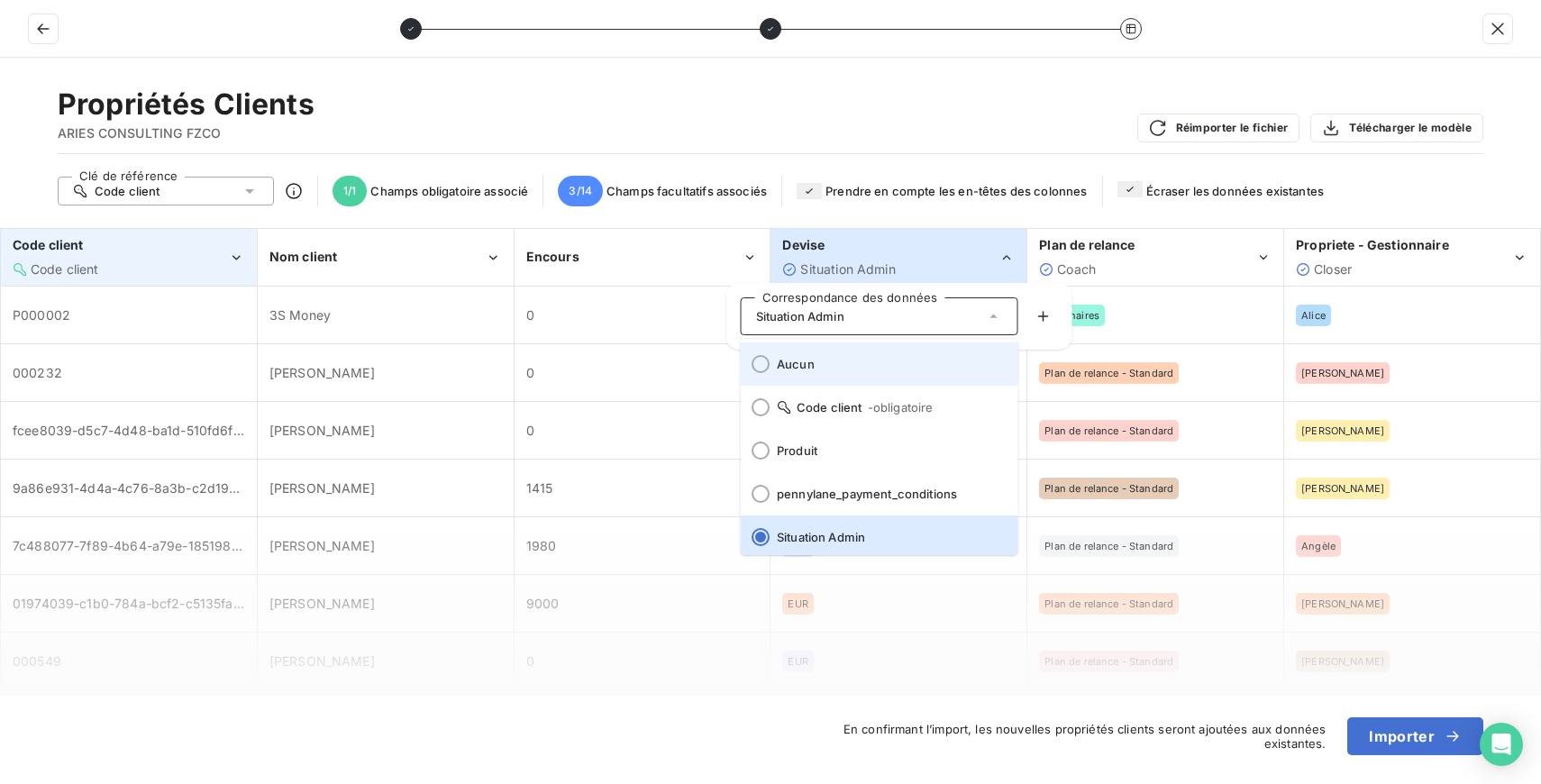
scroll to position [4, 0]
click at [819, 359] on span "Aucun" at bounding box center [890, 360] width 227 height 15
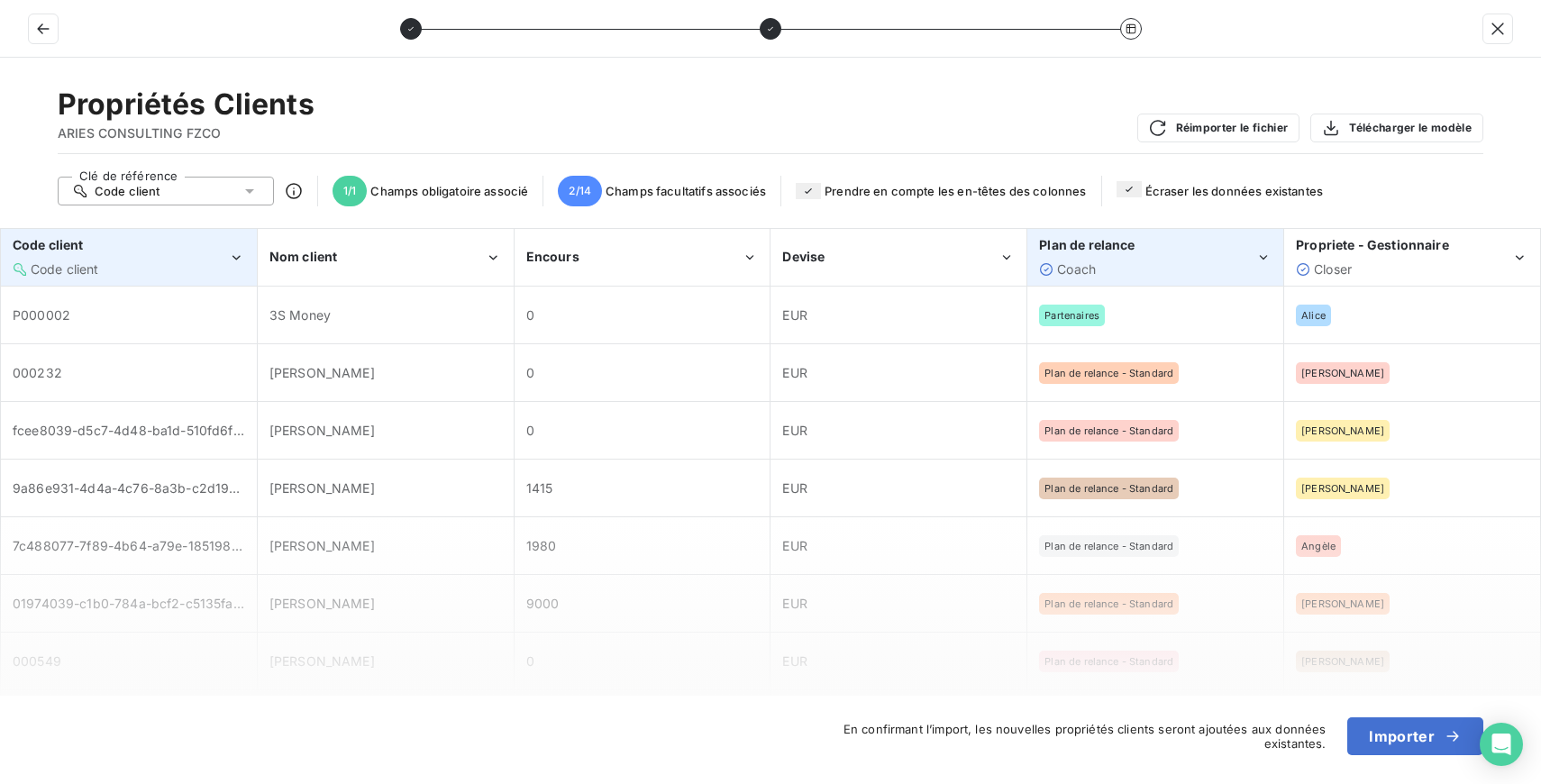
click at [1119, 262] on div "Coach" at bounding box center [1147, 268] width 216 height 18
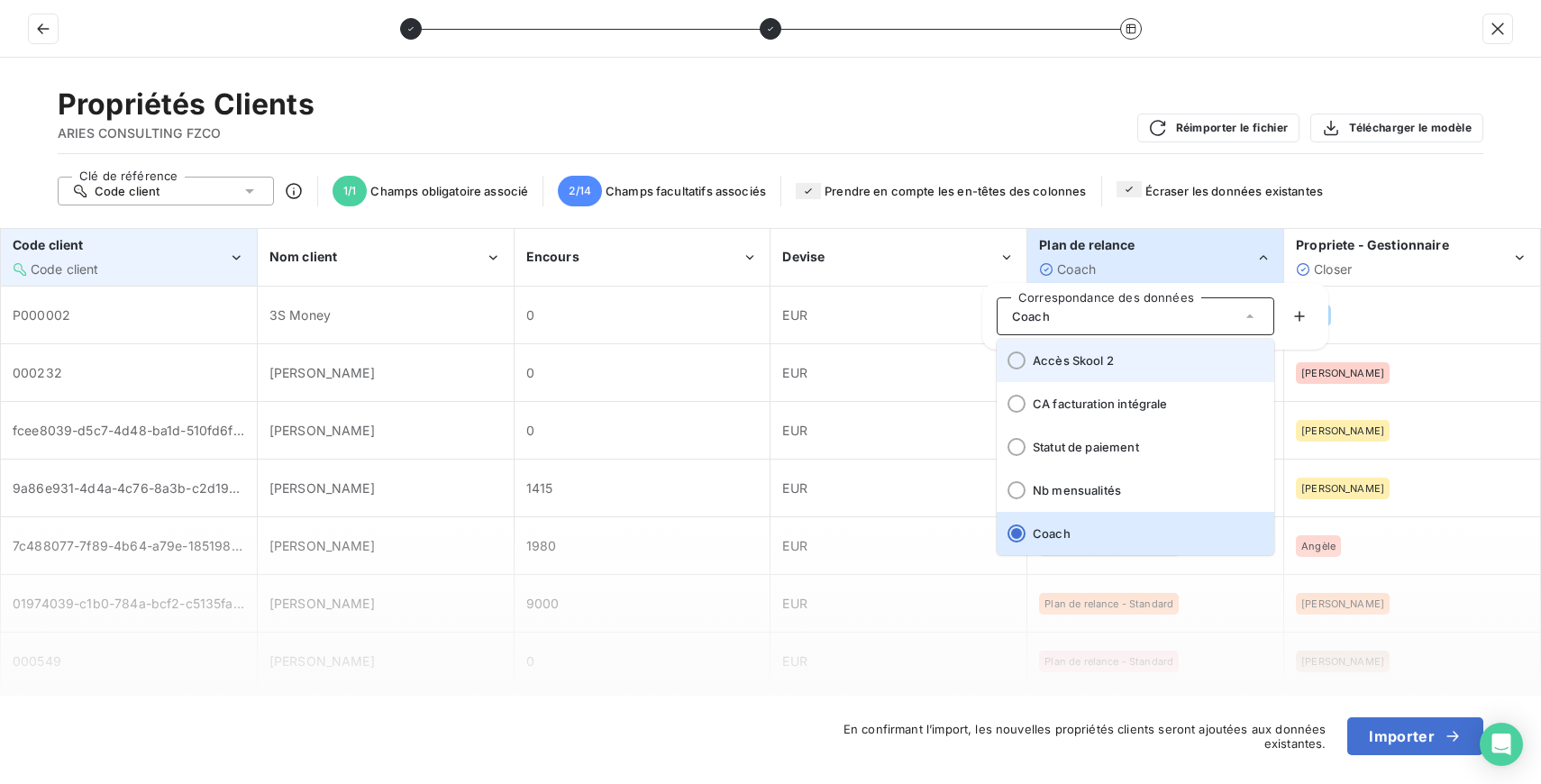
scroll to position [0, 0]
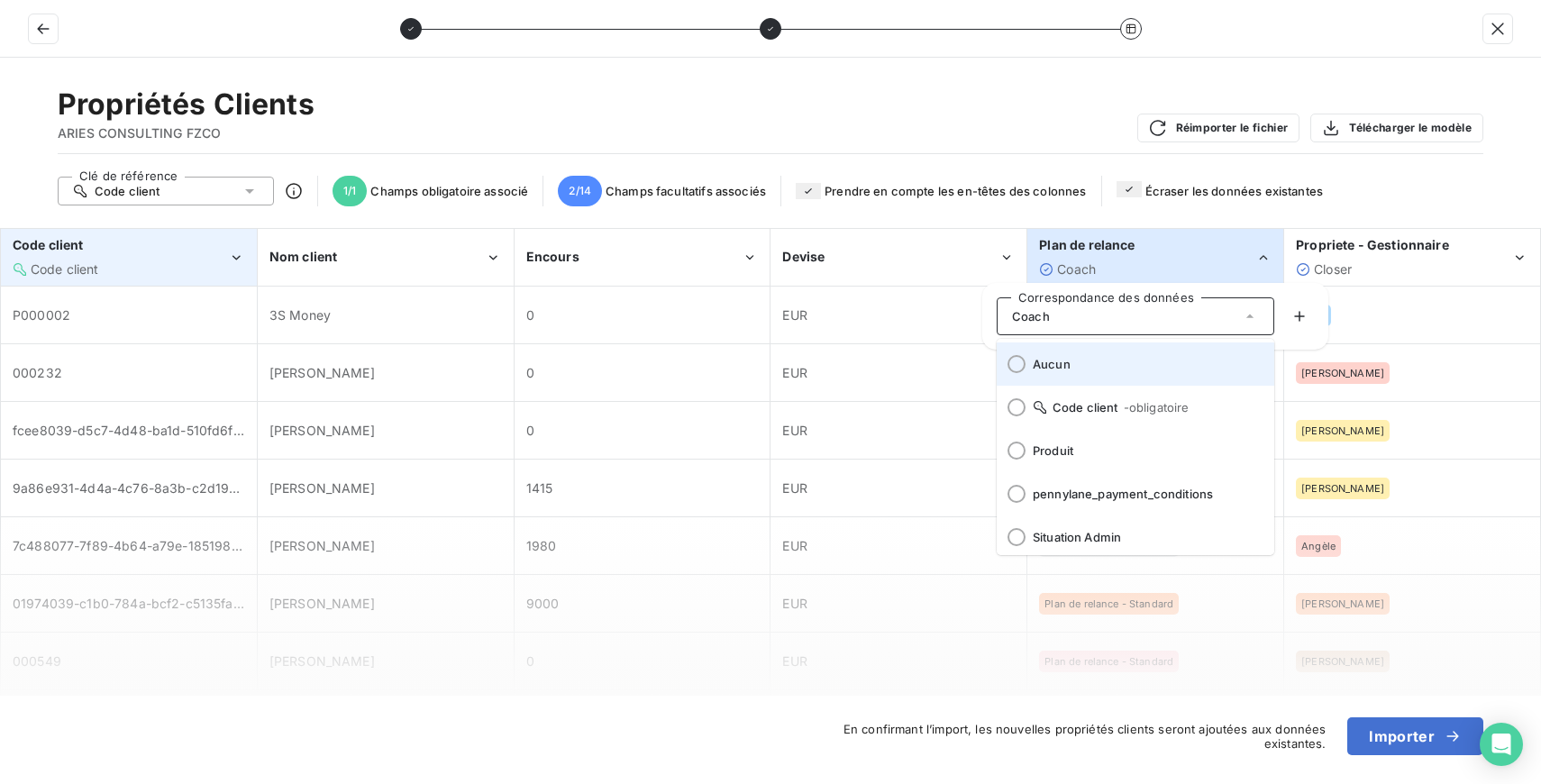
click at [1073, 369] on span "Aucun" at bounding box center [1146, 364] width 227 height 15
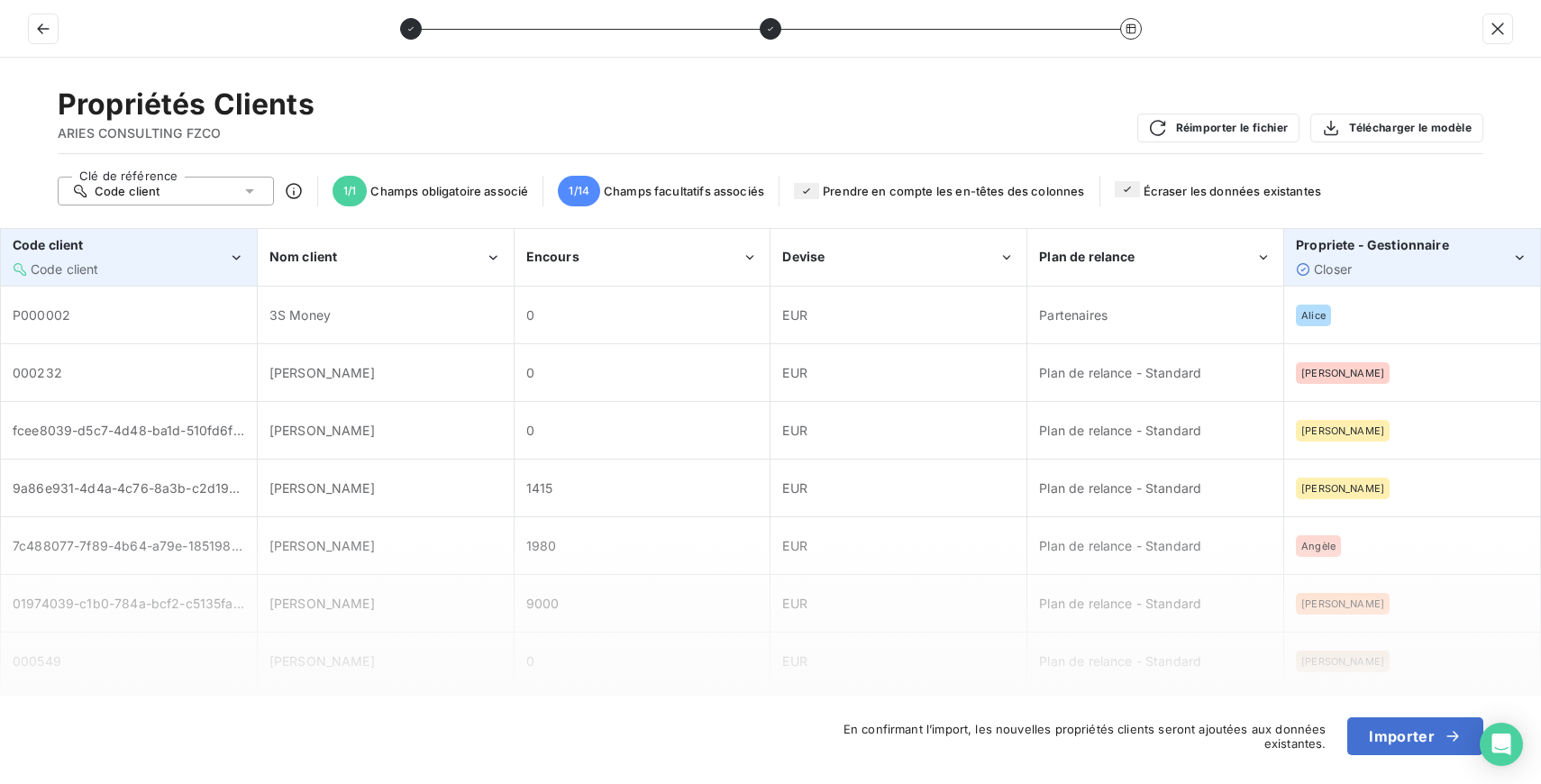
click at [1380, 260] on div "Closer" at bounding box center [1403, 268] width 216 height 18
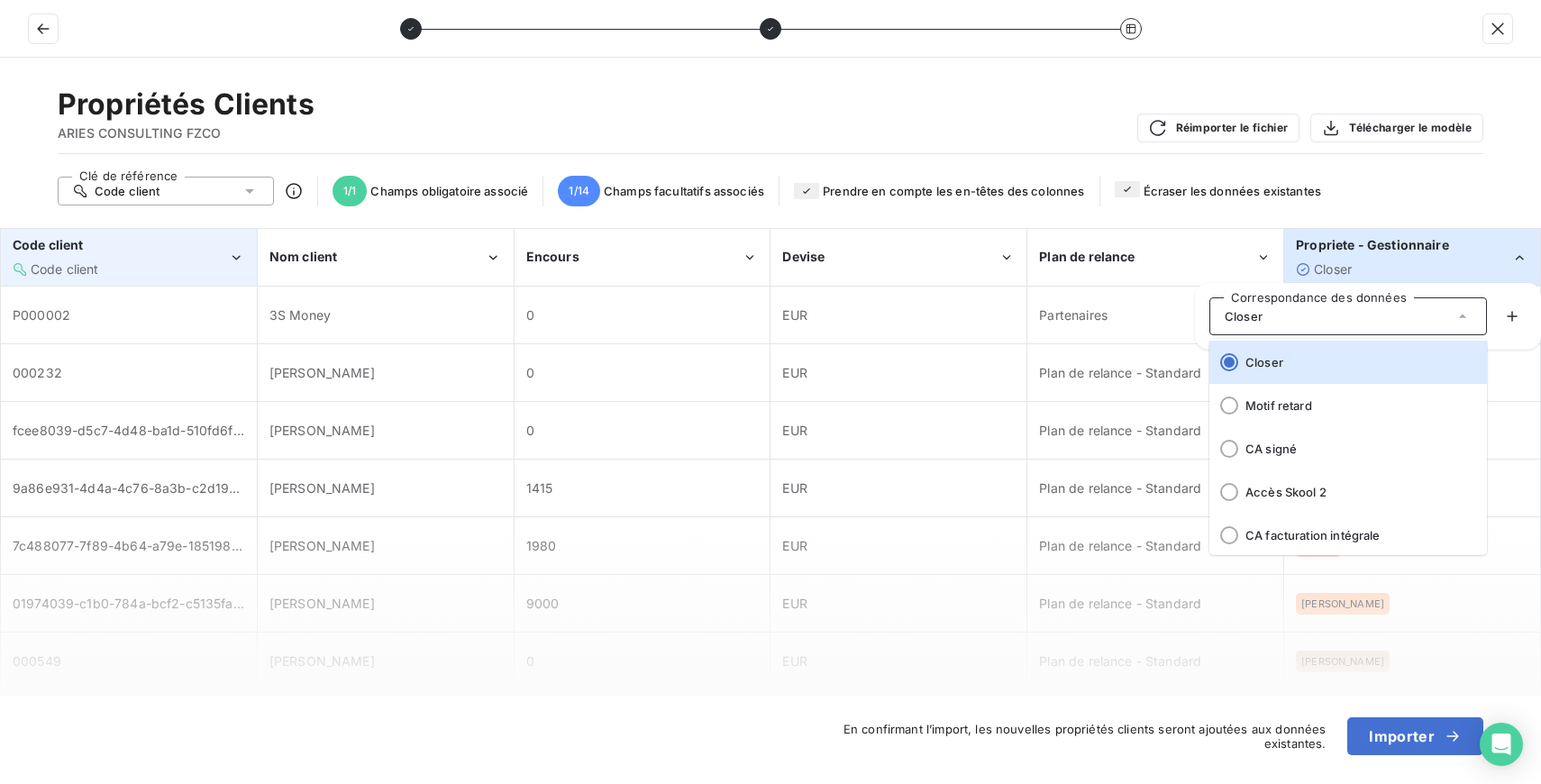
scroll to position [483, 0]
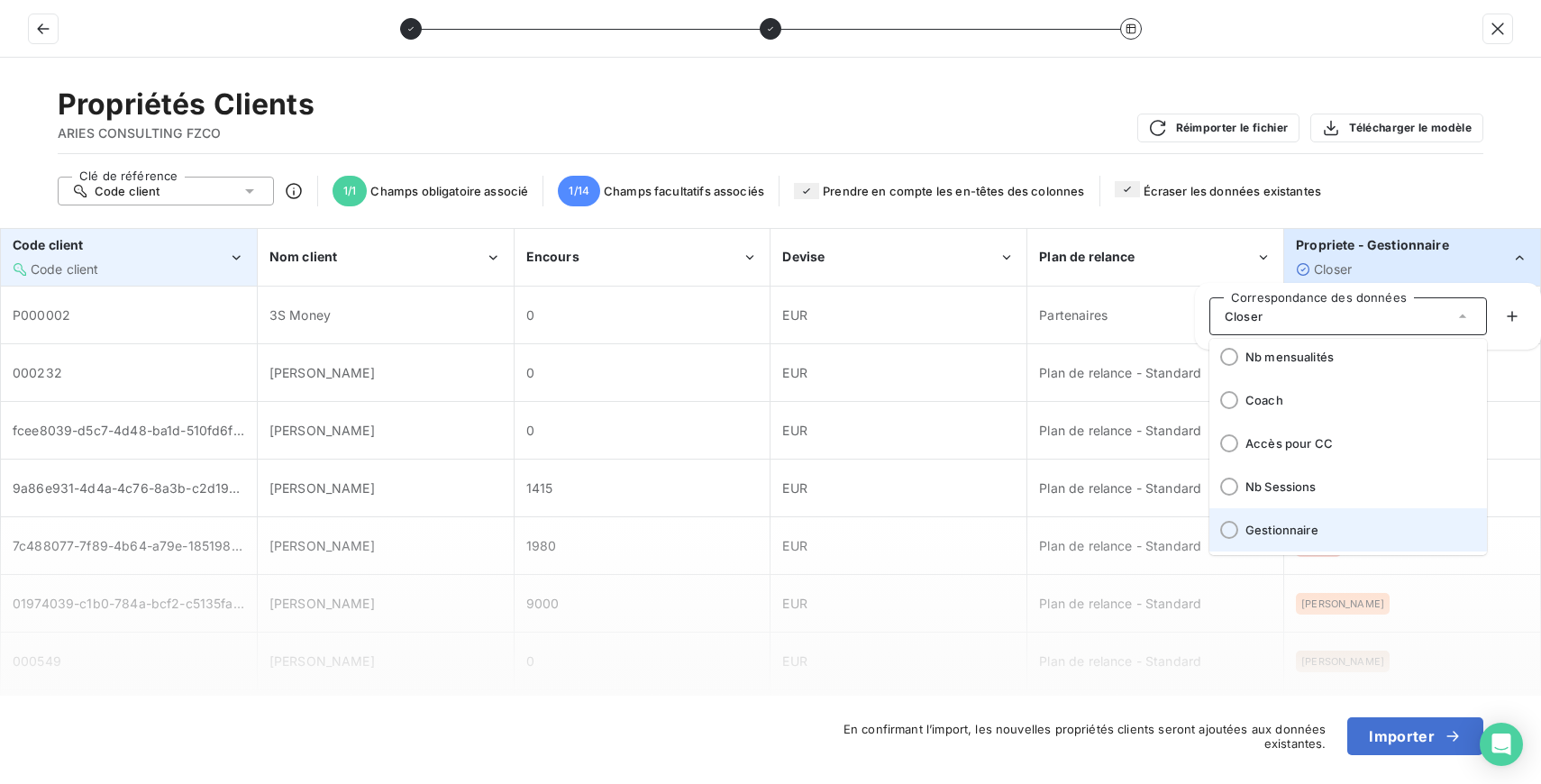
click at [1312, 527] on span "Gestionnaire" at bounding box center [1359, 529] width 227 height 15
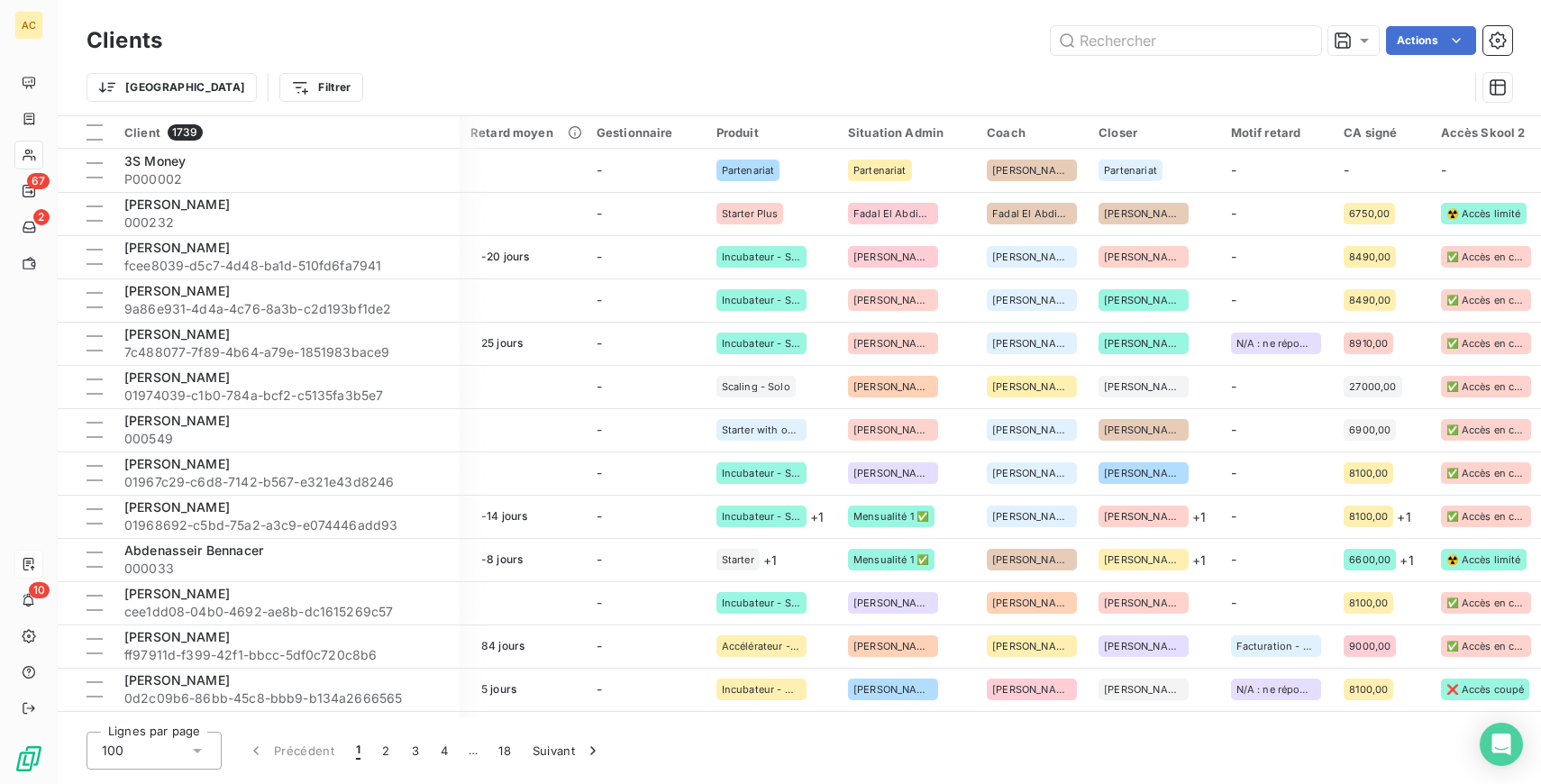
scroll to position [0, 1646]
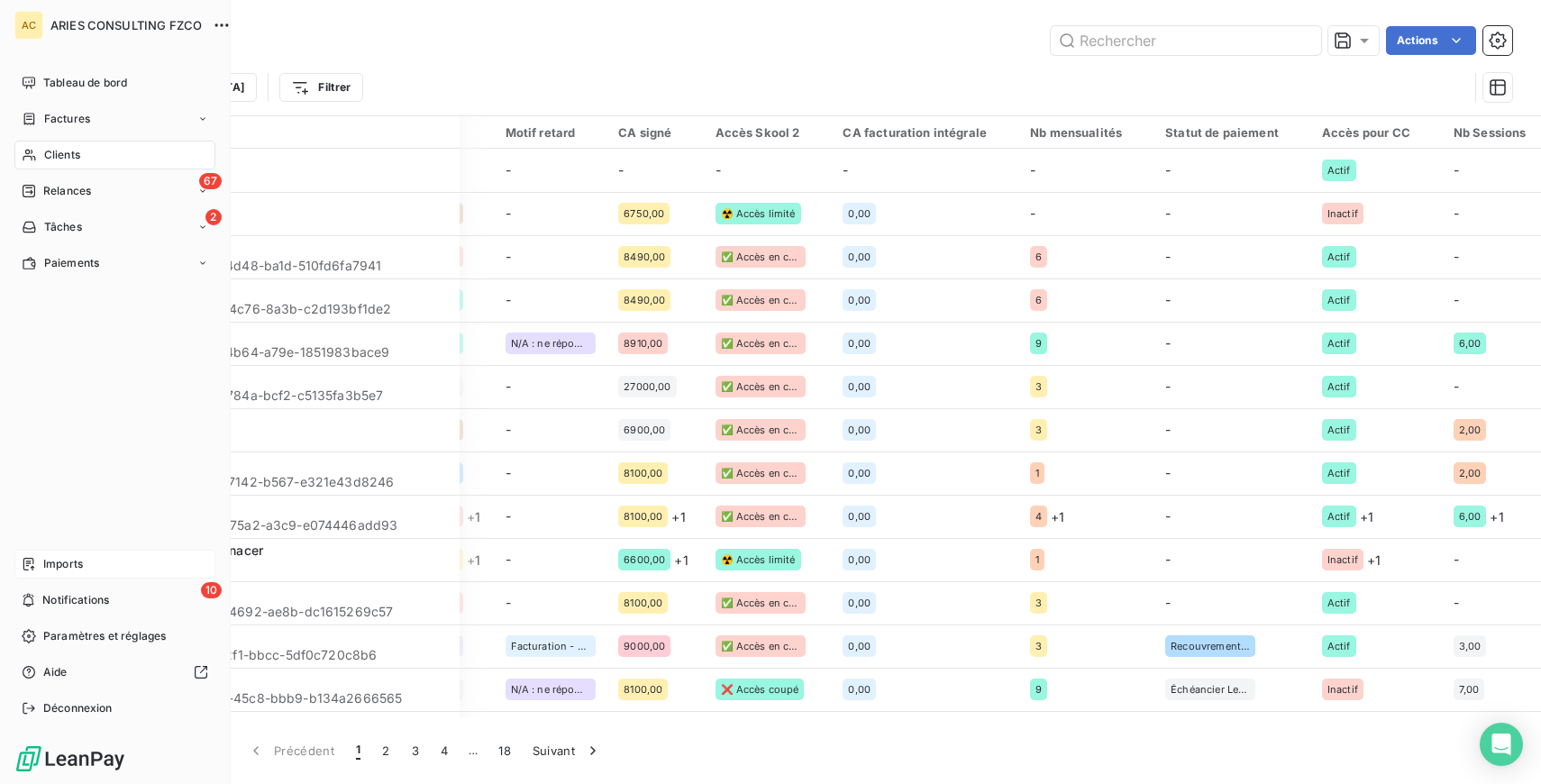
click at [74, 564] on span "Imports" at bounding box center [63, 563] width 40 height 16
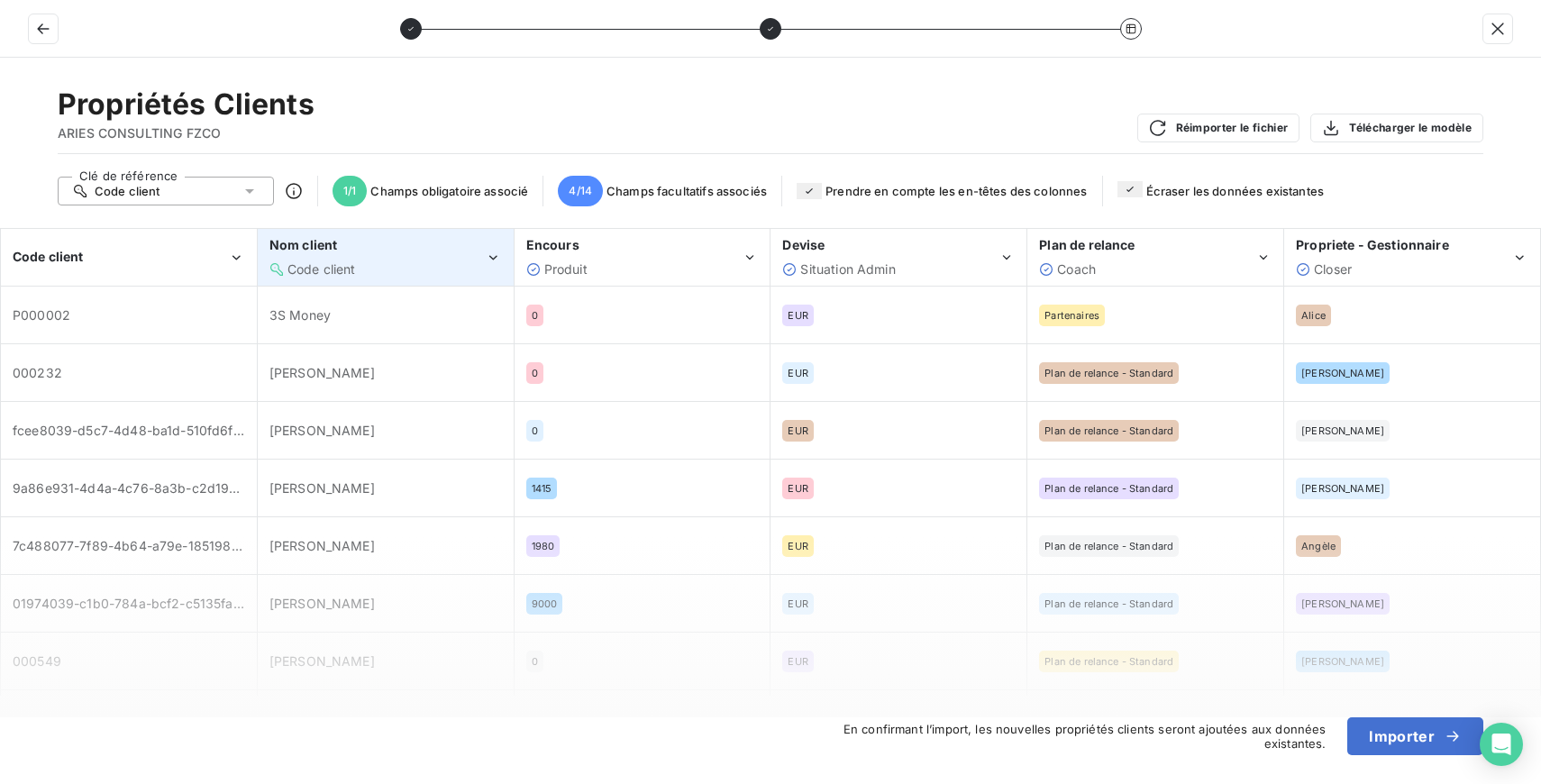
click at [405, 265] on div "Code client" at bounding box center [377, 268] width 216 height 18
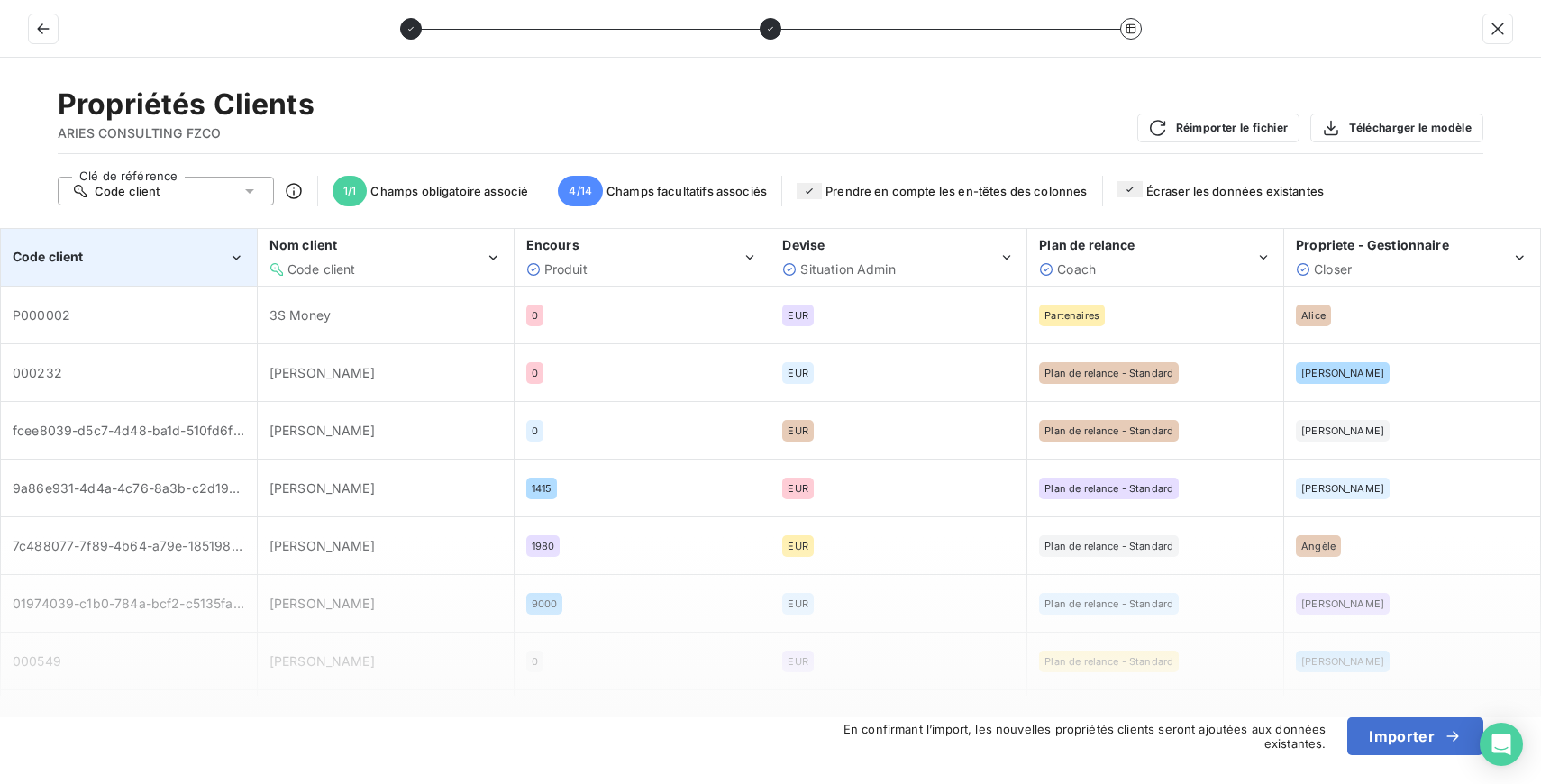
click at [218, 266] on div "Code client" at bounding box center [128, 256] width 254 height 55
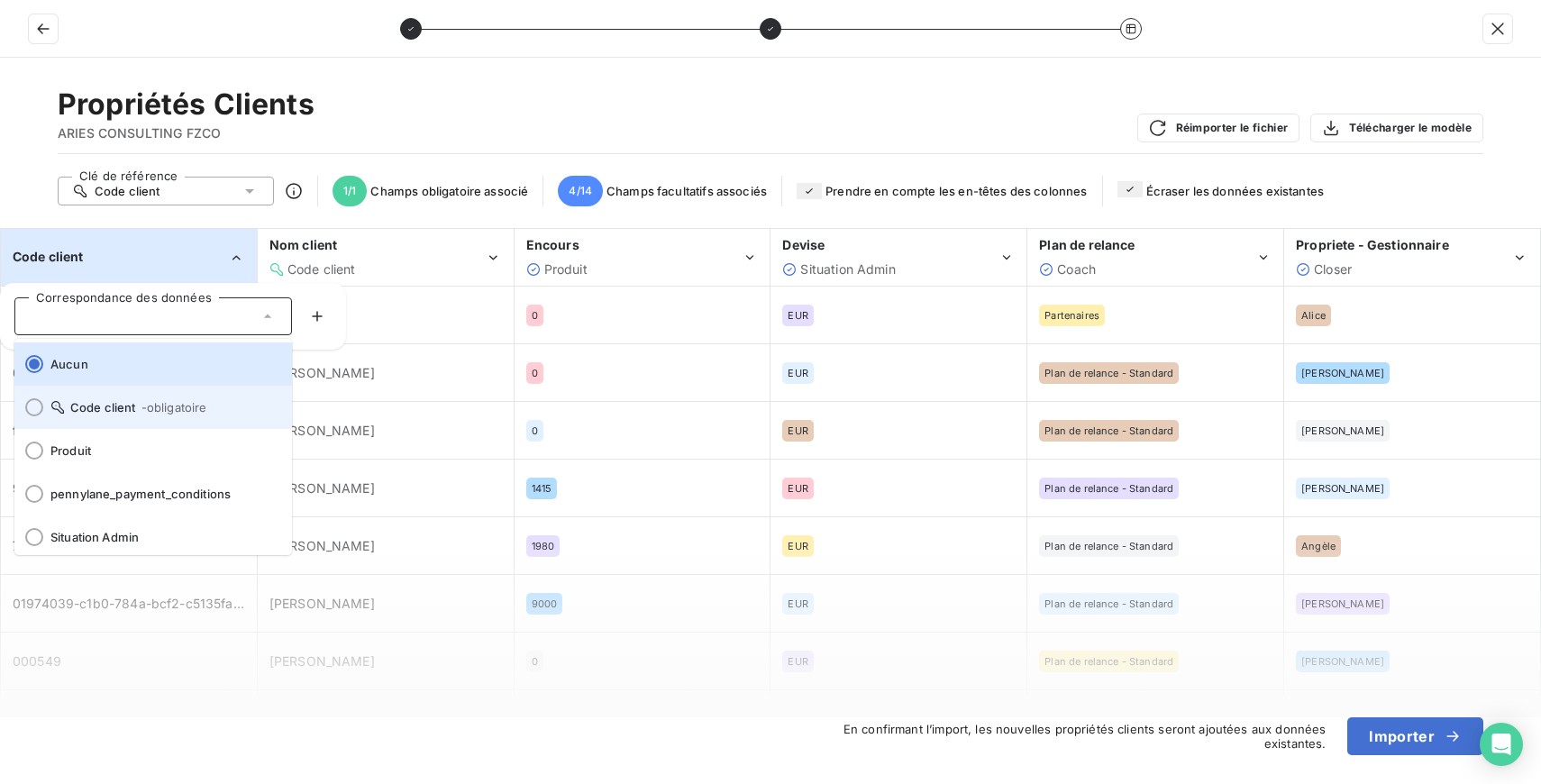
click at [141, 412] on span "- obligatoire" at bounding box center [174, 408] width 66 height 15
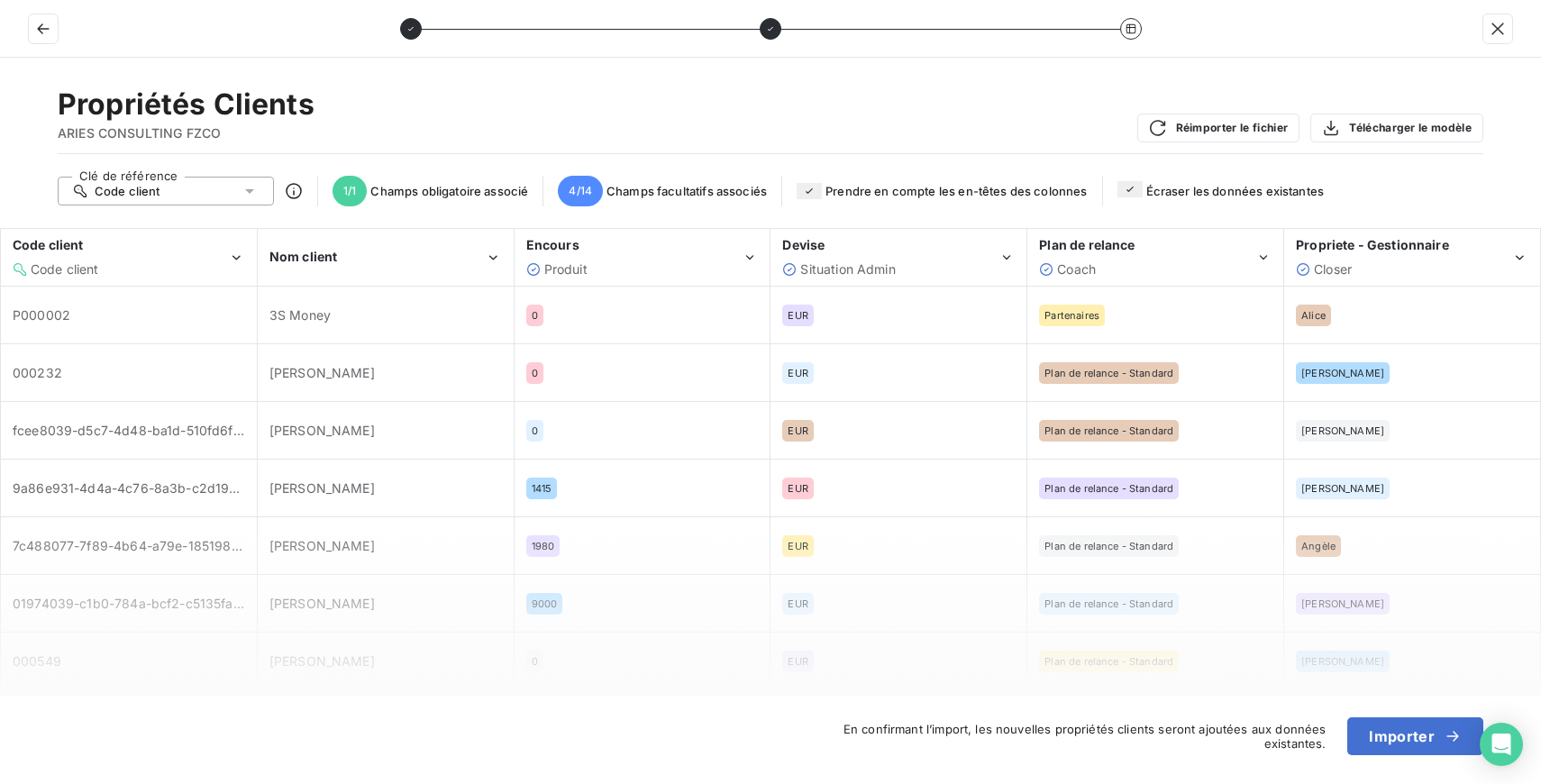
click at [397, 286] on td "3S Money" at bounding box center [385, 315] width 257 height 58
click at [431, 248] on div "Nom client" at bounding box center [377, 256] width 216 height 18
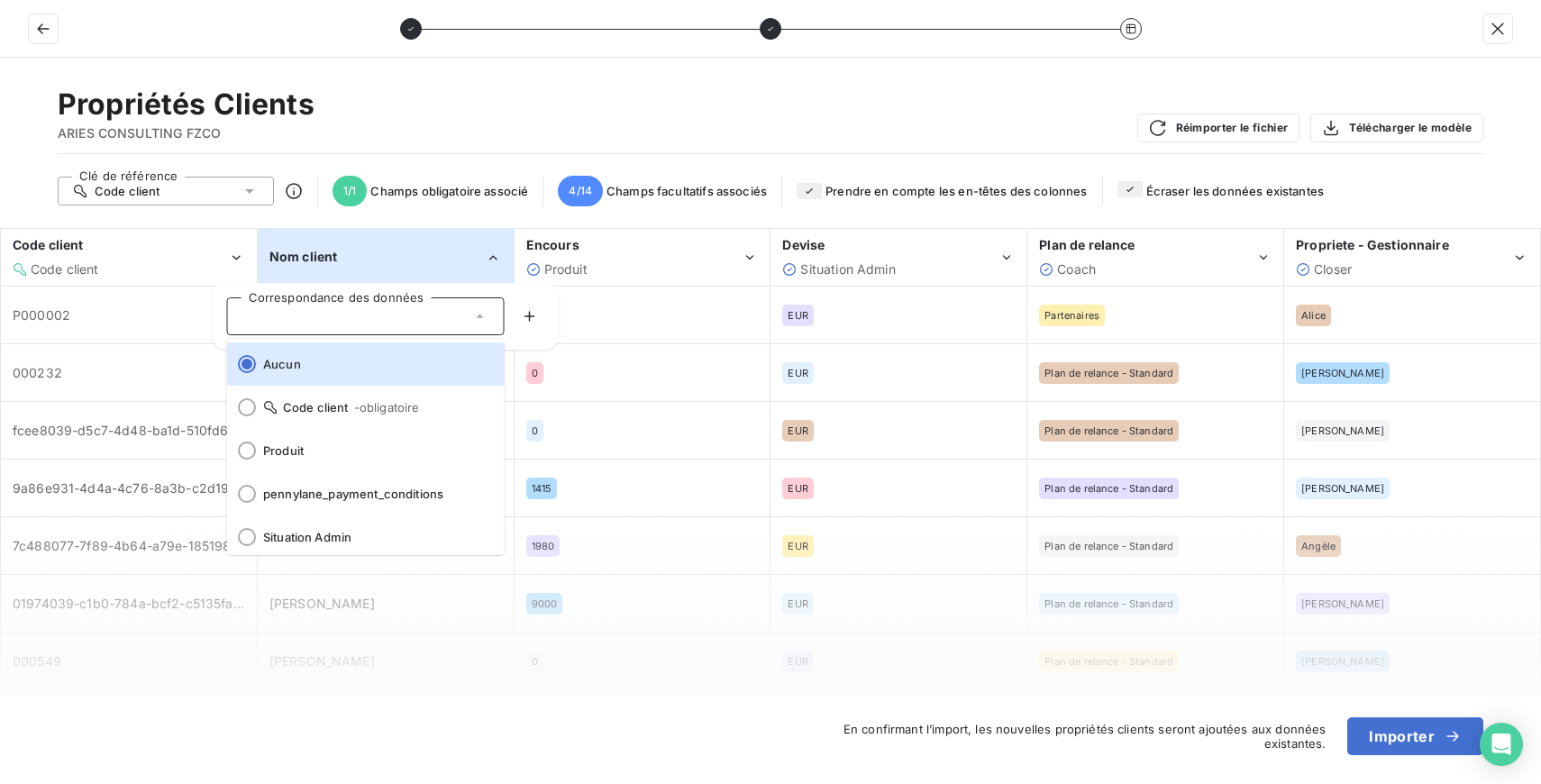
click at [652, 286] on td "0" at bounding box center [642, 315] width 257 height 58
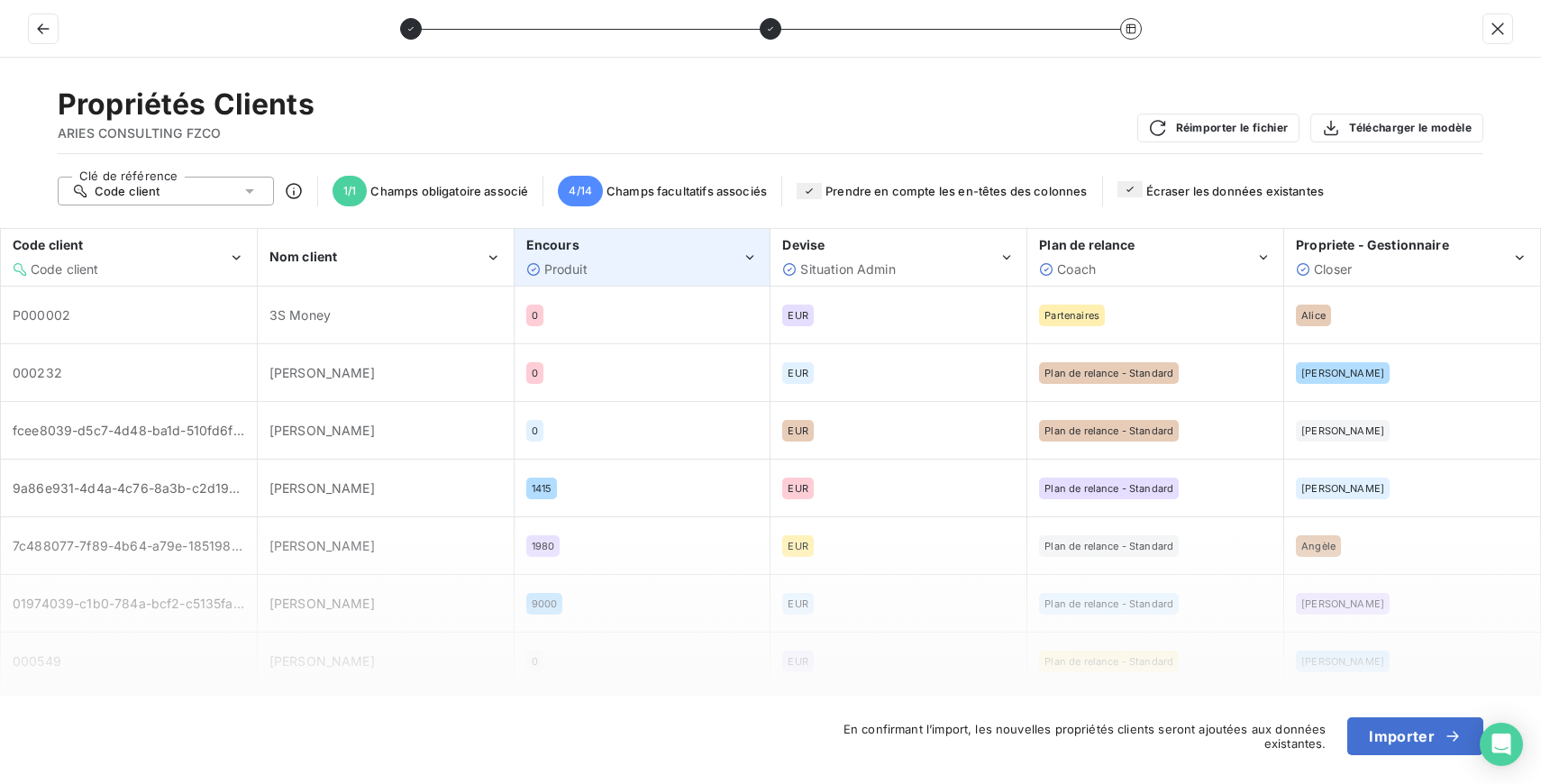
click at [633, 266] on div "Produit" at bounding box center [634, 268] width 216 height 18
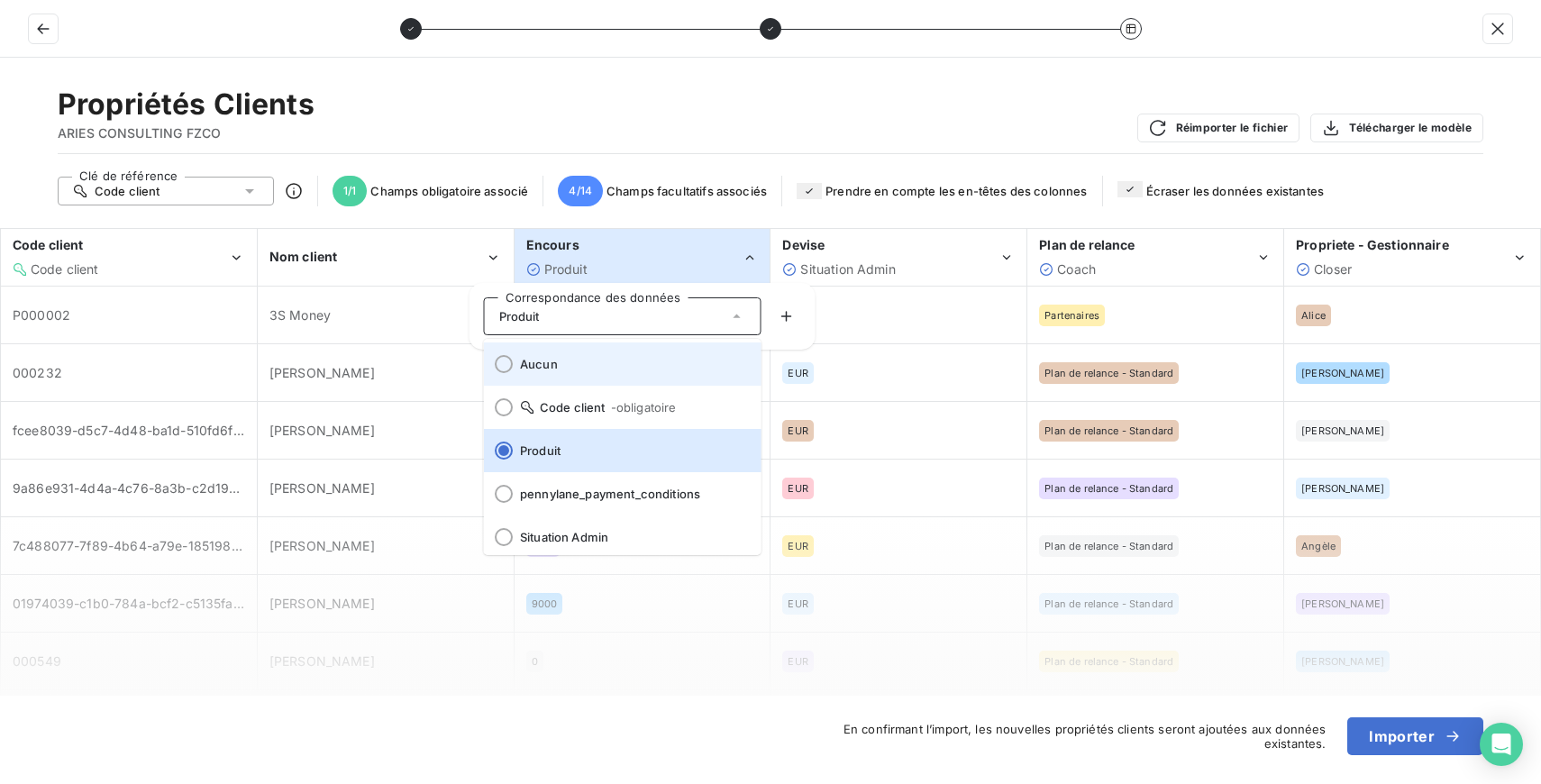
click at [583, 358] on span "Aucun" at bounding box center [634, 364] width 227 height 15
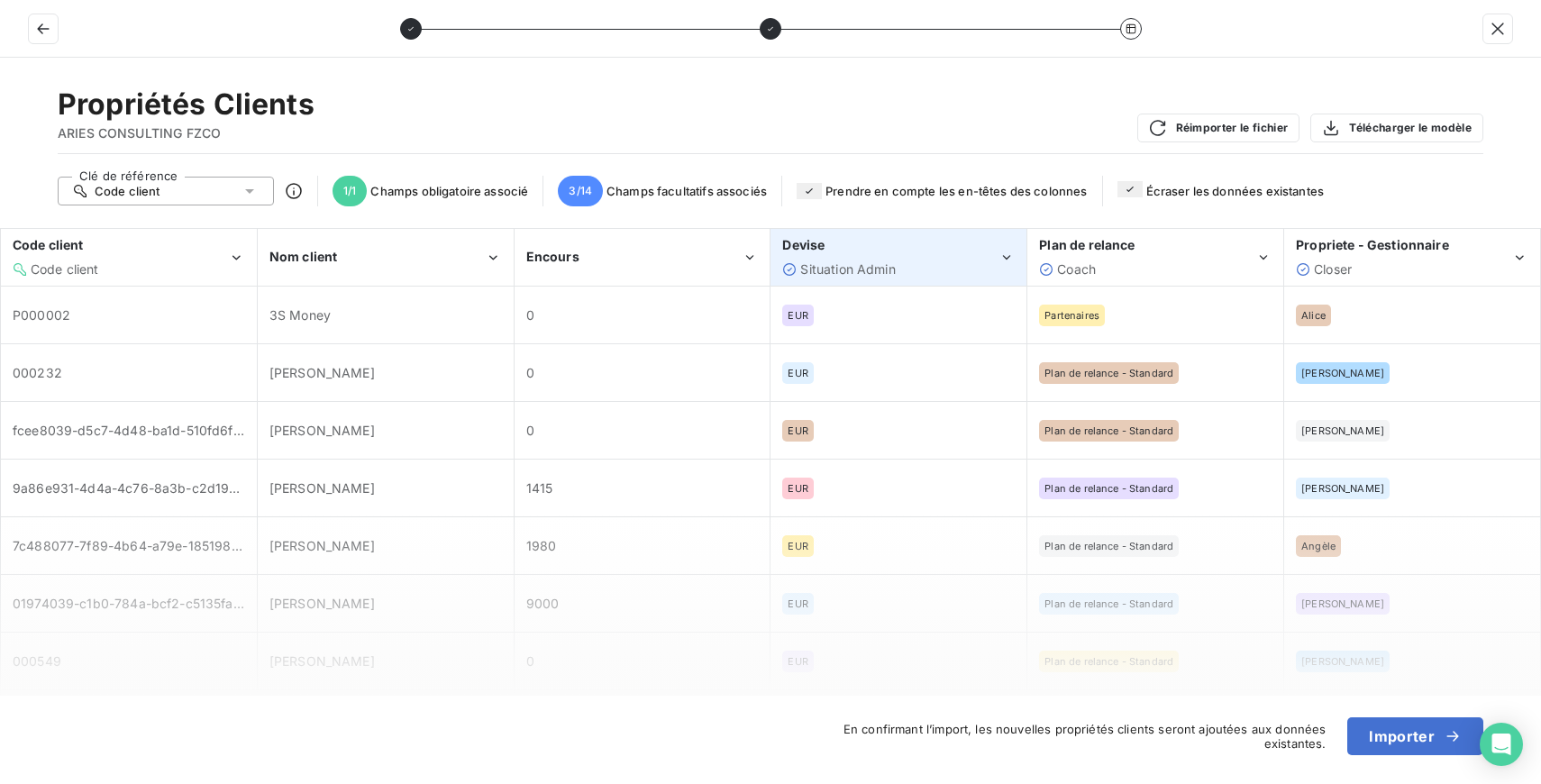
click at [859, 262] on span "Situation Admin" at bounding box center [848, 268] width 95 height 15
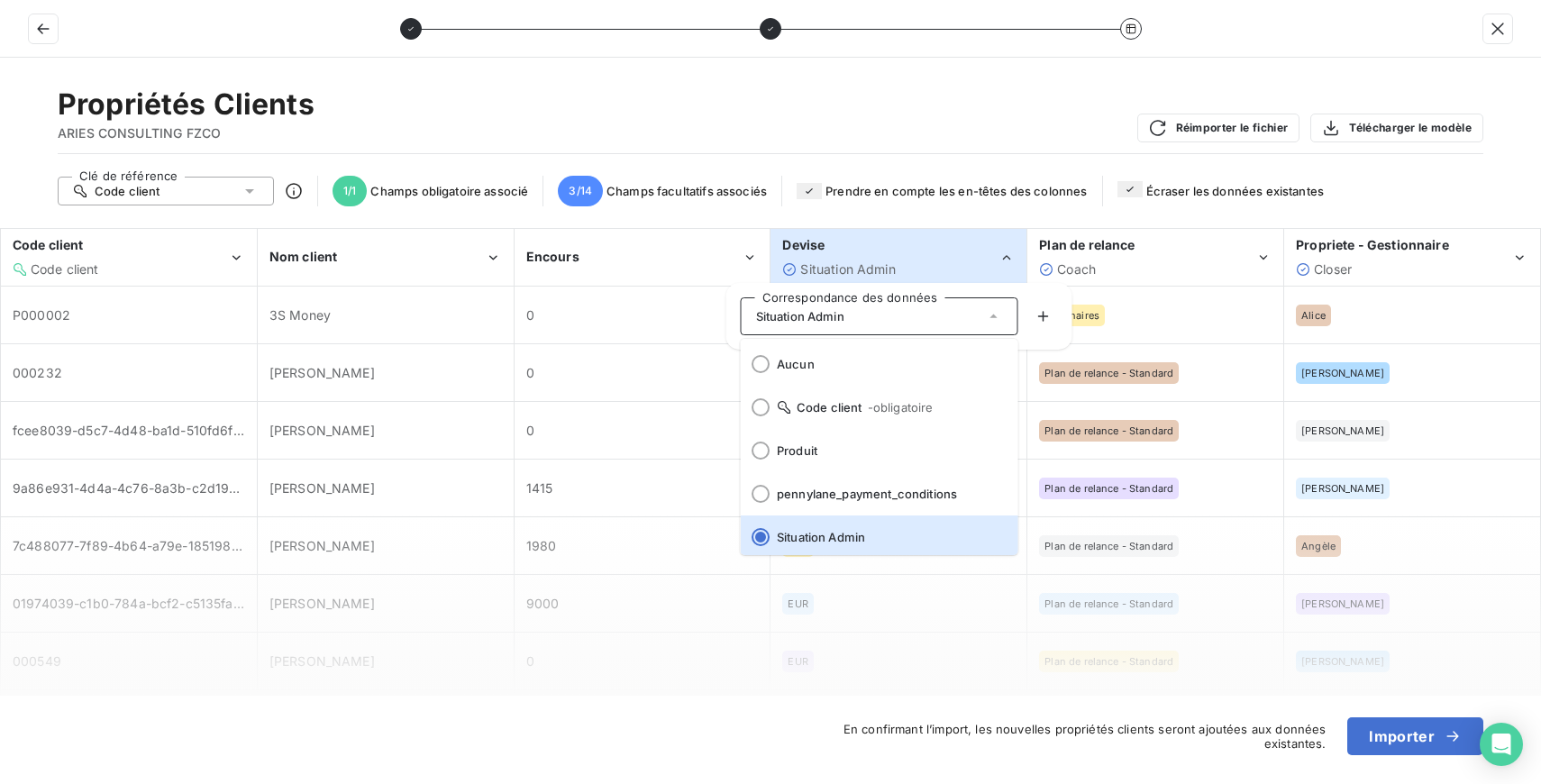
scroll to position [4, 0]
click at [823, 357] on span "Aucun" at bounding box center [890, 360] width 227 height 15
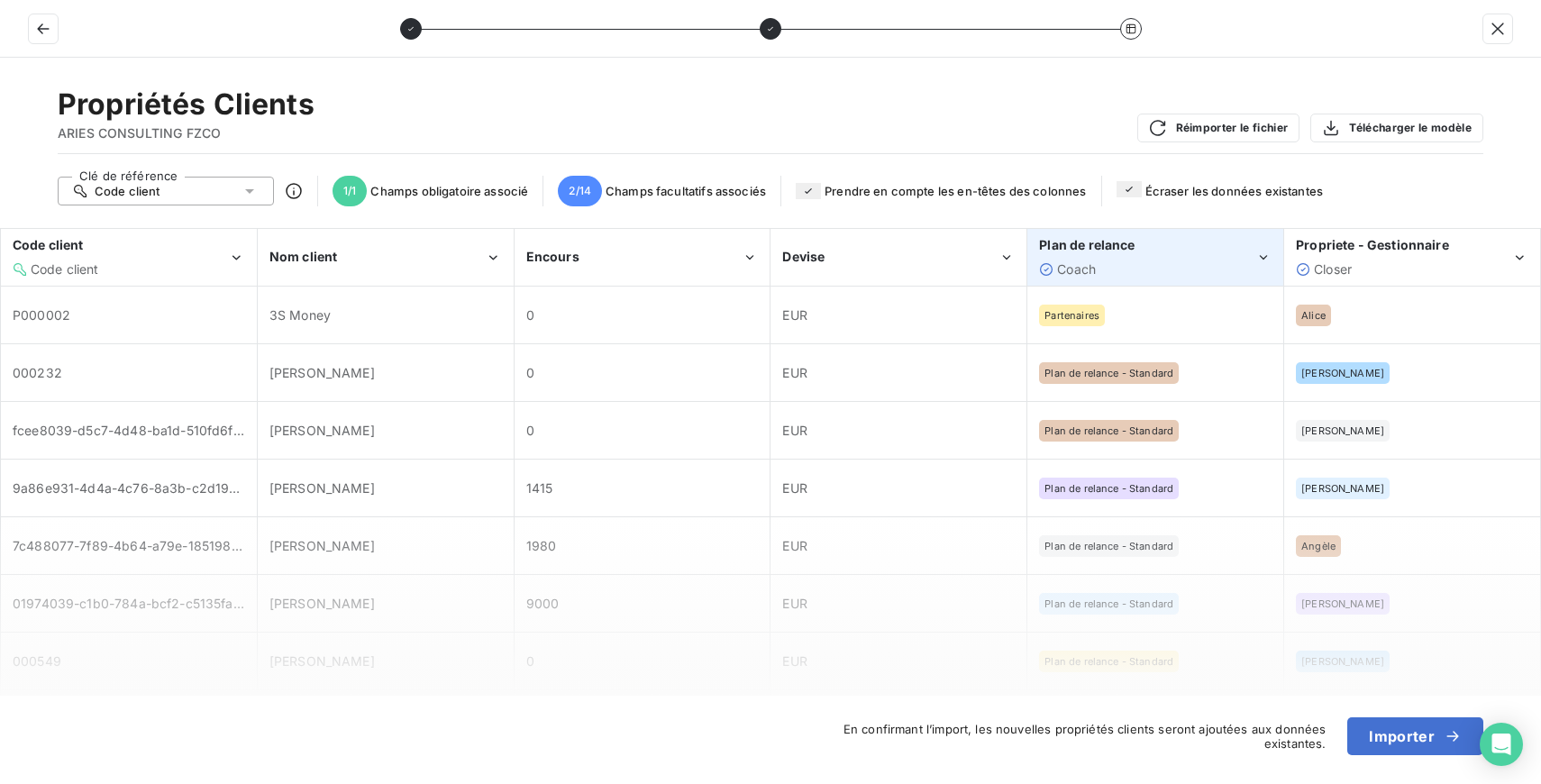
click at [1169, 267] on div "Coach" at bounding box center [1147, 268] width 216 height 18
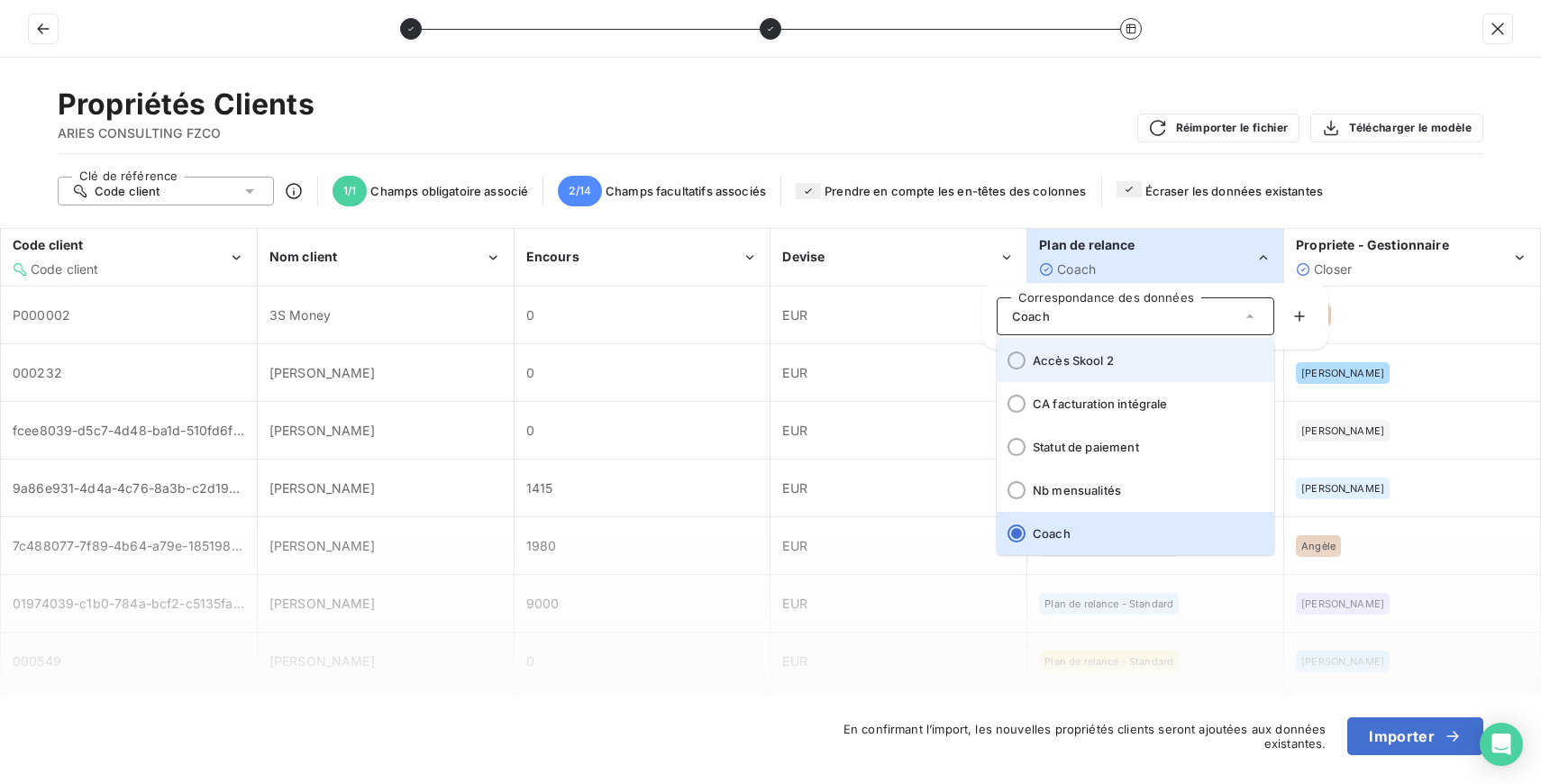
scroll to position [0, 0]
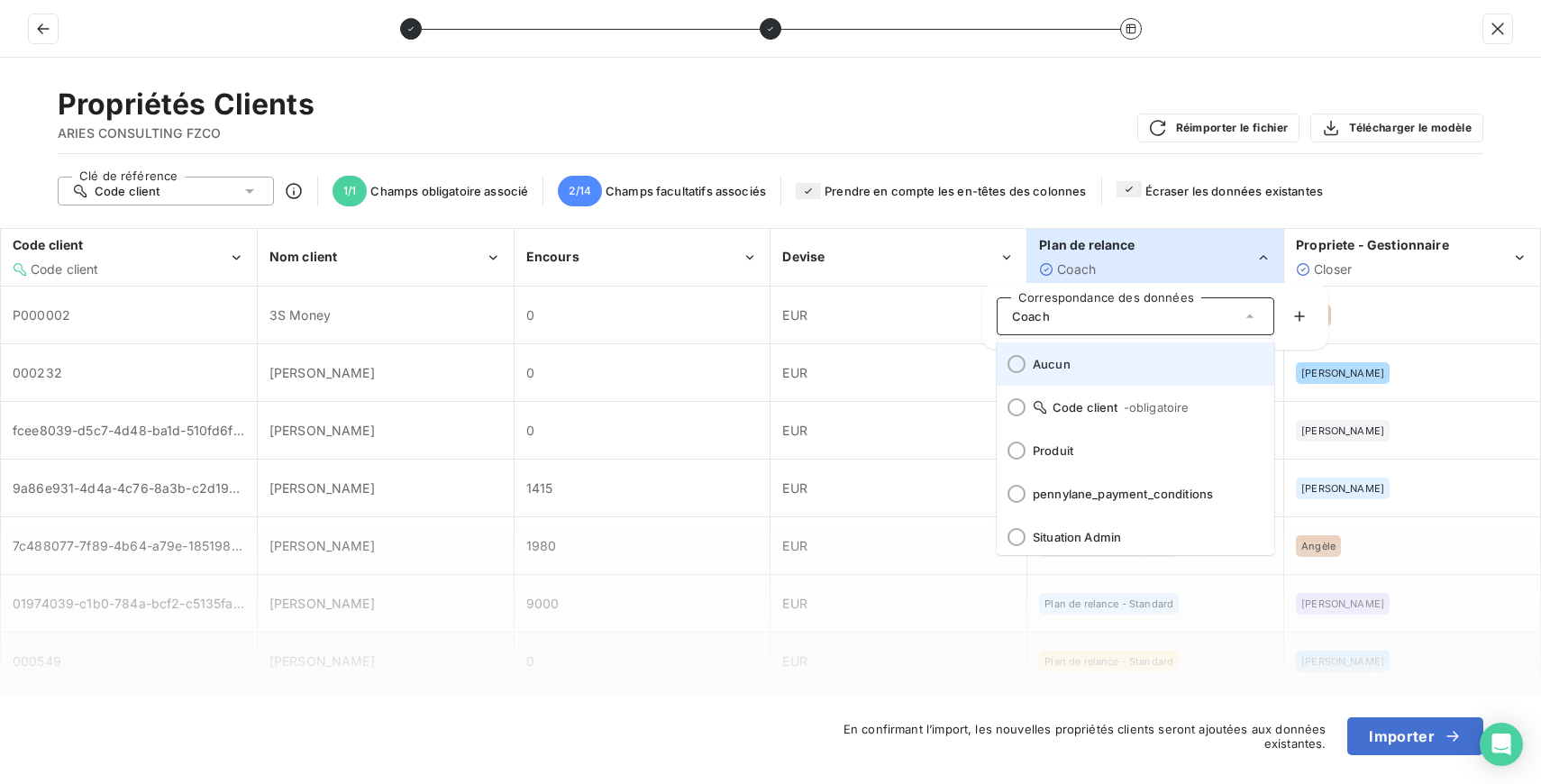
click at [1089, 363] on span "Aucun" at bounding box center [1146, 364] width 227 height 15
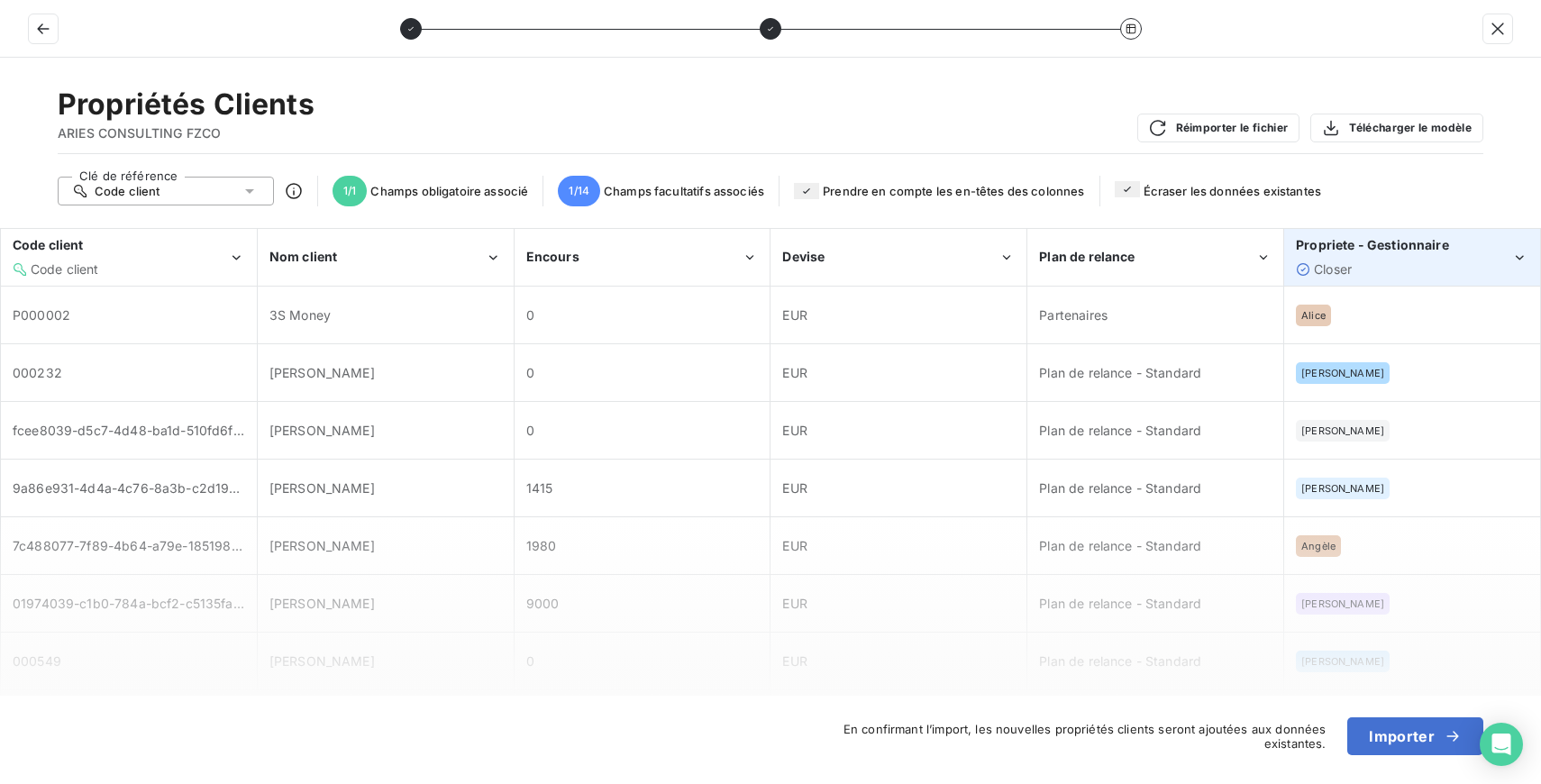
click at [1366, 256] on div "Propriete - Gestionnaire Closer" at bounding box center [1403, 256] width 216 height 42
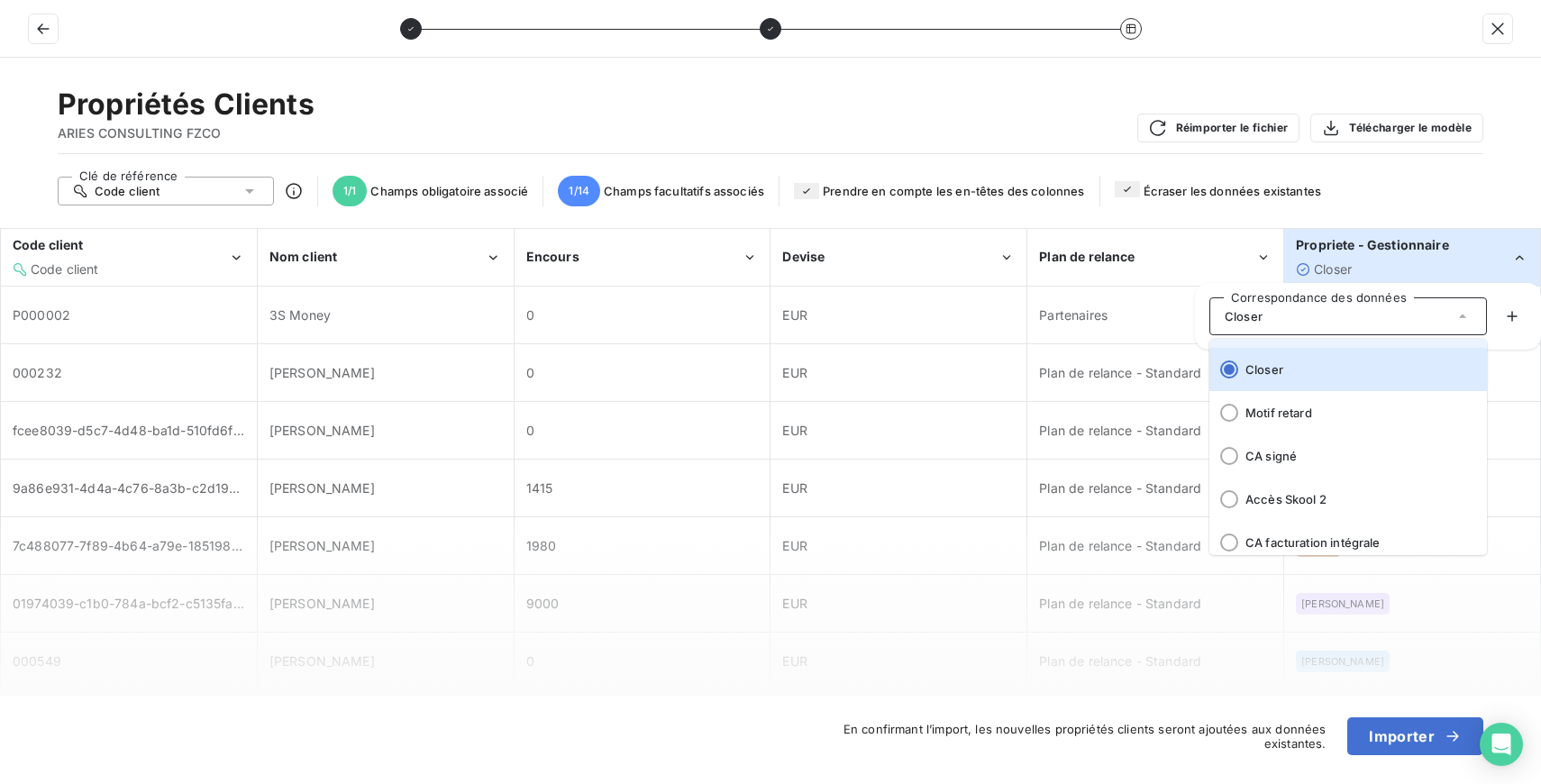
scroll to position [483, 0]
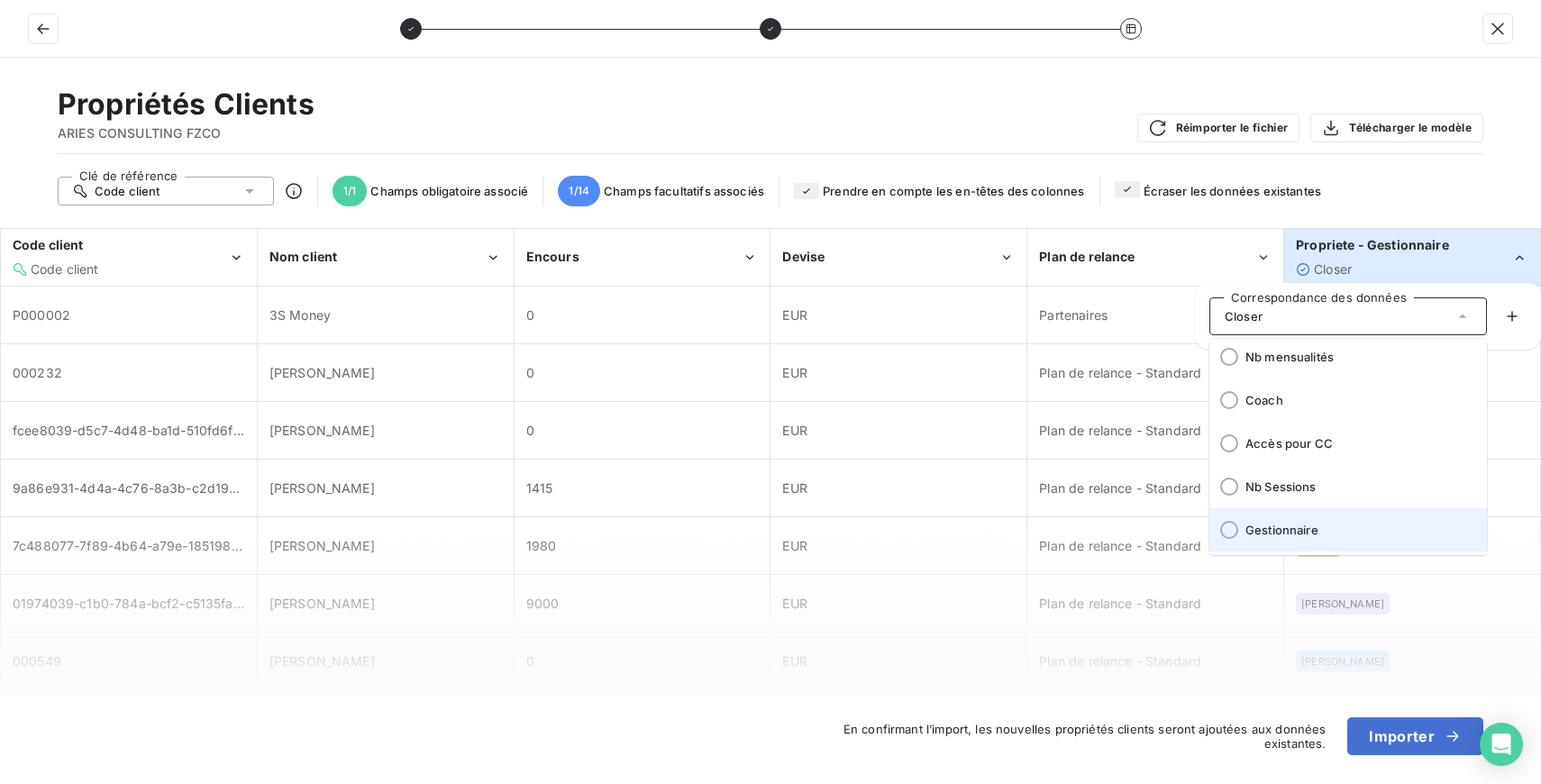
click at [1290, 533] on span "Gestionnaire" at bounding box center [1359, 529] width 227 height 15
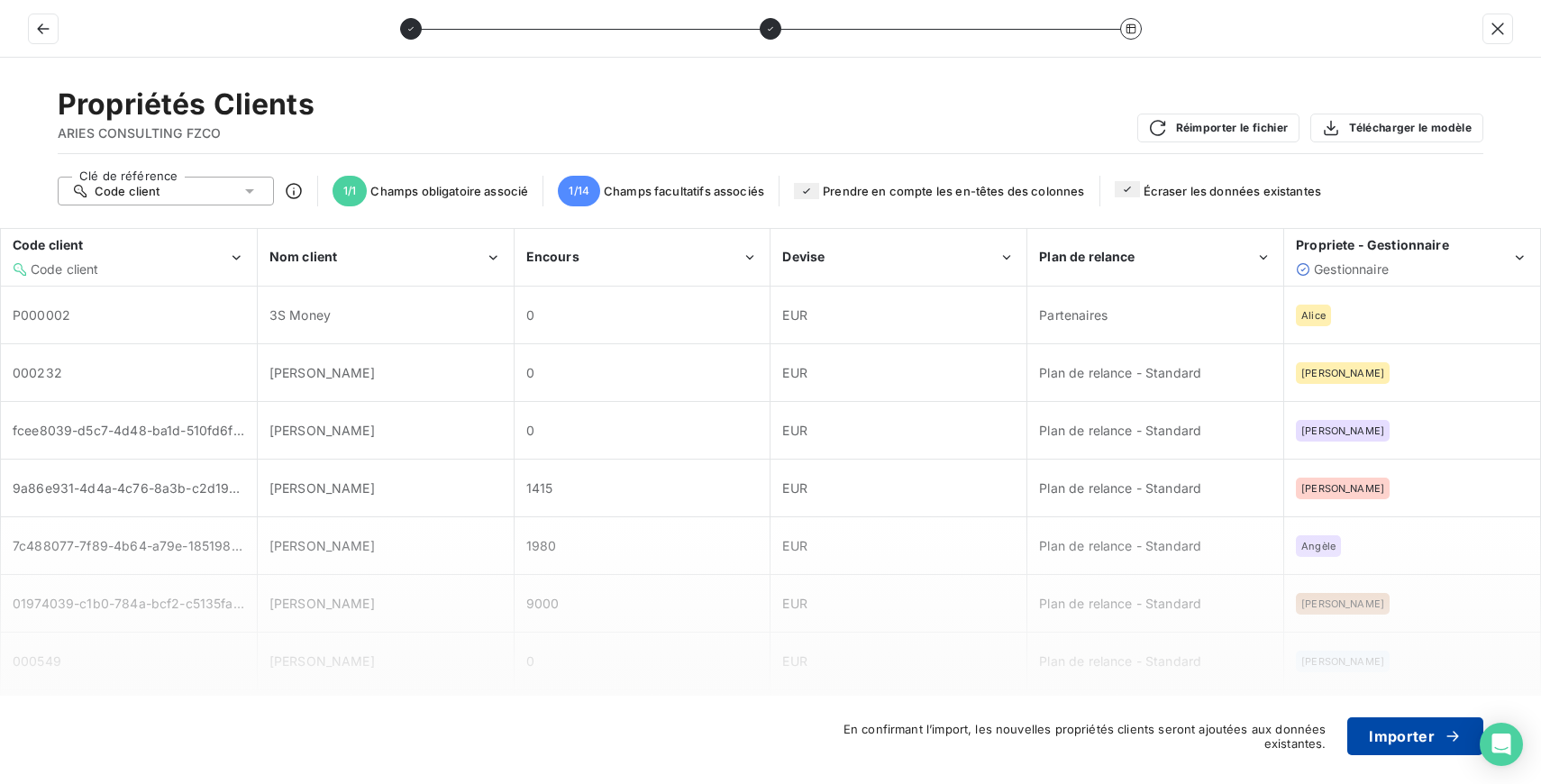
click at [1410, 737] on button "Importer" at bounding box center [1416, 736] width 136 height 38
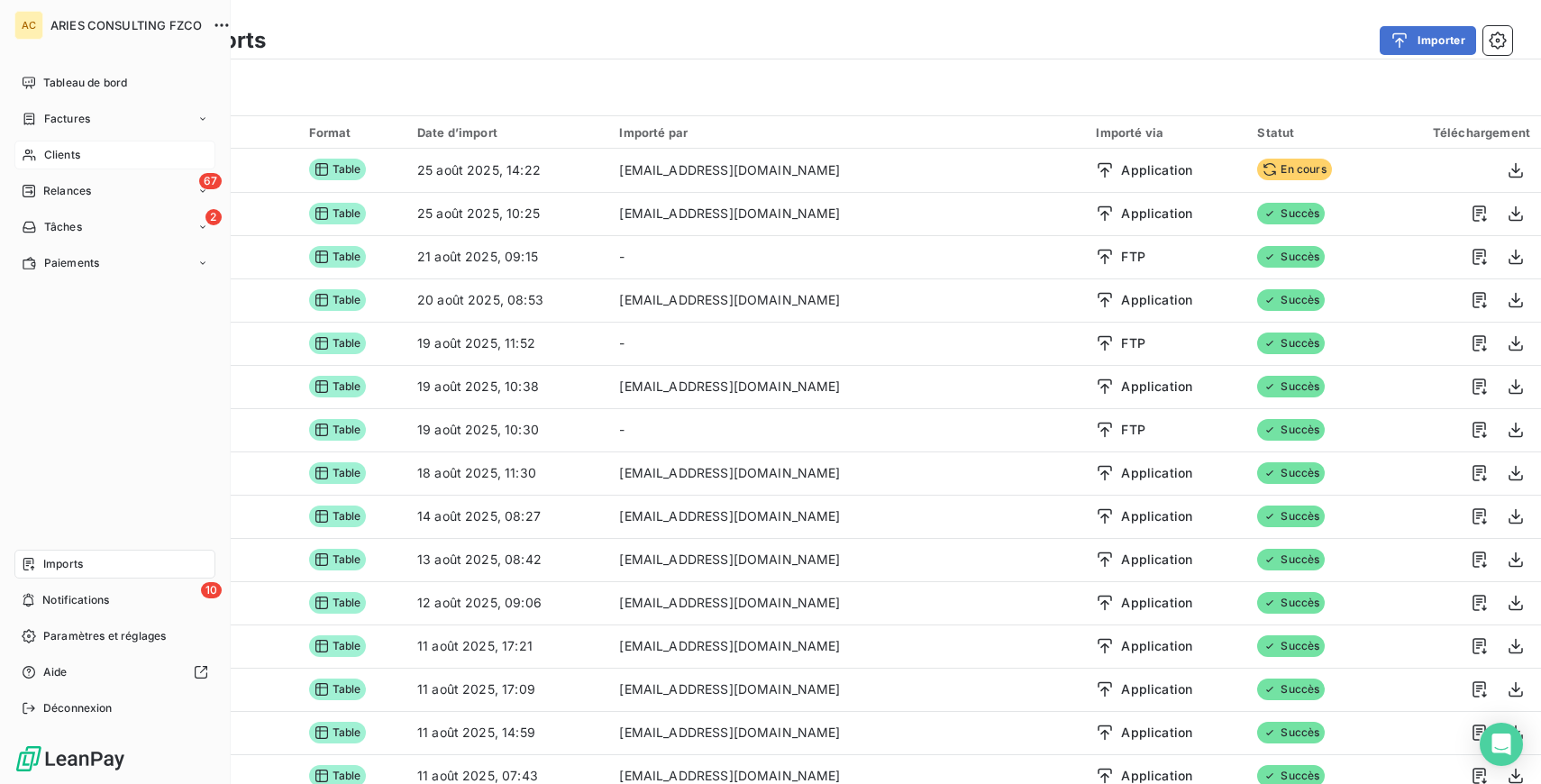
click at [29, 153] on icon at bounding box center [29, 155] width 15 height 15
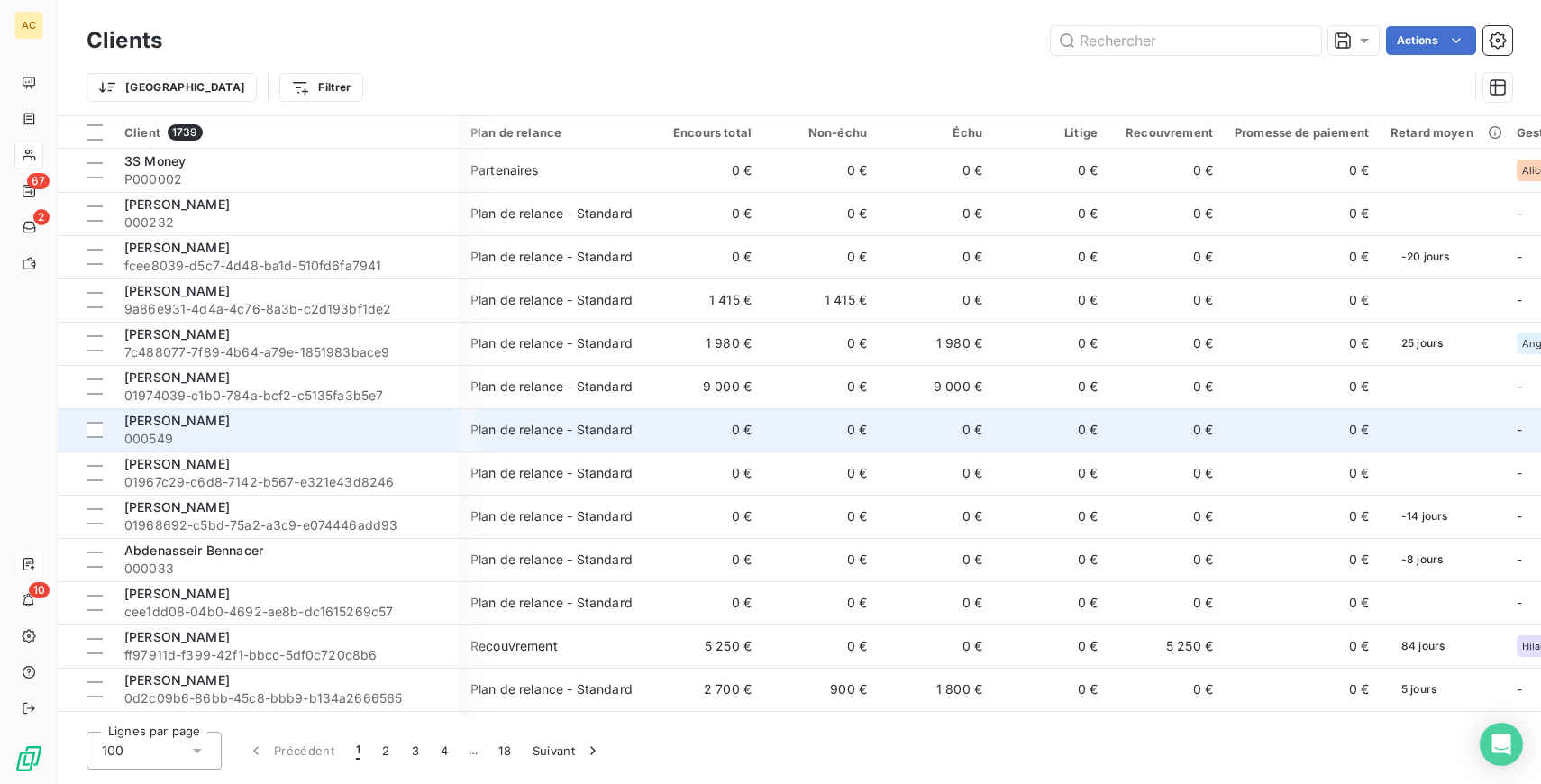
scroll to position [0, 27]
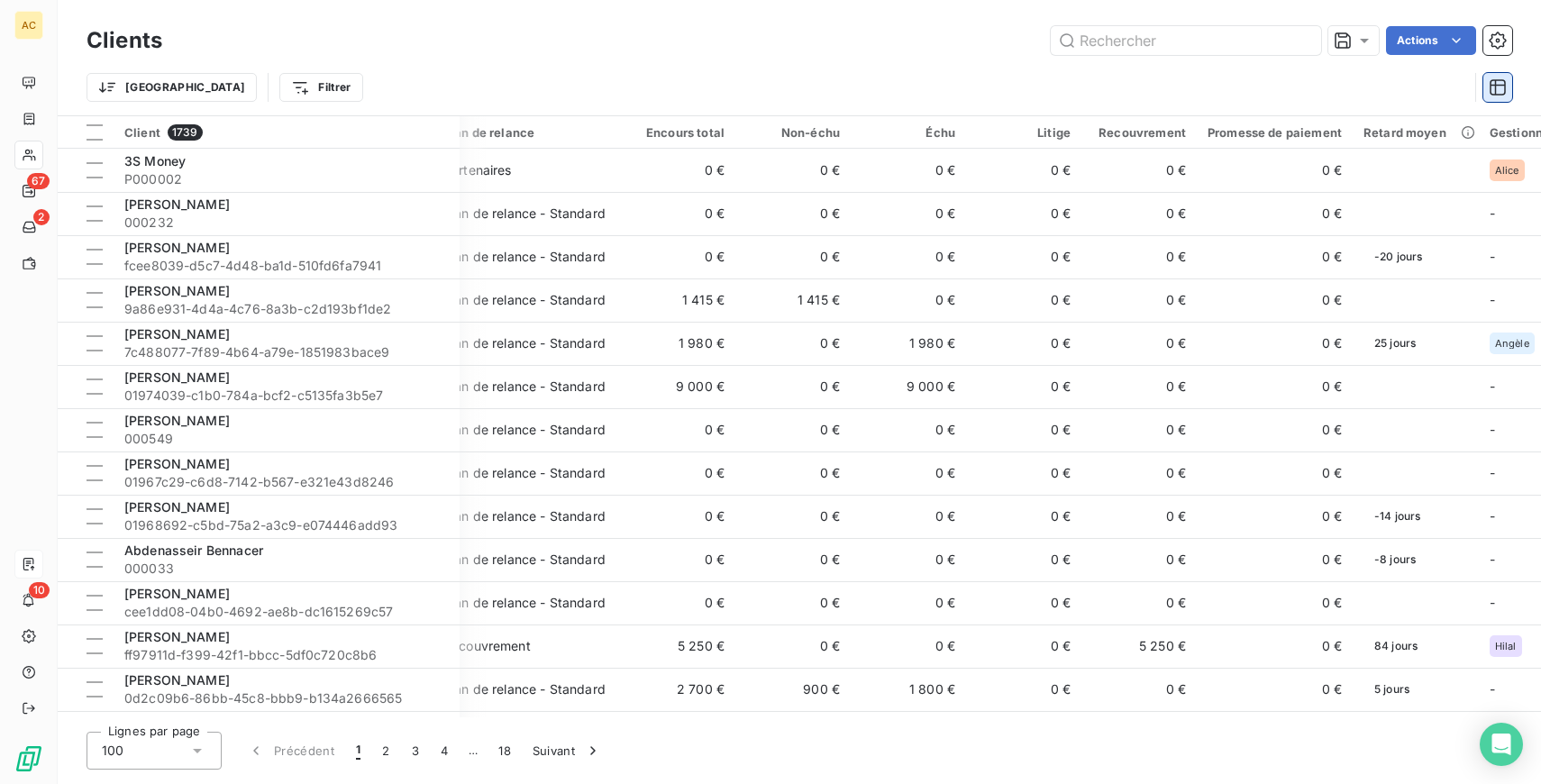
click at [1489, 92] on icon "button" at bounding box center [1497, 86] width 18 height 18
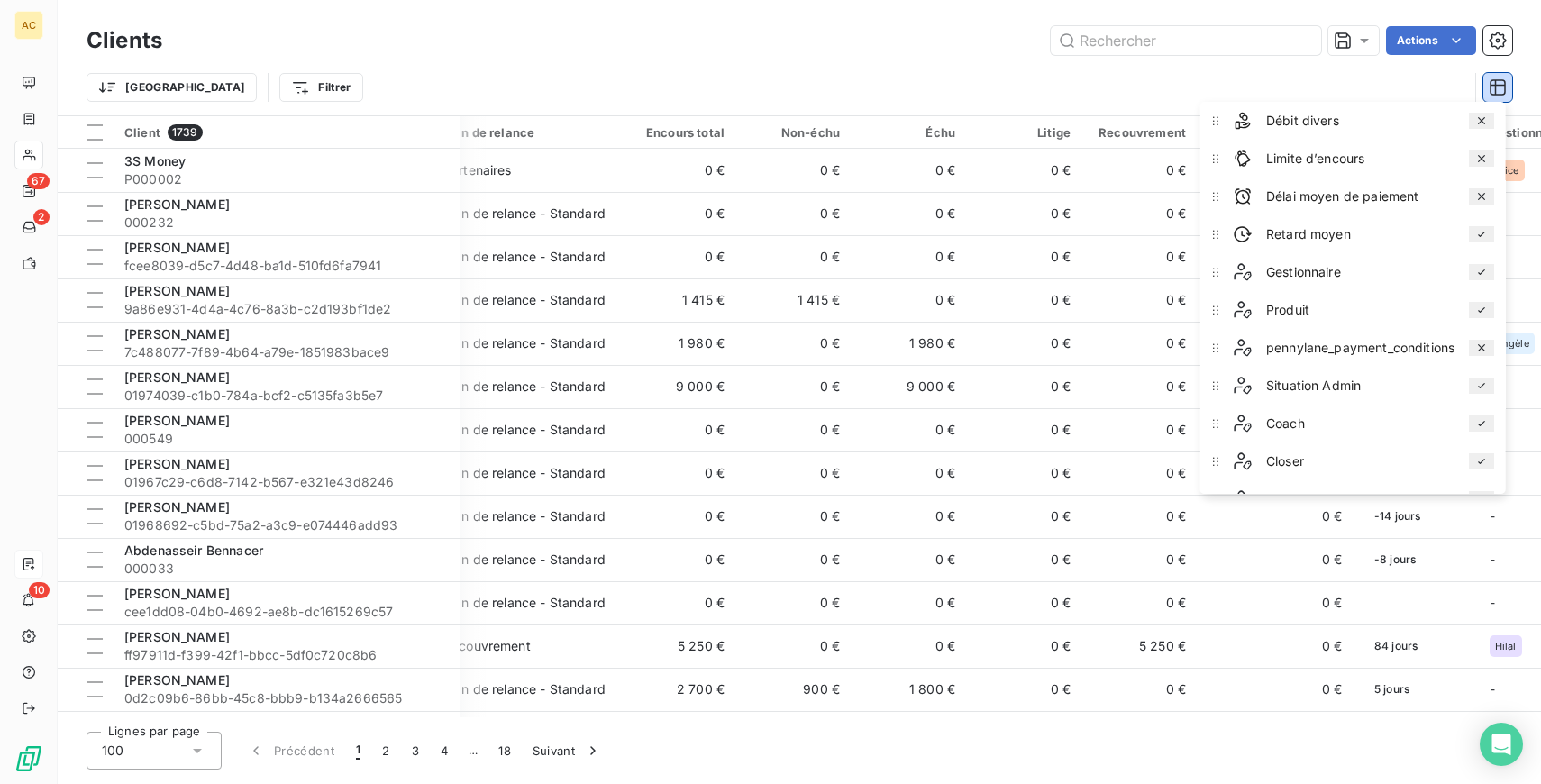
scroll to position [375, 0]
click at [991, 66] on div "Trier Filtrer" at bounding box center [799, 87] width 1426 height 56
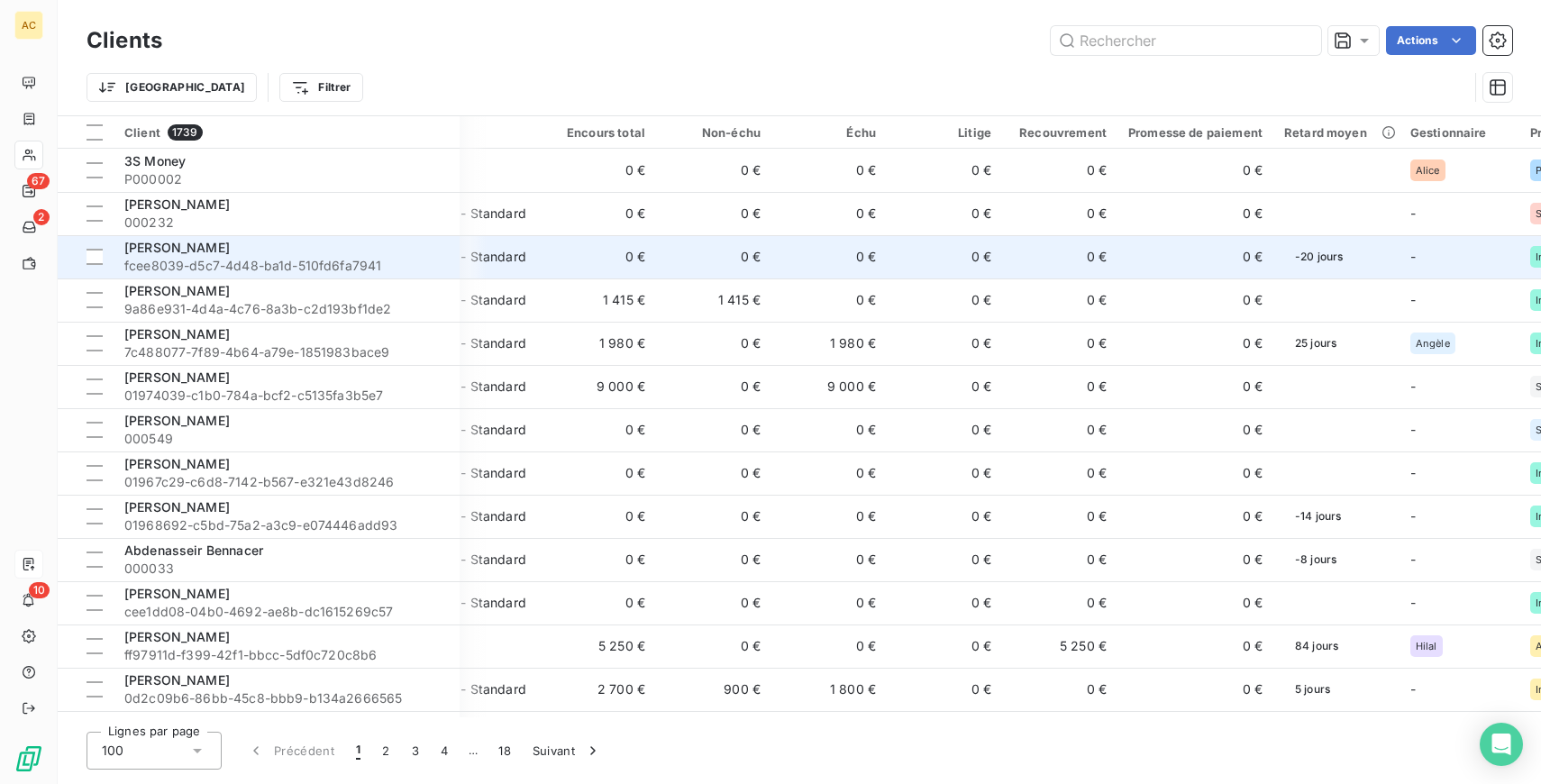
scroll to position [0, 102]
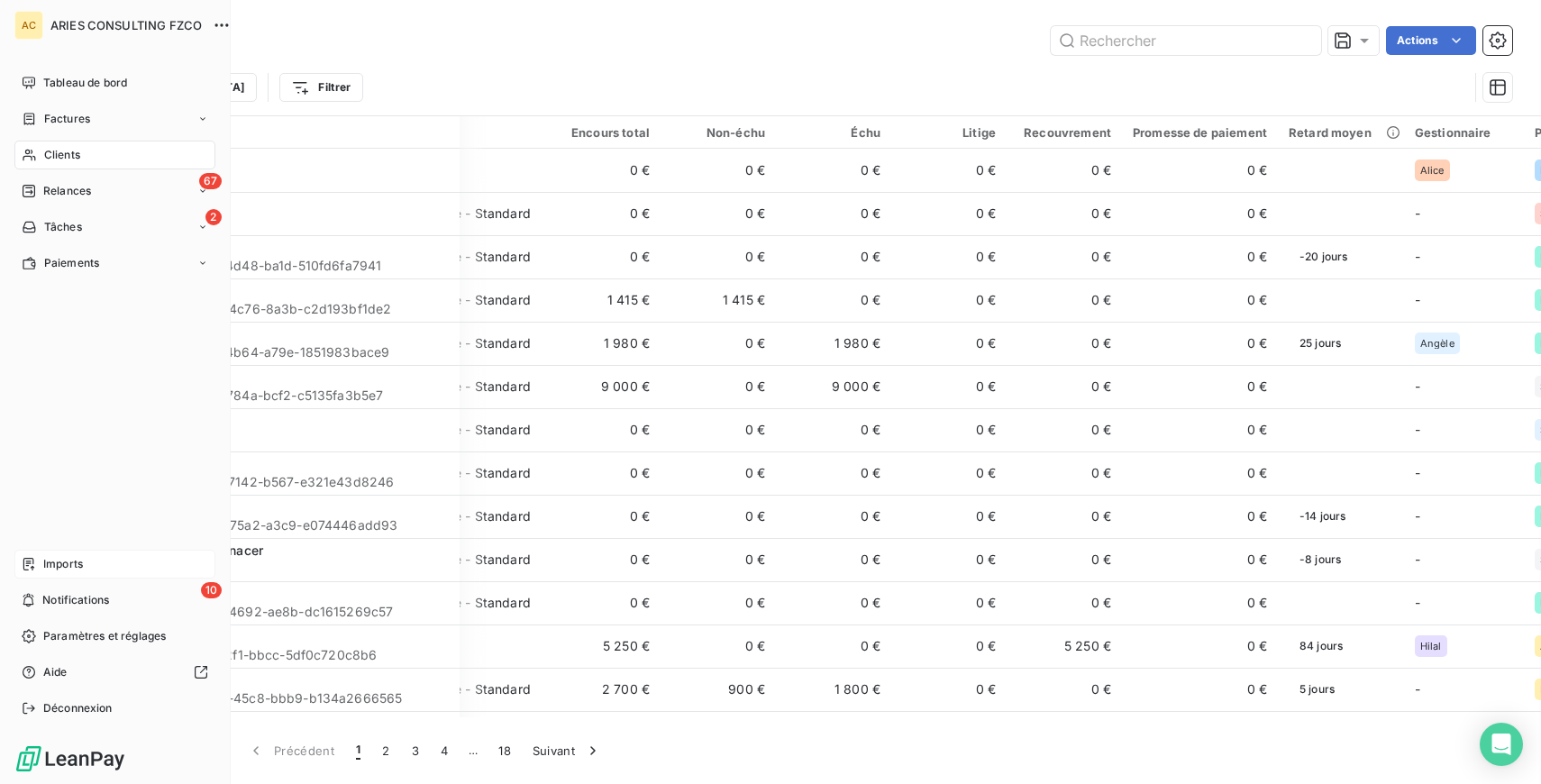
click at [36, 551] on div "Imports" at bounding box center [115, 564] width 201 height 29
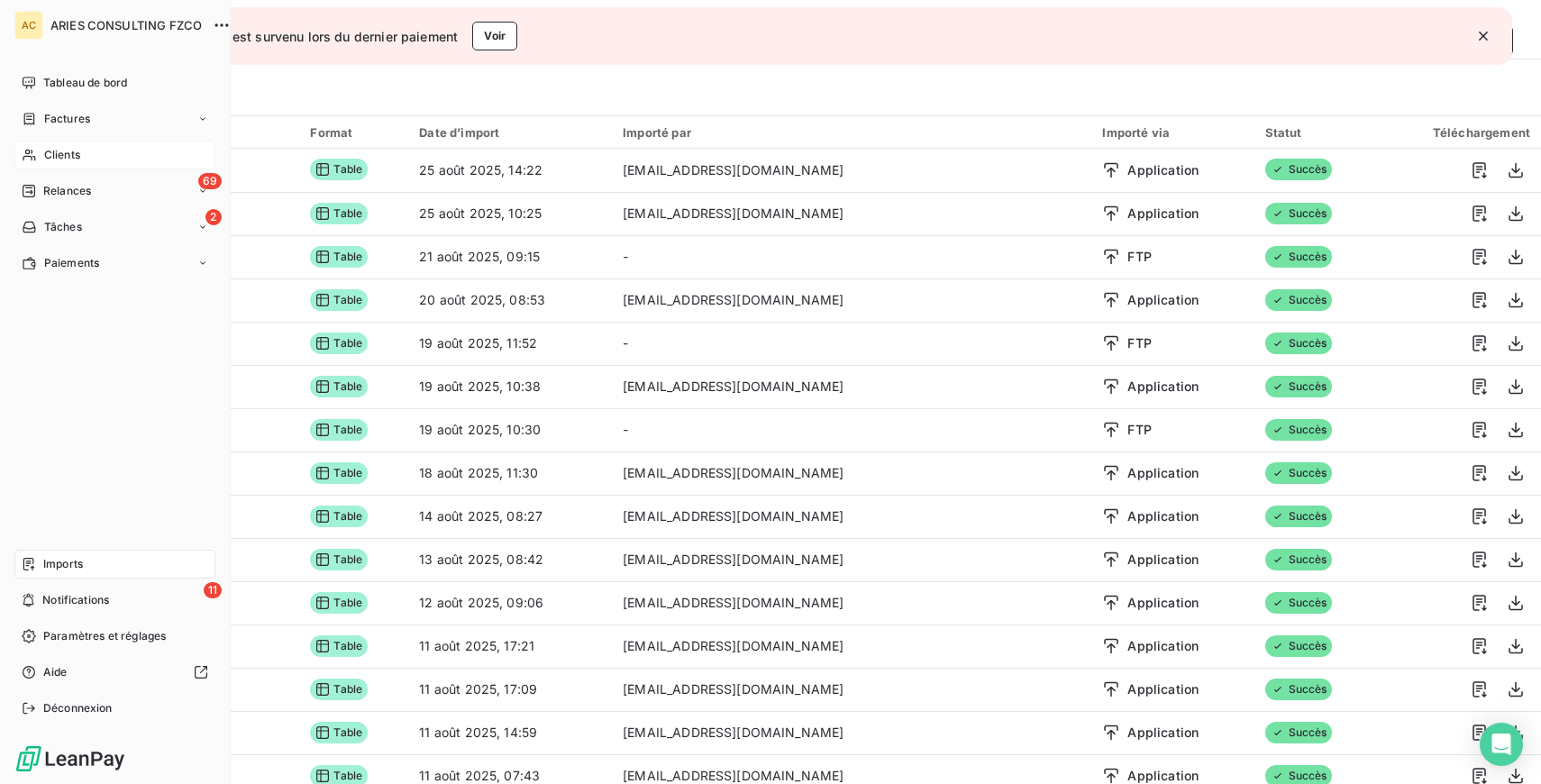
click at [39, 150] on div "Clients" at bounding box center [115, 154] width 201 height 29
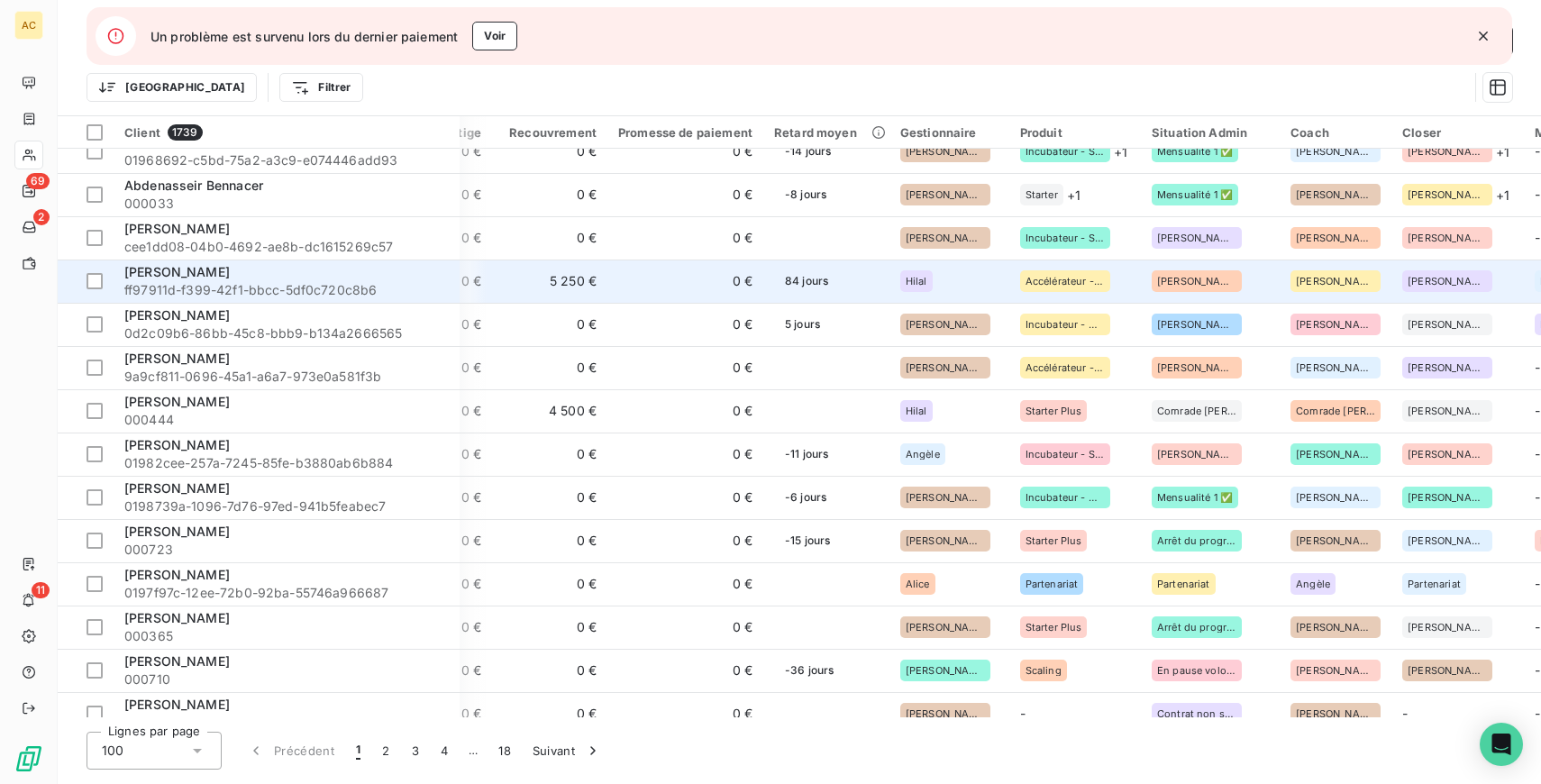
scroll to position [366, 616]
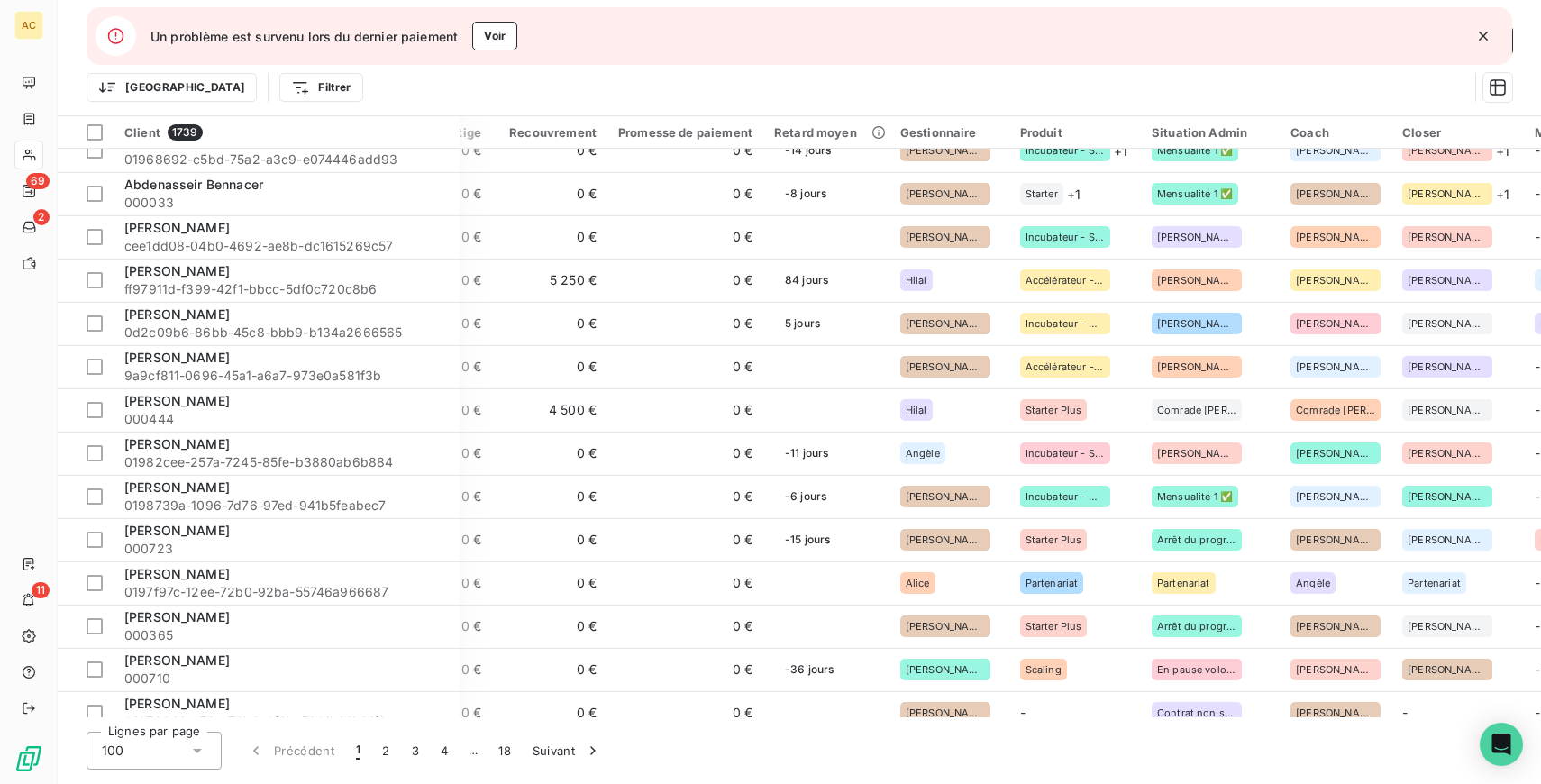
click at [1485, 36] on icon "button" at bounding box center [1483, 35] width 18 height 18
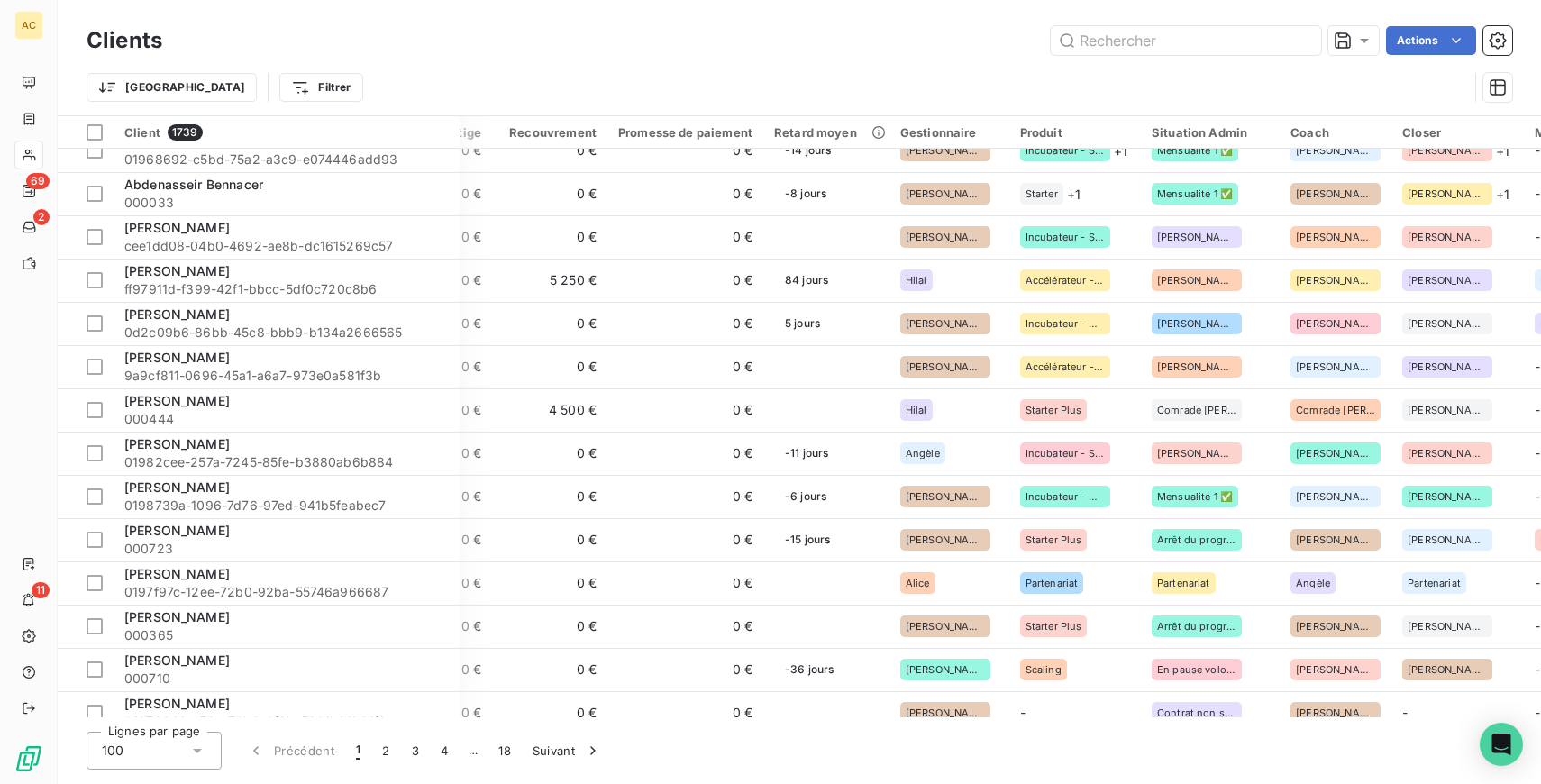
click at [1485, 36] on button "button" at bounding box center [1497, 40] width 29 height 29
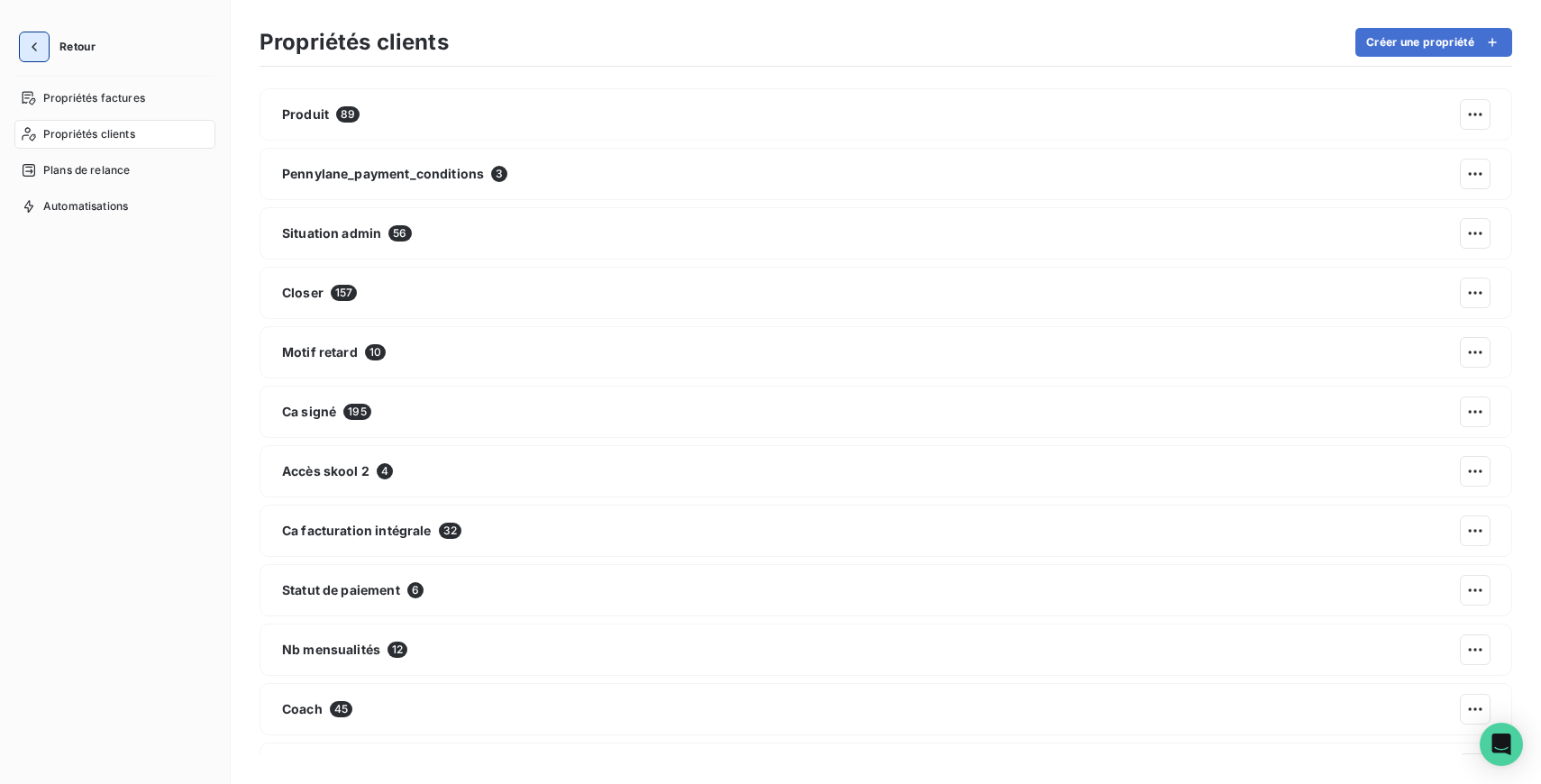
click at [35, 42] on icon "button" at bounding box center [33, 46] width 18 height 18
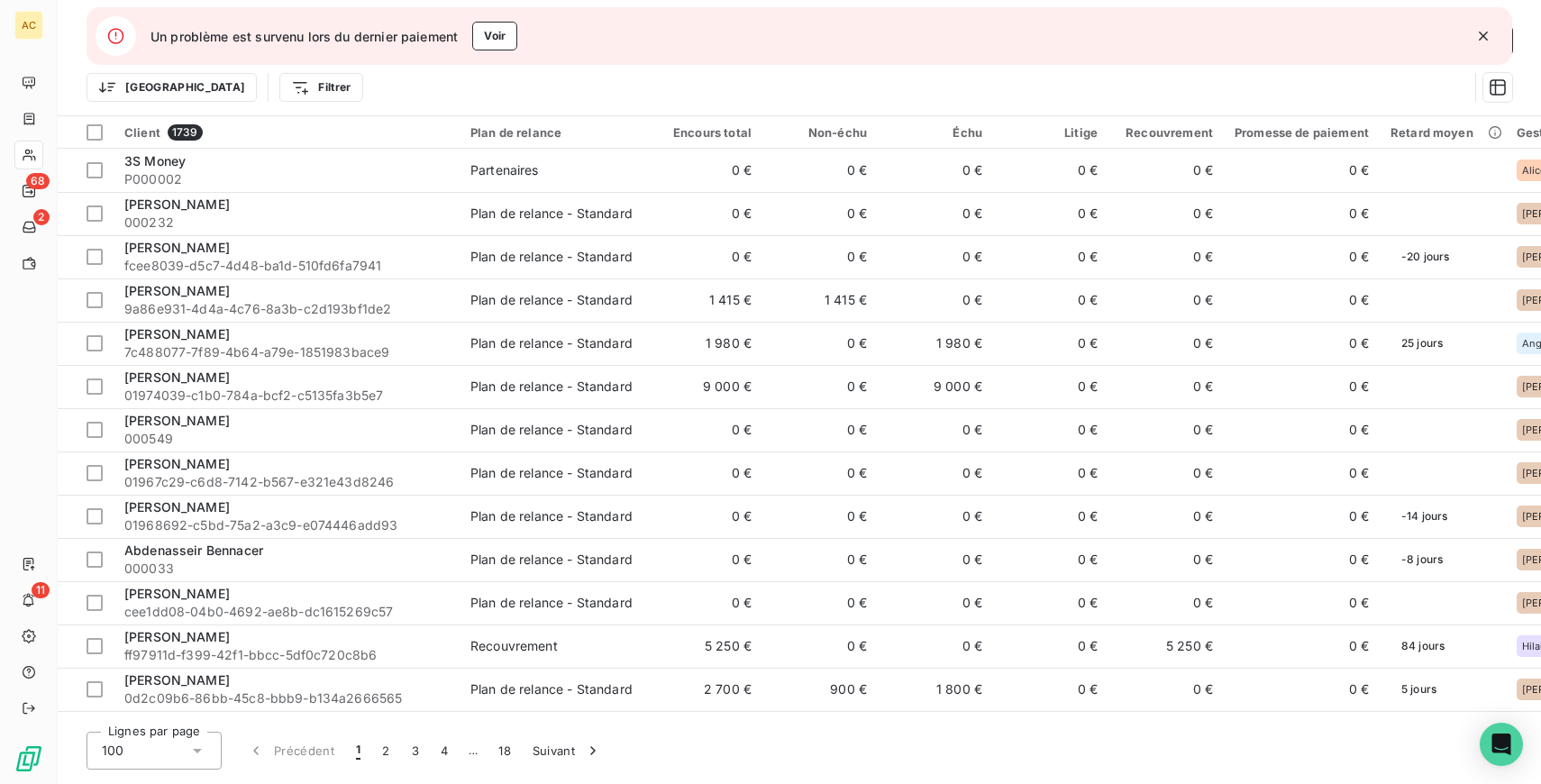
click at [1481, 42] on icon "button" at bounding box center [1483, 35] width 18 height 18
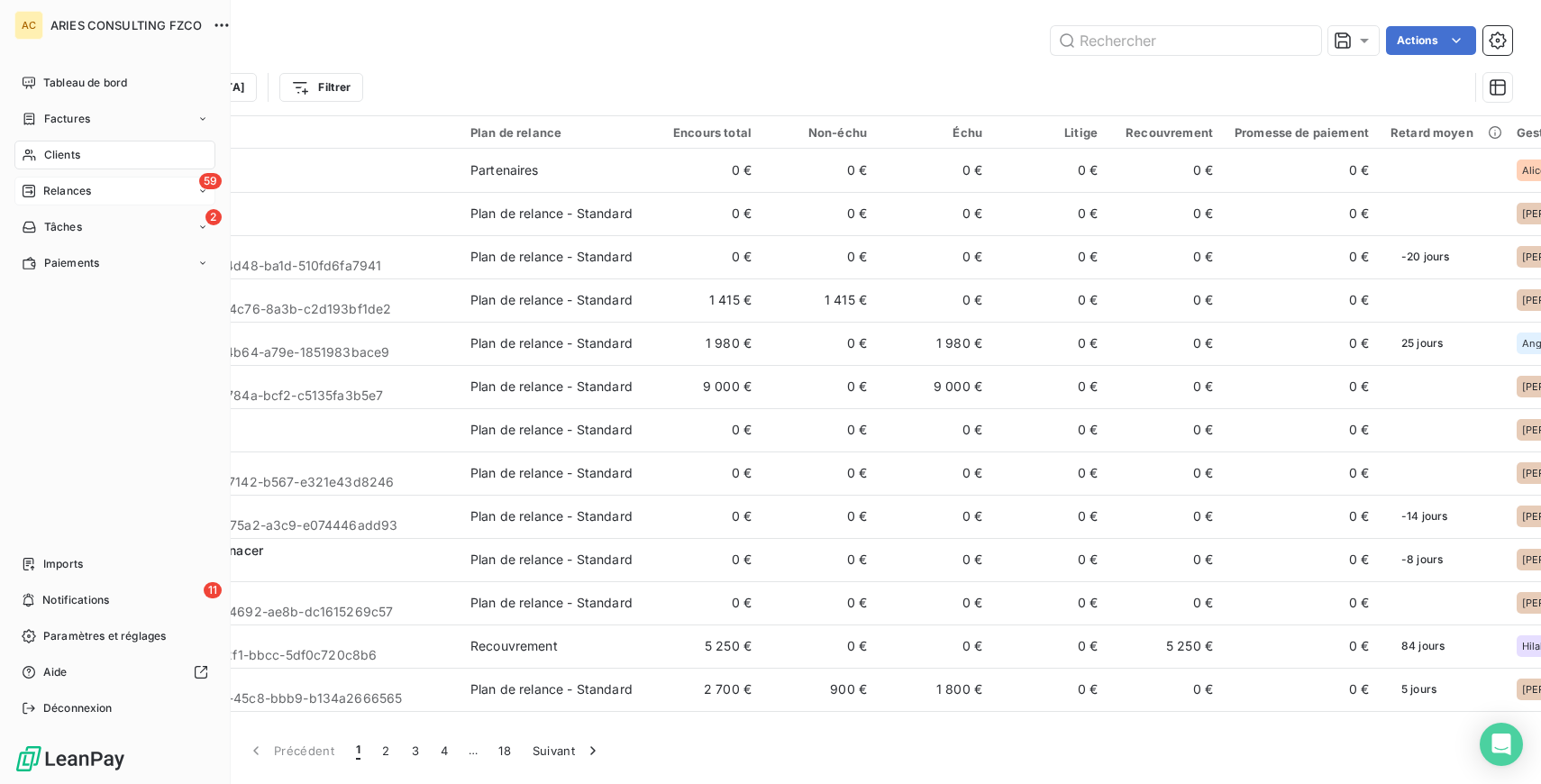
click at [76, 193] on span "Relances" at bounding box center [67, 190] width 47 height 16
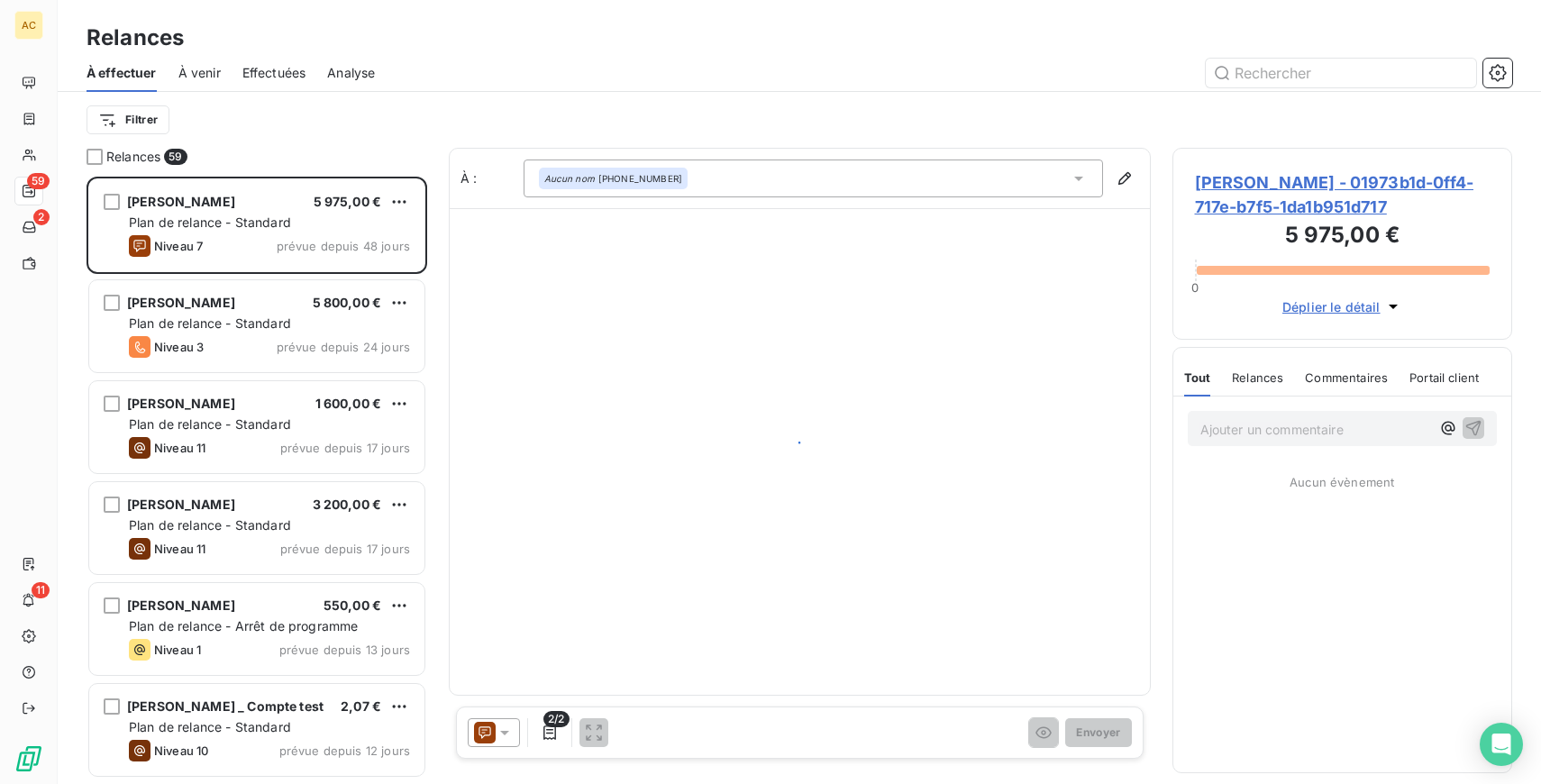
scroll to position [608, 340]
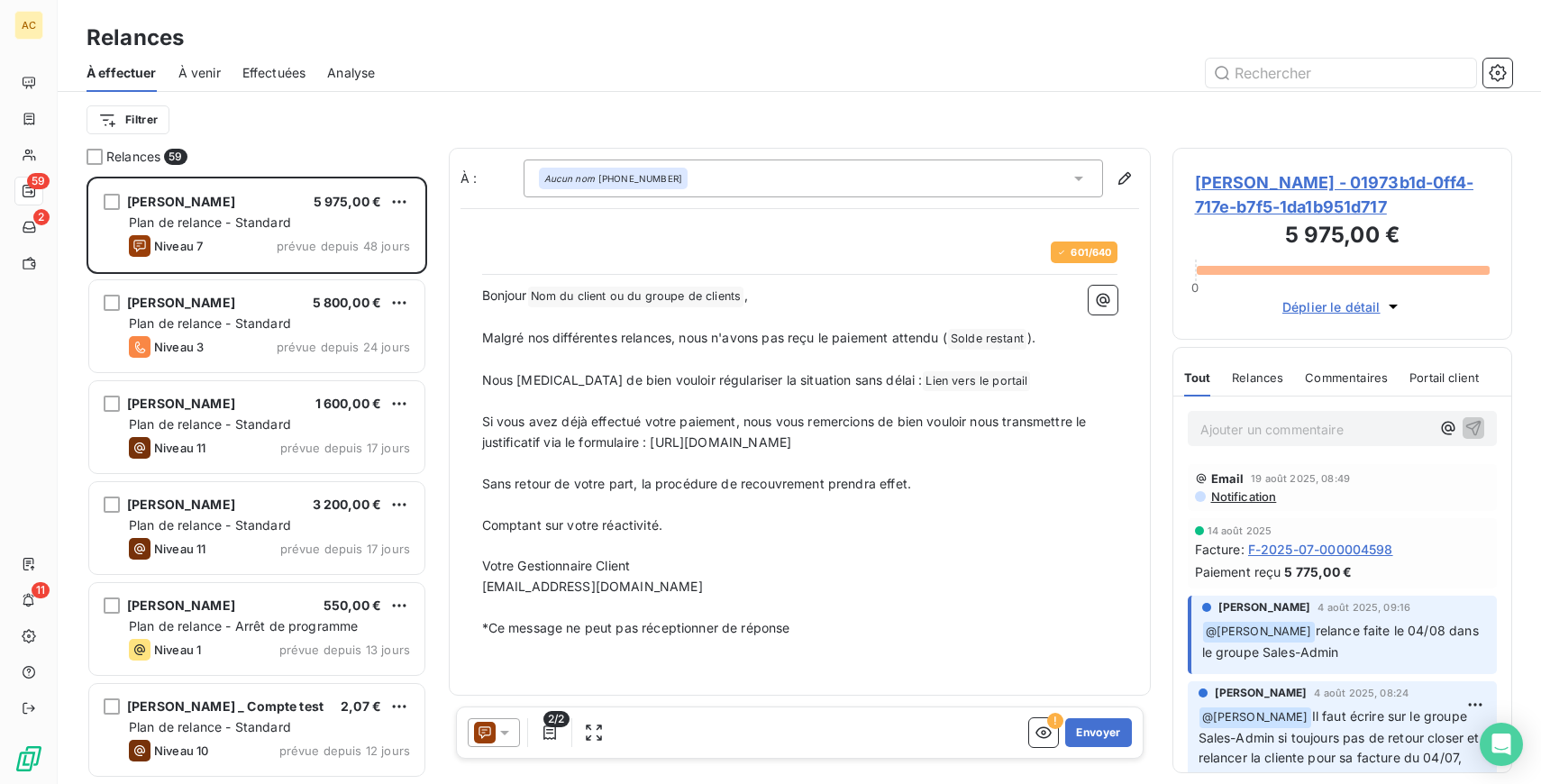
click at [270, 74] on span "Effectuées" at bounding box center [274, 72] width 64 height 18
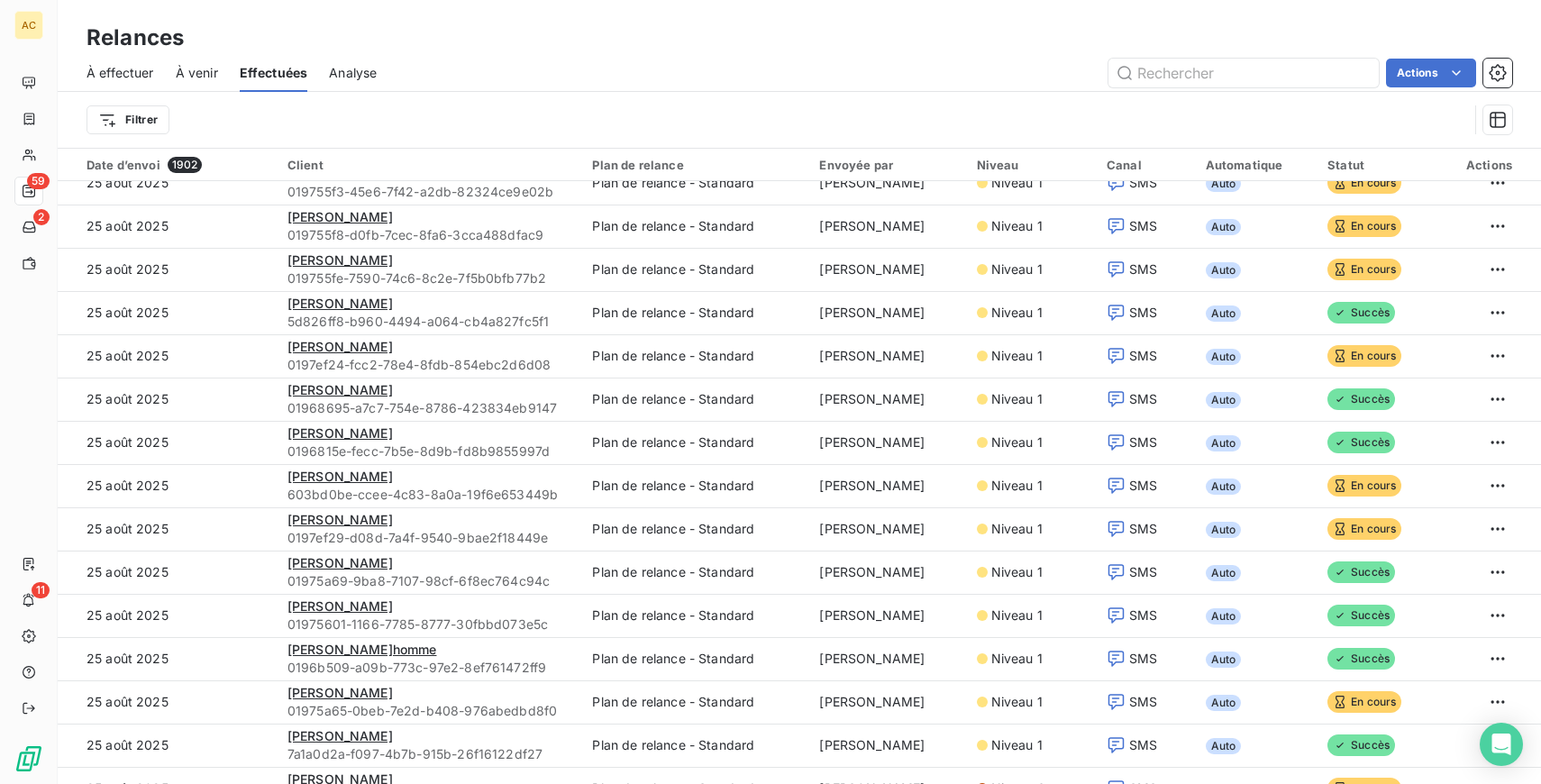
scroll to position [201, 0]
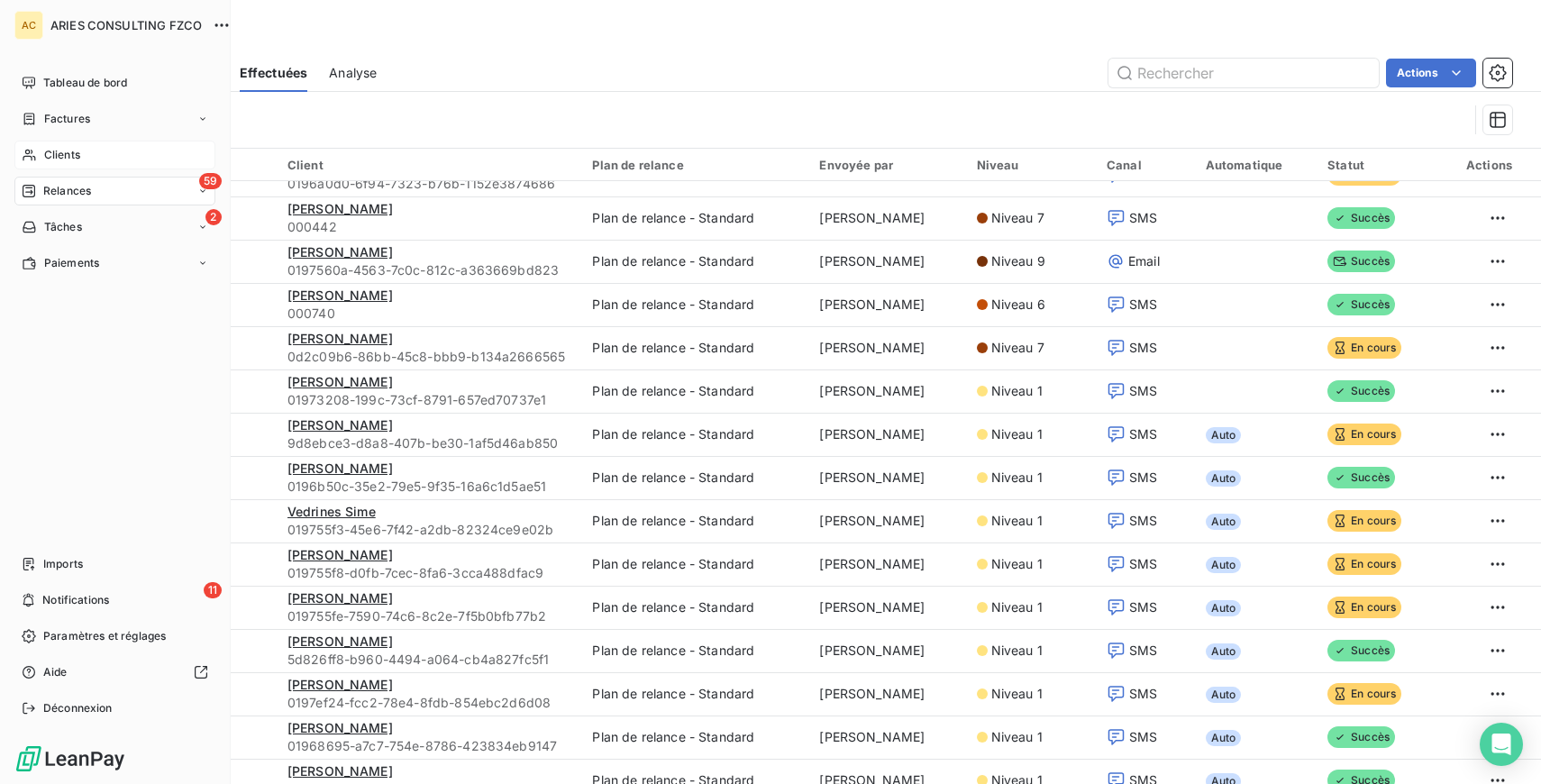
click at [70, 155] on span "Clients" at bounding box center [62, 154] width 36 height 16
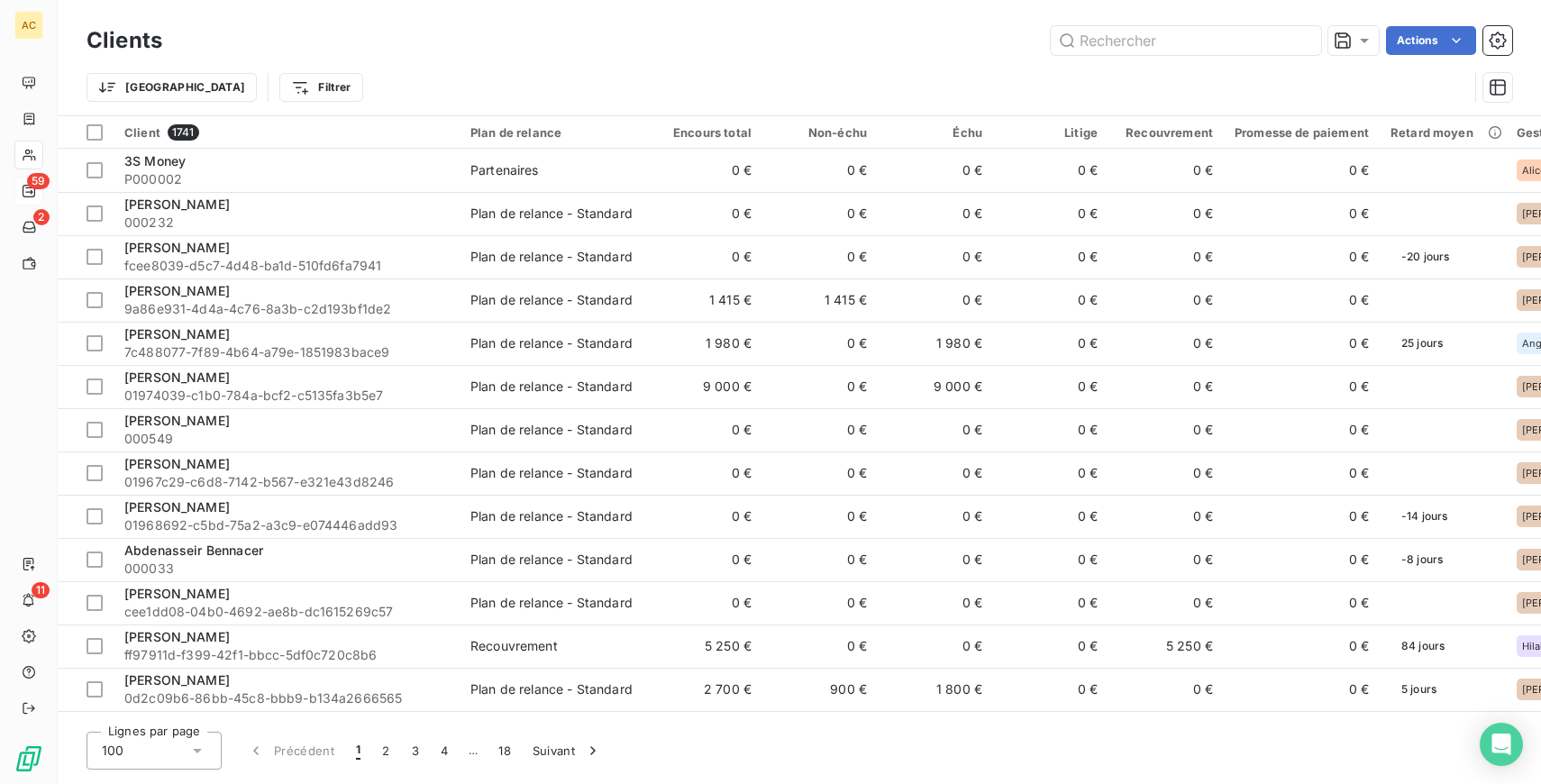
click at [556, 26] on div "Actions" at bounding box center [848, 40] width 1328 height 29
click at [236, 89] on html "AC 59 2 11 Clients Actions Trier Filtrer Client 1741 Plan de relance Encours to…" at bounding box center [770, 392] width 1541 height 784
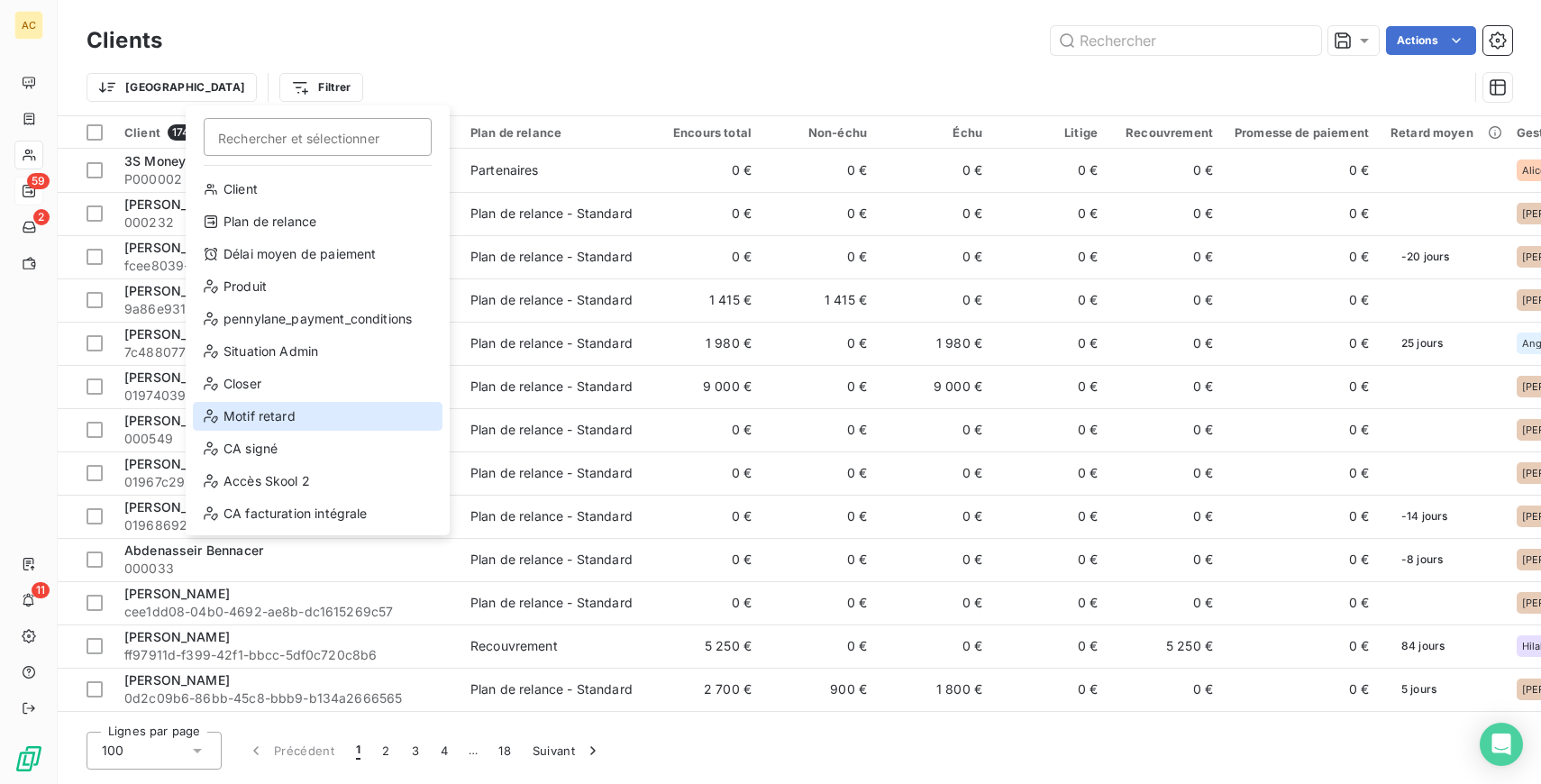
scroll to position [194, 0]
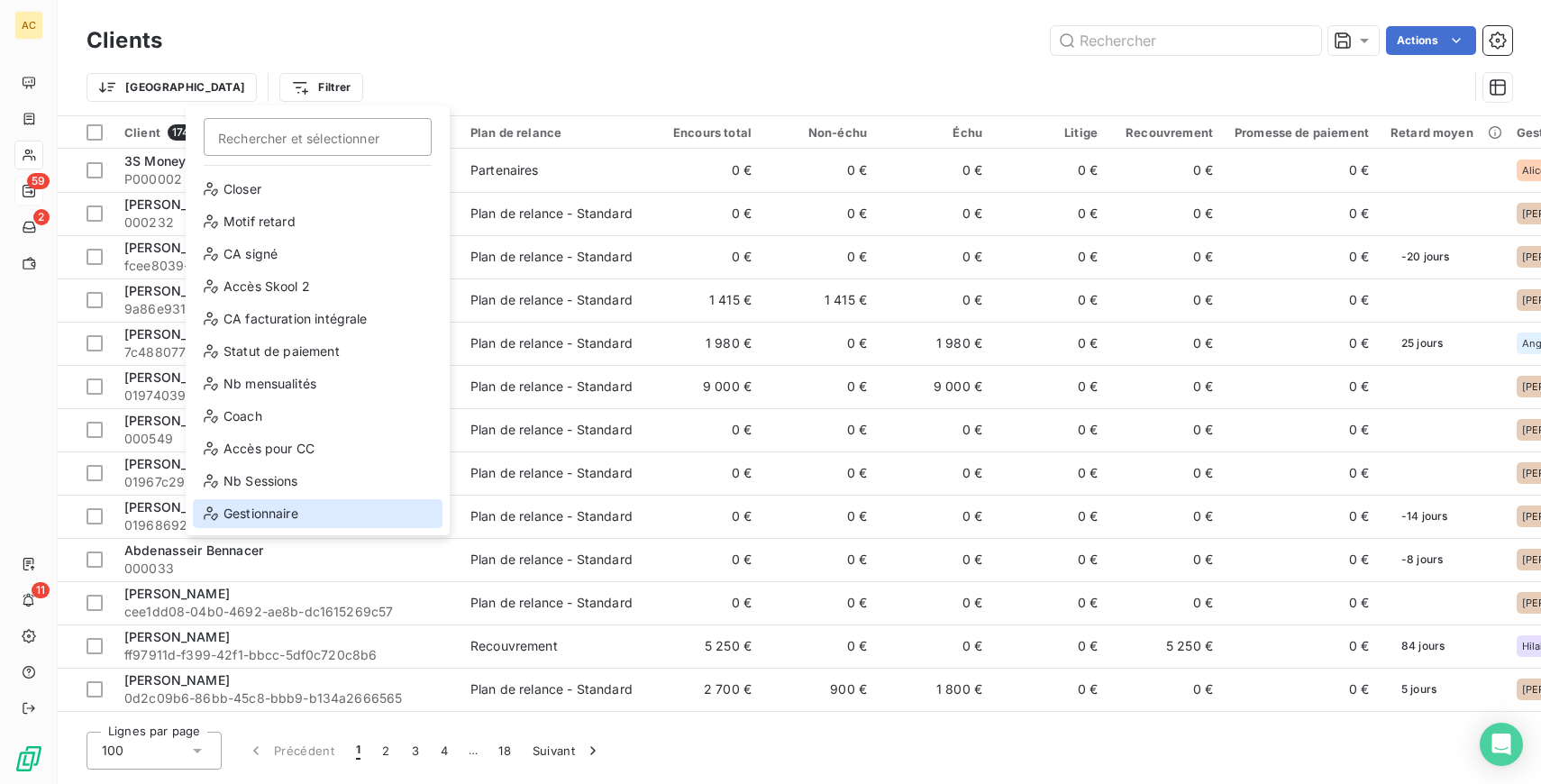
click at [262, 507] on div "Gestionnaire" at bounding box center [318, 513] width 250 height 29
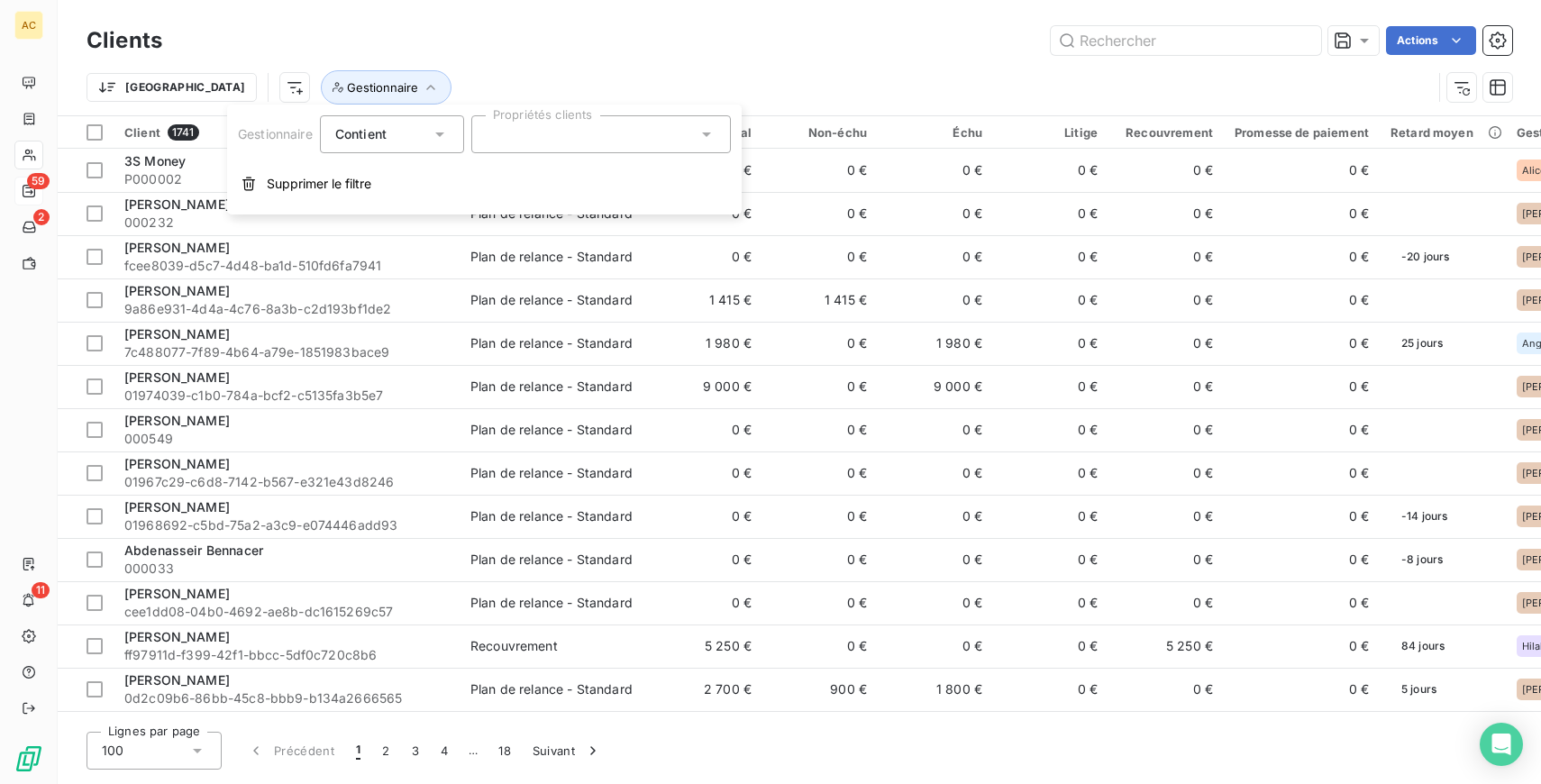
click at [414, 139] on div "Contient" at bounding box center [383, 134] width 96 height 25
click at [424, 209] on span "Ne contient pas" at bounding box center [404, 208] width 98 height 15
click at [590, 149] on div at bounding box center [600, 134] width 259 height 38
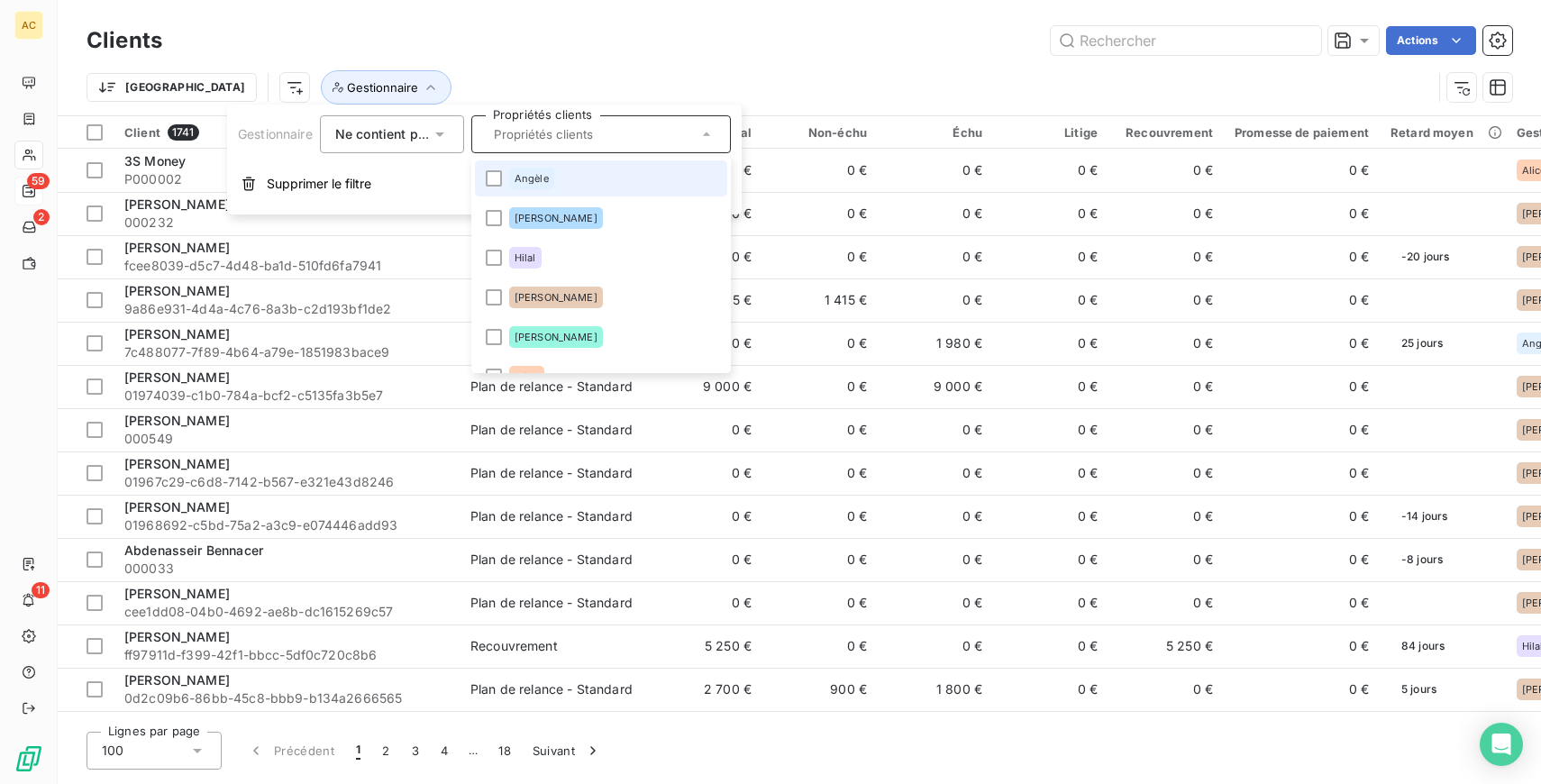
click at [571, 182] on li "Angèle" at bounding box center [601, 178] width 253 height 36
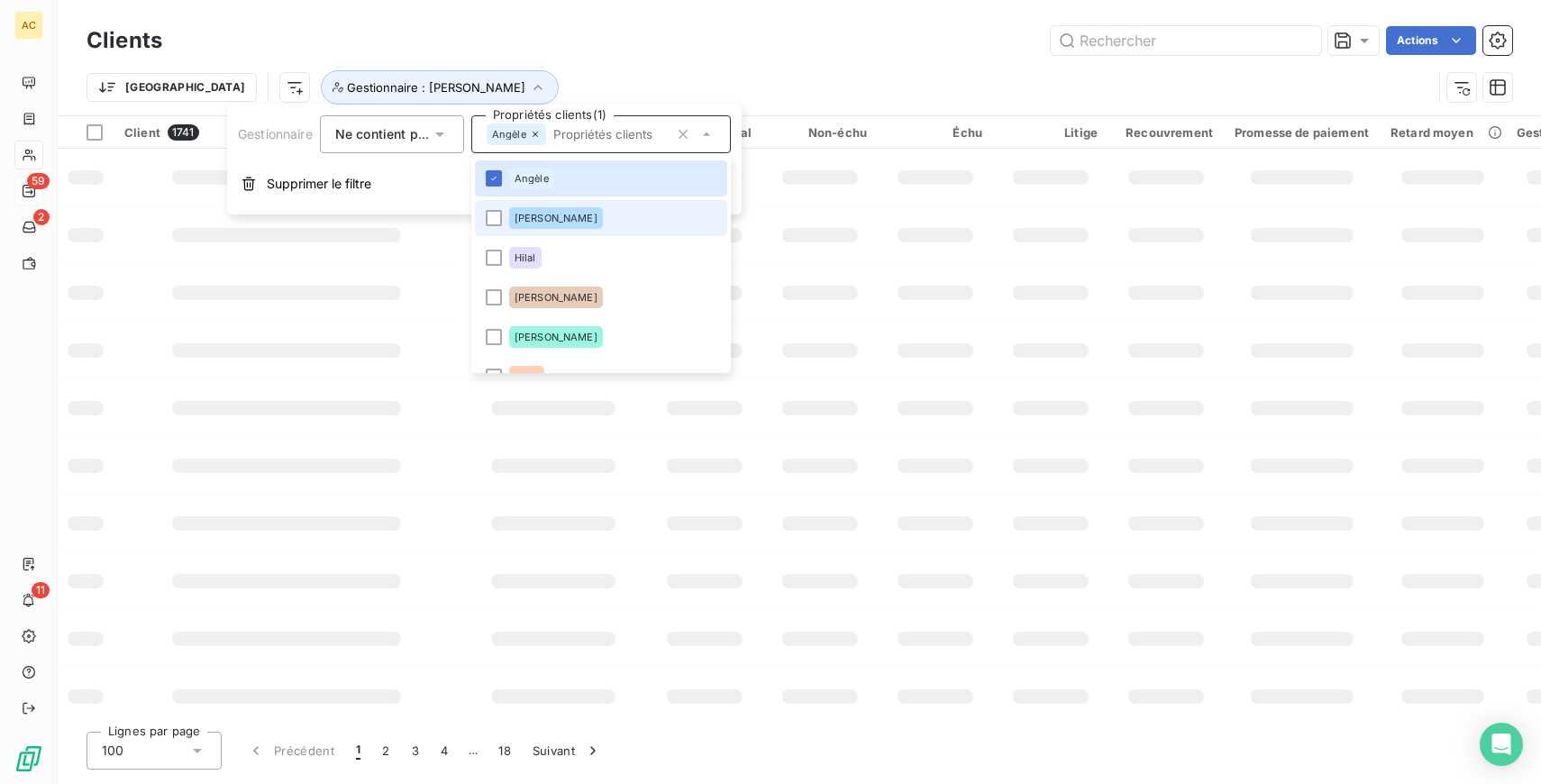
click at [571, 228] on li "[PERSON_NAME]" at bounding box center [601, 217] width 253 height 36
click at [560, 265] on li "Hilal" at bounding box center [601, 257] width 253 height 36
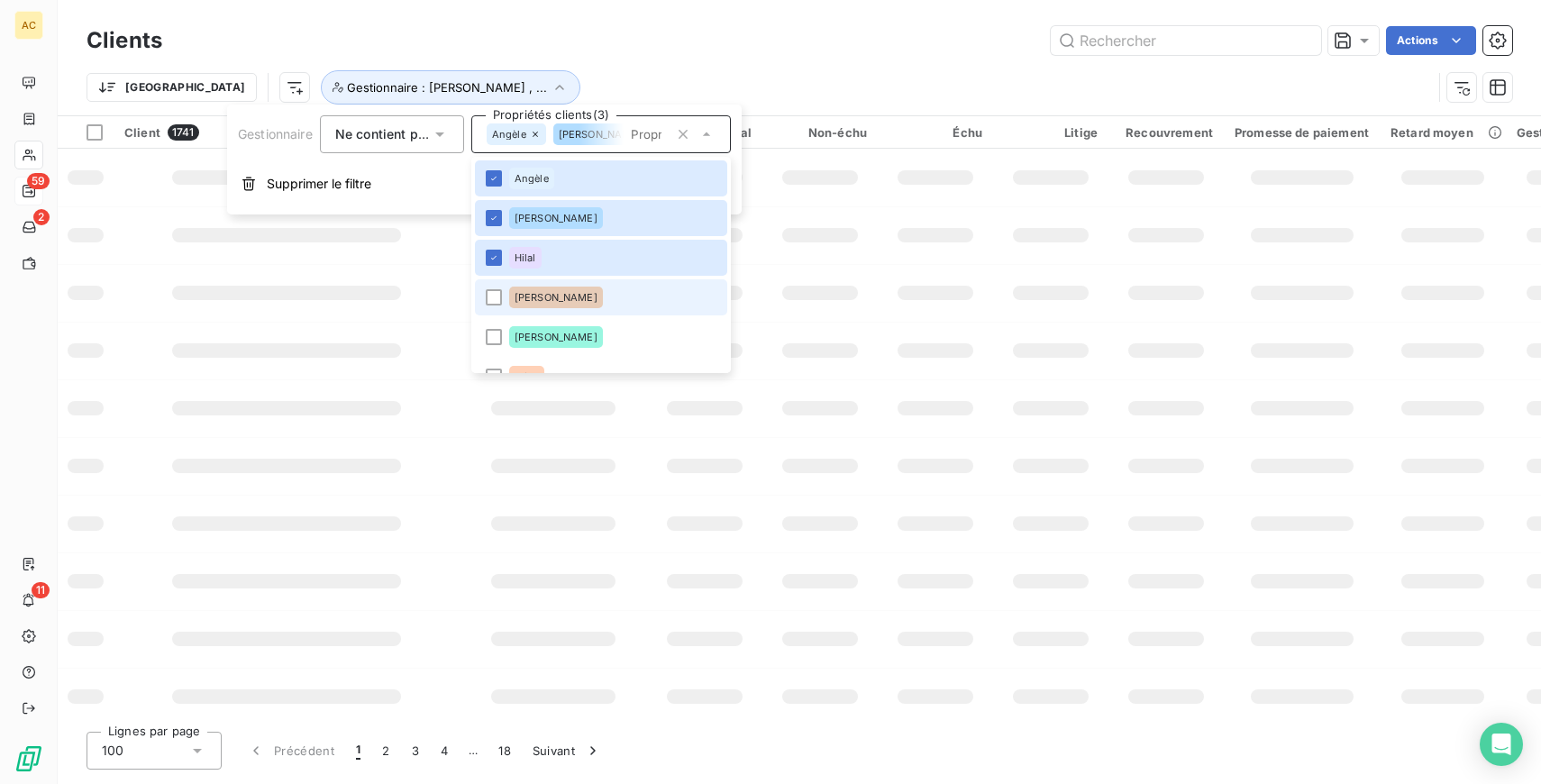
click at [573, 307] on div "[PERSON_NAME]" at bounding box center [556, 296] width 94 height 21
click at [579, 341] on div "Valérie, Alice" at bounding box center [556, 336] width 94 height 21
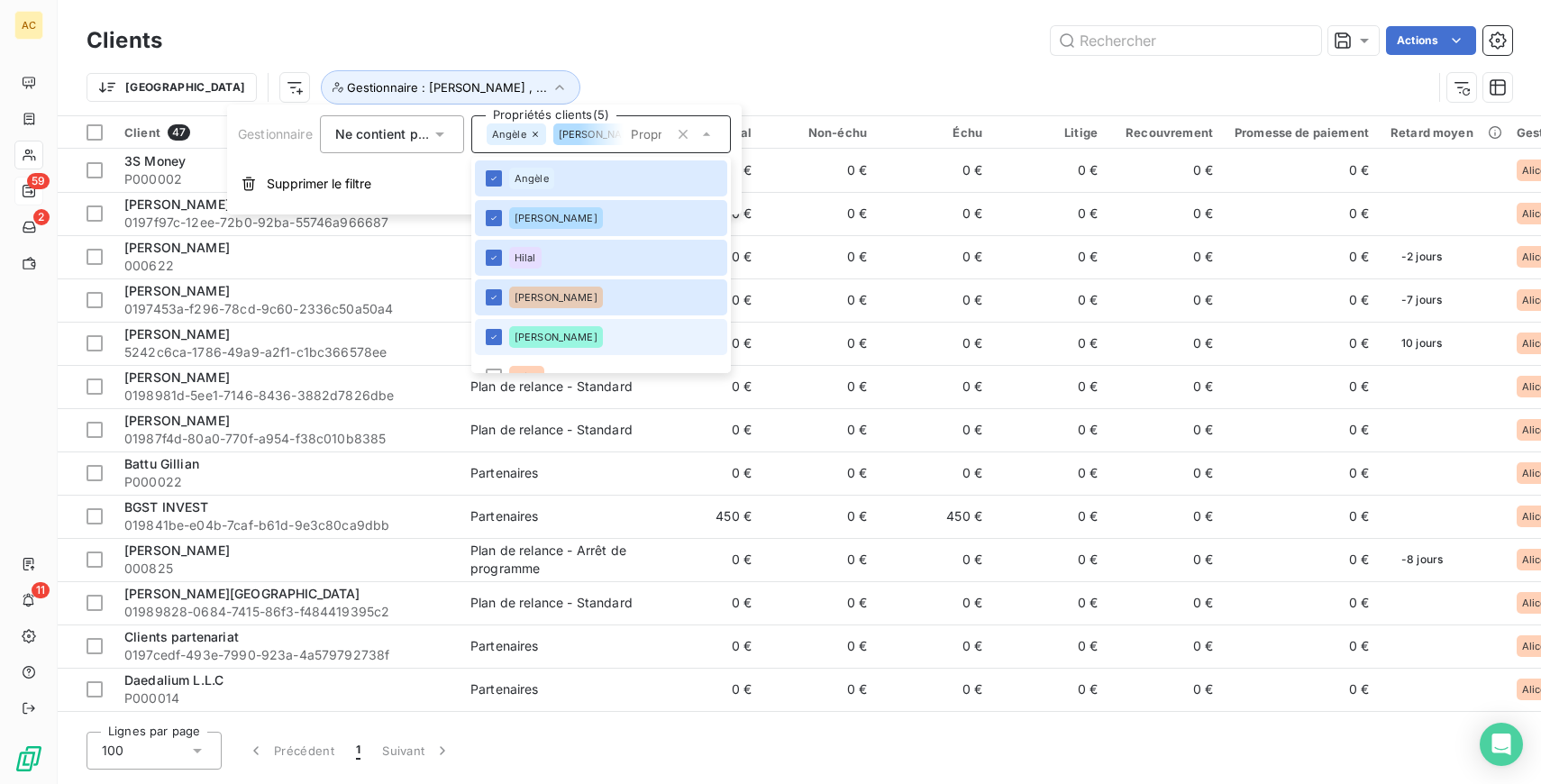
scroll to position [25, 0]
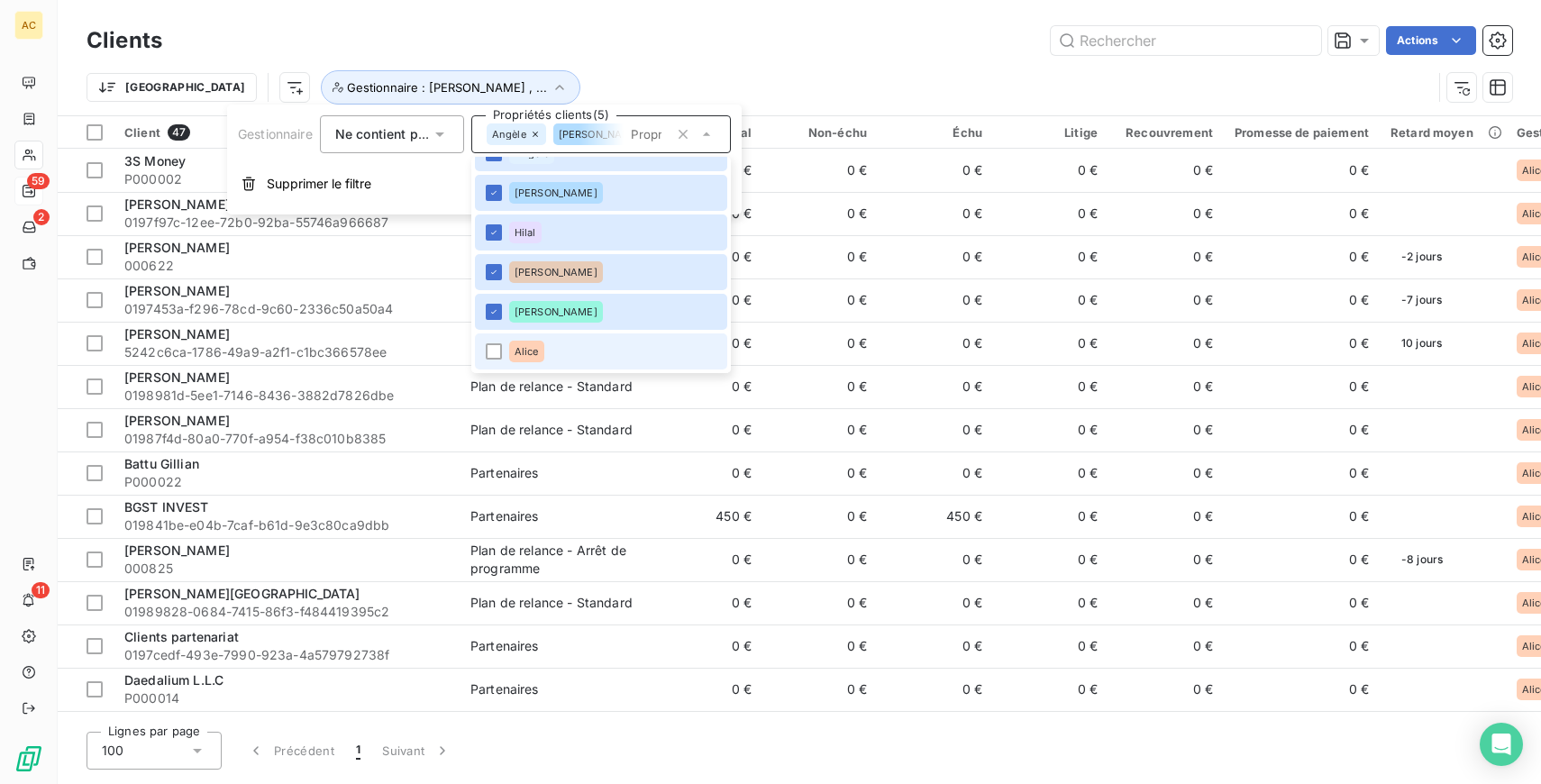
click at [567, 359] on li "Alice" at bounding box center [601, 351] width 253 height 36
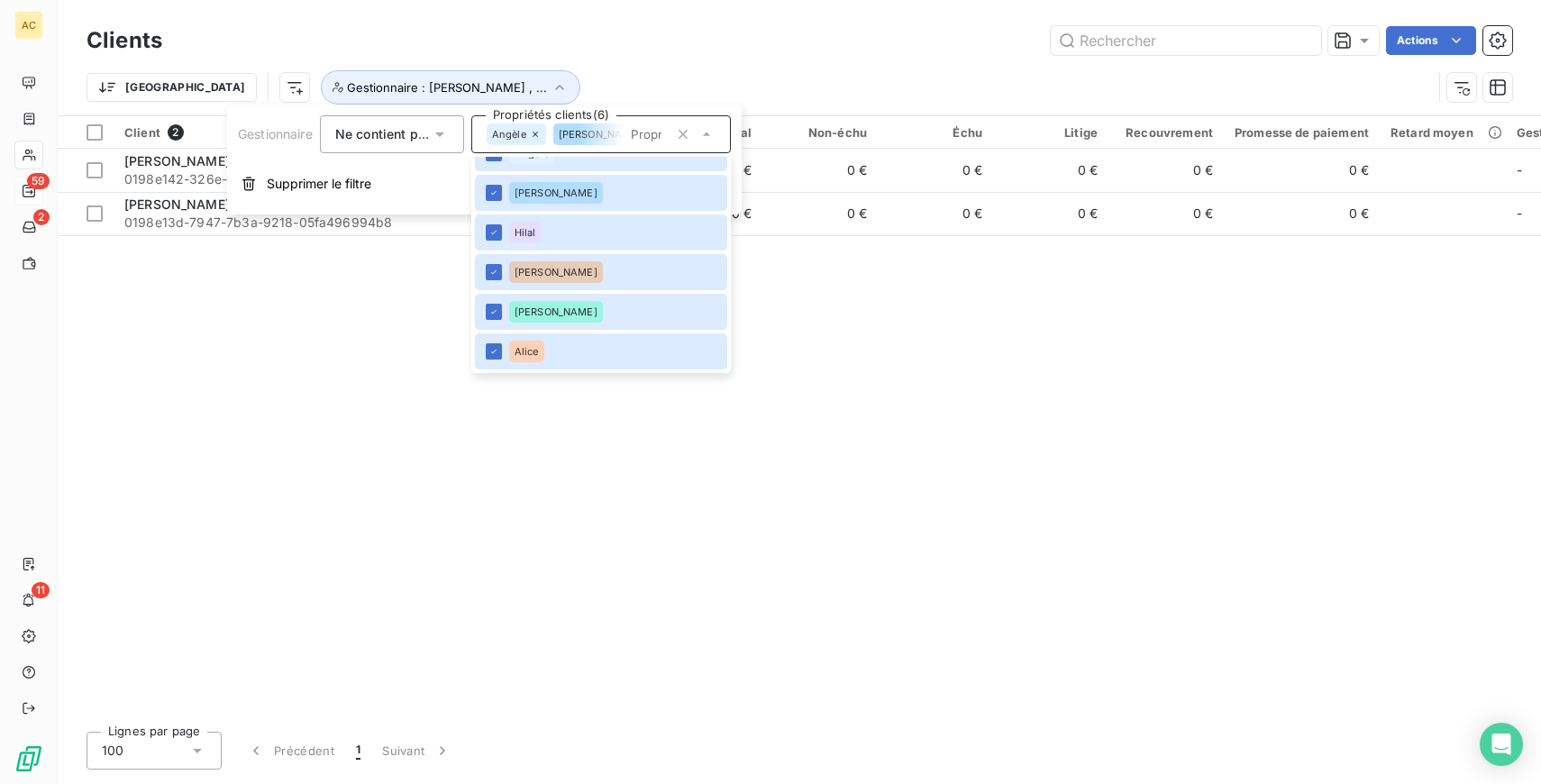
click at [314, 314] on div "Client 2 Plan de relance Encours total Non-échu Échu Litige Recouvrement Promes…" at bounding box center [799, 416] width 1483 height 601
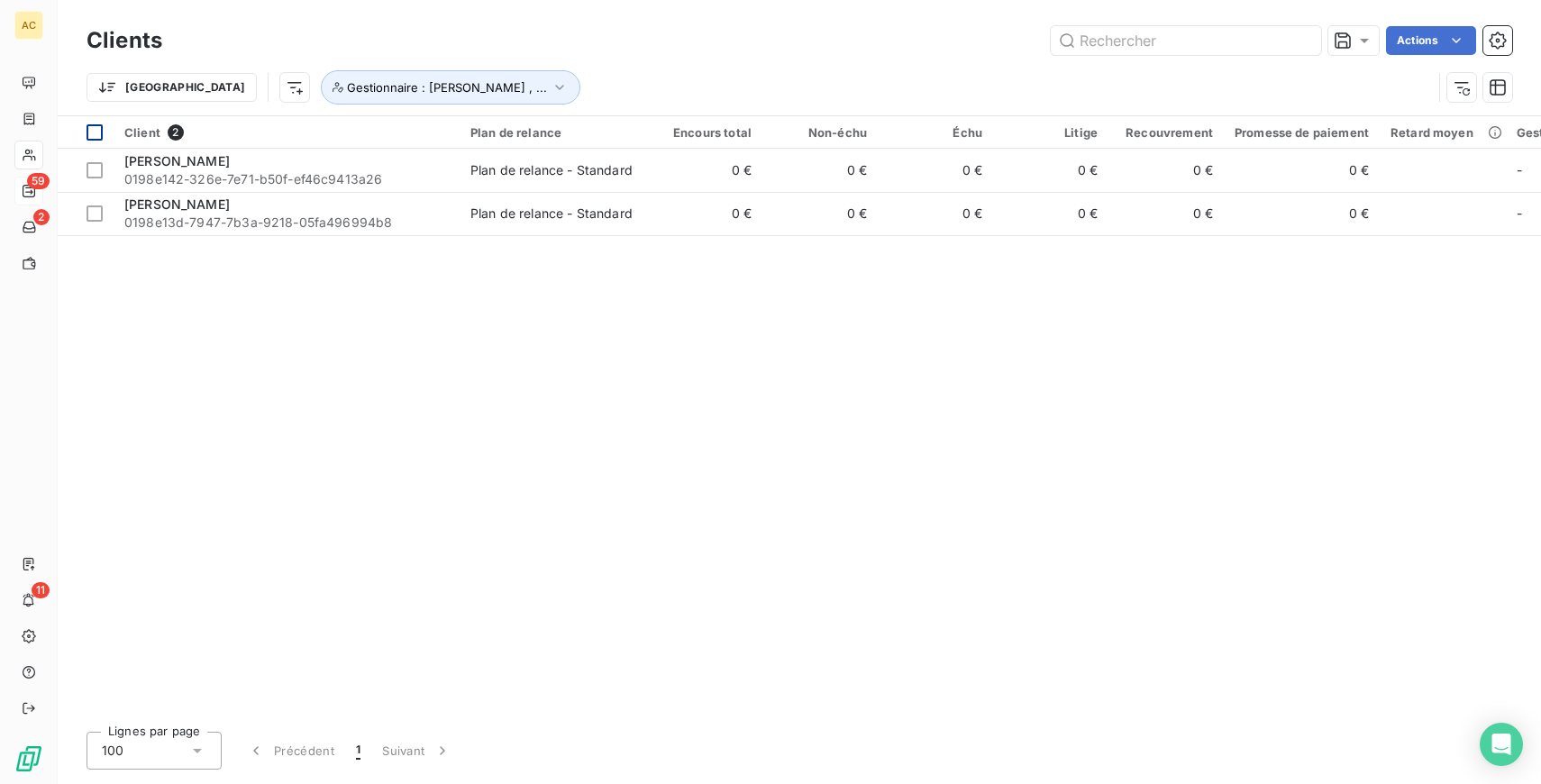
click at [99, 132] on div at bounding box center [94, 132] width 16 height 16
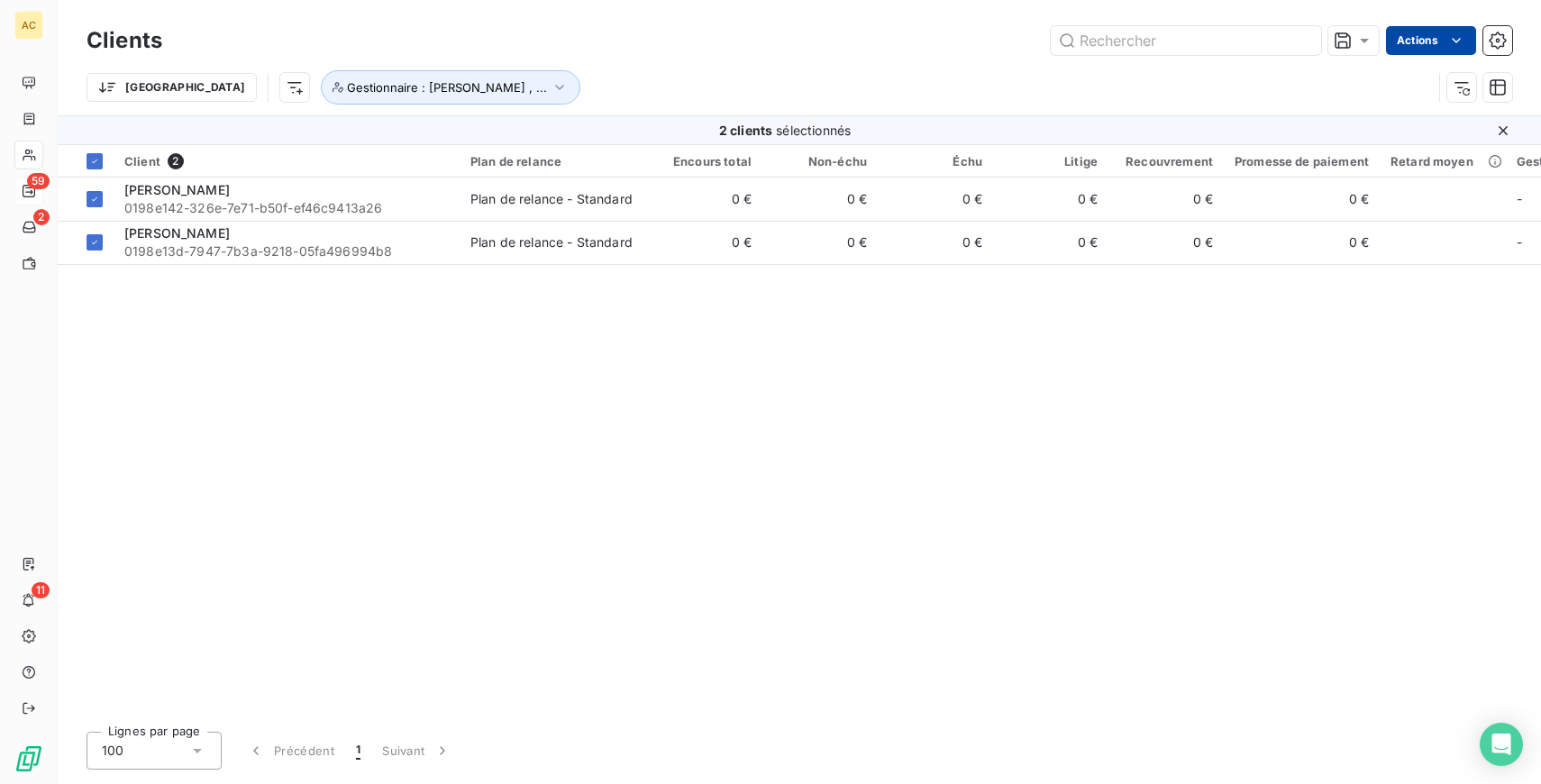
click at [1428, 43] on html "AC 59 2 11 Clients Actions Trier Gestionnaire : Angèle , ... 2 clients sélectio…" at bounding box center [770, 392] width 1541 height 784
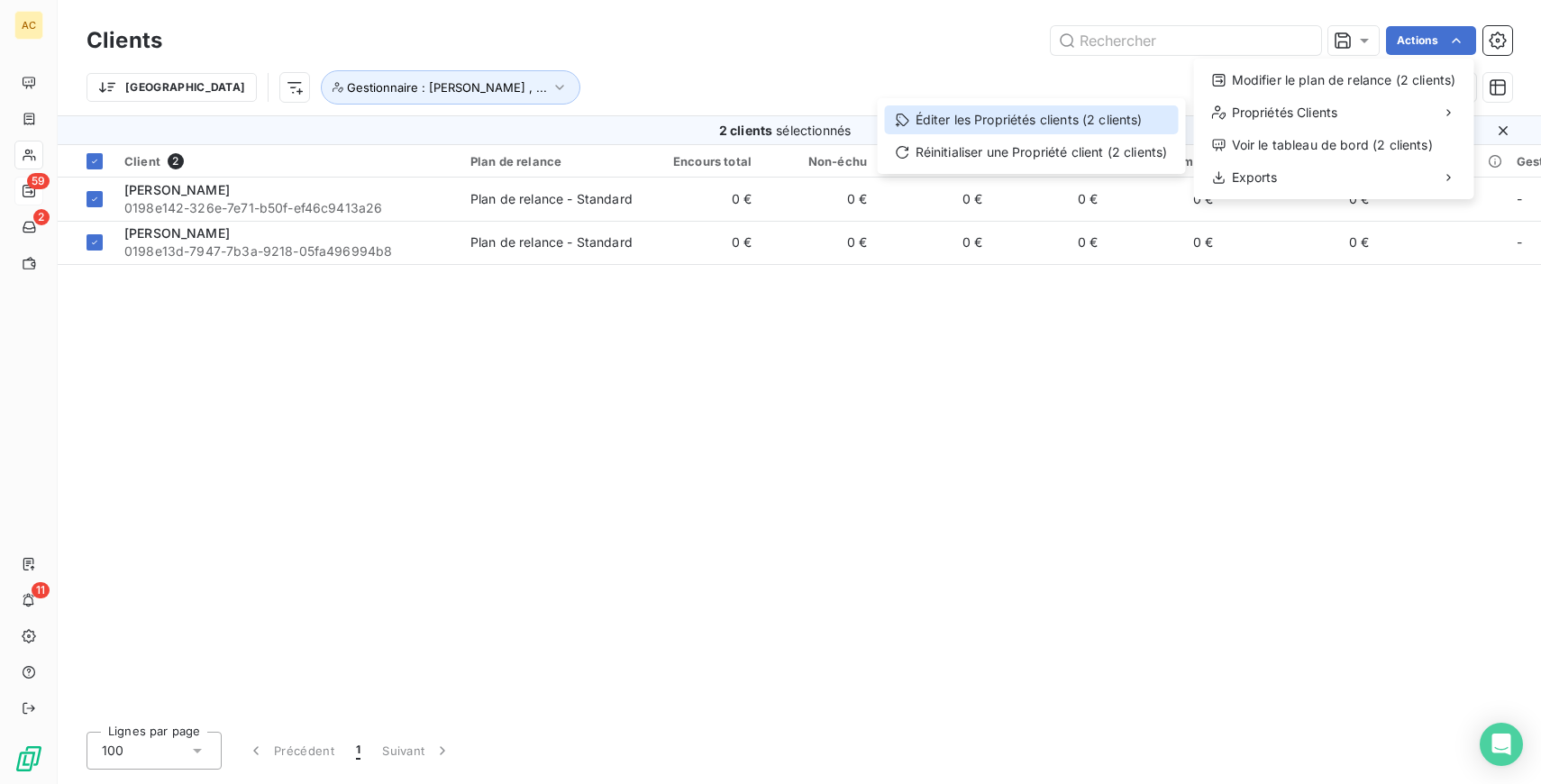
click at [1050, 124] on div "Éditer les Propriétés clients (2 clients)" at bounding box center [1032, 119] width 294 height 29
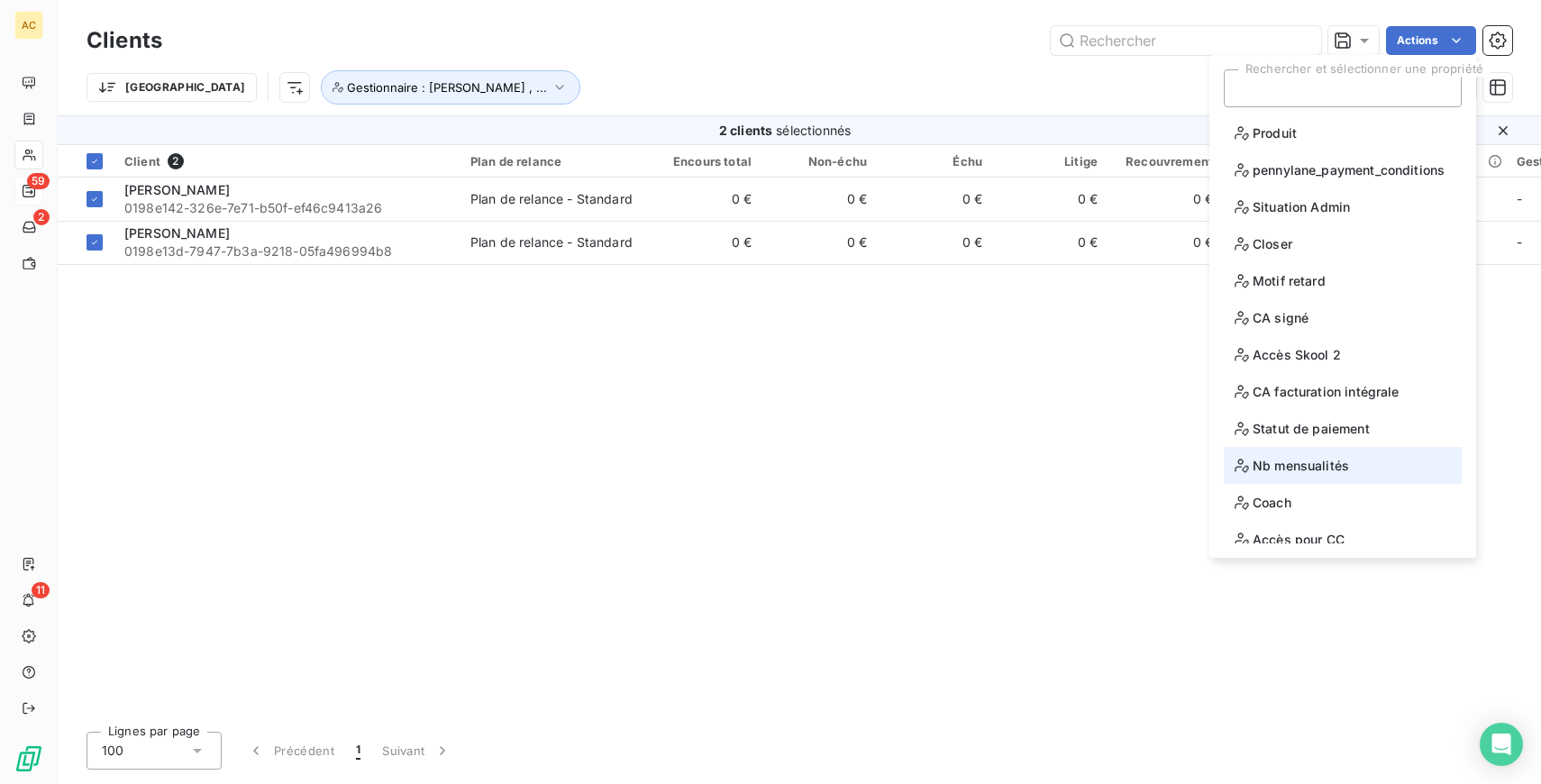
scroll to position [88, 0]
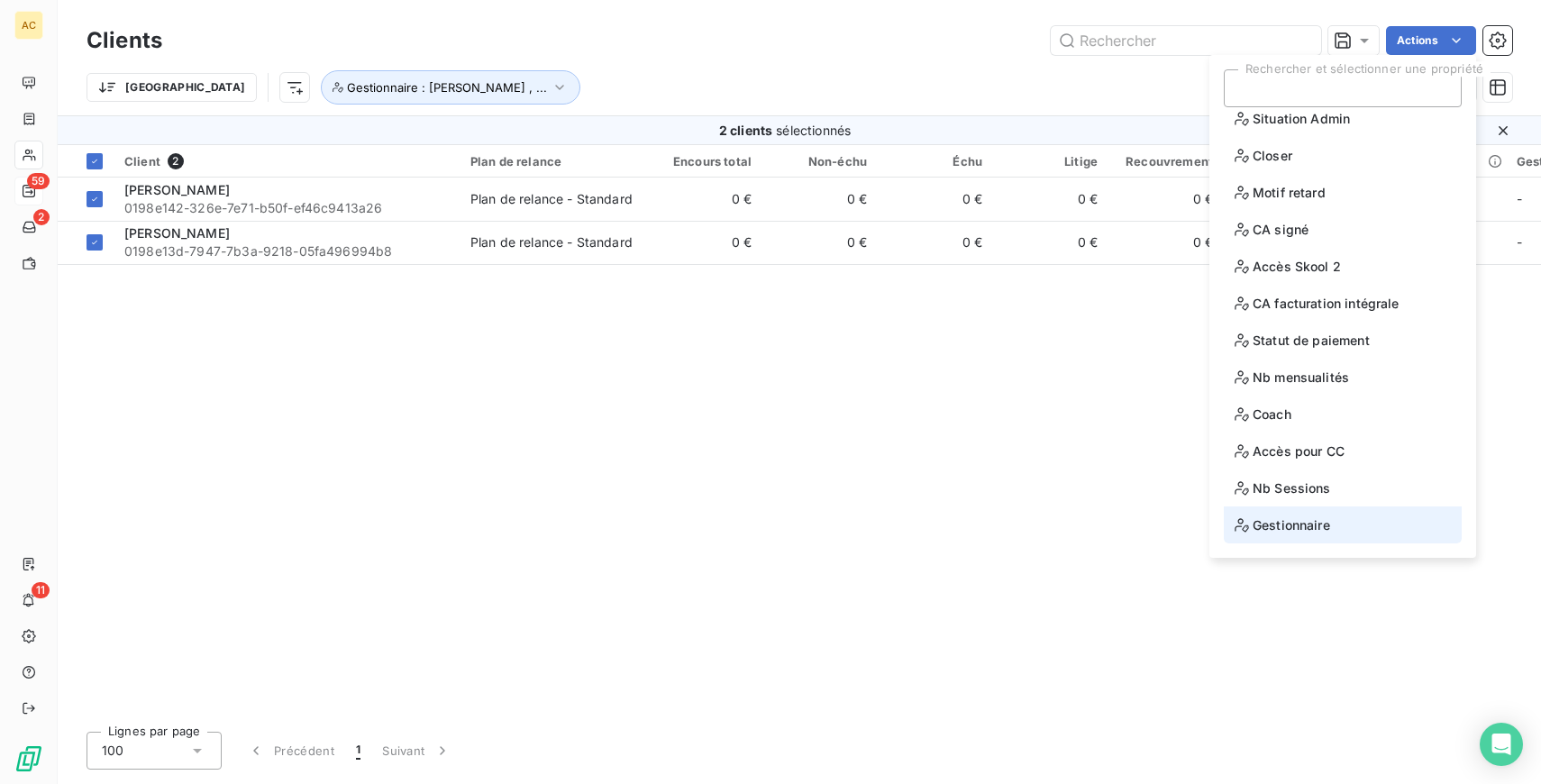
click at [1284, 529] on span "Gestionnaire" at bounding box center [1283, 525] width 96 height 22
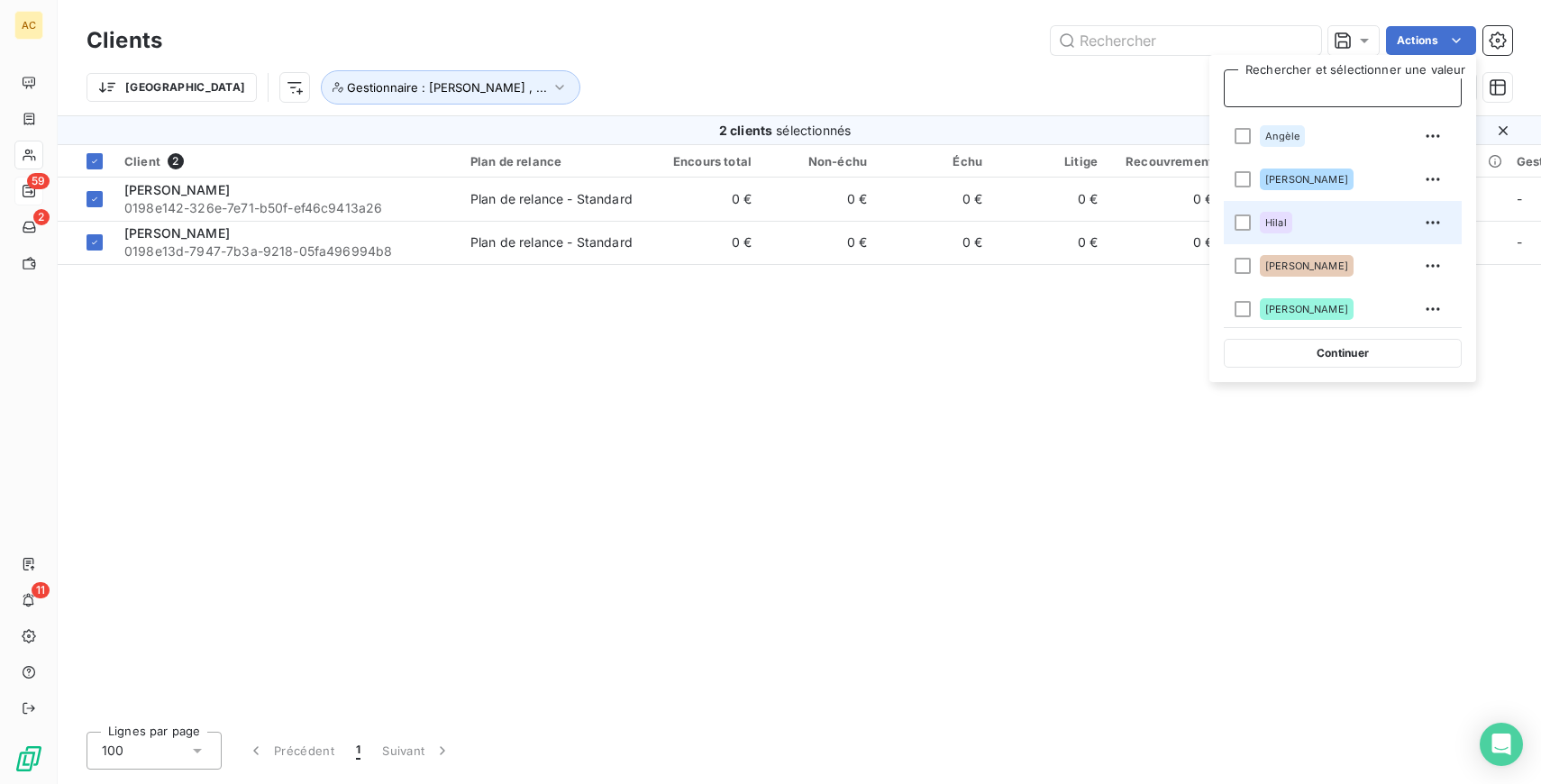
scroll to position [50, 0]
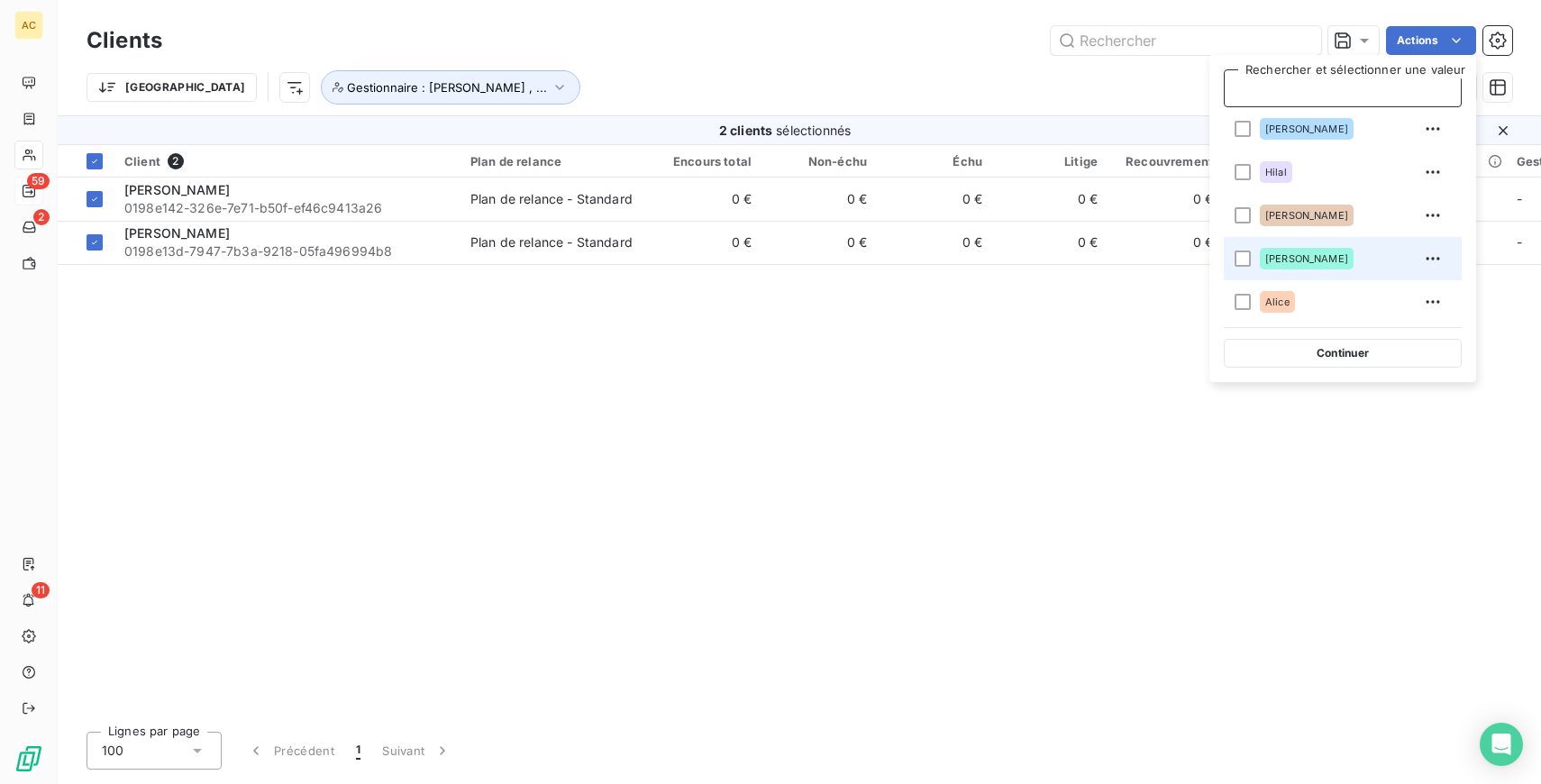
click at [1321, 255] on span "Valérie, Alice" at bounding box center [1307, 258] width 83 height 11
click at [898, 62] on div "Trier Gestionnaire : Angèle , ..." at bounding box center [799, 87] width 1426 height 56
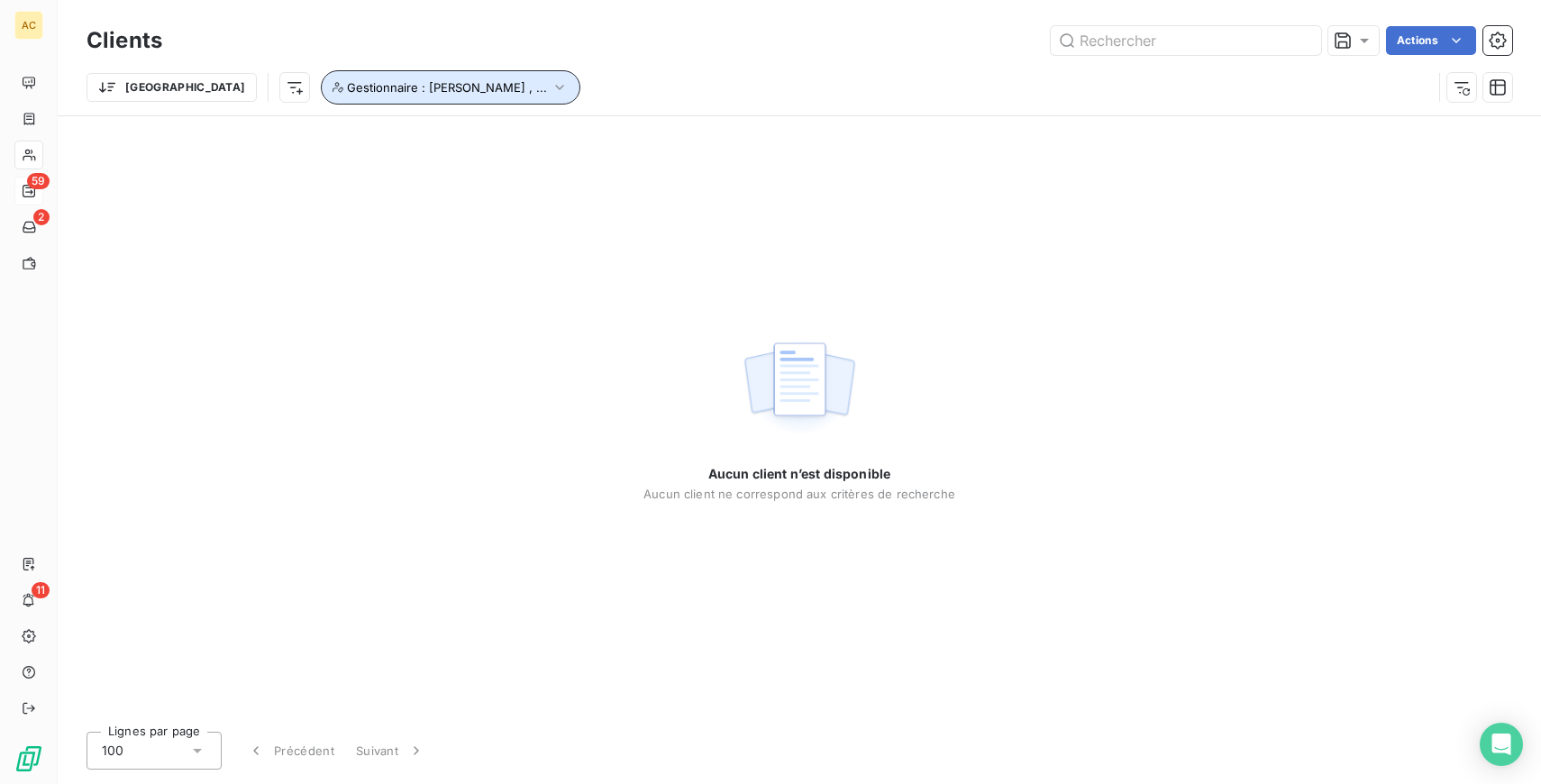
click at [372, 96] on button "Gestionnaire : [PERSON_NAME] , ..." at bounding box center [450, 87] width 259 height 34
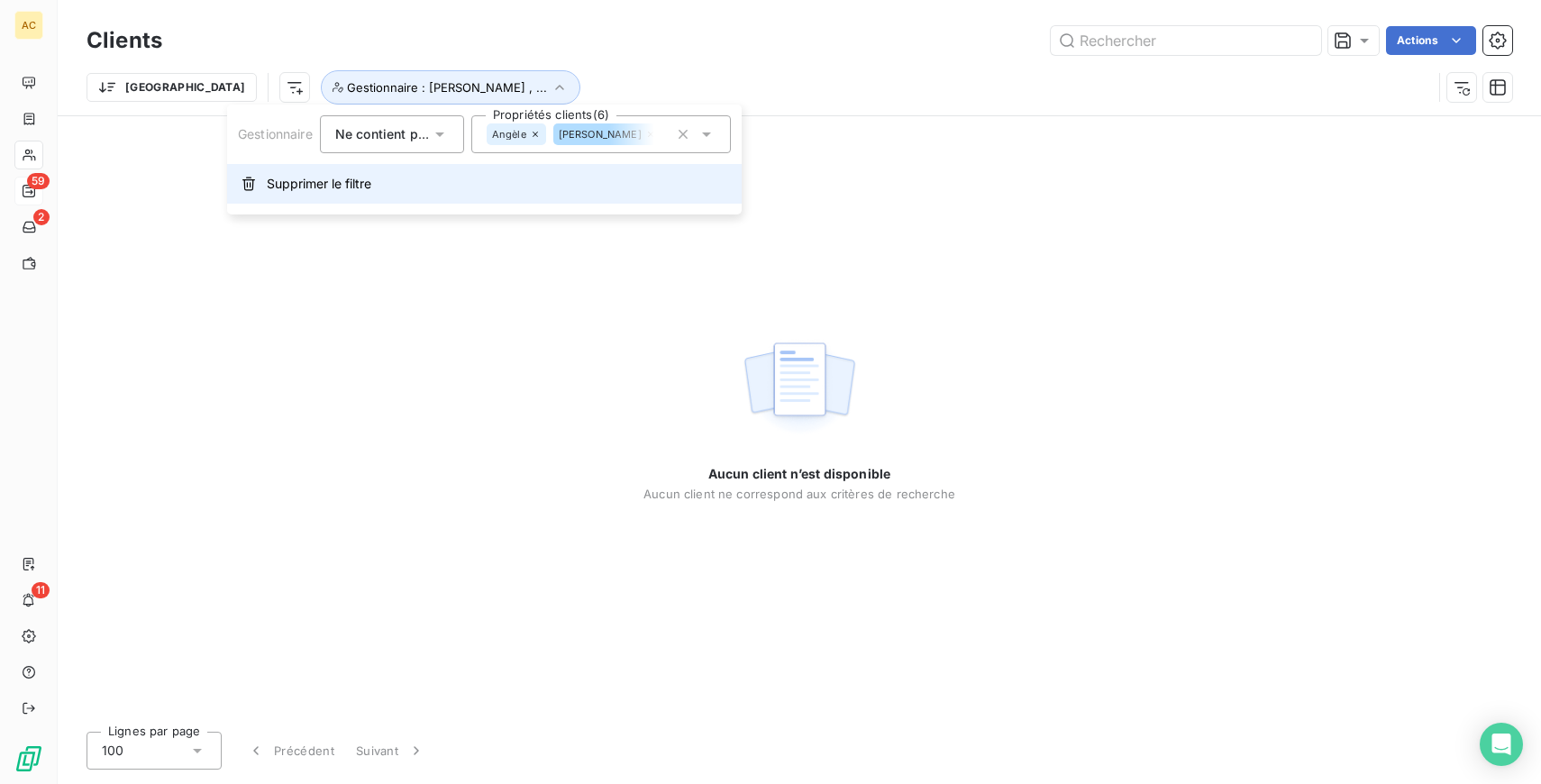
click at [349, 184] on span "Supprimer le filtre" at bounding box center [319, 183] width 104 height 18
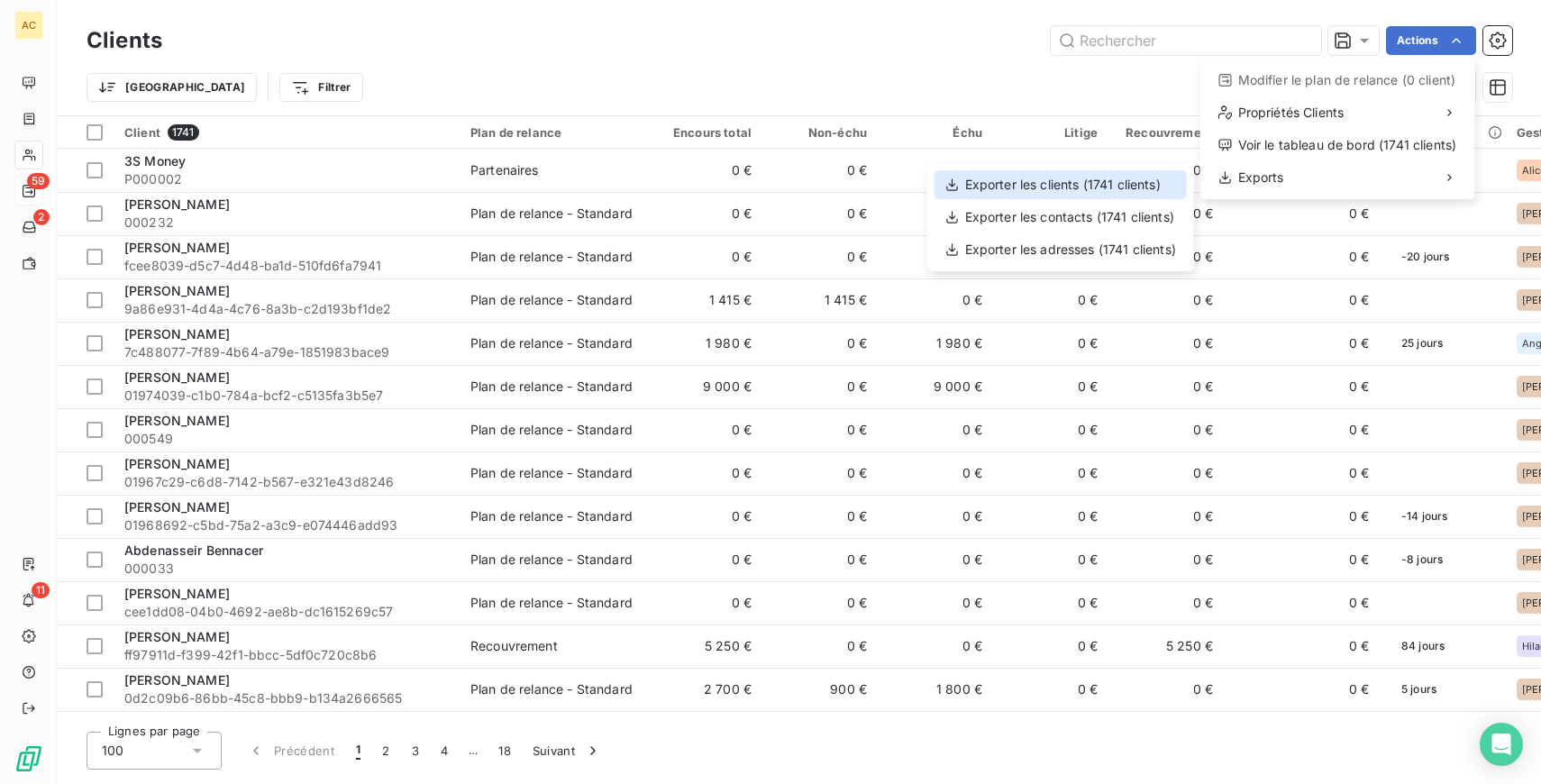
click at [1072, 175] on div "Exporter les clients (1741 clients)" at bounding box center [1061, 184] width 253 height 29
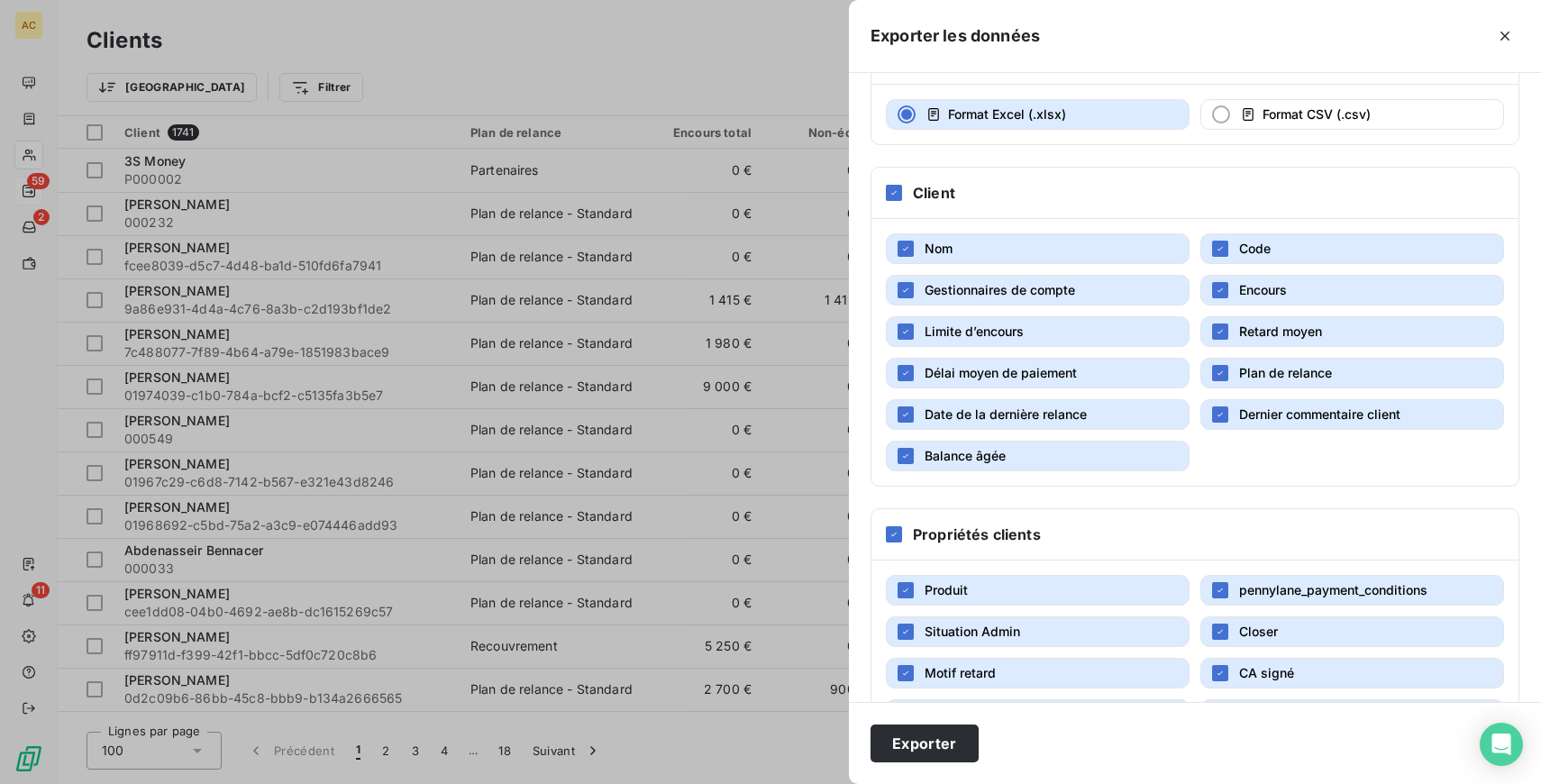
scroll to position [182, 0]
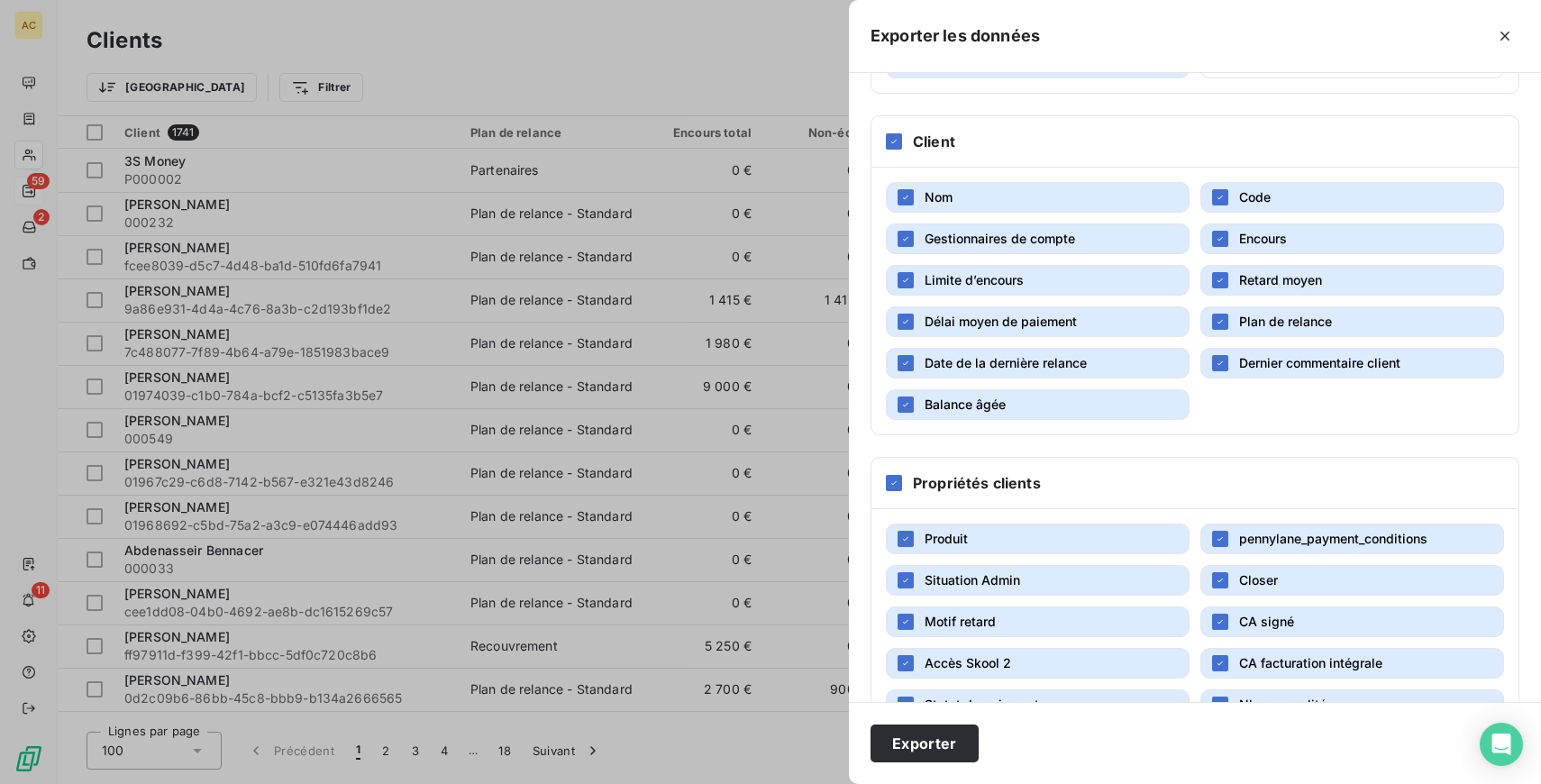
click at [1116, 272] on button "Limite d’encours" at bounding box center [1037, 280] width 304 height 31
click at [1304, 273] on span "Retard moyen" at bounding box center [1280, 280] width 83 height 15
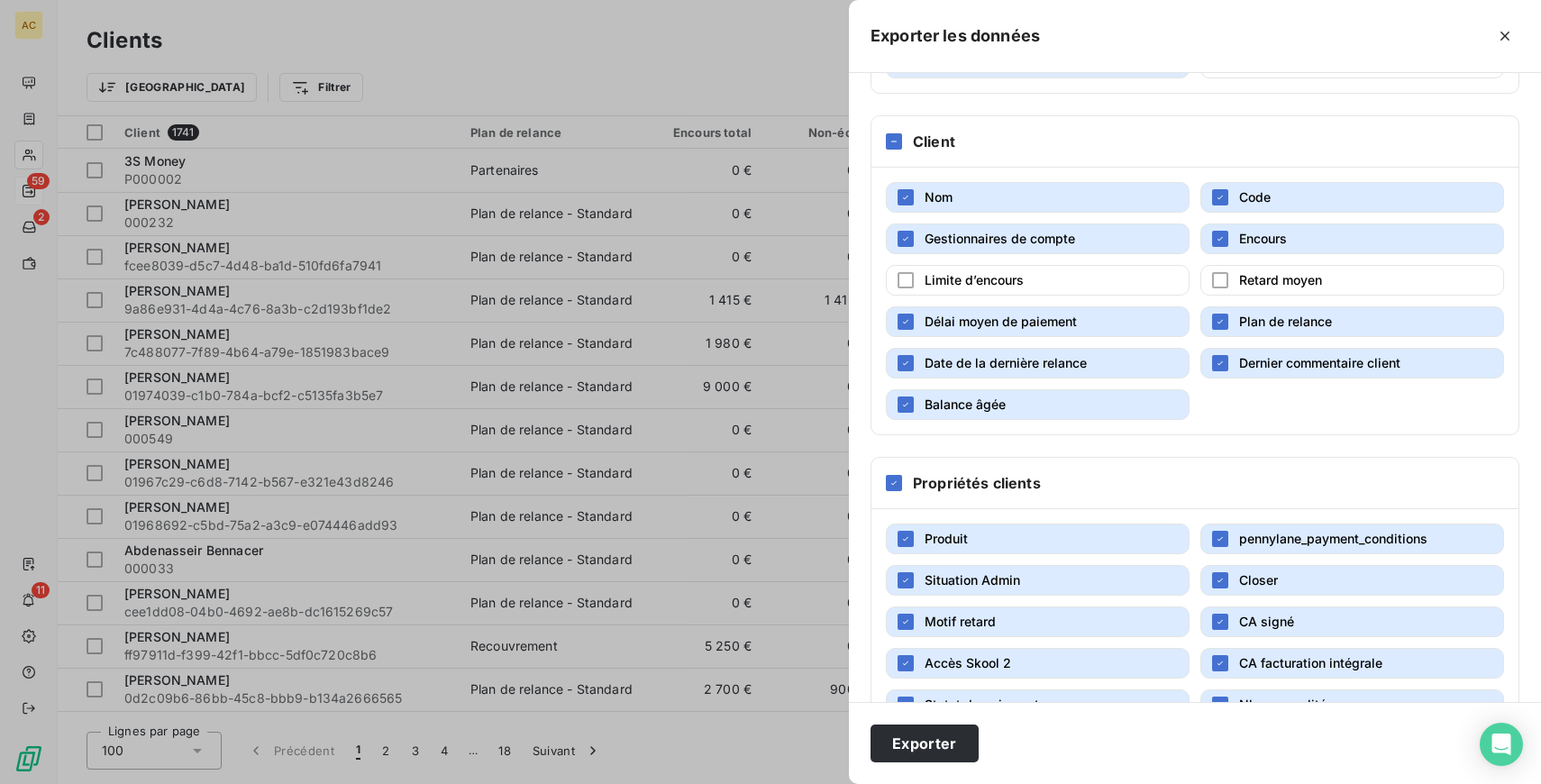
click at [1139, 319] on button "Délai moyen de paiement" at bounding box center [1037, 321] width 304 height 31
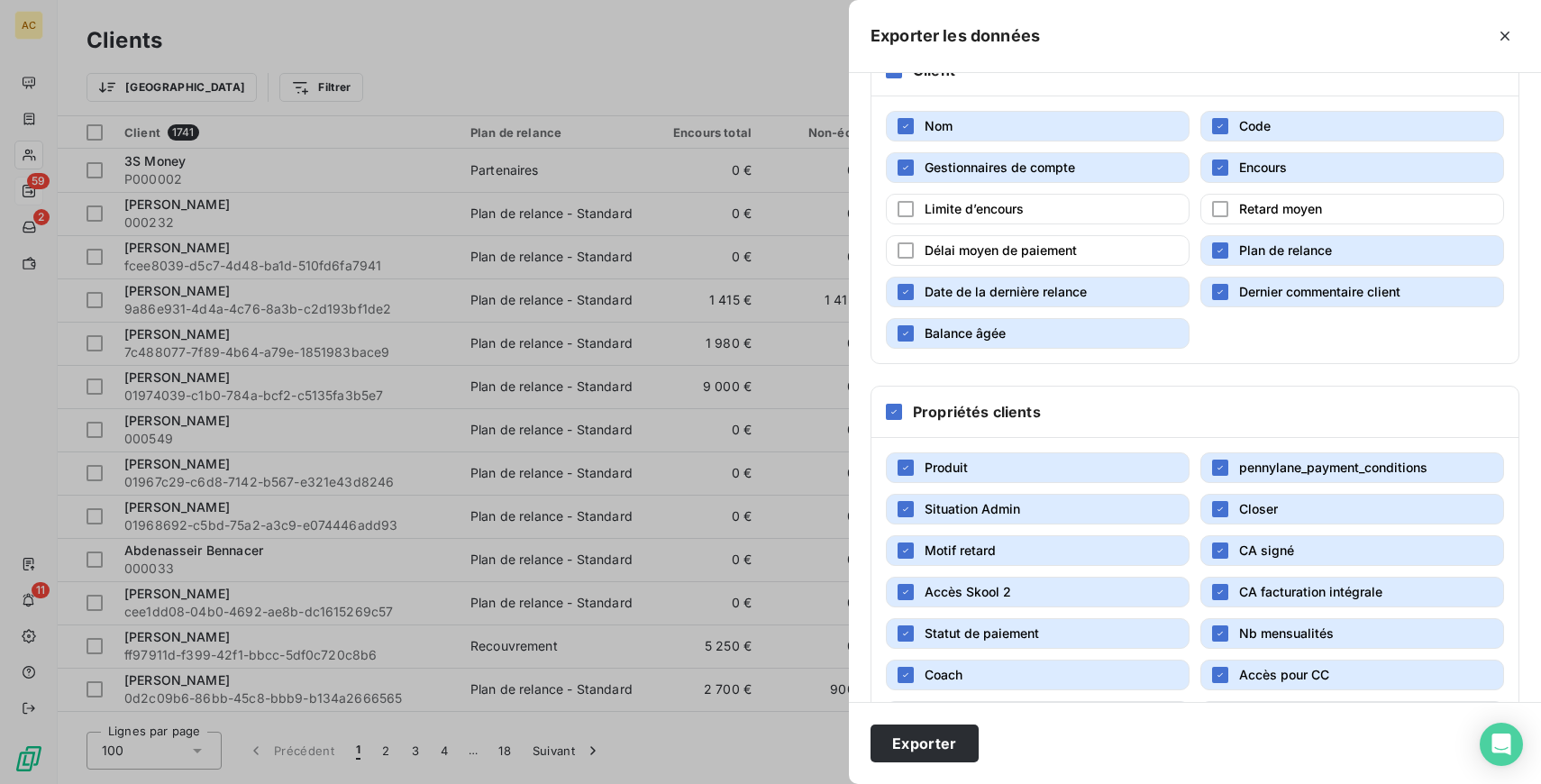
scroll to position [320, 0]
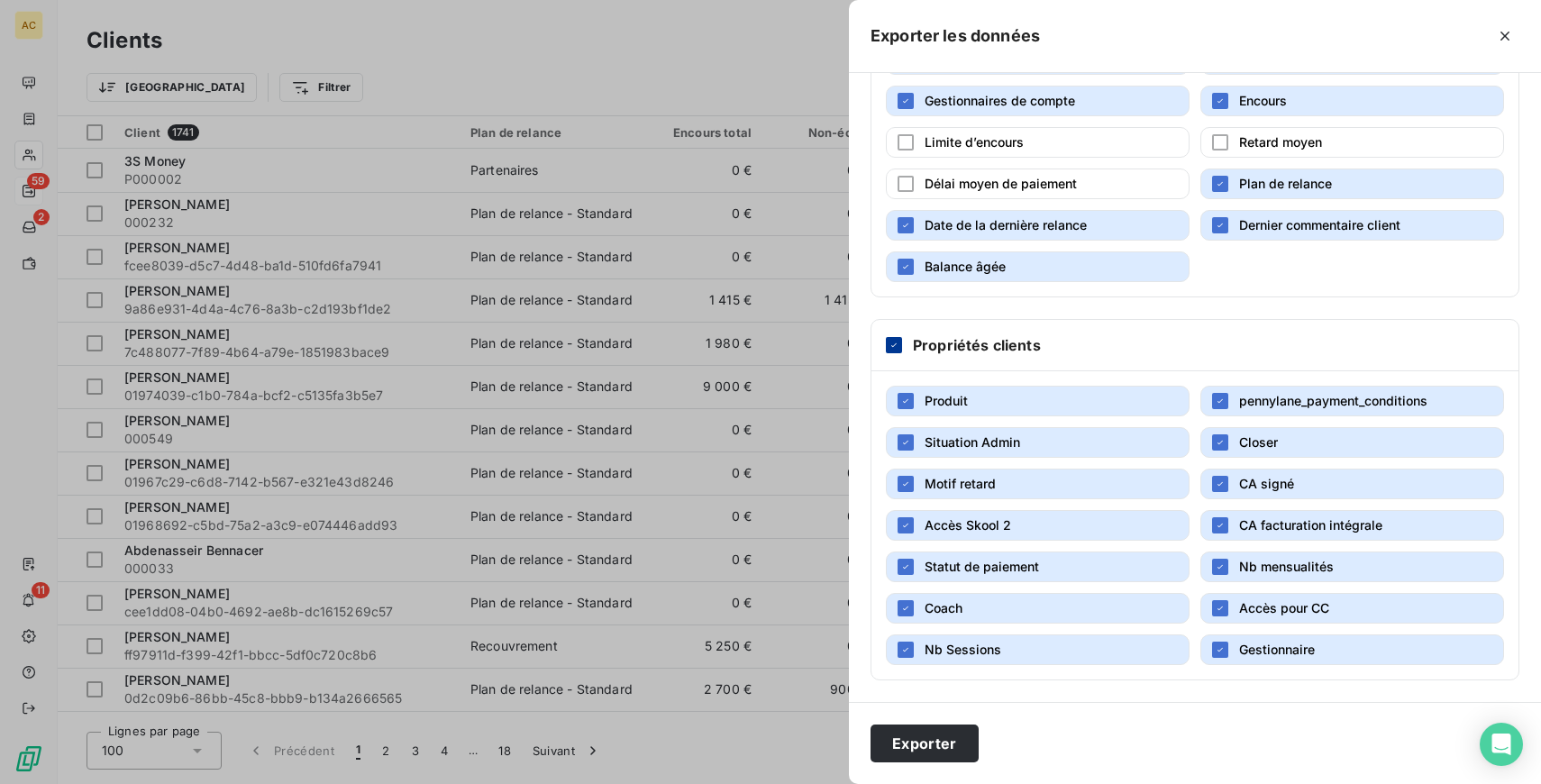
click at [892, 342] on icon at bounding box center [894, 346] width 11 height 11
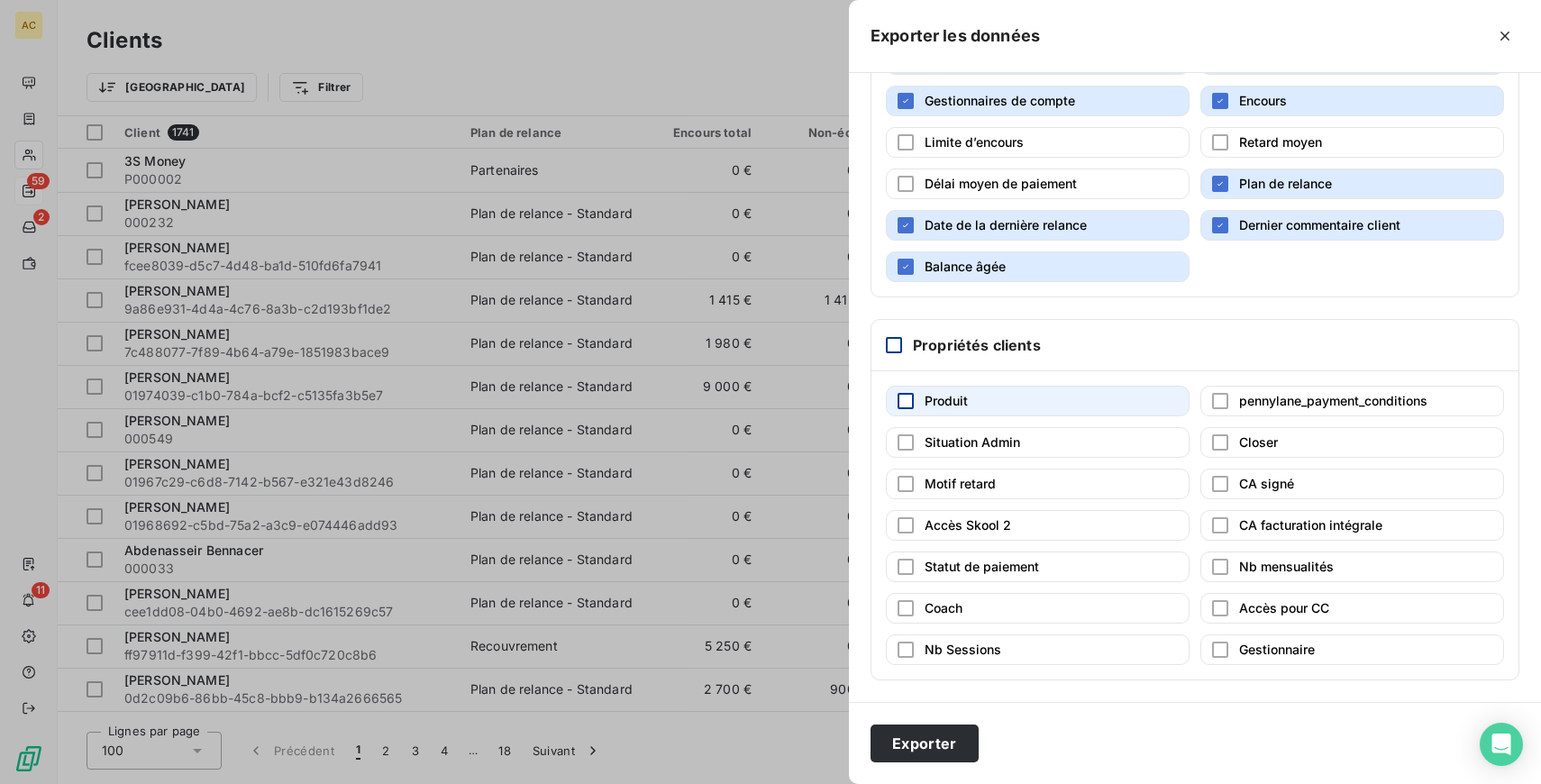
click at [907, 399] on div "button" at bounding box center [905, 400] width 16 height 16
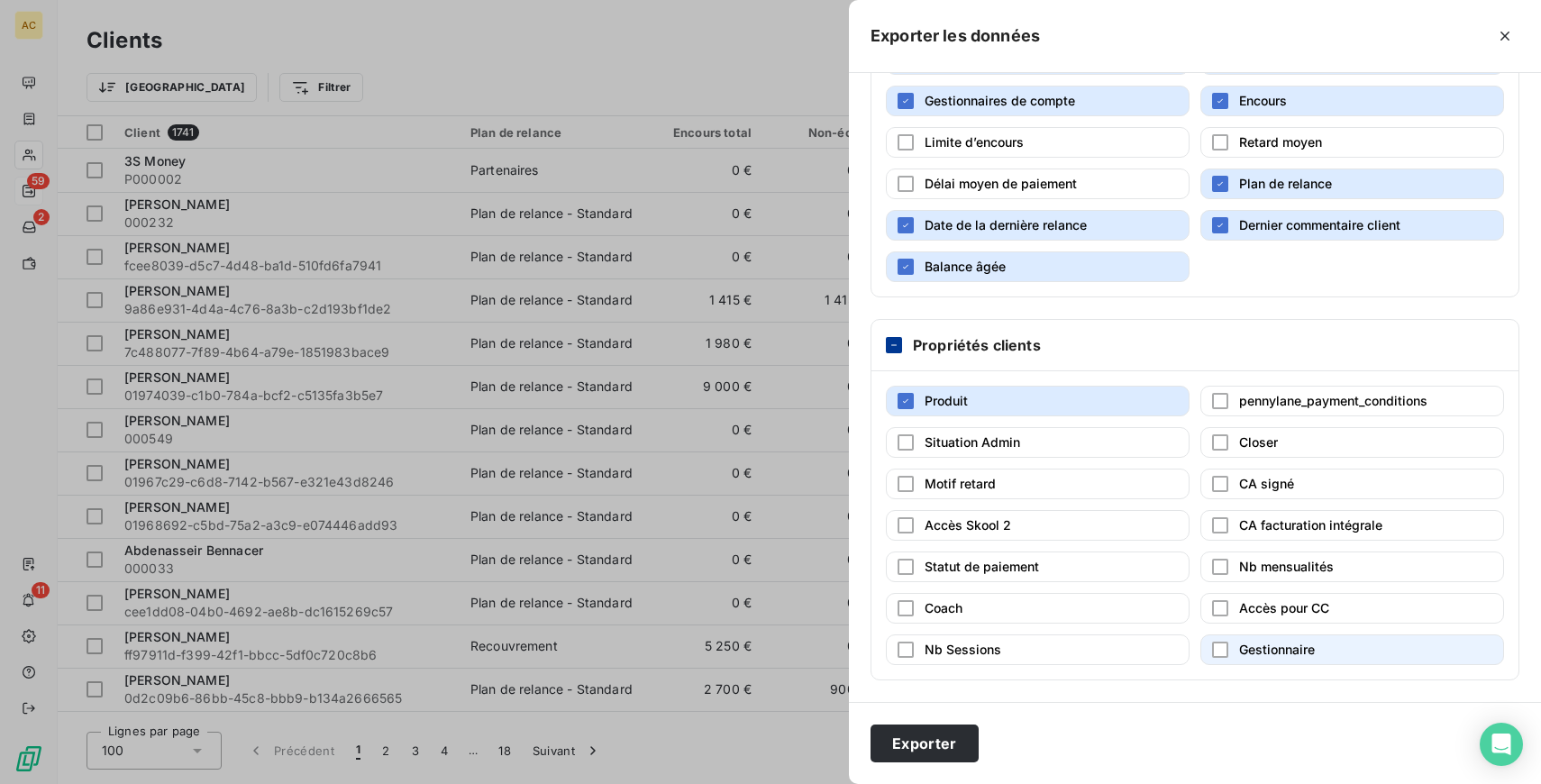
click at [1277, 647] on span "Gestionnaire" at bounding box center [1276, 648] width 75 height 15
click at [1052, 488] on button "Motif retard" at bounding box center [1037, 483] width 304 height 31
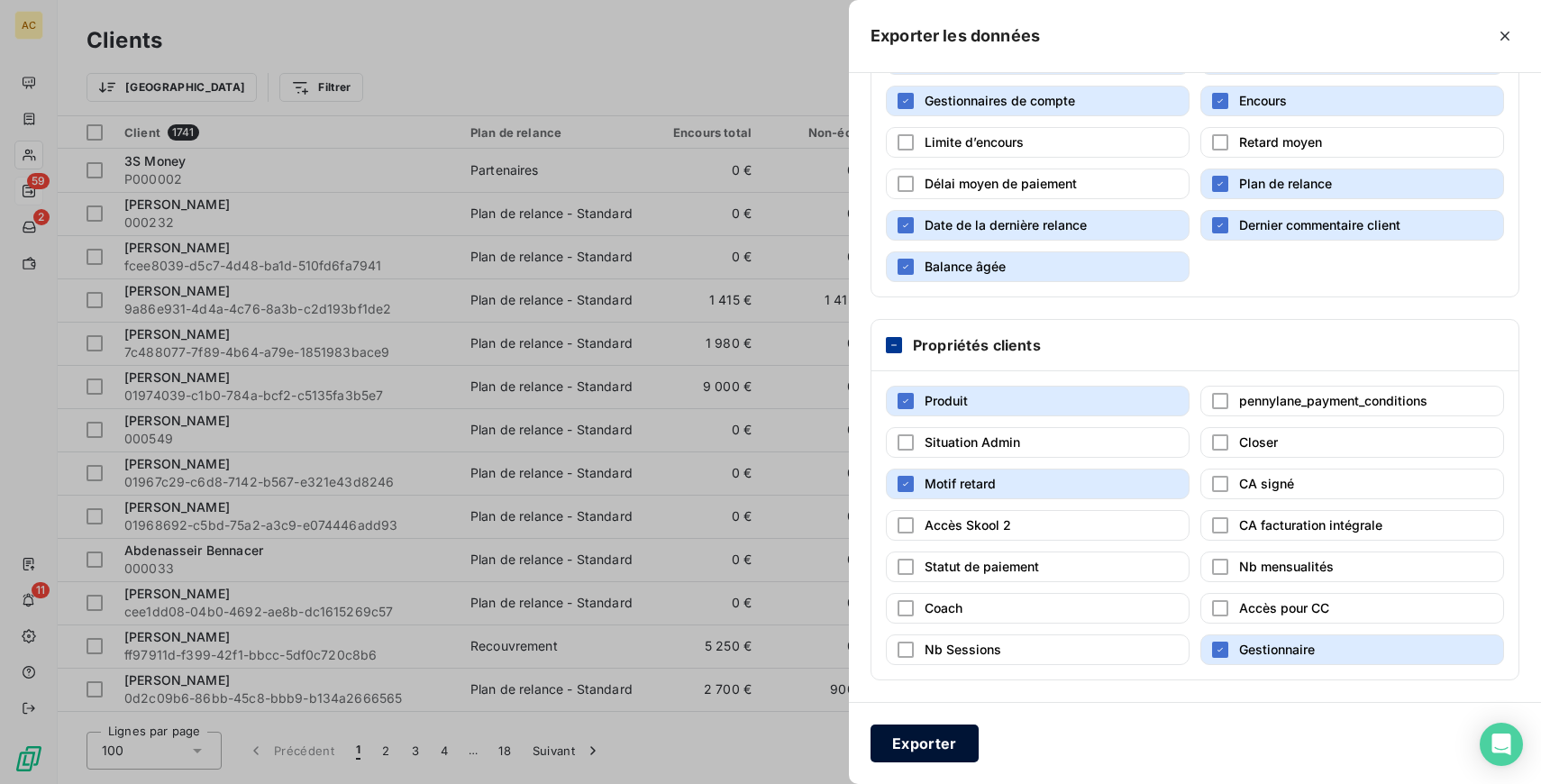
click at [938, 751] on button "Exporter" at bounding box center [925, 743] width 108 height 38
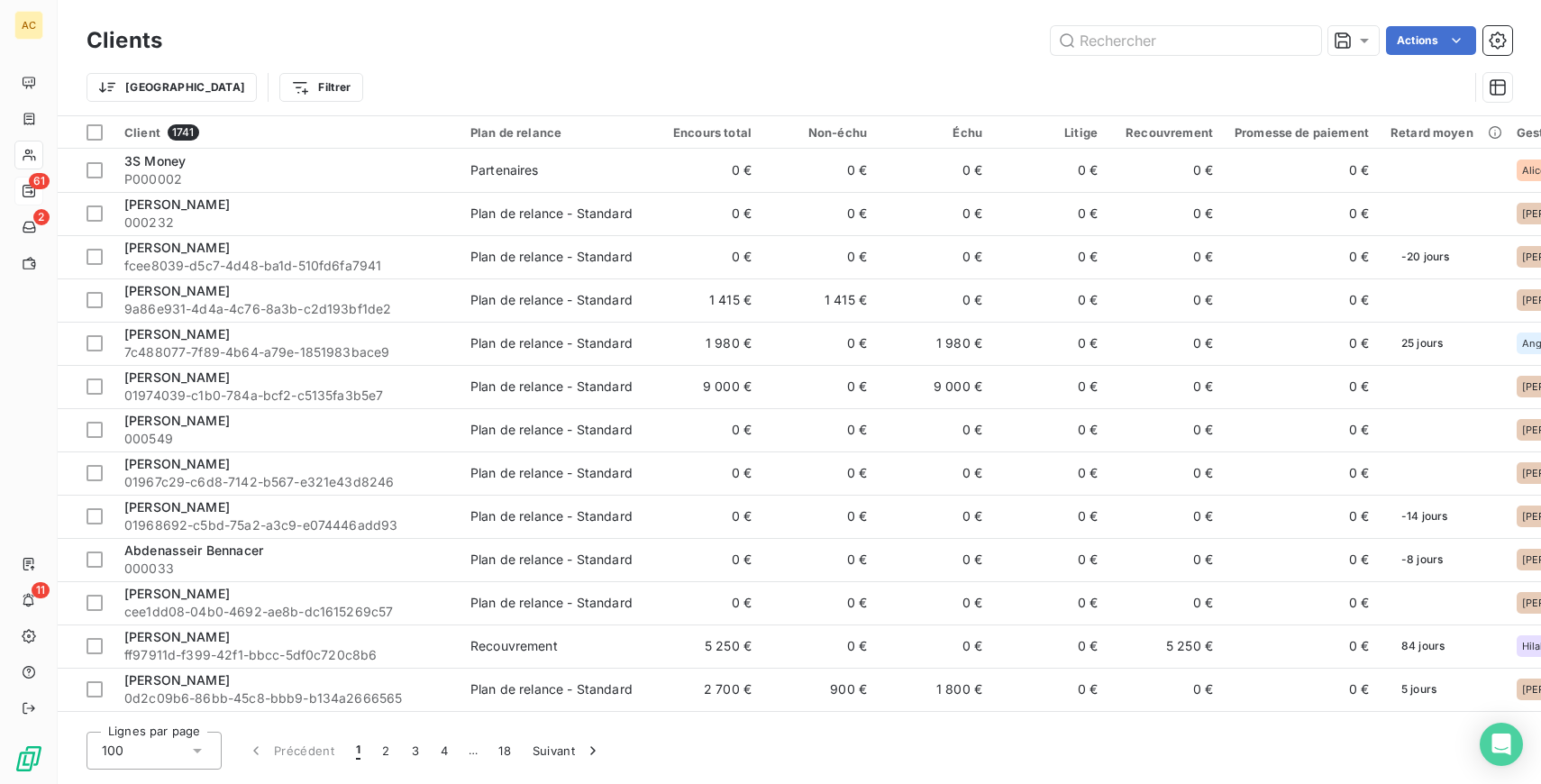
click at [551, 46] on div "Actions" at bounding box center [848, 40] width 1328 height 29
